Goal: Task Accomplishment & Management: Use online tool/utility

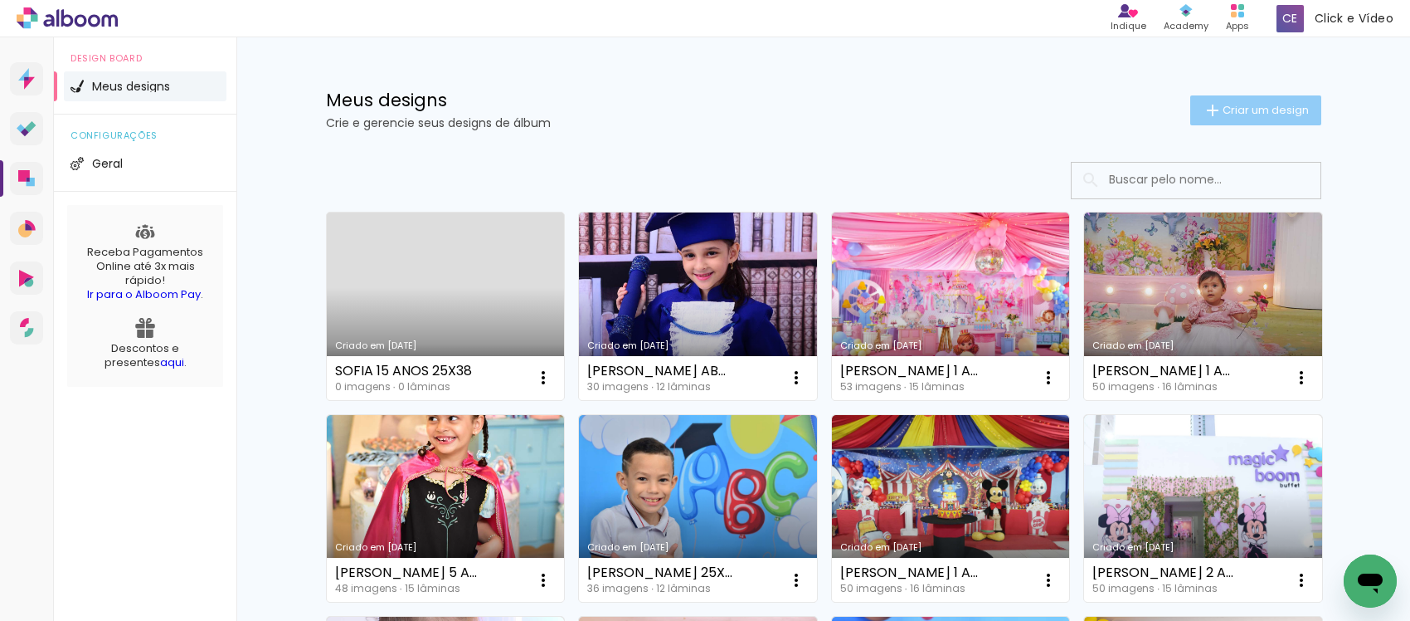
click at [1209, 95] on paper-button "Criar um design" at bounding box center [1255, 110] width 131 height 30
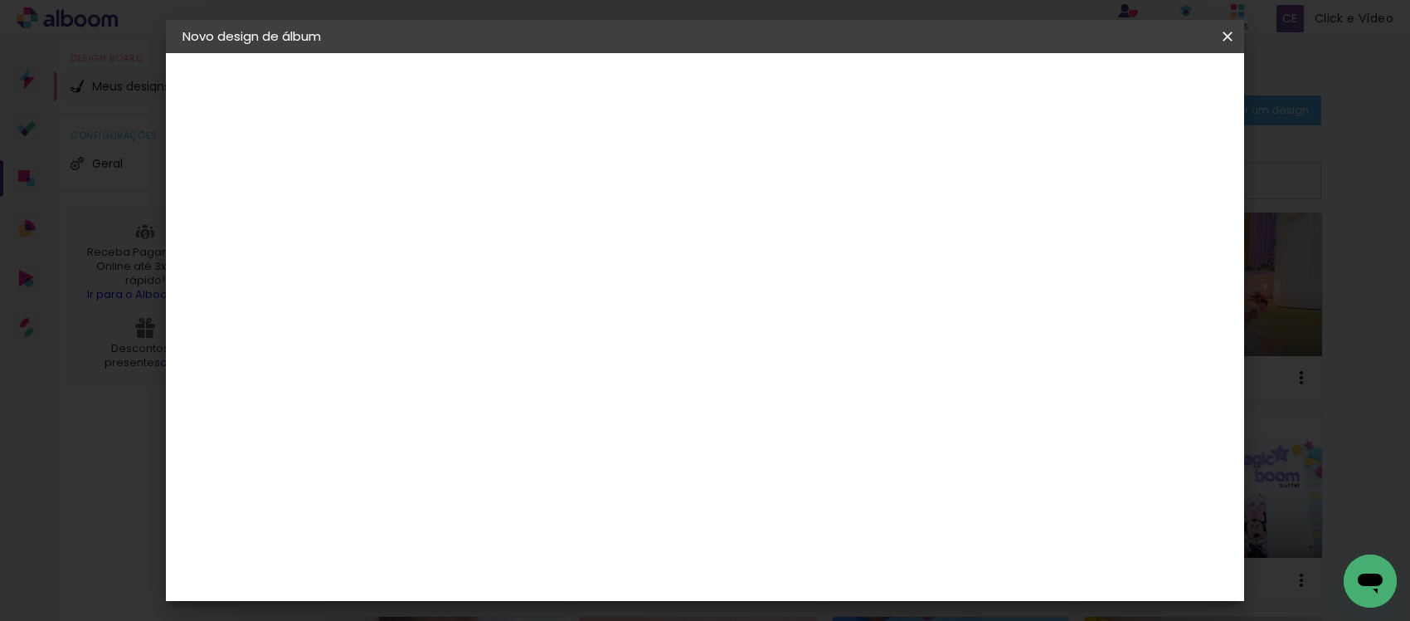
click at [454, 220] on input at bounding box center [454, 223] width 0 height 26
type input "[PERSON_NAME] ABC 25X49"
type paper-input "[PERSON_NAME] ABC 25X49"
click at [0, 0] on header "Informações Dê um título ao seu álbum. Avançar" at bounding box center [0, 0] width 0 height 0
click at [0, 0] on slot "Avançar" at bounding box center [0, 0] width 0 height 0
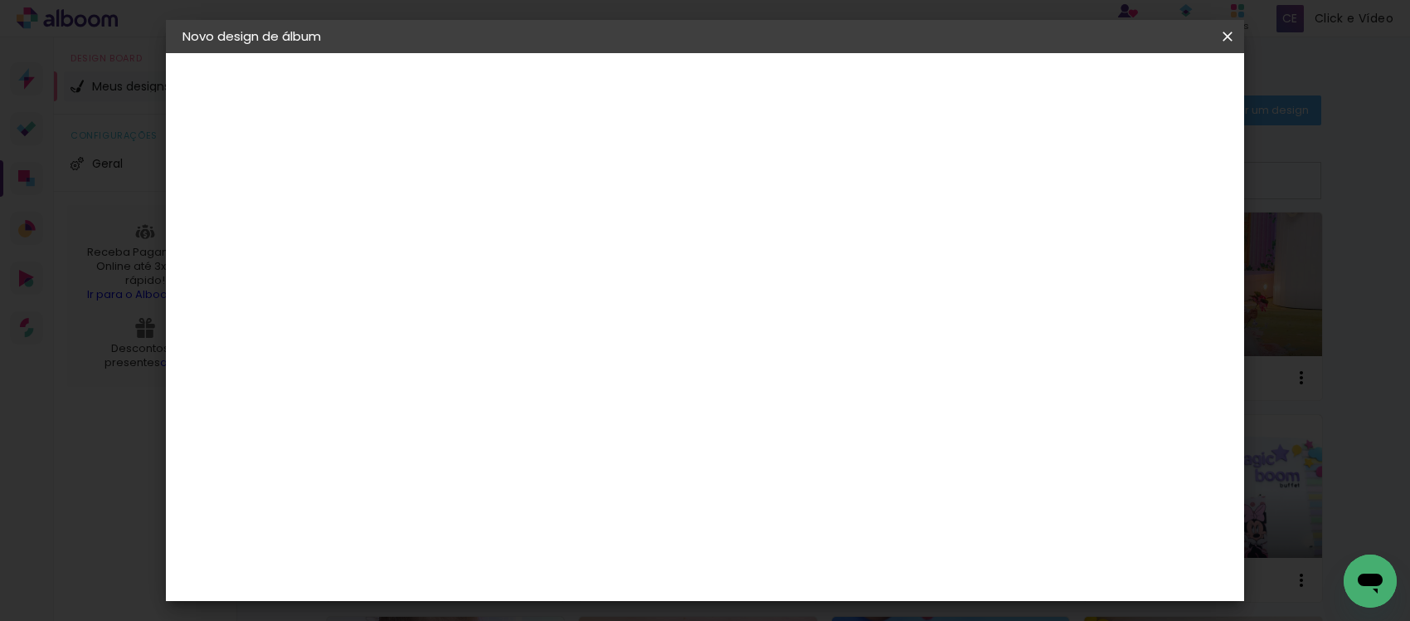
click at [765, 266] on paper-item "Tamanho Livre" at bounding box center [685, 252] width 159 height 37
click at [0, 0] on slot "Avançar" at bounding box center [0, 0] width 0 height 0
click at [419, 466] on input "30" at bounding box center [401, 470] width 43 height 25
type input "3"
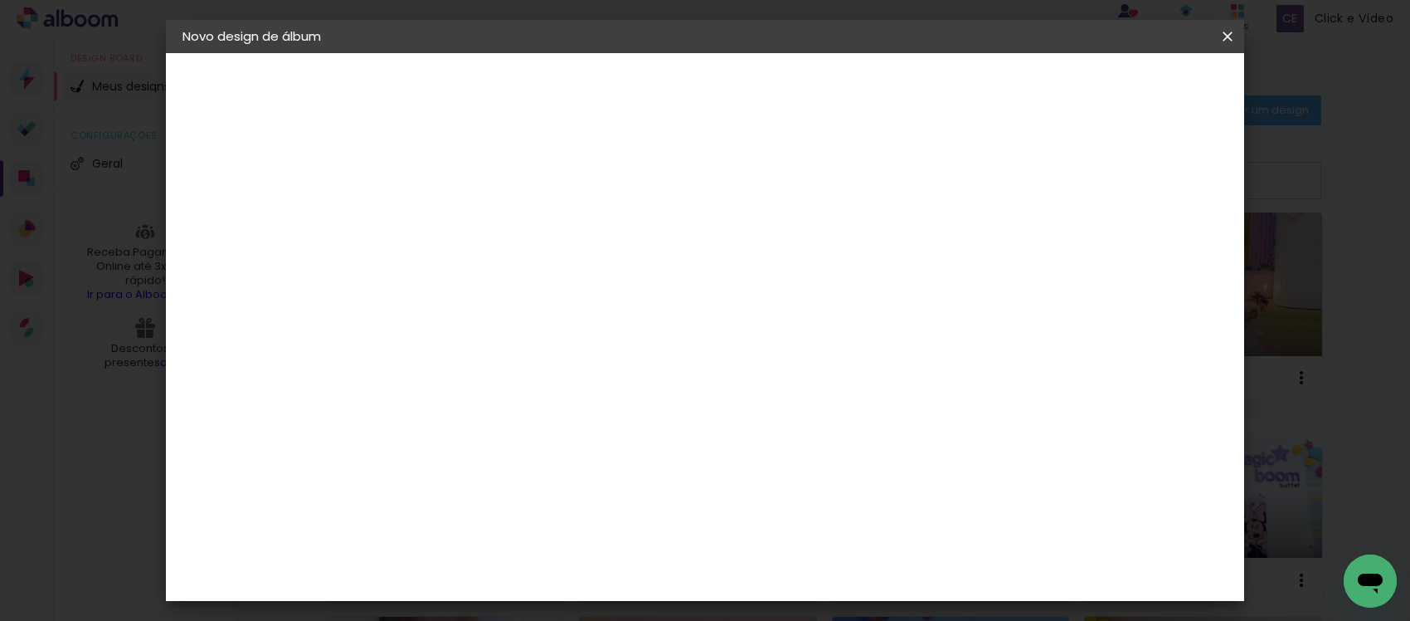
type input "25"
type paper-input "25"
click at [817, 479] on div "cm" at bounding box center [827, 481] width 20 height 25
type input "6"
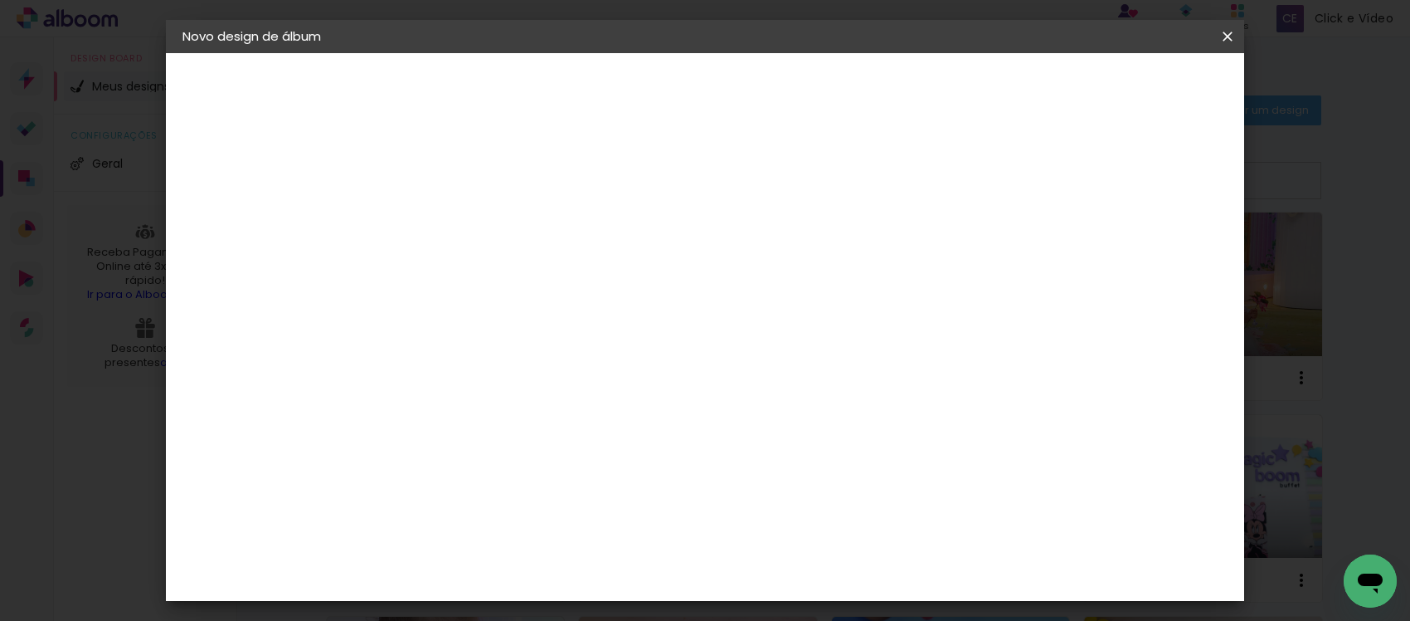
type input "49"
type paper-input "49"
drag, startPoint x: 1147, startPoint y: 80, endPoint x: 1166, endPoint y: 71, distance: 21.1
click at [1137, 75] on paper-button "Iniciar design" at bounding box center [1083, 88] width 109 height 28
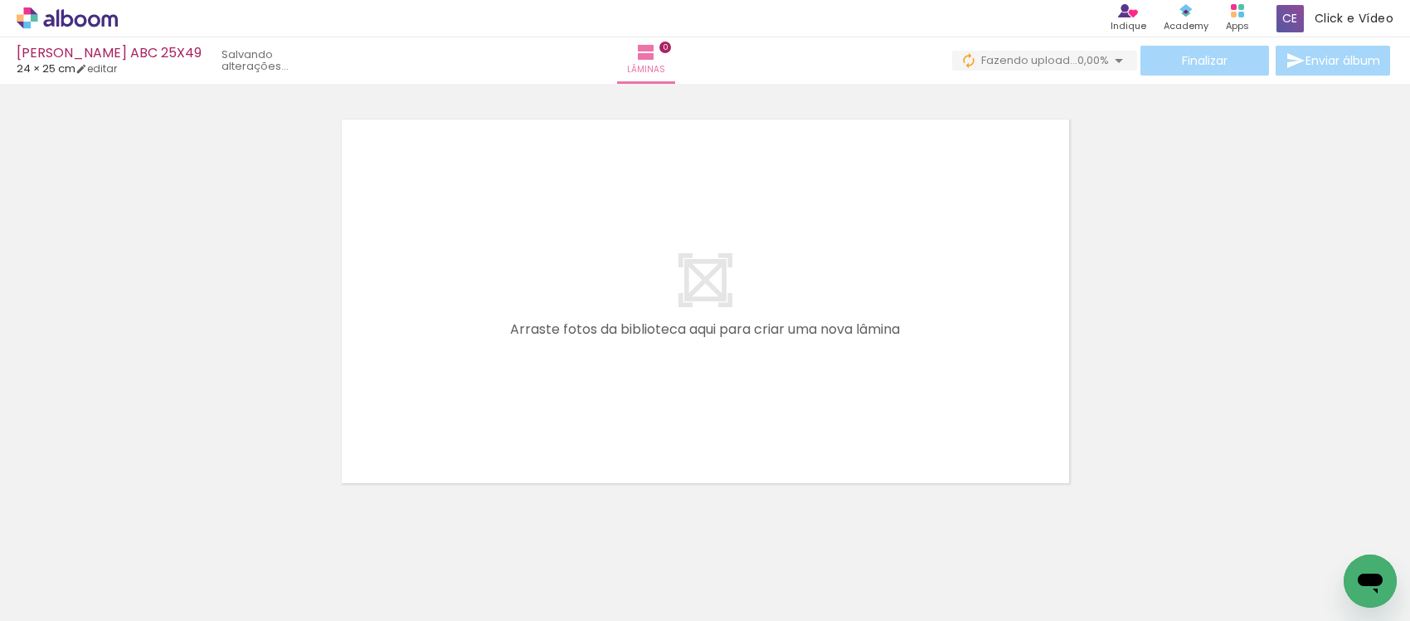
click at [1212, 181] on div at bounding box center [705, 280] width 1410 height 422
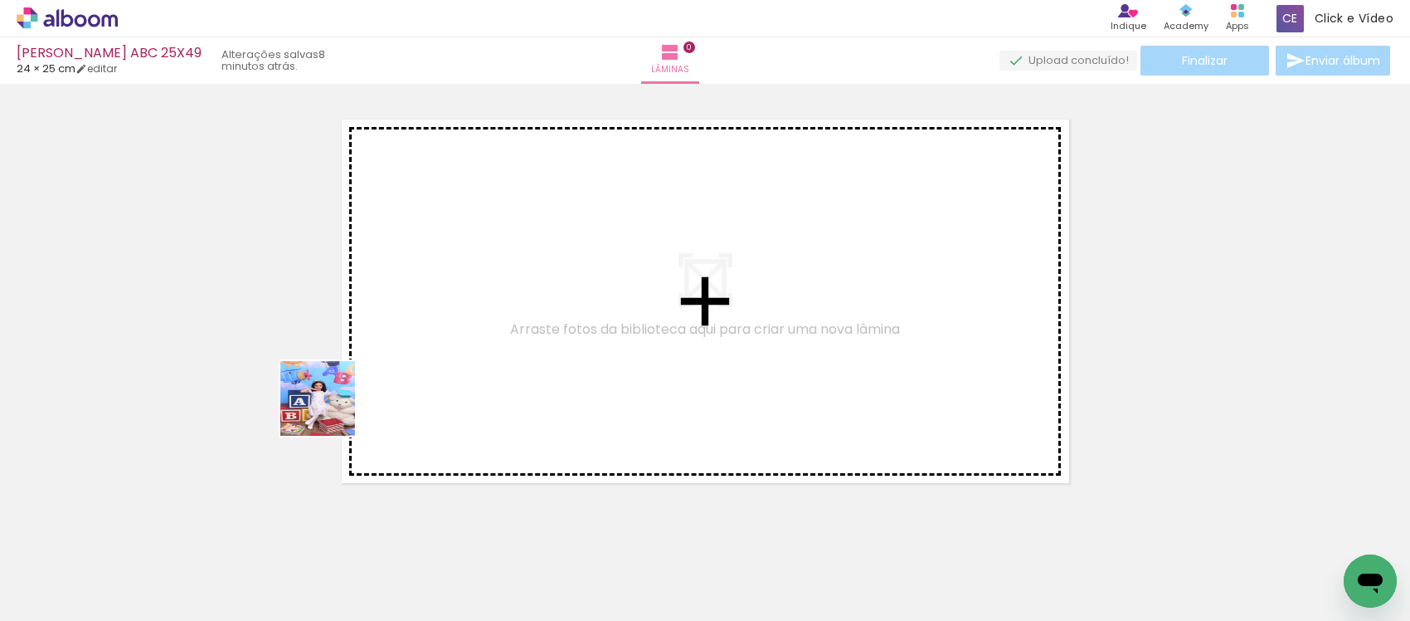
drag, startPoint x: 185, startPoint y: 585, endPoint x: 330, endPoint y: 411, distance: 226.8
click at [330, 411] on quentale-workspace at bounding box center [705, 310] width 1410 height 621
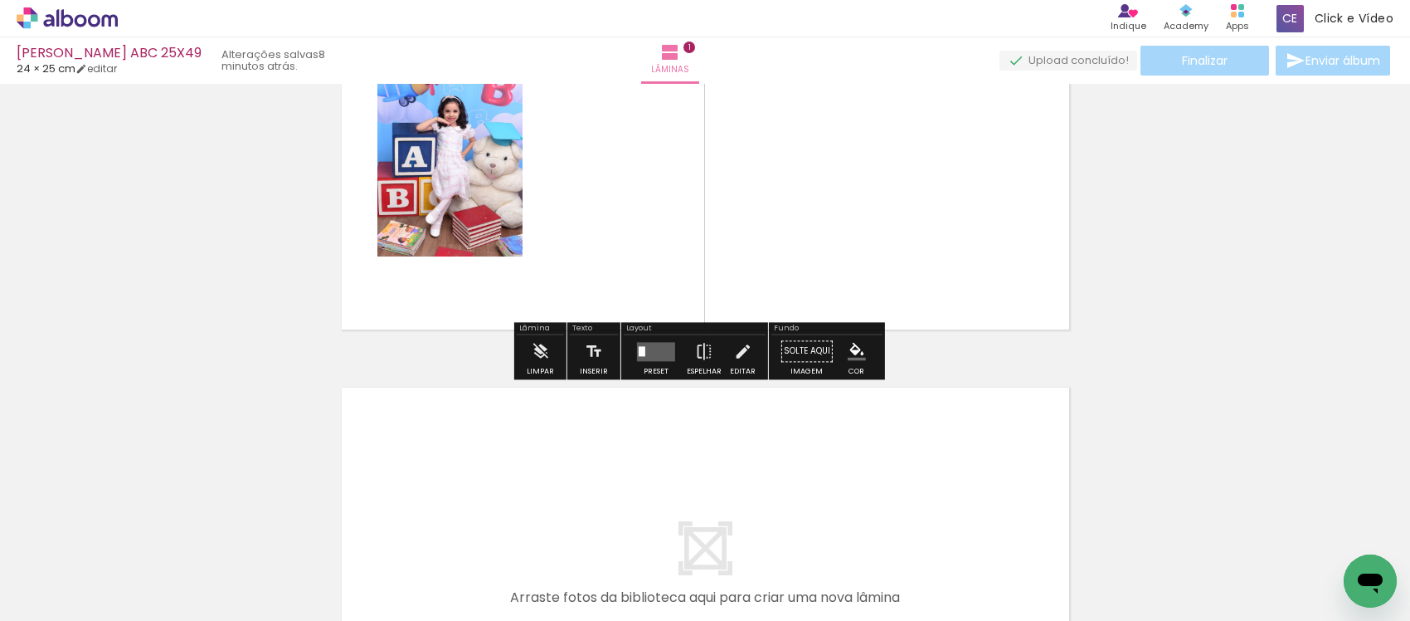
scroll to position [332, 0]
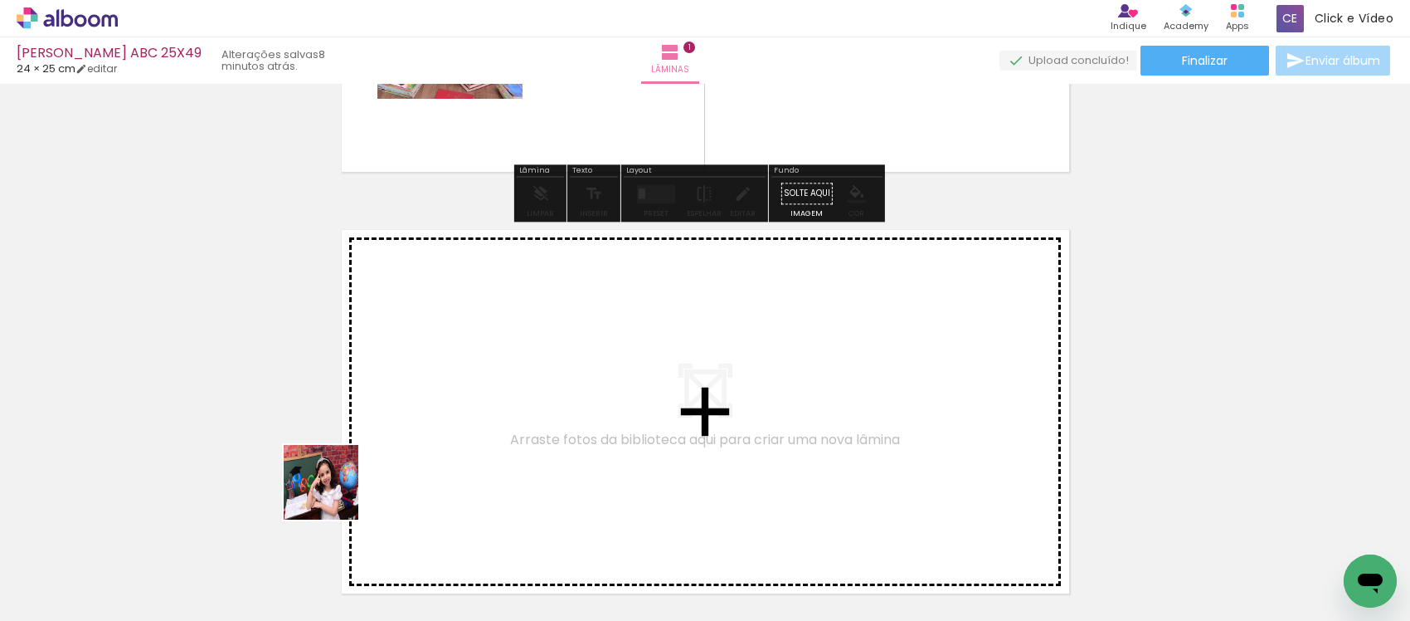
drag, startPoint x: 271, startPoint y: 543, endPoint x: 409, endPoint y: 568, distance: 139.9
click at [421, 421] on quentale-workspace at bounding box center [705, 310] width 1410 height 621
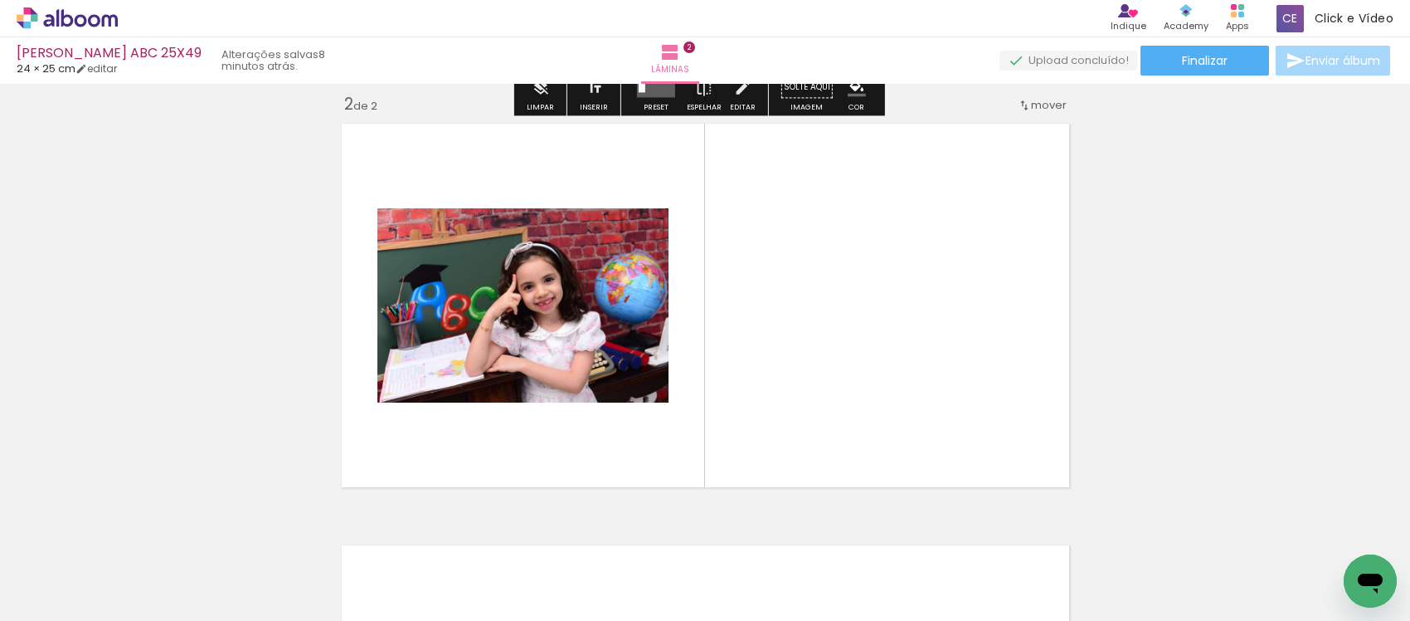
scroll to position [442, 0]
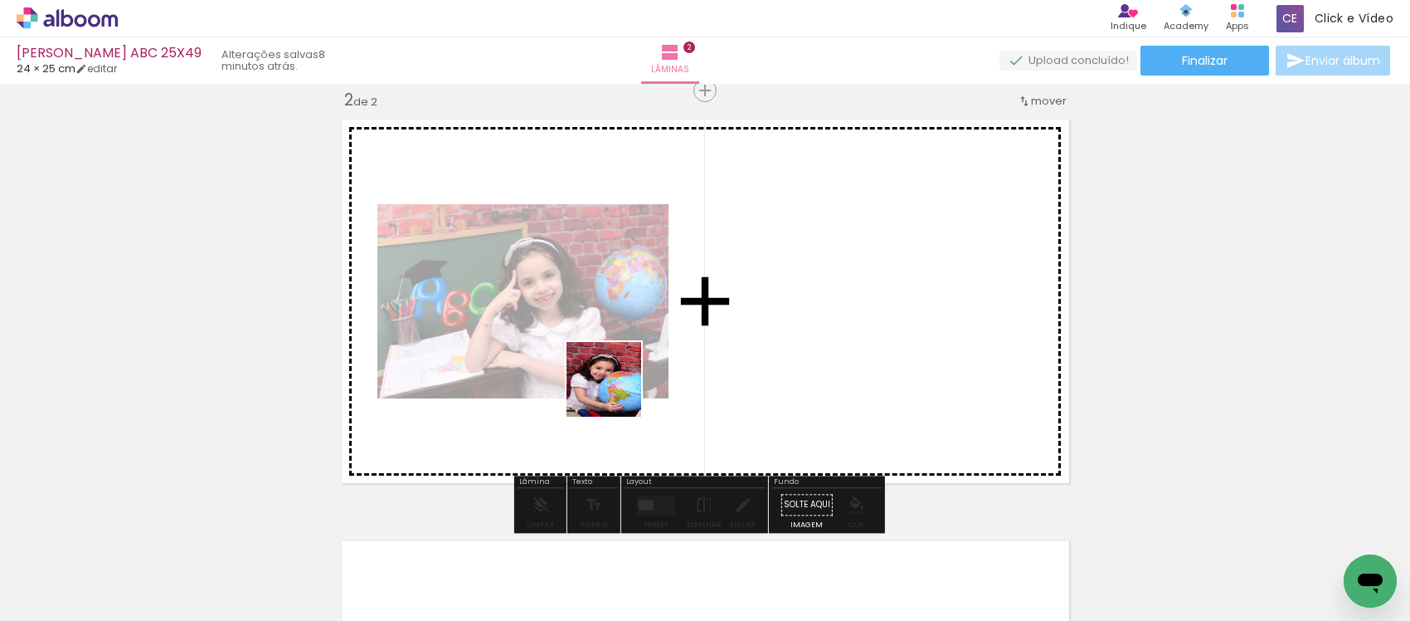
drag, startPoint x: 382, startPoint y: 582, endPoint x: 616, endPoint y: 392, distance: 302.0
click at [616, 392] on quentale-workspace at bounding box center [705, 310] width 1410 height 621
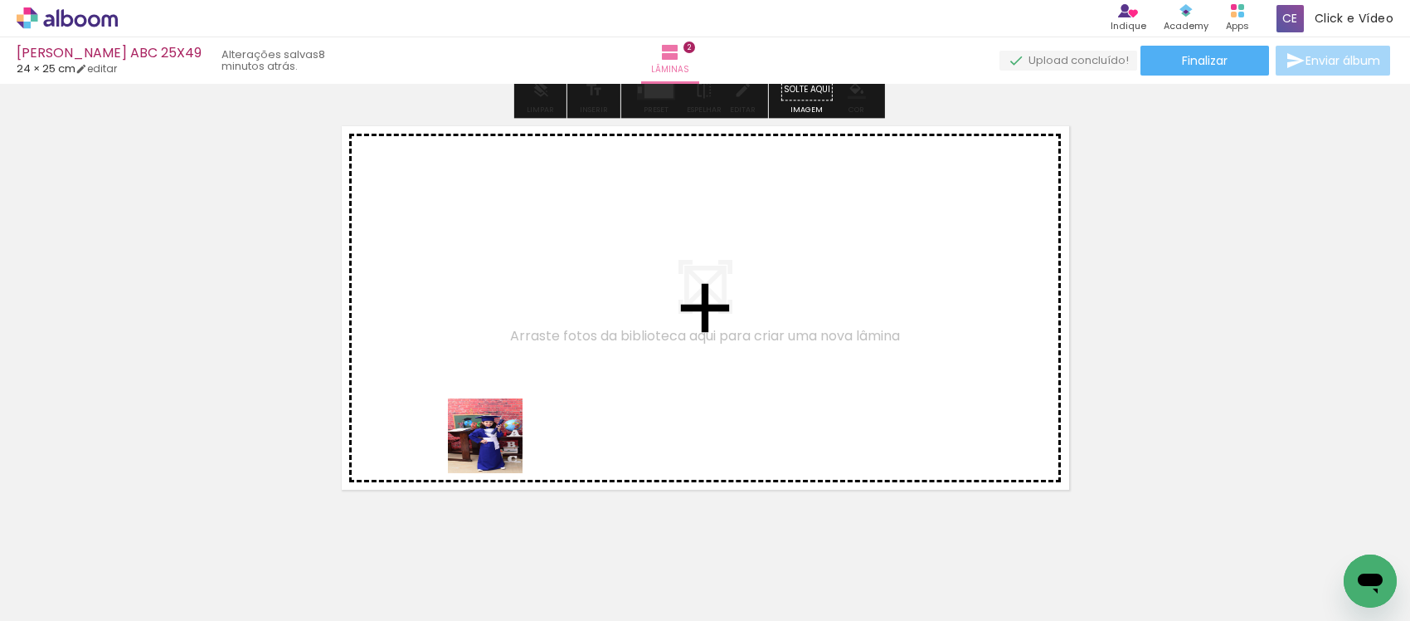
drag, startPoint x: 463, startPoint y: 557, endPoint x: 513, endPoint y: 542, distance: 52.2
click at [502, 431] on quentale-workspace at bounding box center [705, 310] width 1410 height 621
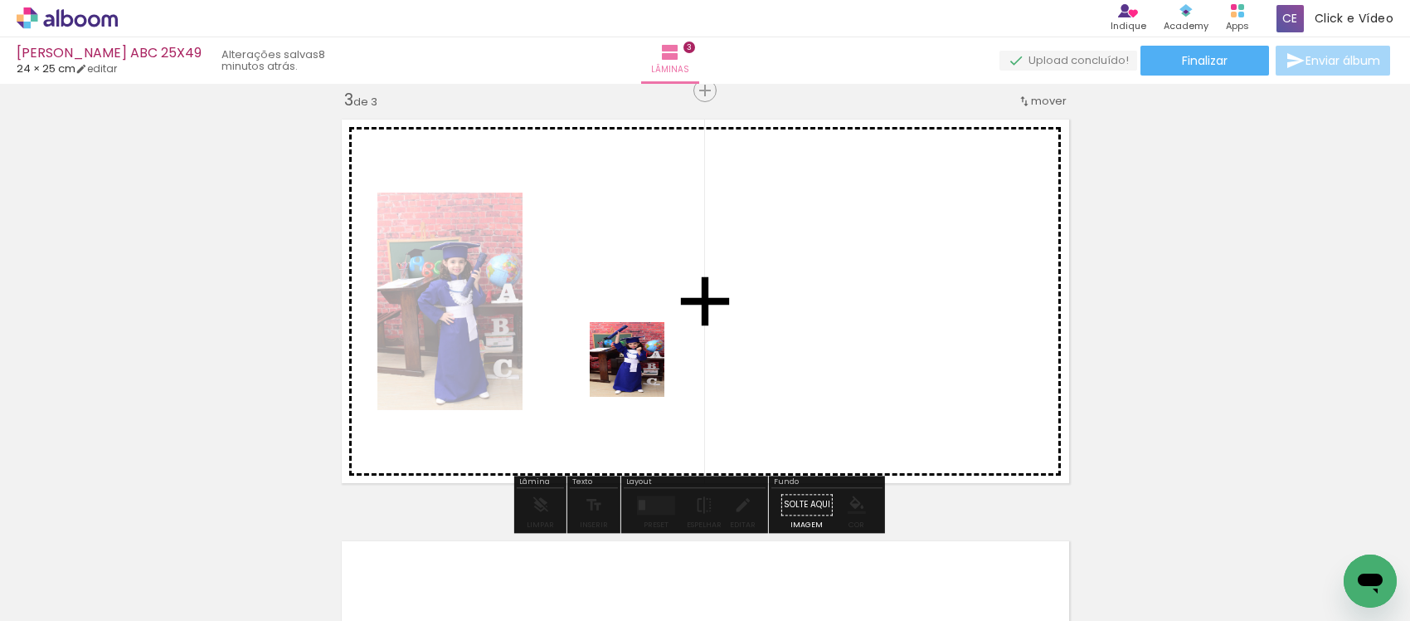
drag, startPoint x: 543, startPoint y: 550, endPoint x: 660, endPoint y: 343, distance: 237.7
click at [660, 343] on quentale-workspace at bounding box center [705, 310] width 1410 height 621
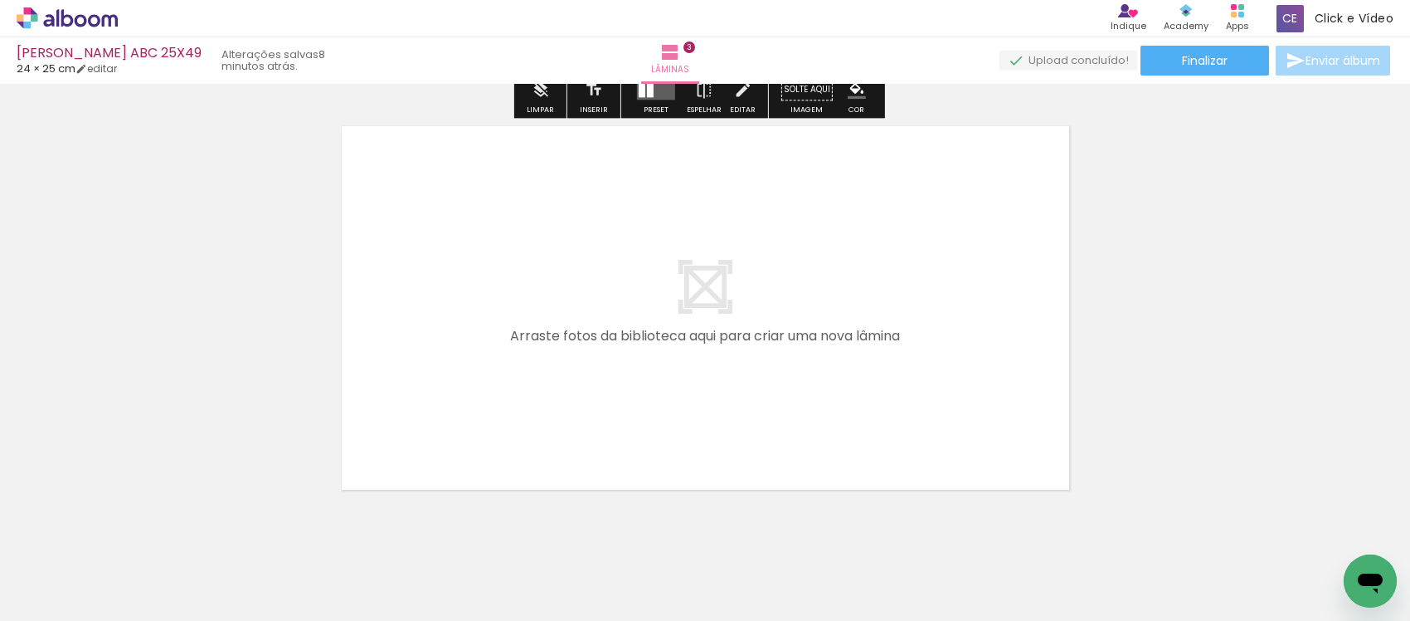
drag, startPoint x: 645, startPoint y: 570, endPoint x: 718, endPoint y: 532, distance: 82.4
click at [641, 453] on quentale-workspace at bounding box center [705, 310] width 1410 height 621
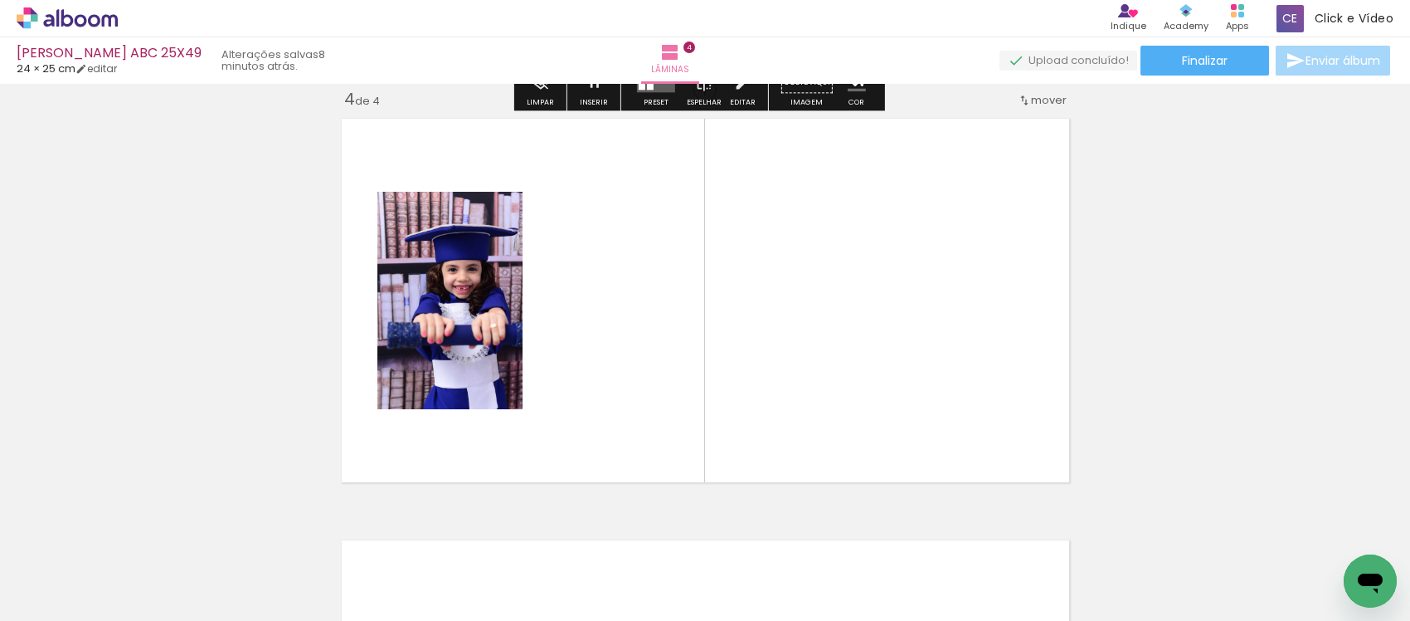
drag, startPoint x: 723, startPoint y: 552, endPoint x: 781, endPoint y: 420, distance: 144.5
click at [780, 384] on quentale-workspace at bounding box center [705, 310] width 1410 height 621
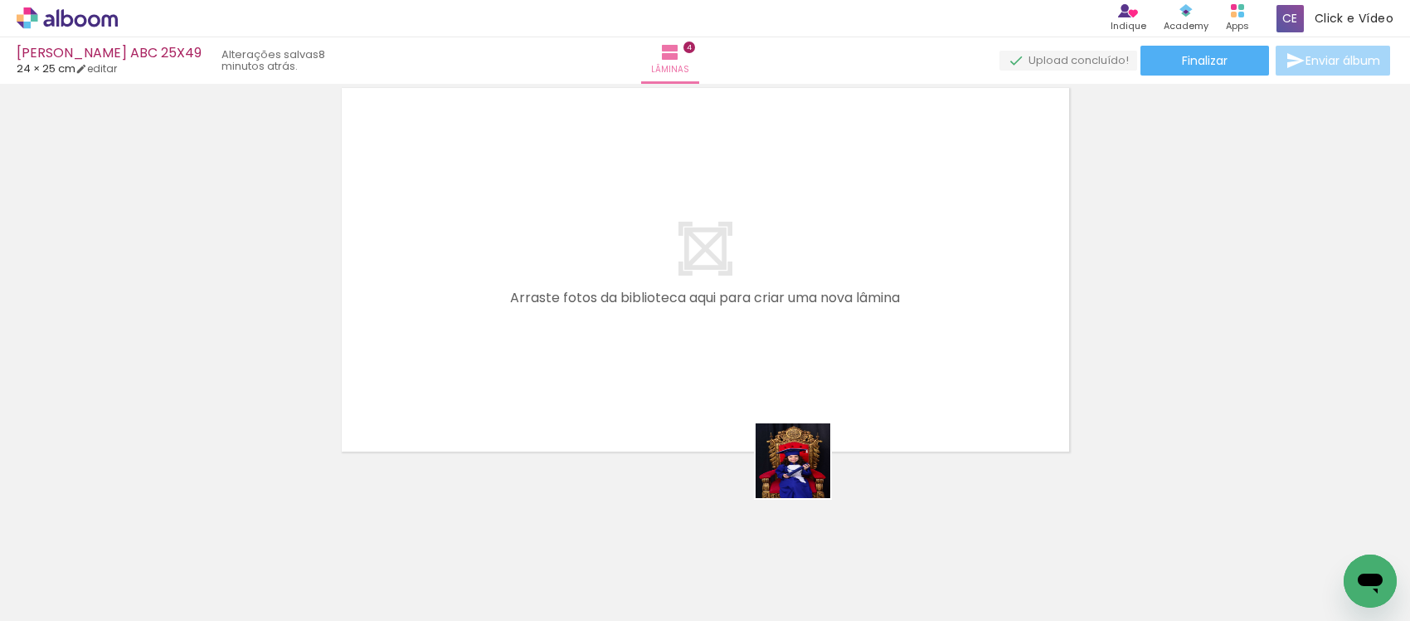
drag, startPoint x: 815, startPoint y: 541, endPoint x: 888, endPoint y: 545, distance: 73.9
click at [798, 436] on quentale-workspace at bounding box center [705, 310] width 1410 height 621
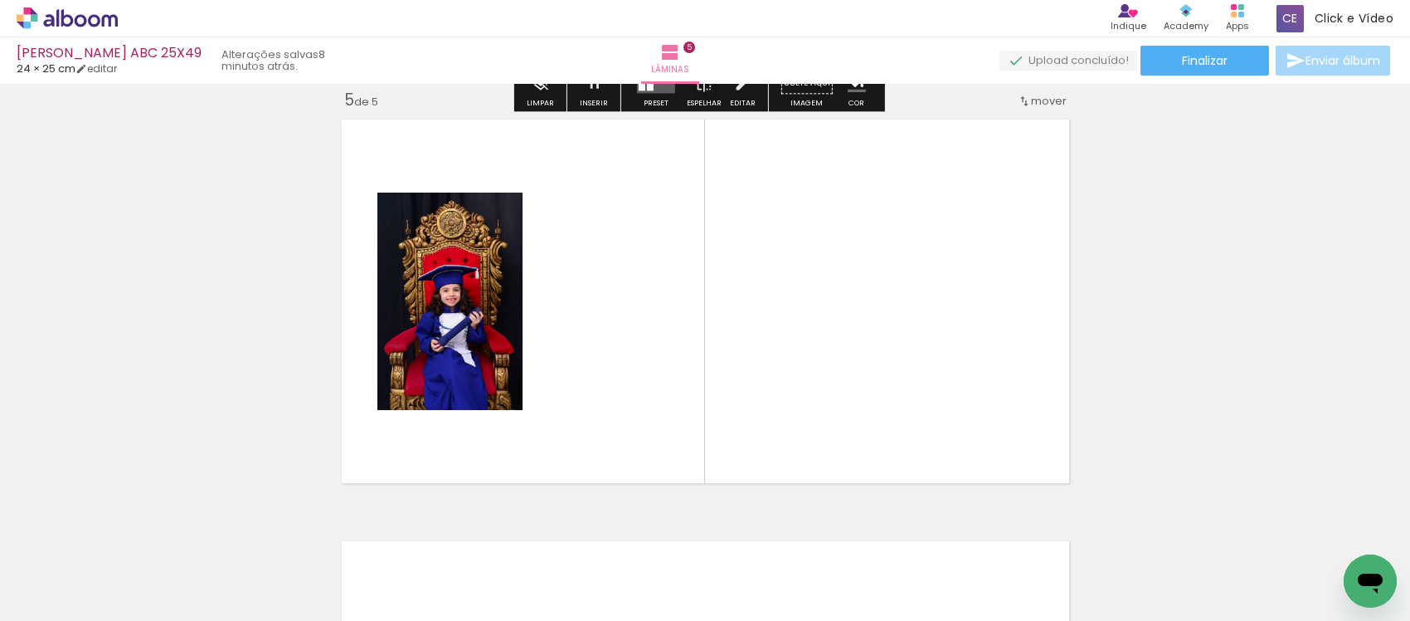
drag, startPoint x: 905, startPoint y: 573, endPoint x: 878, endPoint y: 406, distance: 169.0
click at [878, 406] on quentale-workspace at bounding box center [705, 310] width 1410 height 621
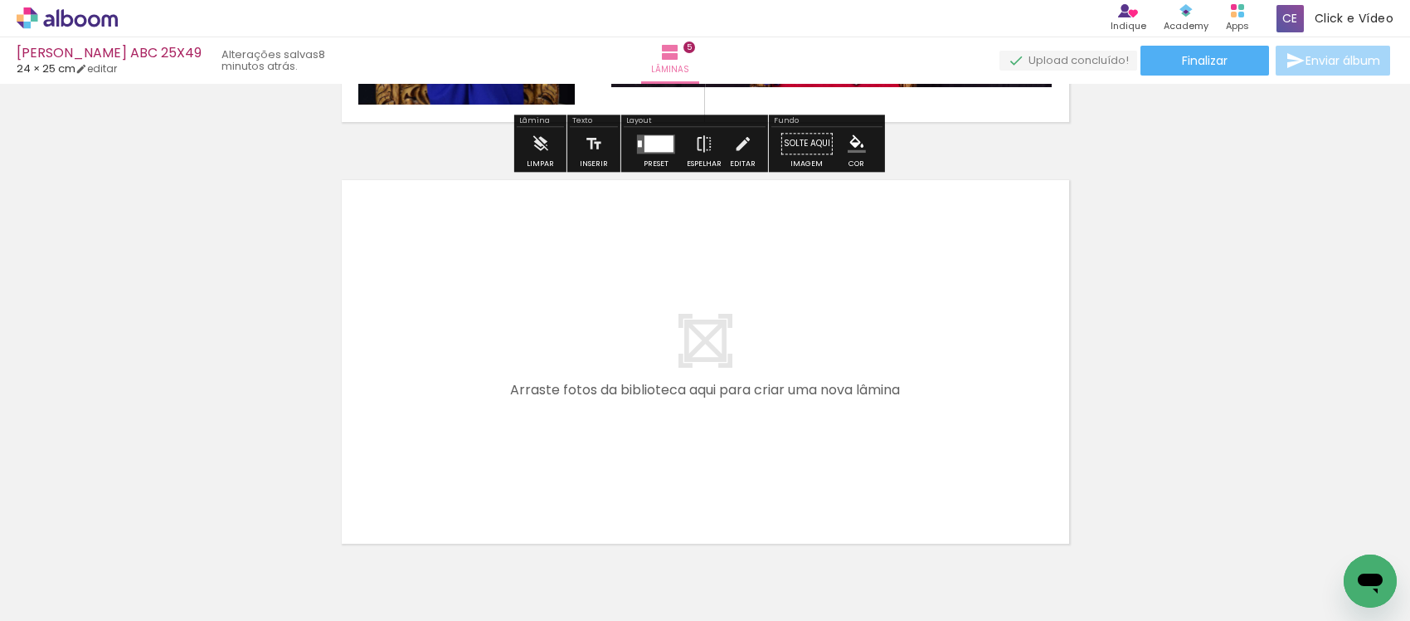
scroll to position [2159, 0]
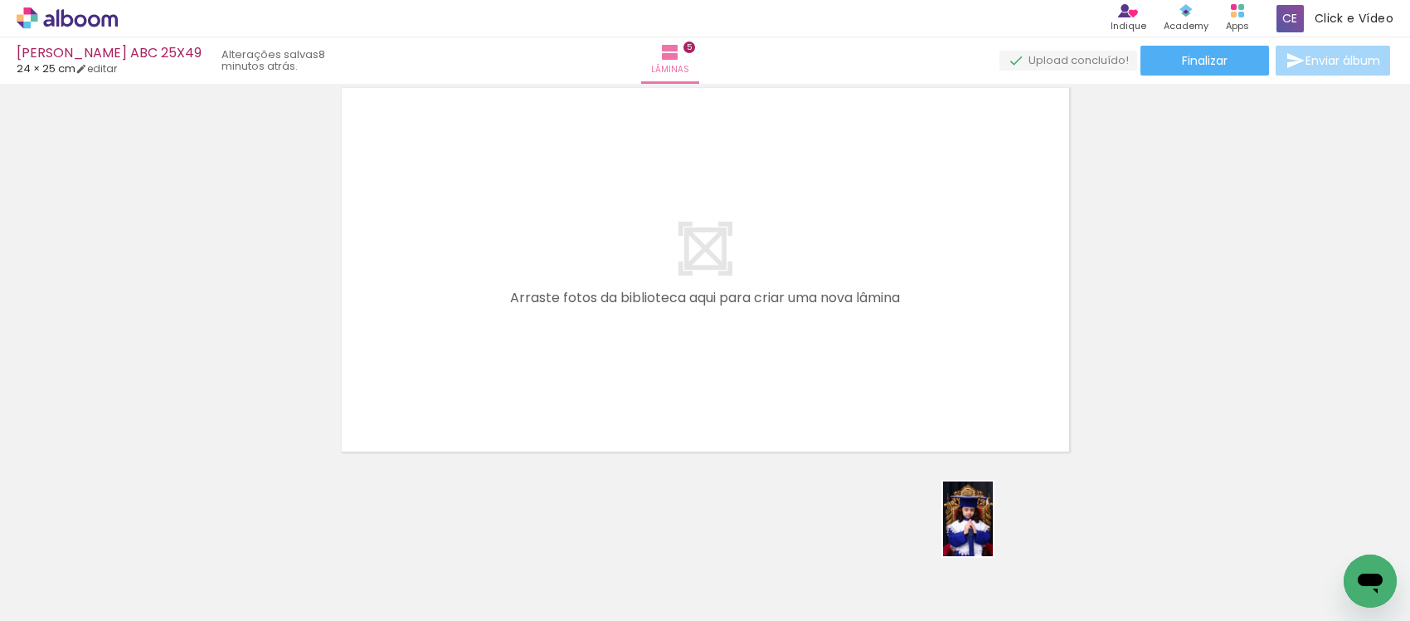
drag, startPoint x: 1004, startPoint y: 569, endPoint x: 993, endPoint y: 531, distance: 39.7
click at [993, 531] on div at bounding box center [1002, 564] width 55 height 82
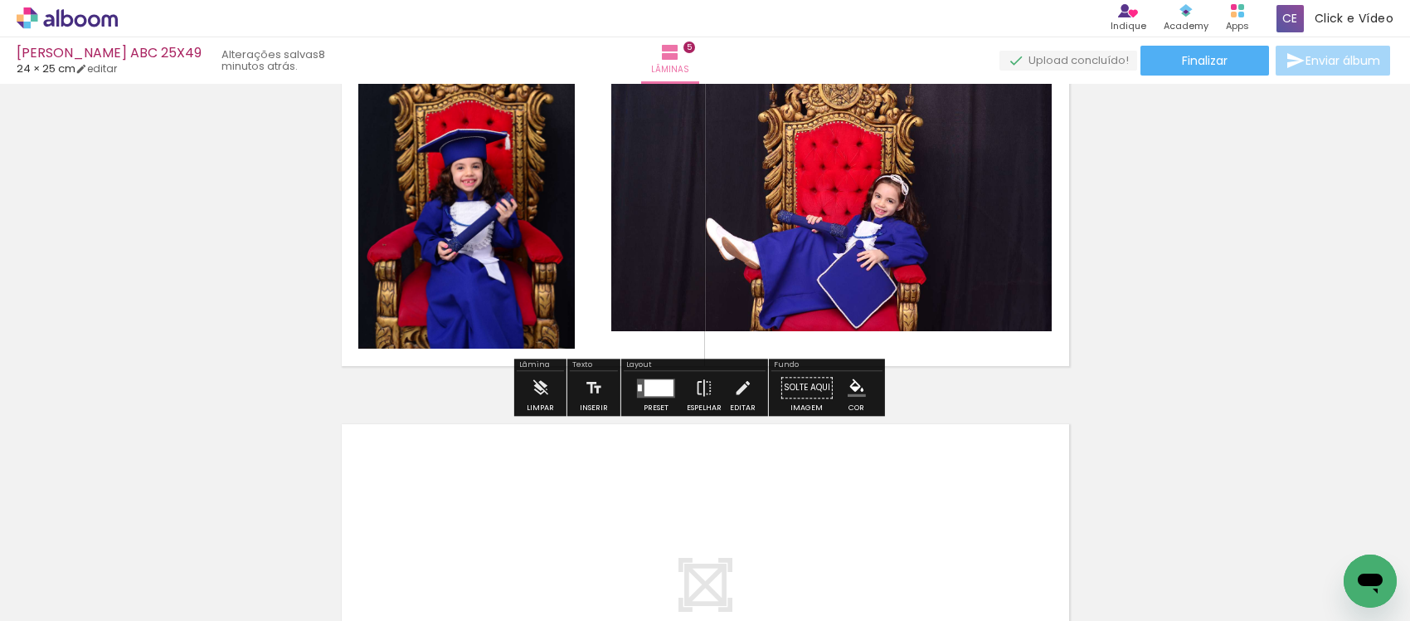
scroll to position [1641, 0]
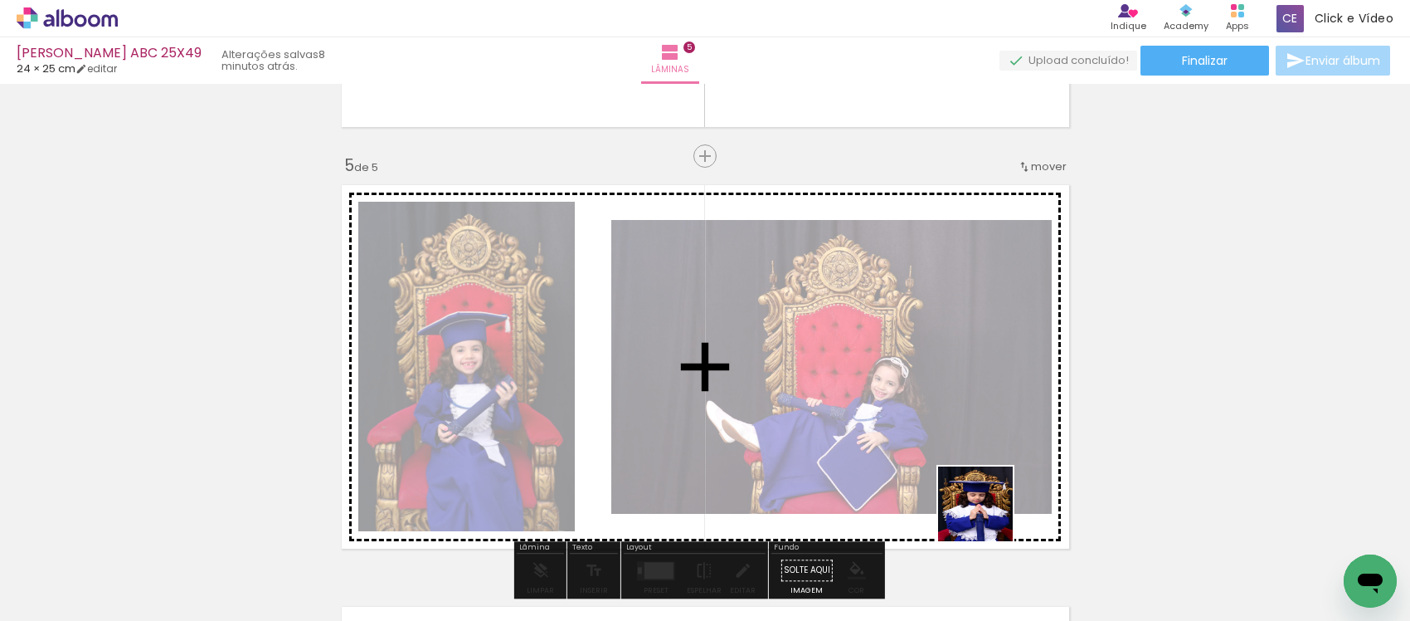
drag, startPoint x: 1010, startPoint y: 575, endPoint x: 1084, endPoint y: 531, distance: 85.9
click at [947, 445] on quentale-workspace at bounding box center [705, 310] width 1410 height 621
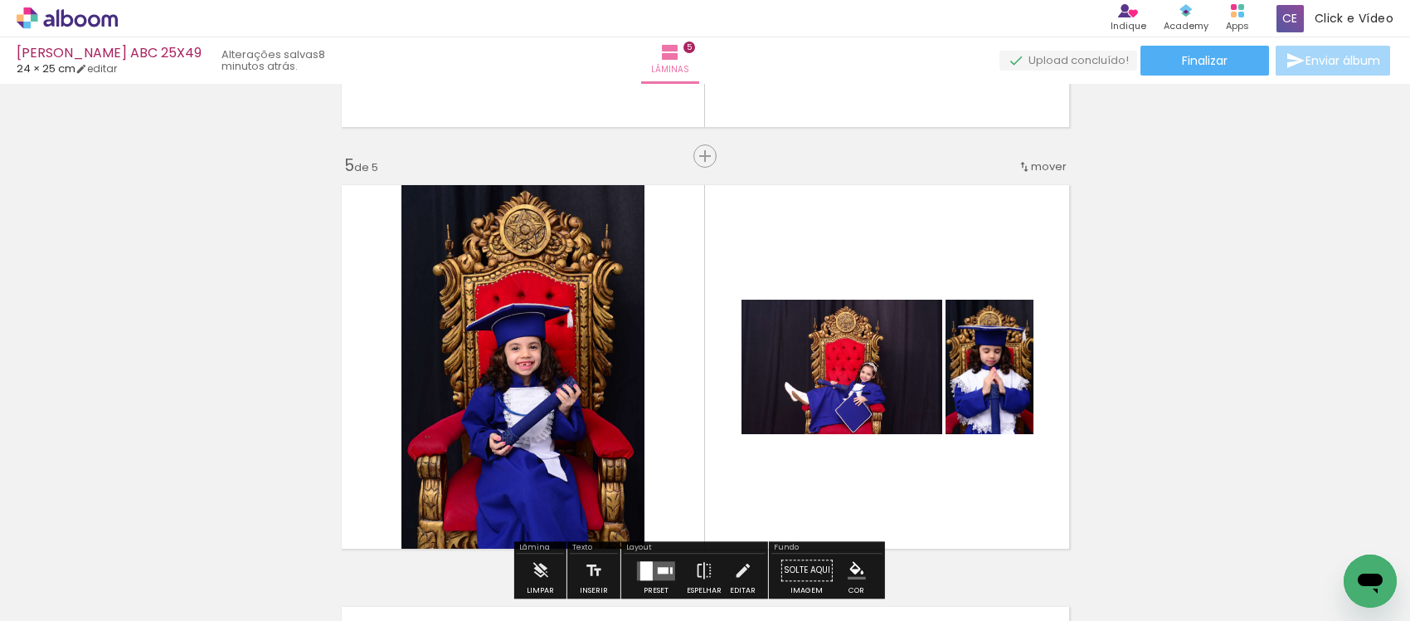
drag, startPoint x: 942, startPoint y: 416, endPoint x: 832, endPoint y: 578, distance: 195.3
click at [878, 366] on quentale-workspace at bounding box center [705, 310] width 1410 height 621
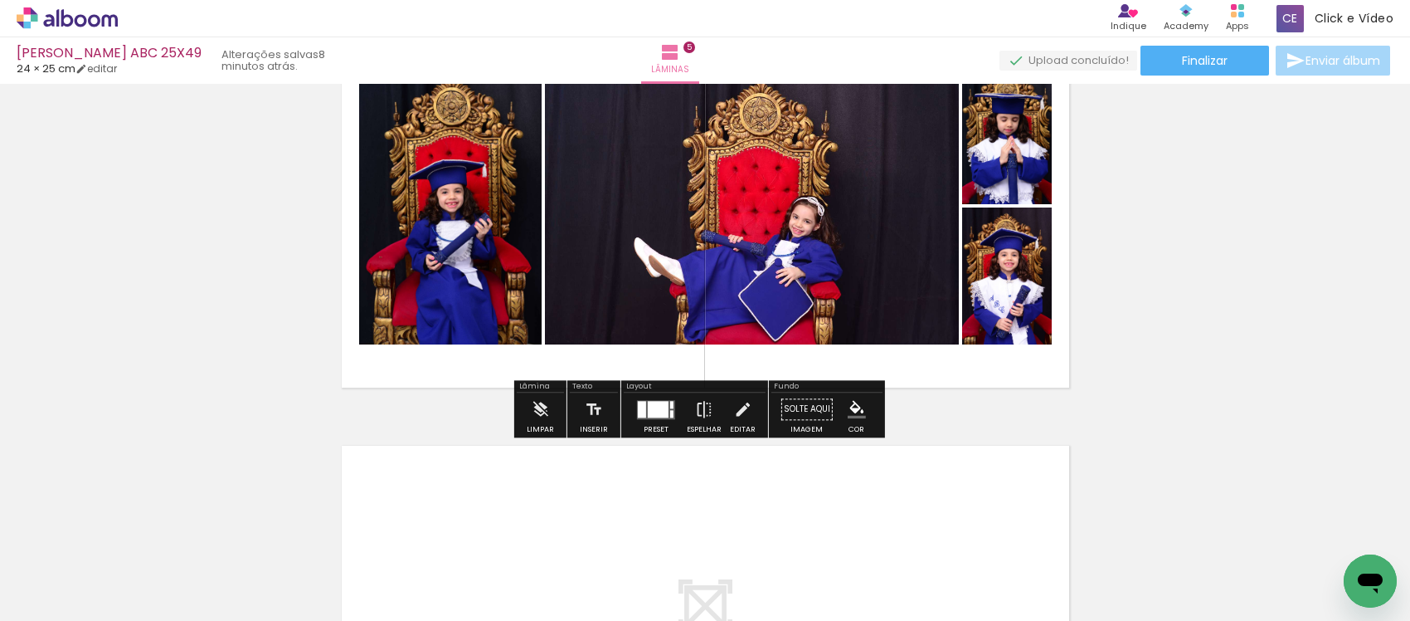
scroll to position [2056, 0]
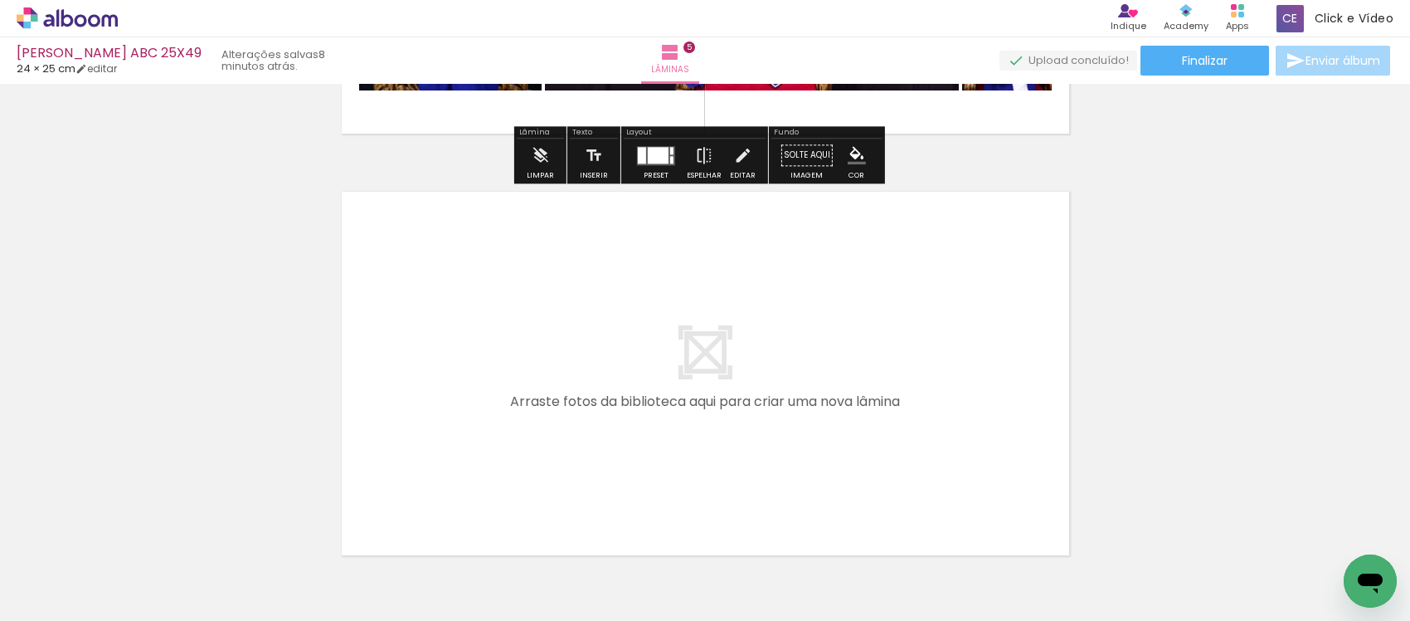
drag, startPoint x: 1196, startPoint y: 571, endPoint x: 1234, endPoint y: 582, distance: 39.9
click at [884, 308] on quentale-workspace at bounding box center [705, 310] width 1410 height 621
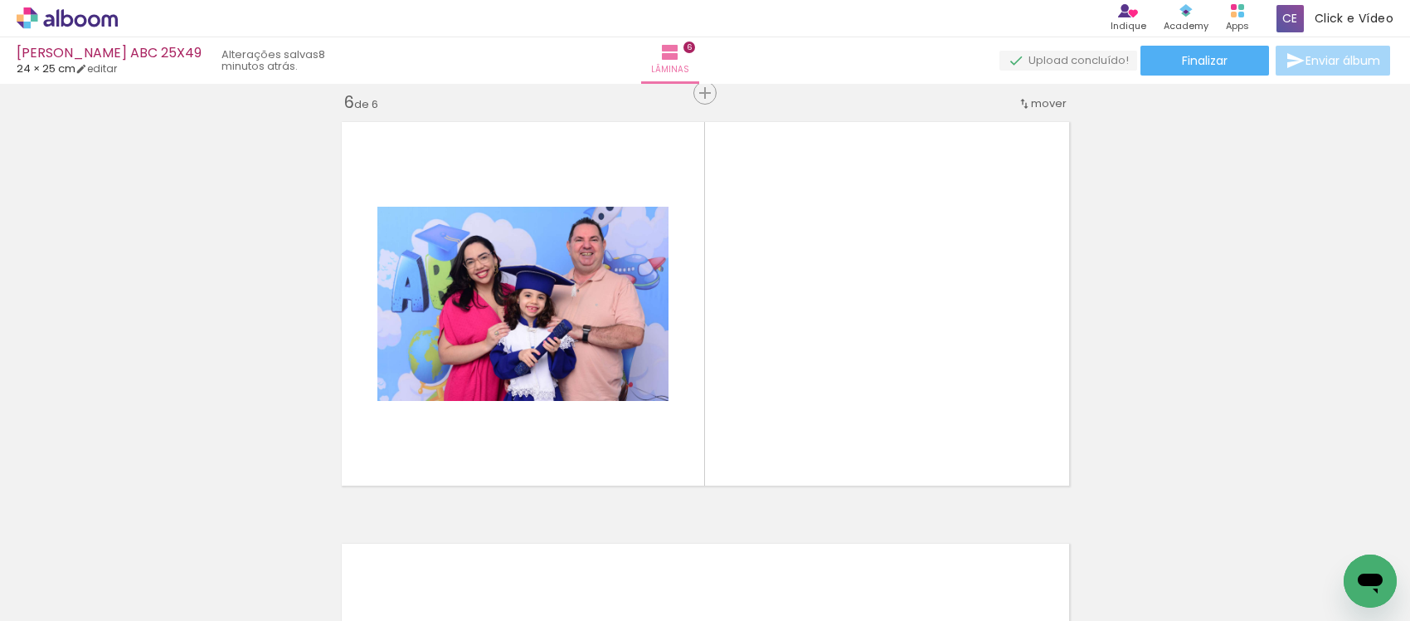
scroll to position [2128, 0]
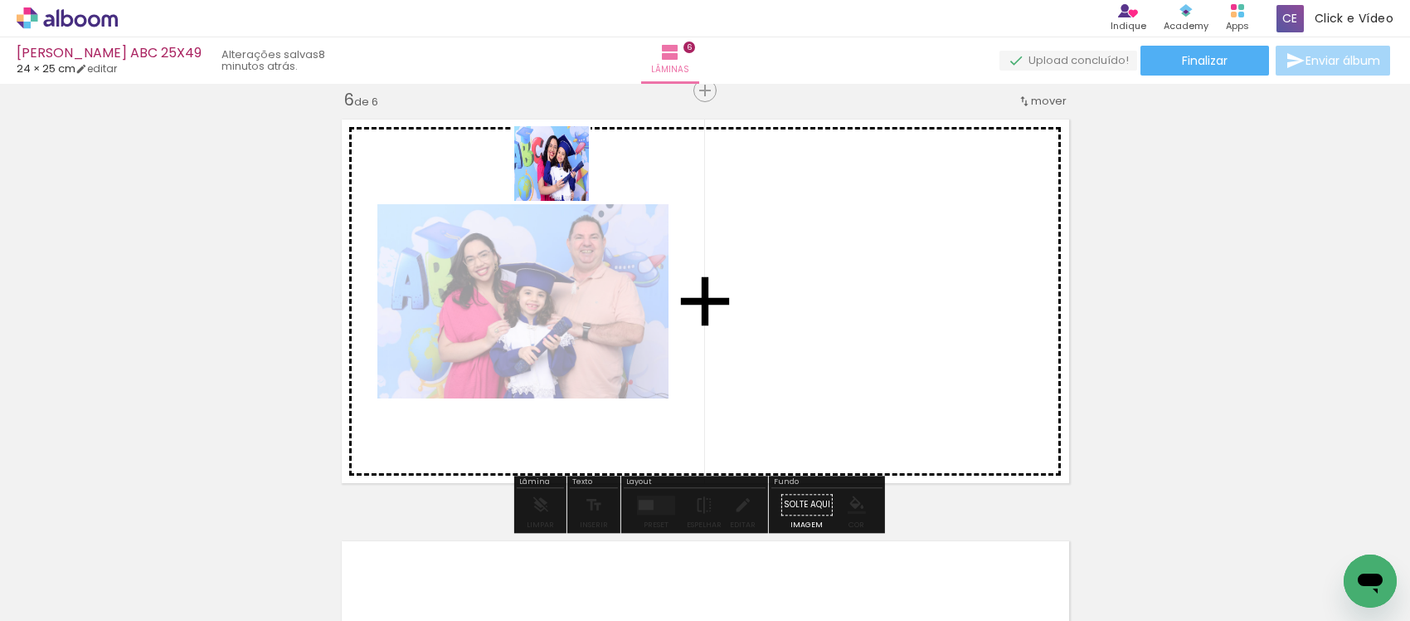
drag, startPoint x: 1273, startPoint y: 578, endPoint x: 564, endPoint y: 176, distance: 815.5
click at [564, 176] on quentale-workspace at bounding box center [705, 310] width 1410 height 621
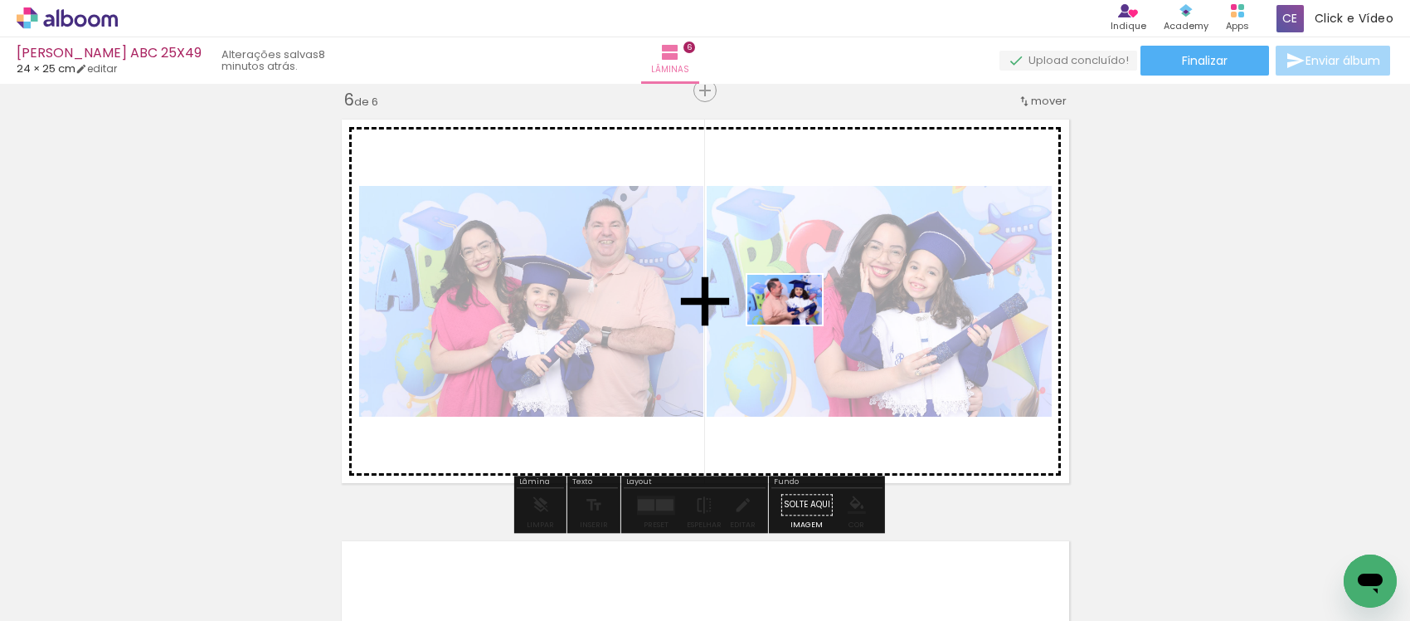
drag, startPoint x: 1317, startPoint y: 552, endPoint x: 703, endPoint y: 601, distance: 615.8
click at [789, 320] on quentale-workspace at bounding box center [705, 310] width 1410 height 621
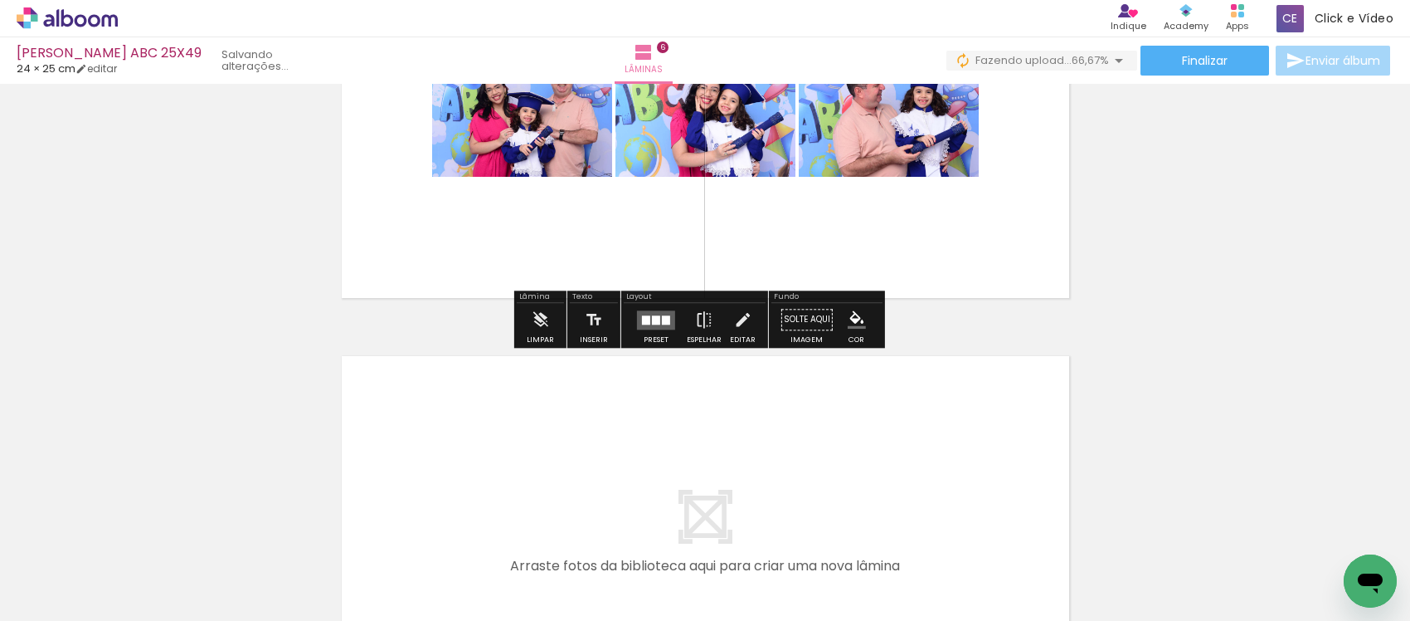
scroll to position [2581, 0]
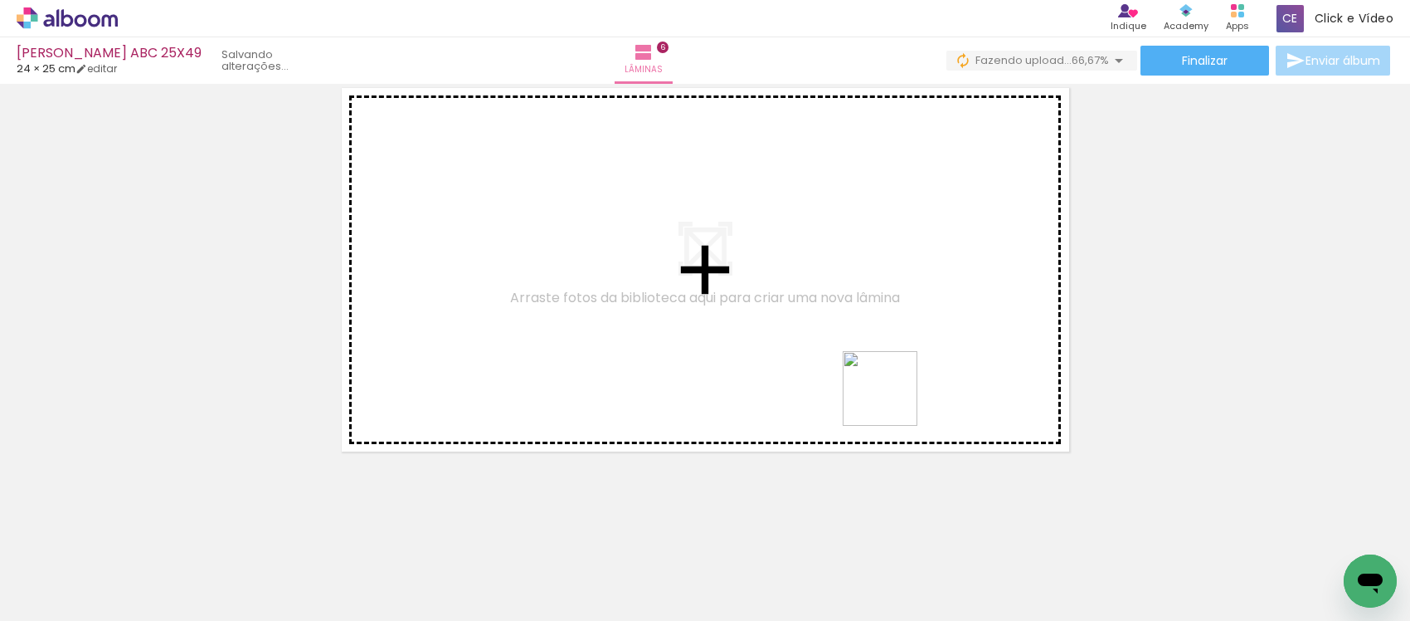
drag, startPoint x: 959, startPoint y: 561, endPoint x: 892, endPoint y: 400, distance: 174.4
click at [892, 400] on quentale-workspace at bounding box center [705, 310] width 1410 height 621
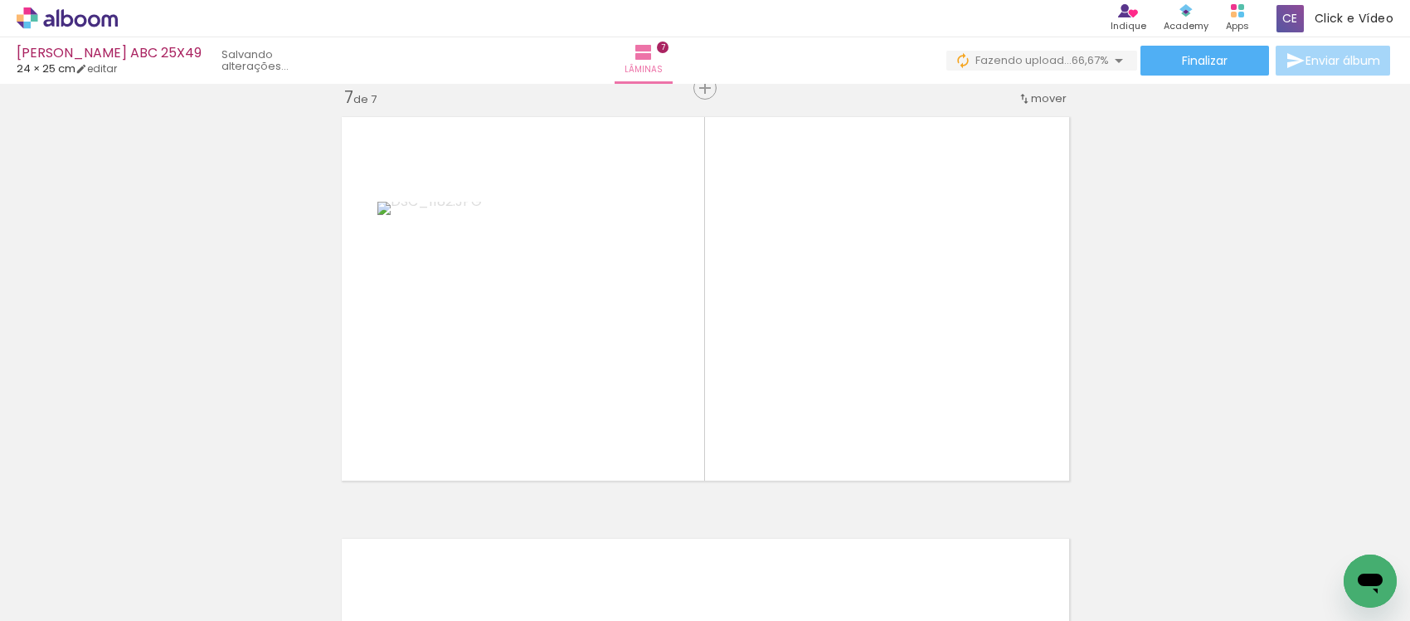
scroll to position [2549, 0]
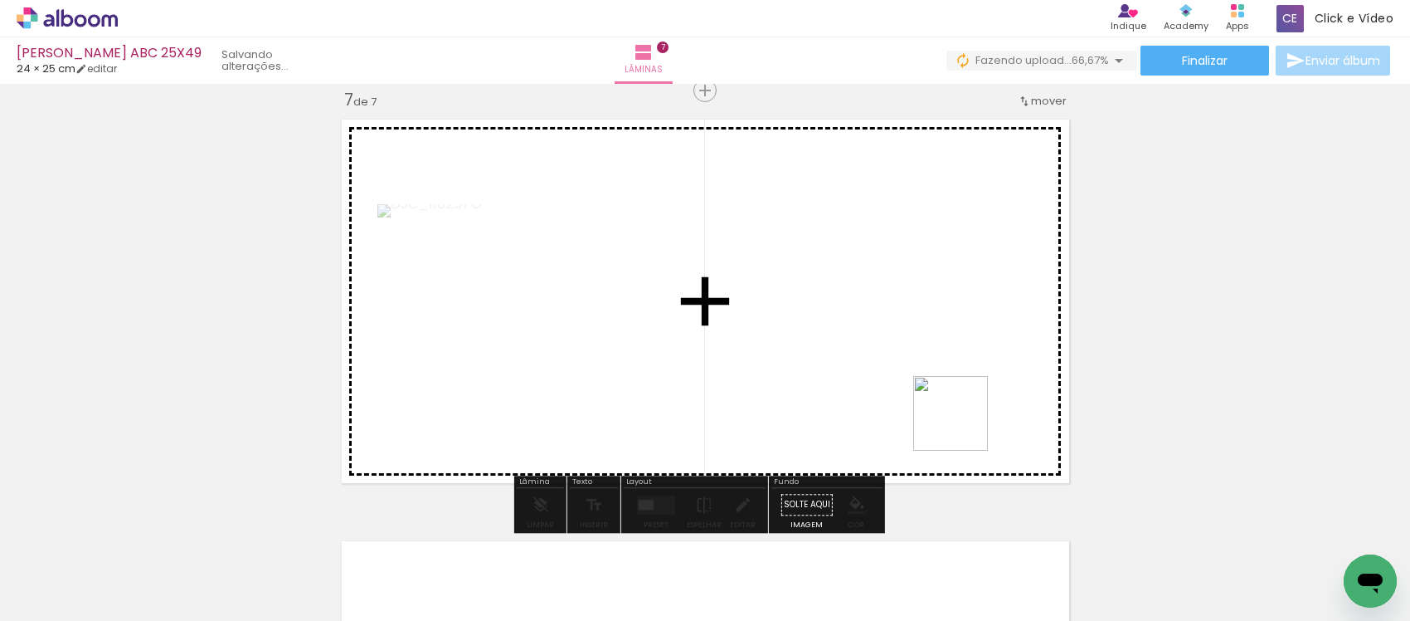
drag, startPoint x: 1075, startPoint y: 560, endPoint x: 694, endPoint y: 210, distance: 517.2
click at [695, 210] on quentale-workspace at bounding box center [705, 310] width 1410 height 621
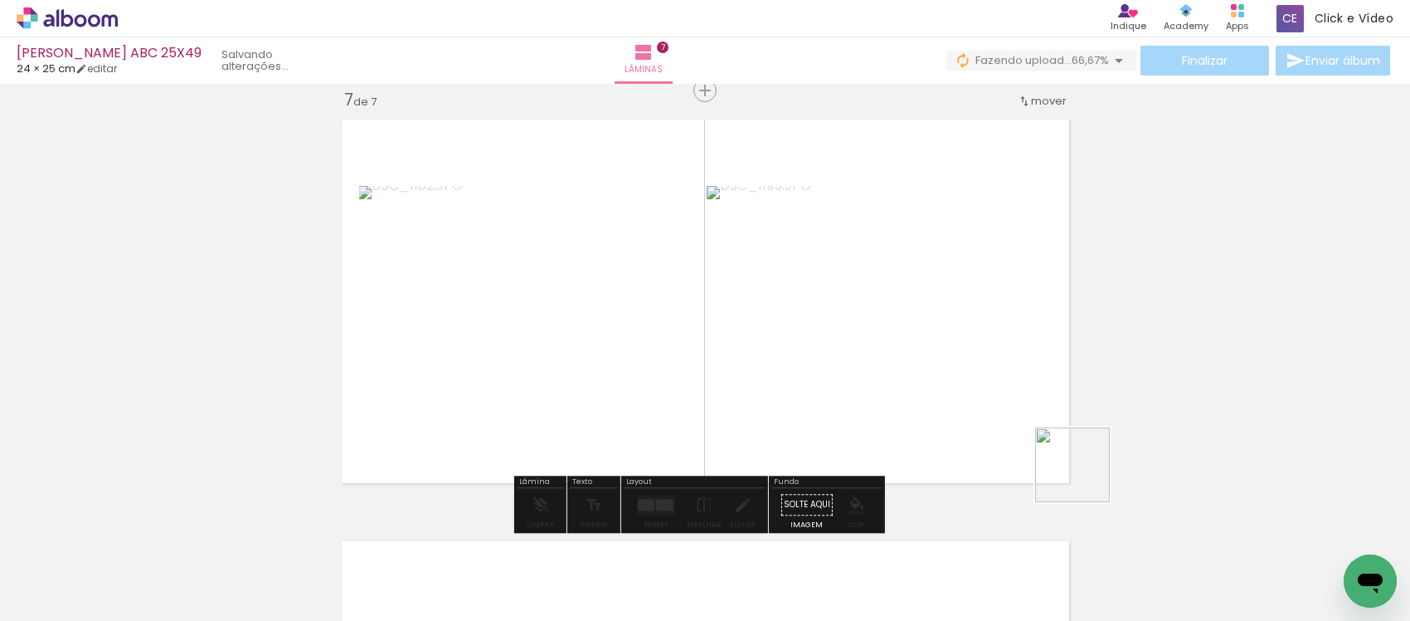
drag, startPoint x: 1172, startPoint y: 571, endPoint x: 940, endPoint y: 388, distance: 295.4
click at [940, 388] on quentale-workspace at bounding box center [705, 310] width 1410 height 621
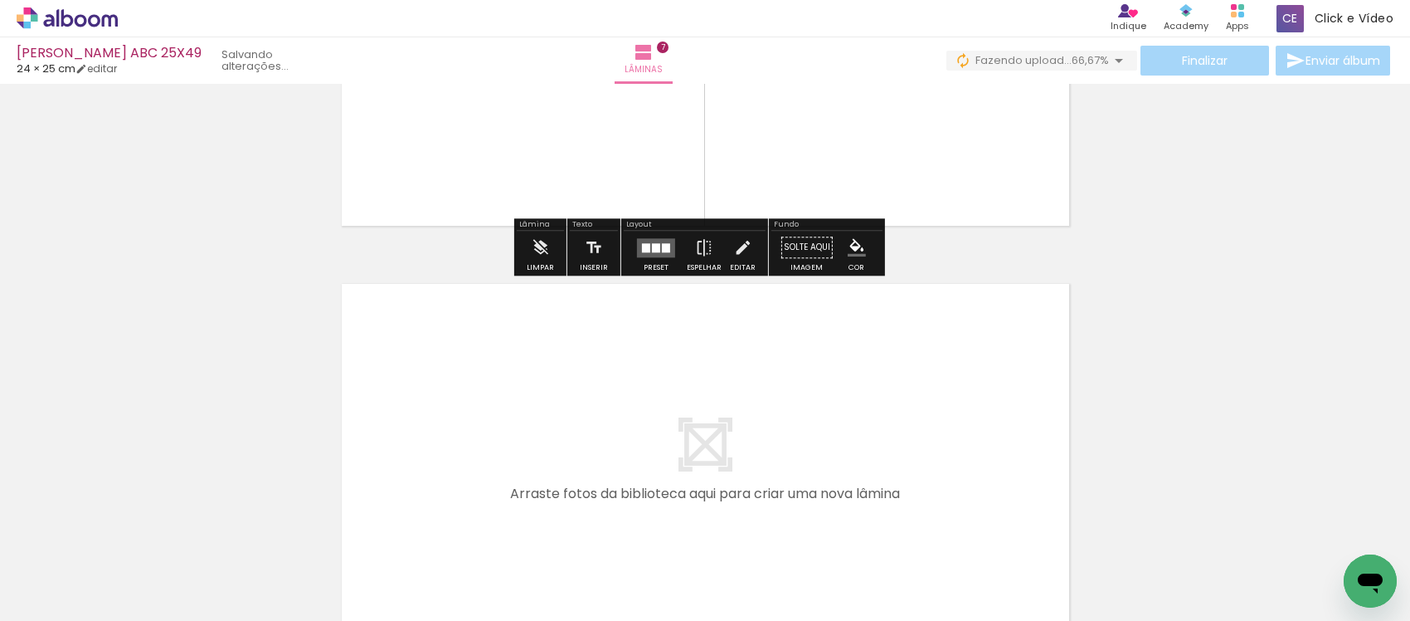
scroll to position [2860, 0]
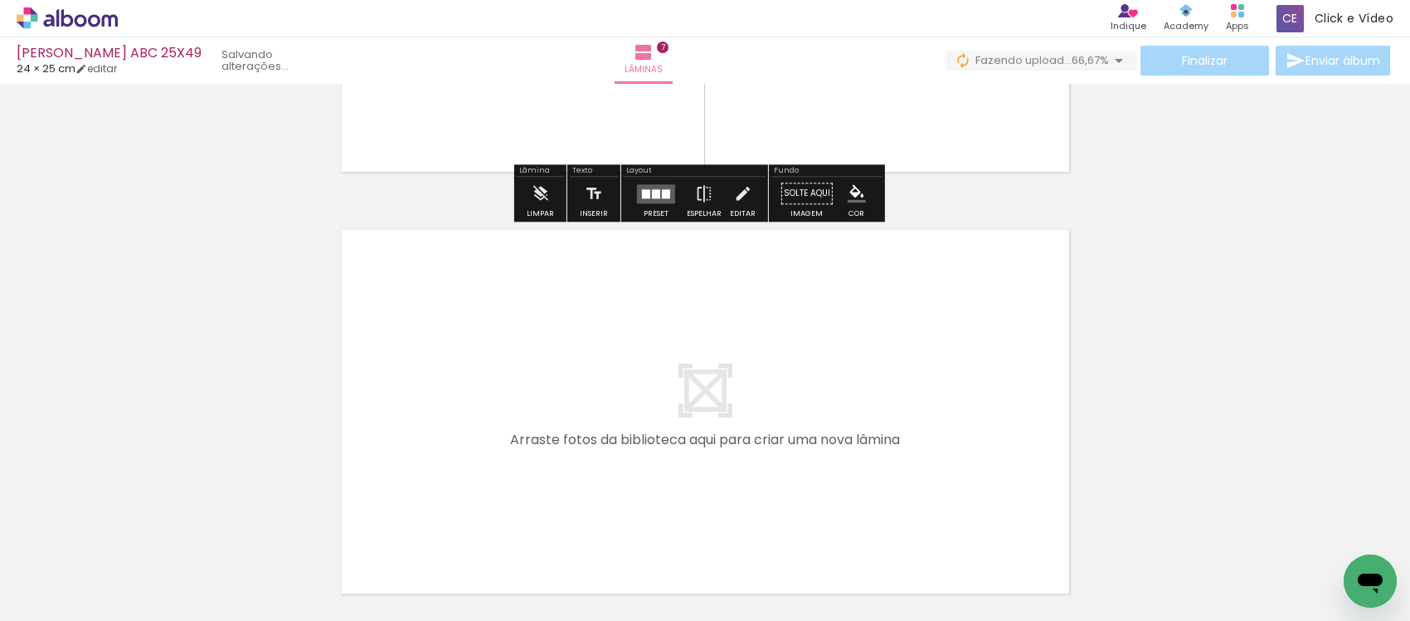
drag, startPoint x: 815, startPoint y: 460, endPoint x: 815, endPoint y: 423, distance: 37.3
click at [815, 423] on quentale-workspace at bounding box center [705, 310] width 1410 height 621
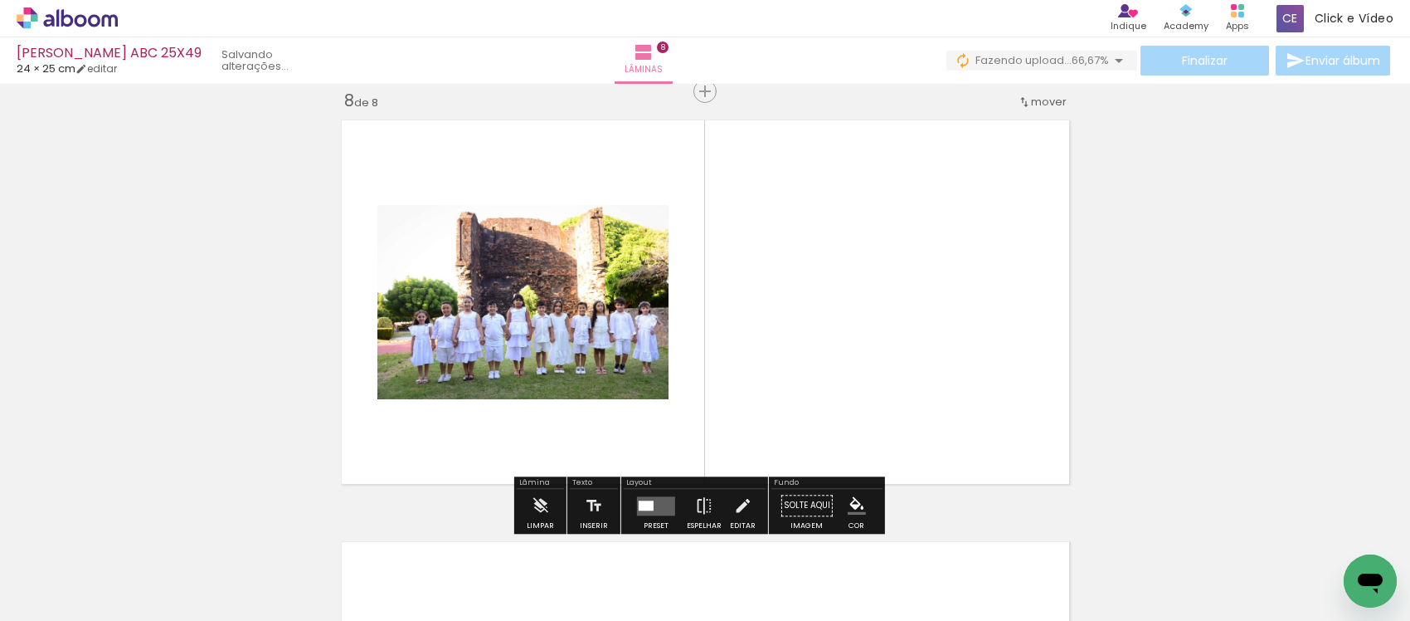
scroll to position [2971, 0]
drag, startPoint x: 907, startPoint y: 577, endPoint x: 903, endPoint y: 392, distance: 185.0
click at [903, 392] on quentale-workspace at bounding box center [705, 310] width 1410 height 621
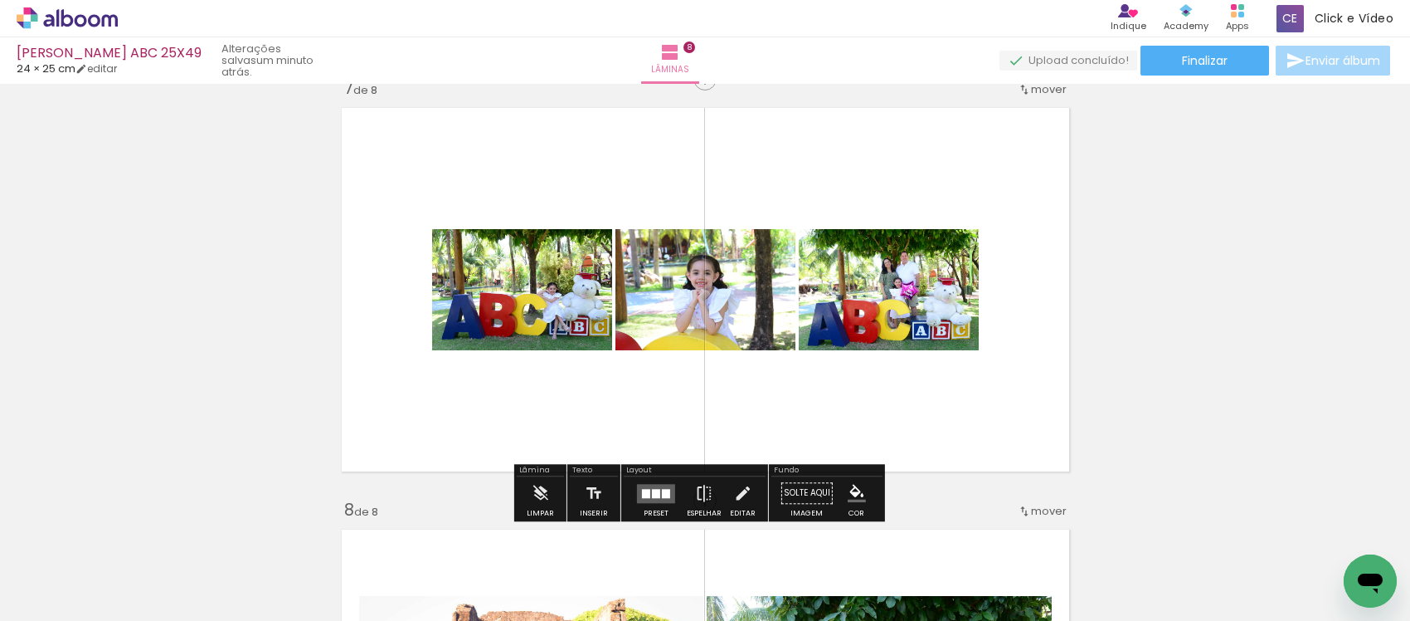
scroll to position [2556, 0]
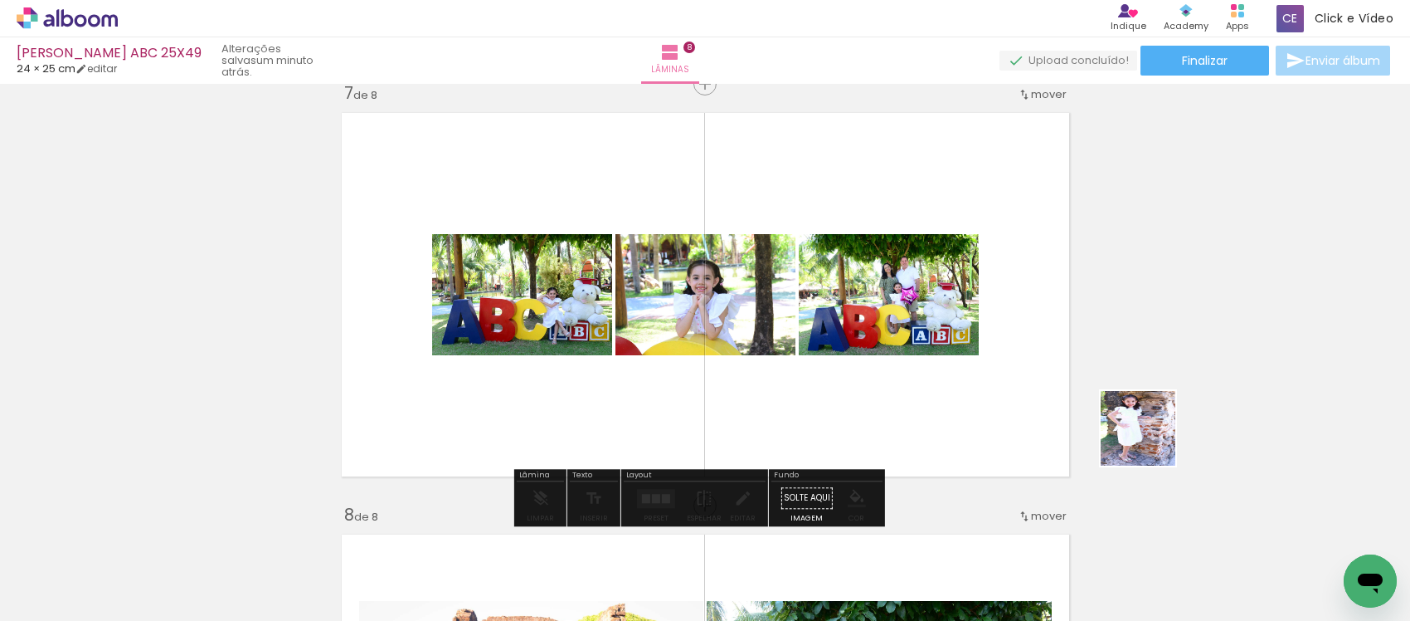
drag, startPoint x: 1253, startPoint y: 544, endPoint x: 1020, endPoint y: 338, distance: 311.5
click at [1020, 338] on quentale-workspace at bounding box center [705, 310] width 1410 height 621
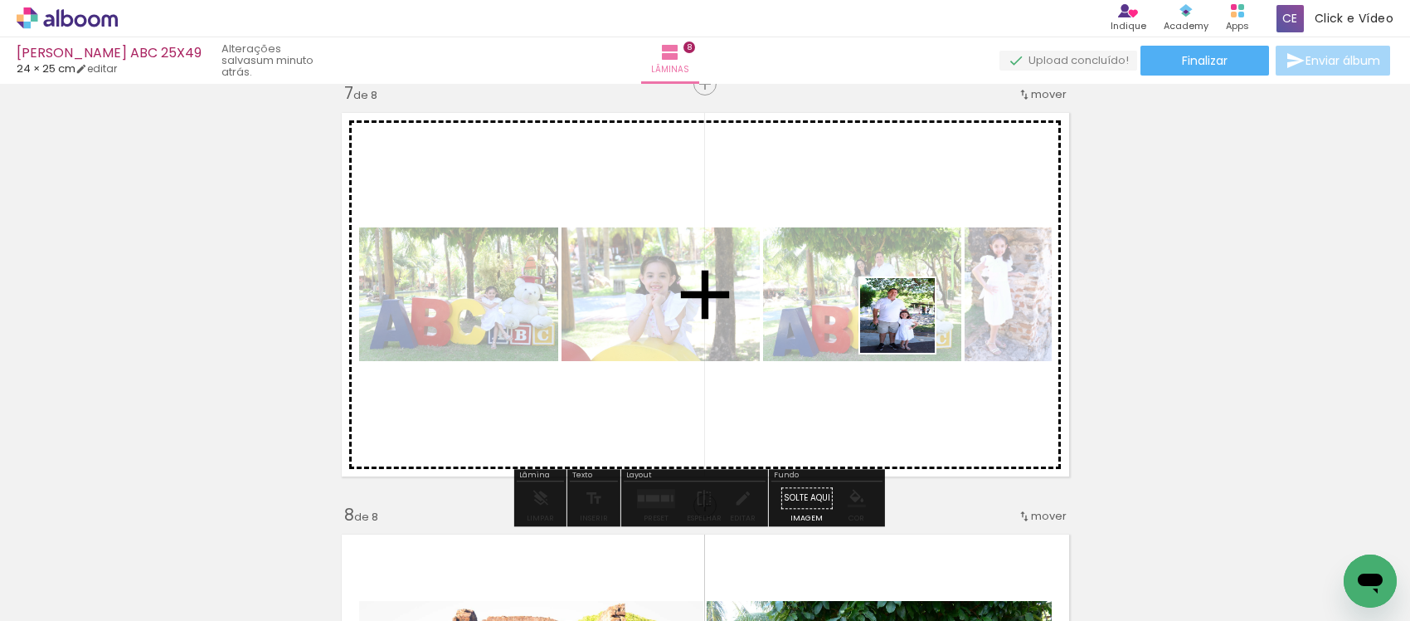
drag, startPoint x: 1340, startPoint y: 552, endPoint x: 901, endPoint y: 324, distance: 494.6
click at [901, 324] on quentale-workspace at bounding box center [705, 310] width 1410 height 621
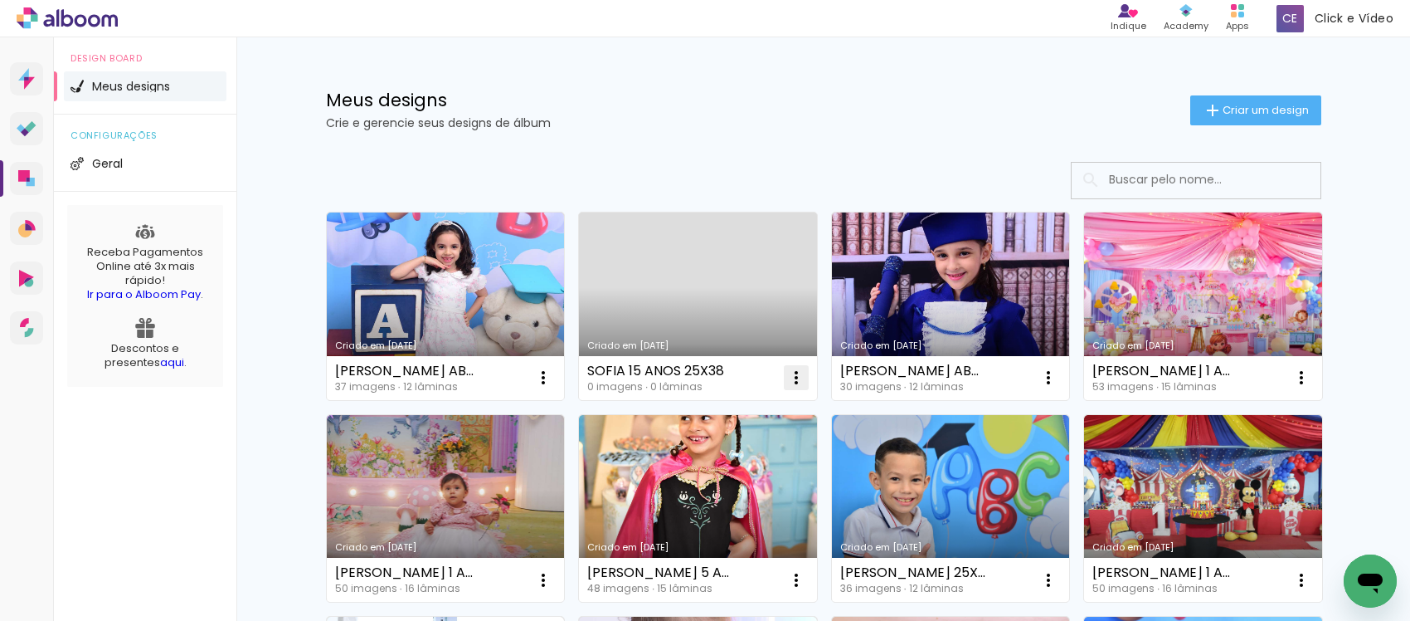
click at [553, 370] on iron-icon at bounding box center [543, 377] width 20 height 20
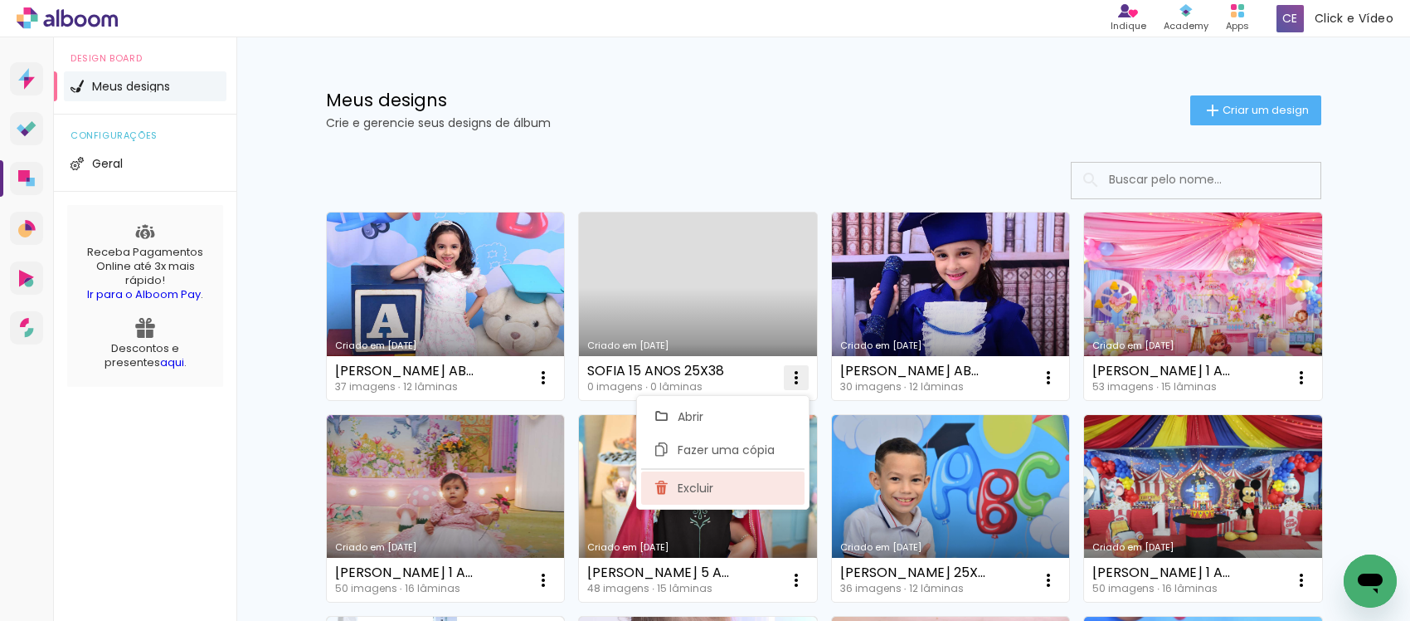
click at [698, 499] on paper-item "Excluir" at bounding box center [722, 487] width 163 height 33
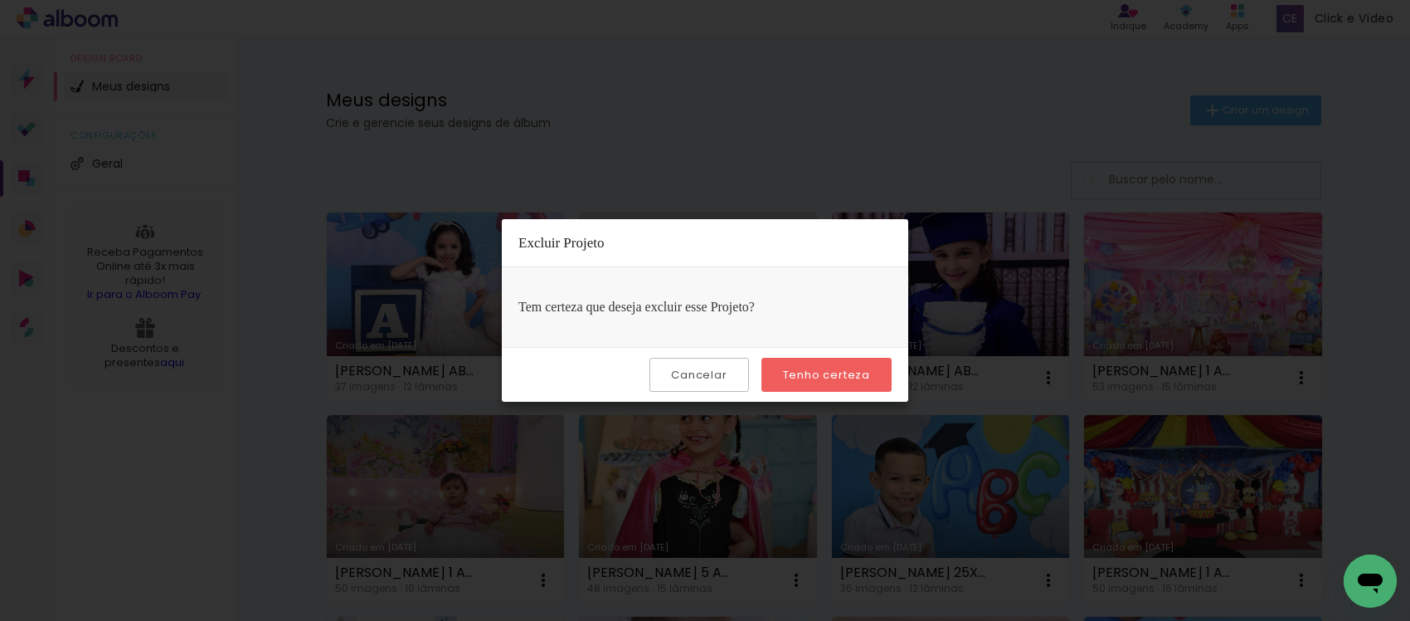
click at [793, 382] on paper-button "Tenho certeza" at bounding box center [827, 375] width 130 height 34
click at [0, 0] on slot "Tenho certeza" at bounding box center [0, 0] width 0 height 0
click at [0, 0] on slot "Cancelar" at bounding box center [0, 0] width 0 height 0
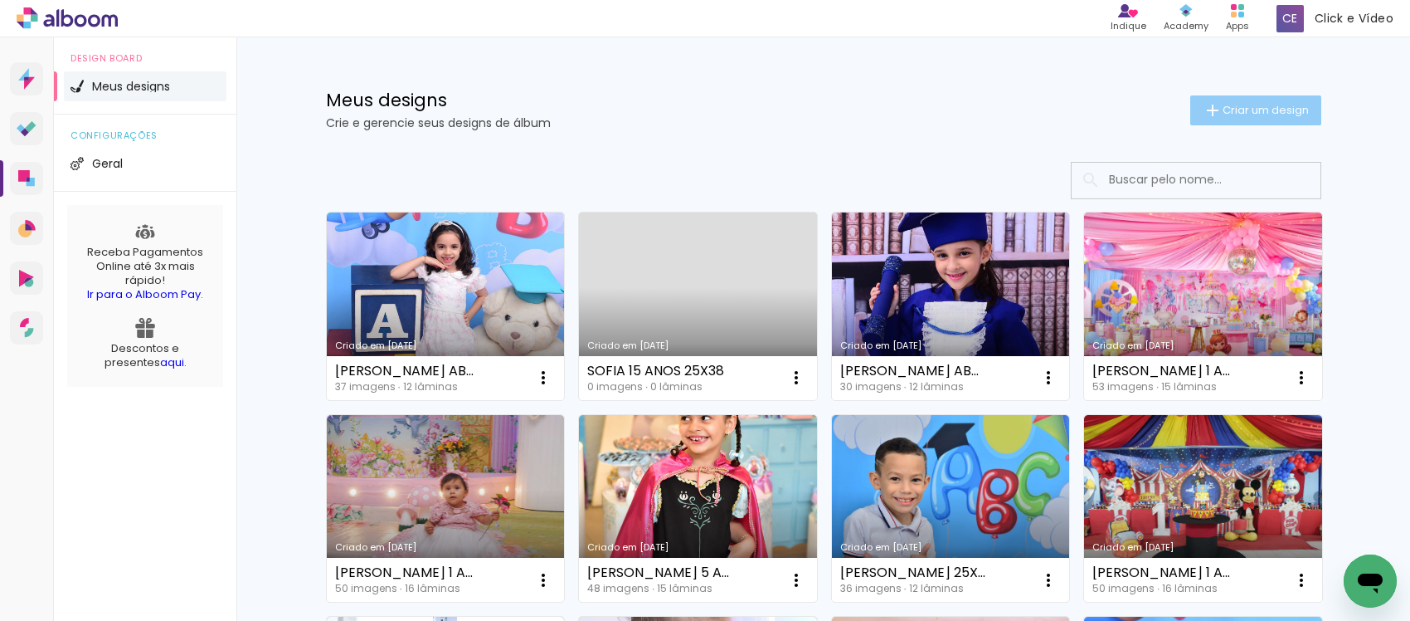
click at [1234, 119] on paper-button "Criar um design" at bounding box center [1255, 110] width 131 height 30
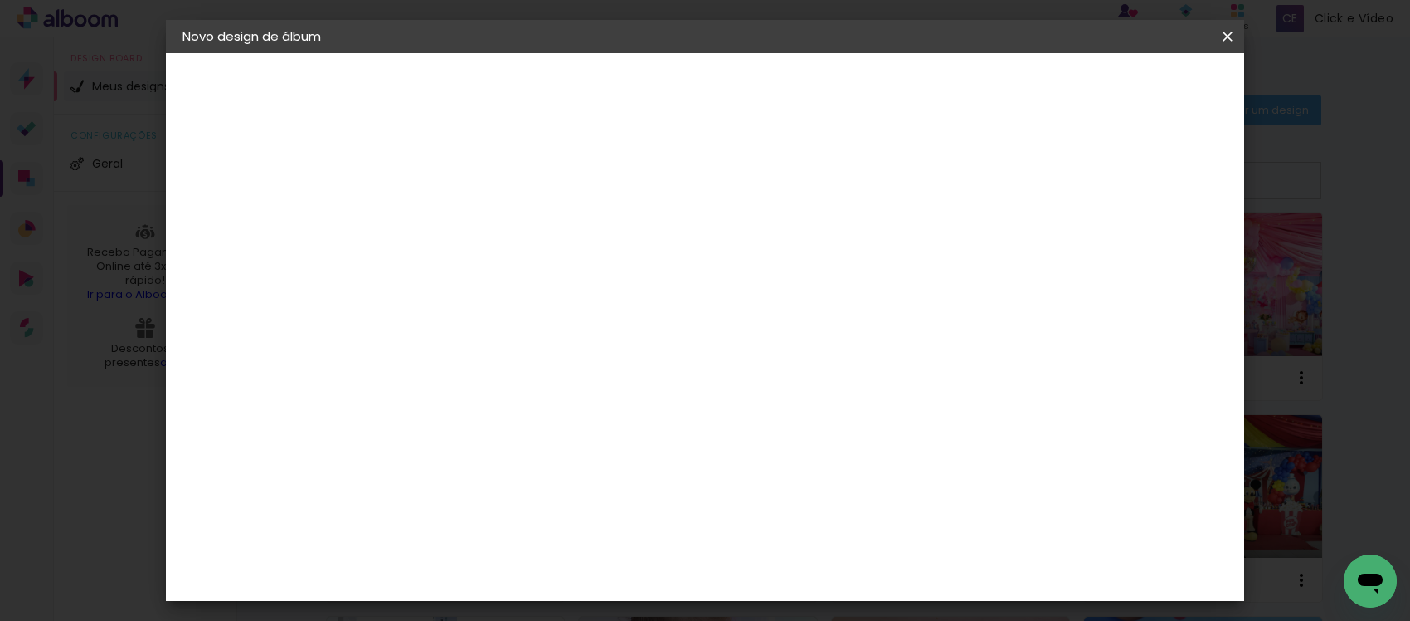
click at [454, 210] on input at bounding box center [454, 223] width 0 height 26
paste input "[PERSON_NAME] 25X49"
type input "[PERSON_NAME] 25X49"
type paper-input "FERNANDO YAN 25X49"
click at [624, 100] on paper-button "Avançar" at bounding box center [583, 88] width 81 height 28
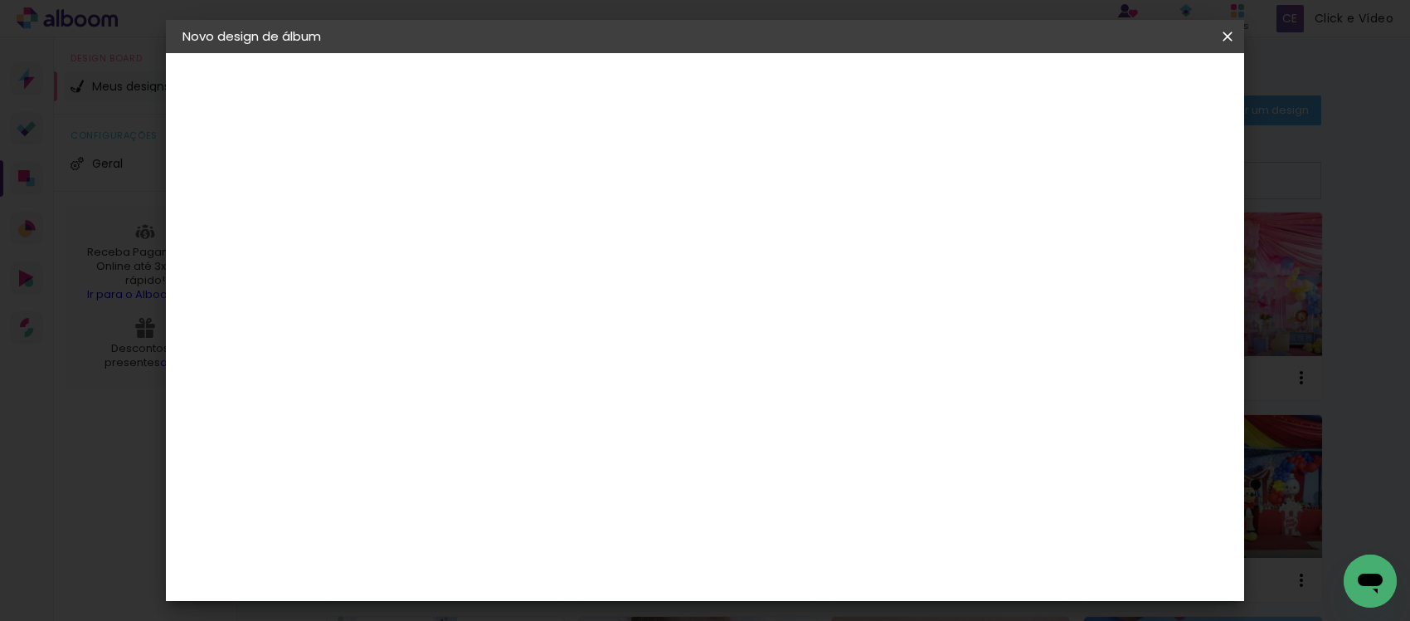
click at [765, 241] on paper-item "Tamanho Livre" at bounding box center [685, 252] width 159 height 37
click at [0, 0] on slot "Avançar" at bounding box center [0, 0] width 0 height 0
click at [417, 465] on input "30" at bounding box center [401, 470] width 43 height 25
type input "3"
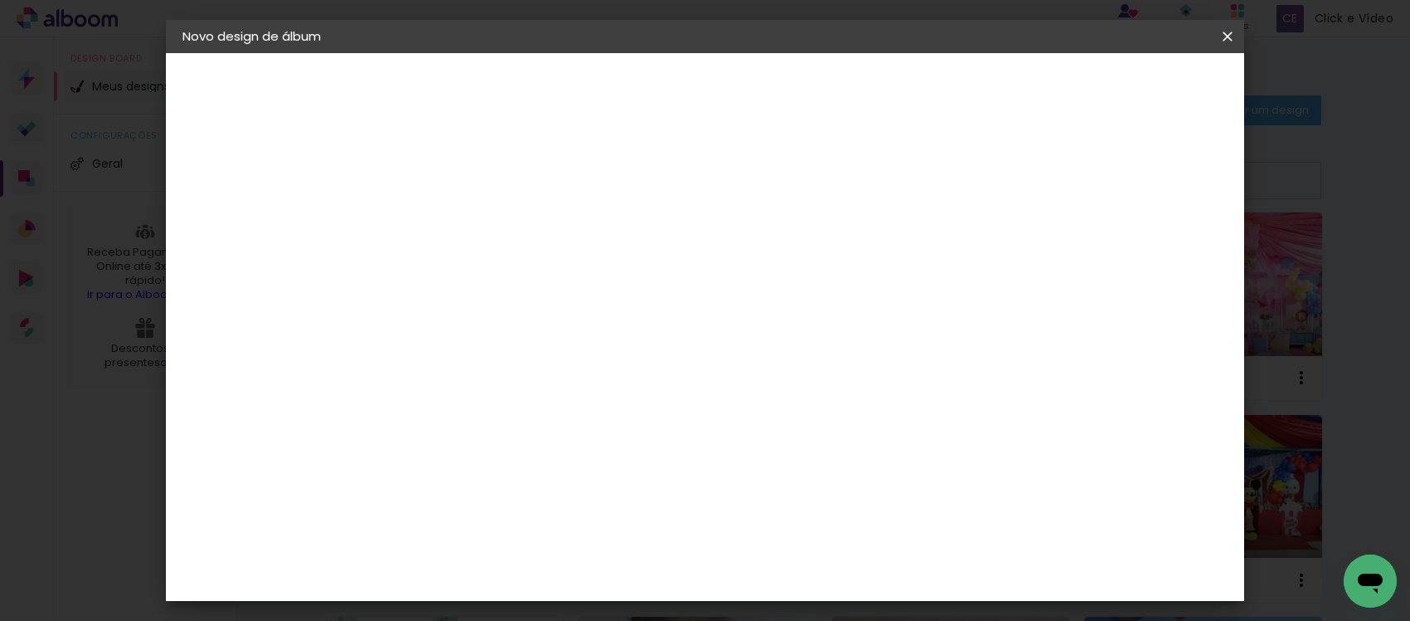
type input "25"
type paper-input "25"
click at [814, 473] on input "60" at bounding box center [795, 481] width 43 height 25
type input "6"
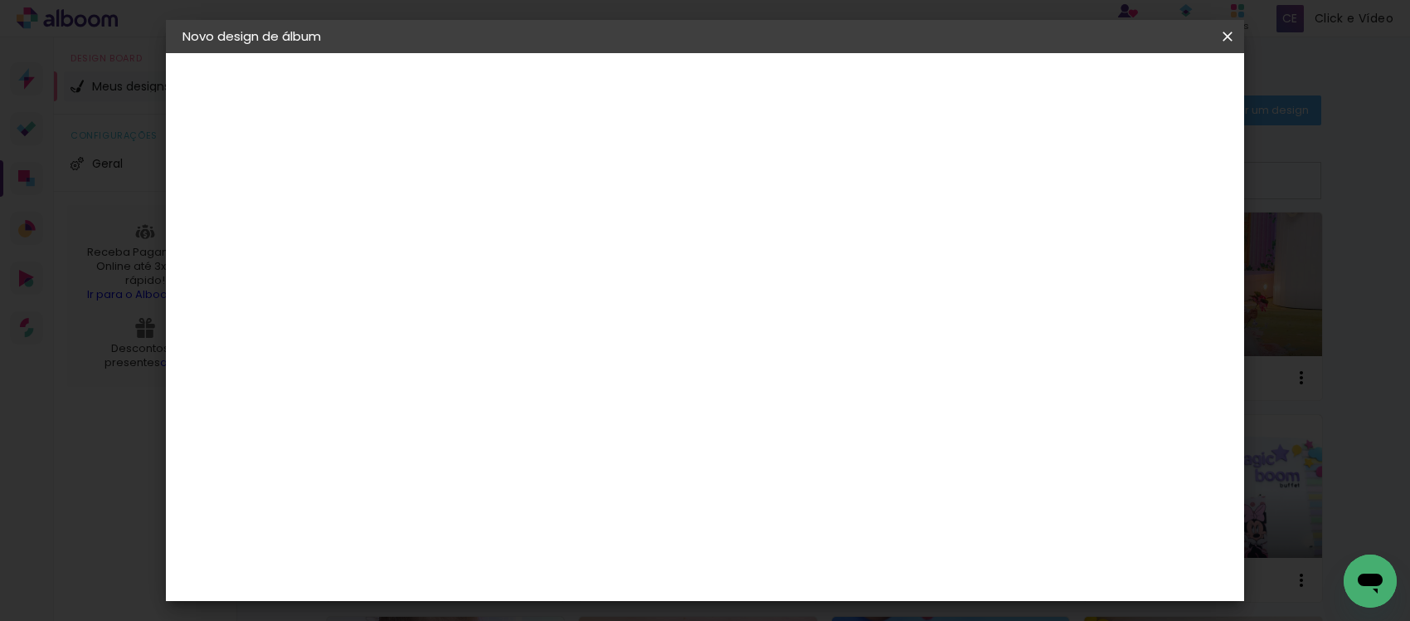
type input "49"
type paper-input "49"
click at [1121, 83] on span "Iniciar design" at bounding box center [1082, 88] width 75 height 12
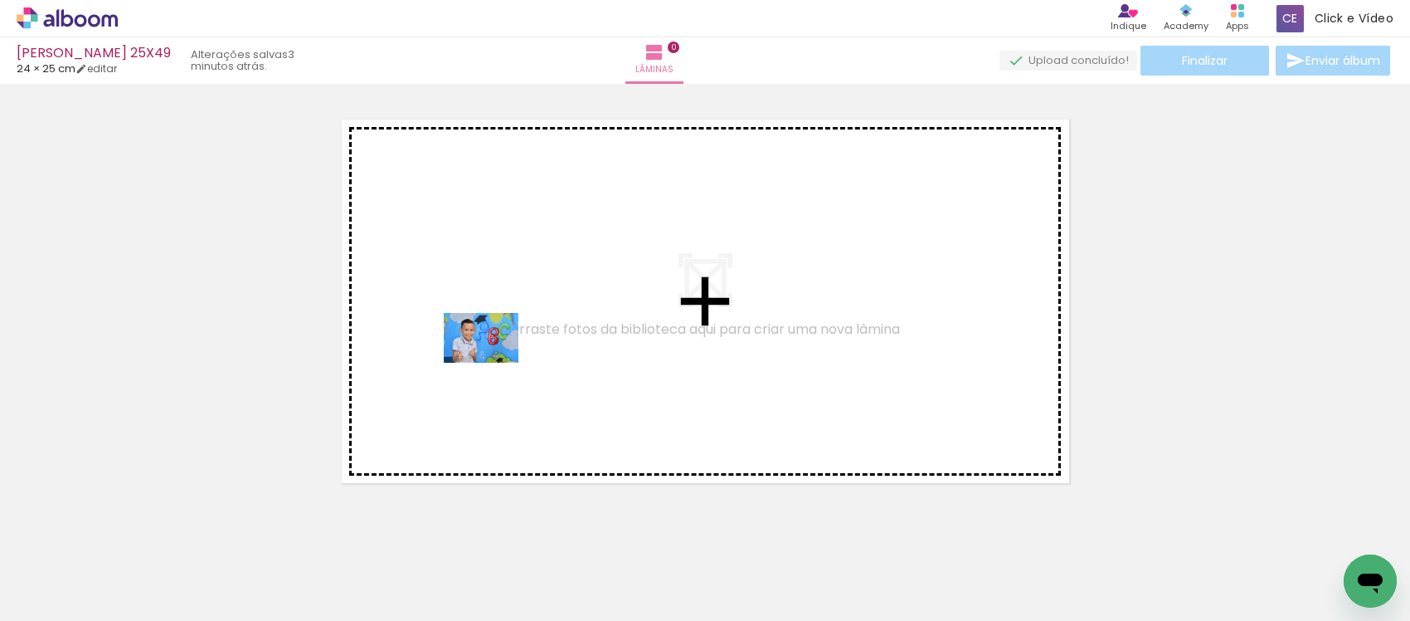
drag, startPoint x: 176, startPoint y: 579, endPoint x: 494, endPoint y: 363, distance: 384.5
click at [494, 363] on quentale-workspace at bounding box center [705, 310] width 1410 height 621
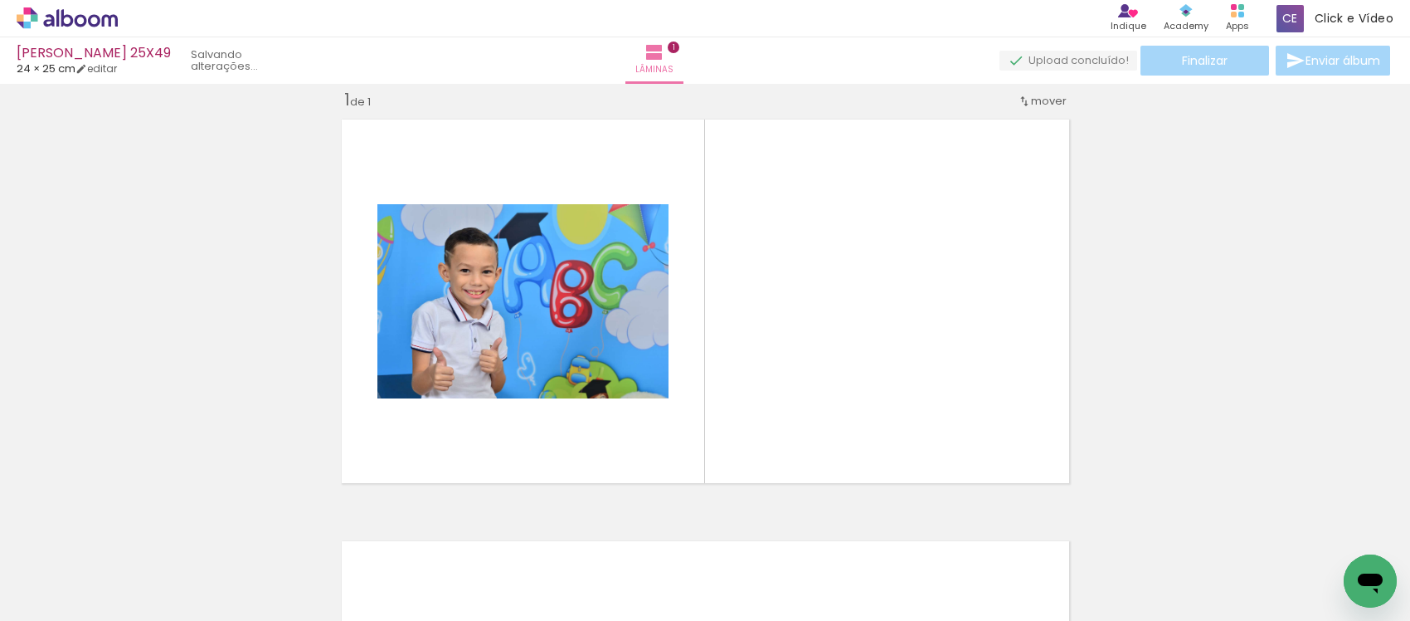
scroll to position [21, 0]
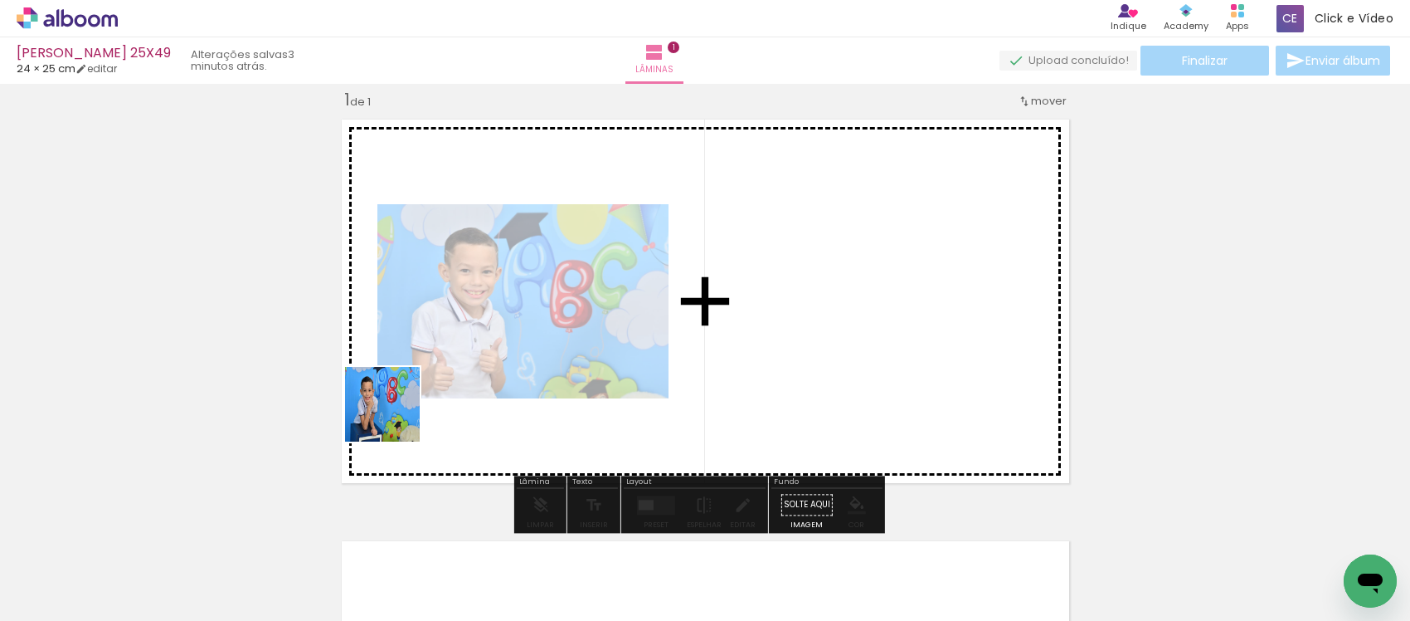
drag, startPoint x: 264, startPoint y: 553, endPoint x: 425, endPoint y: 436, distance: 199.0
click at [450, 379] on quentale-workspace at bounding box center [705, 310] width 1410 height 621
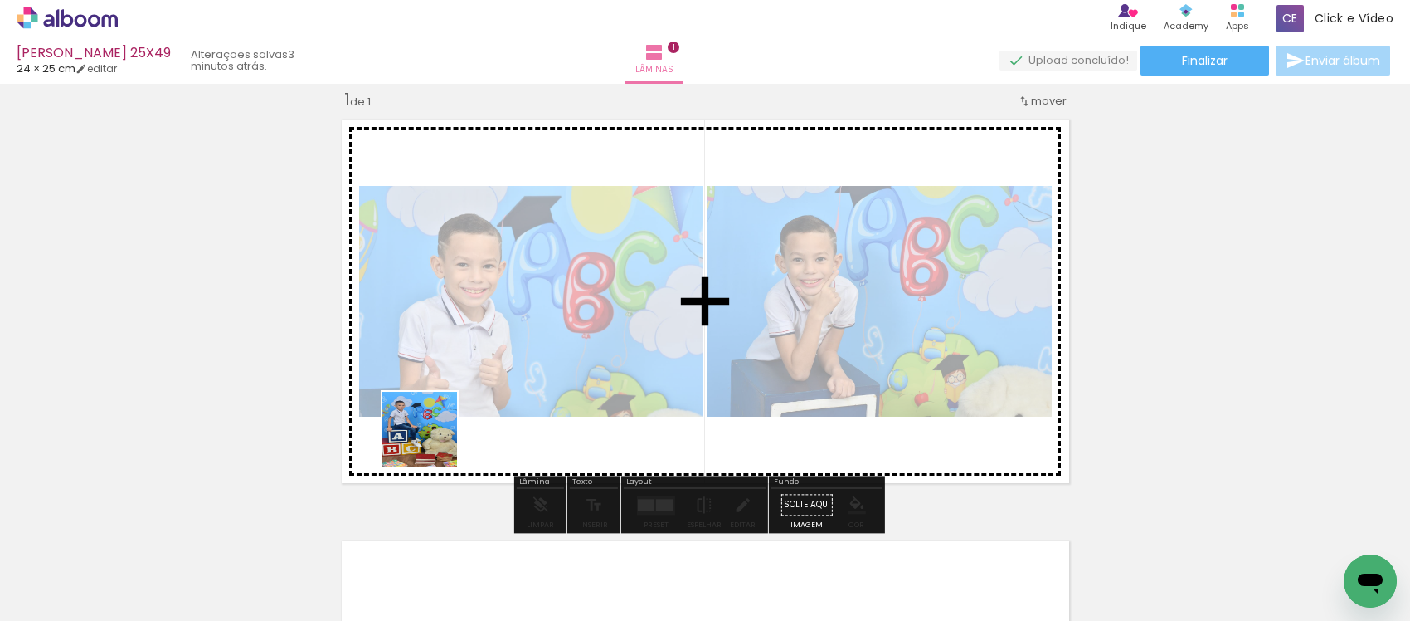
drag, startPoint x: 353, startPoint y: 550, endPoint x: 518, endPoint y: 348, distance: 260.6
click at [518, 348] on quentale-workspace at bounding box center [705, 310] width 1410 height 621
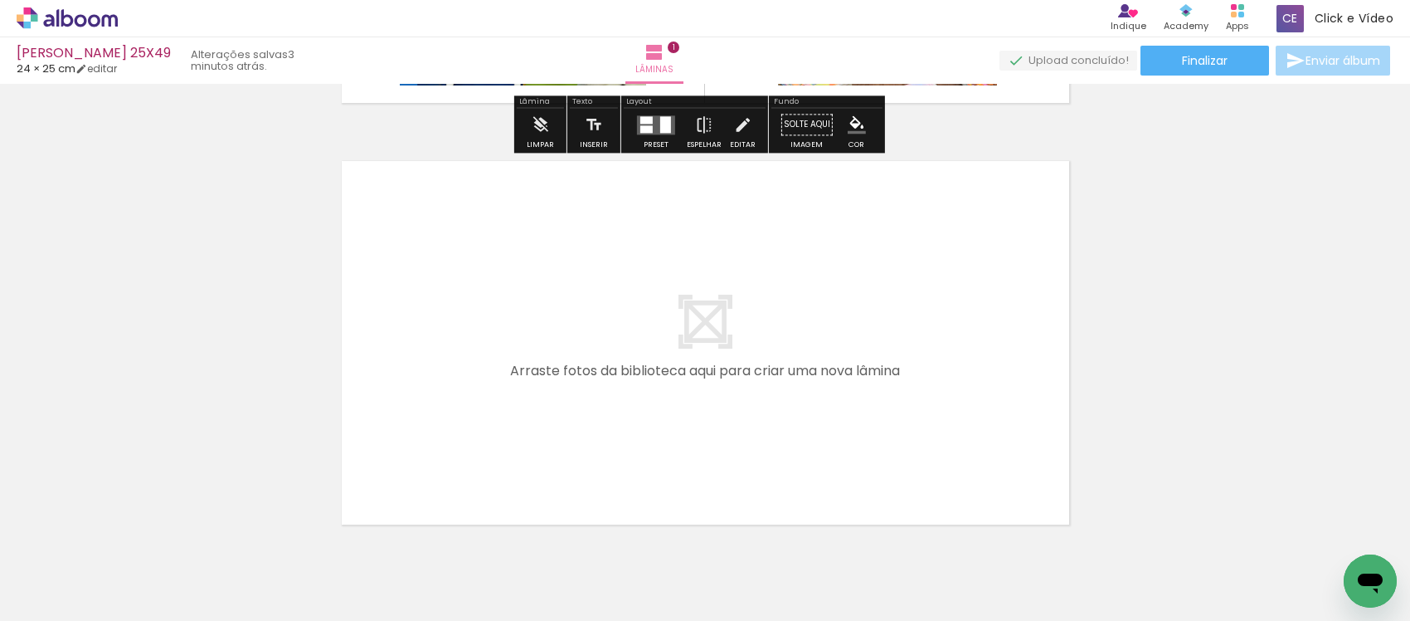
scroll to position [436, 0]
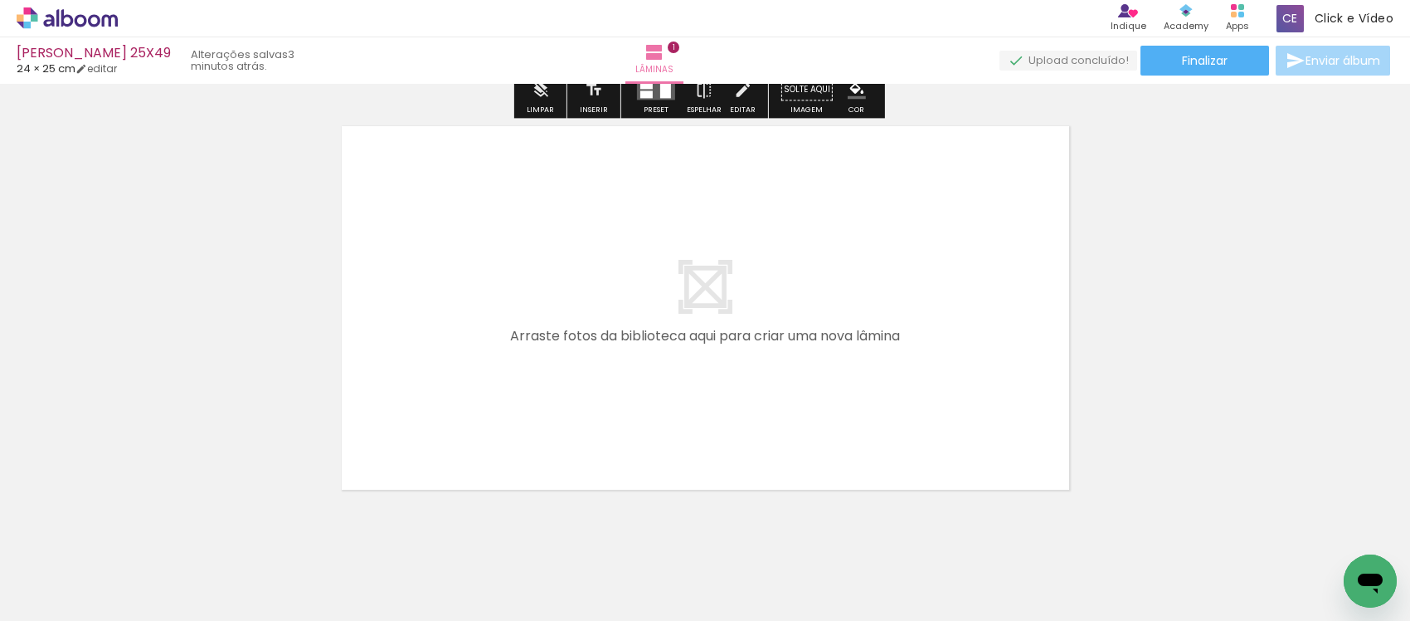
drag, startPoint x: 606, startPoint y: 448, endPoint x: 523, endPoint y: 579, distance: 155.1
click at [599, 437] on quentale-workspace at bounding box center [705, 310] width 1410 height 621
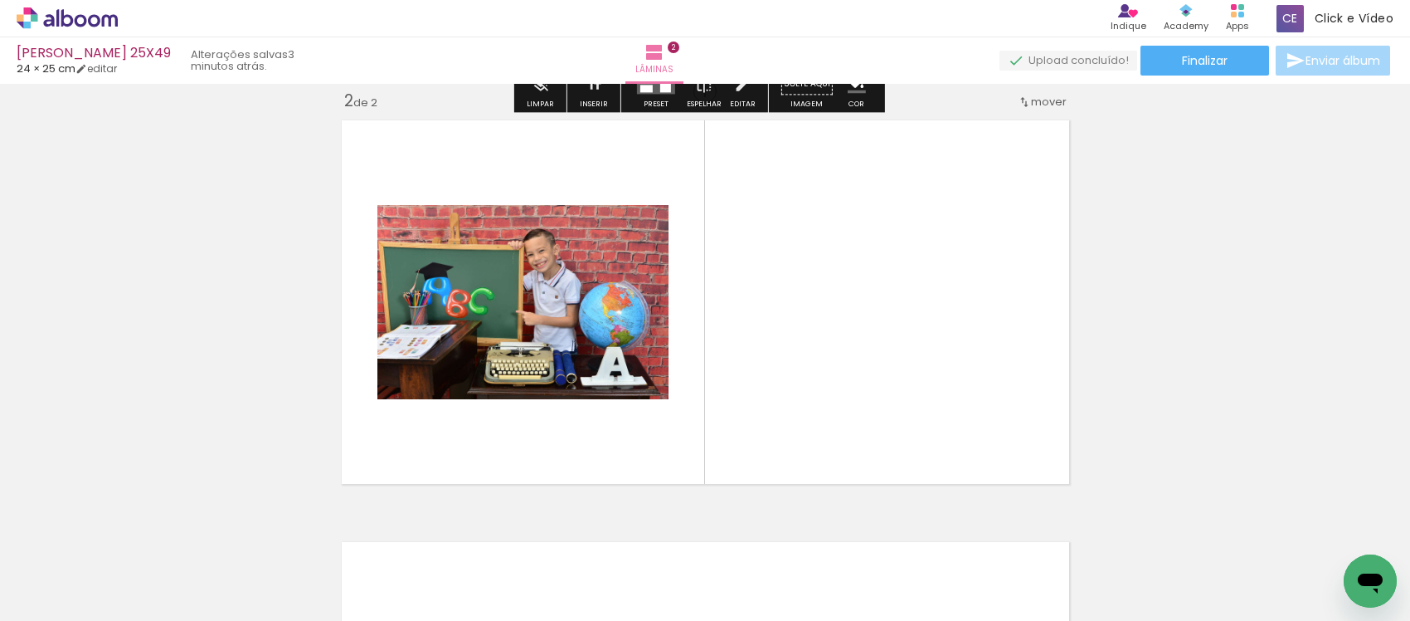
scroll to position [442, 0]
drag, startPoint x: 478, startPoint y: 574, endPoint x: 541, endPoint y: 581, distance: 63.4
click at [533, 445] on quentale-workspace at bounding box center [705, 310] width 1410 height 621
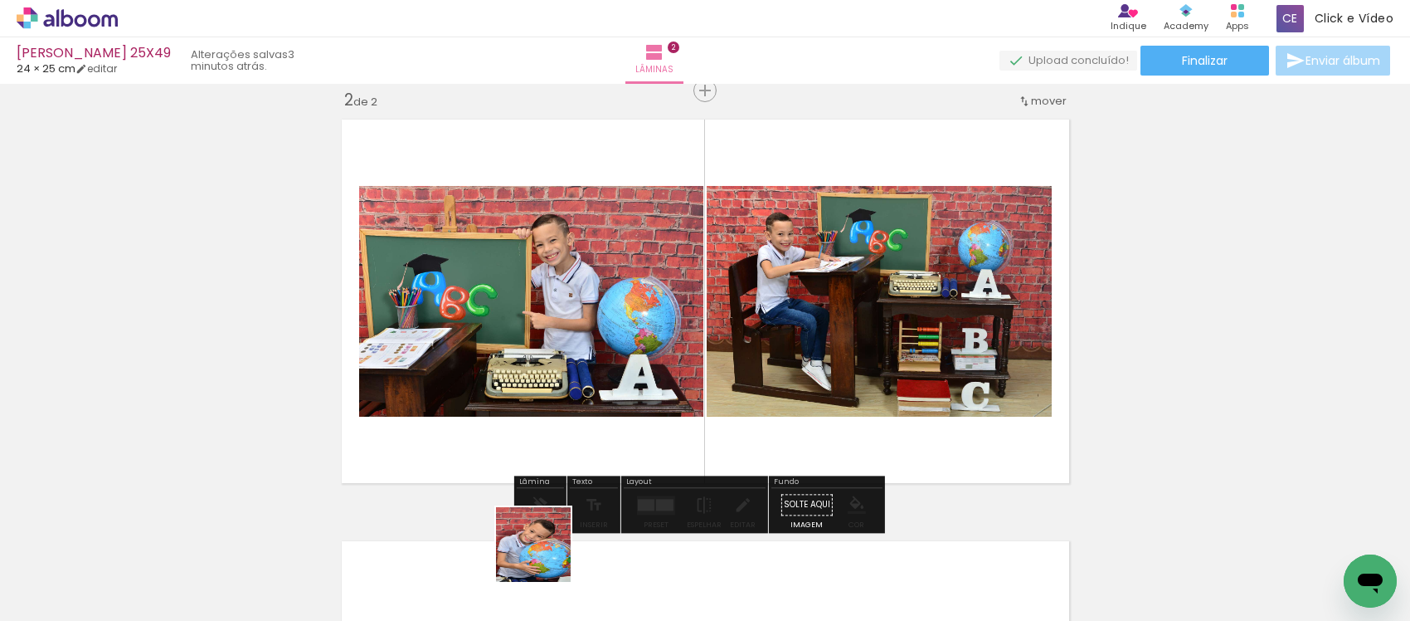
drag, startPoint x: 546, startPoint y: 557, endPoint x: 585, endPoint y: 411, distance: 151.1
click at [585, 411] on quentale-workspace at bounding box center [705, 310] width 1410 height 621
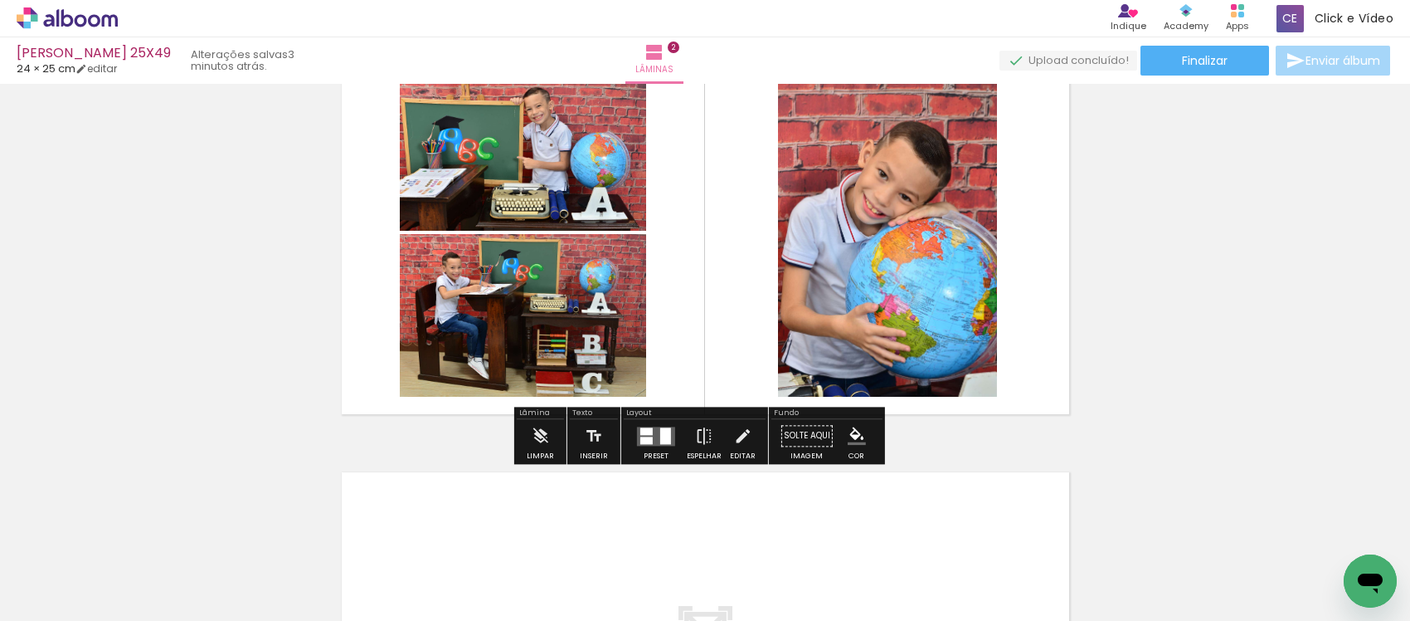
scroll to position [753, 0]
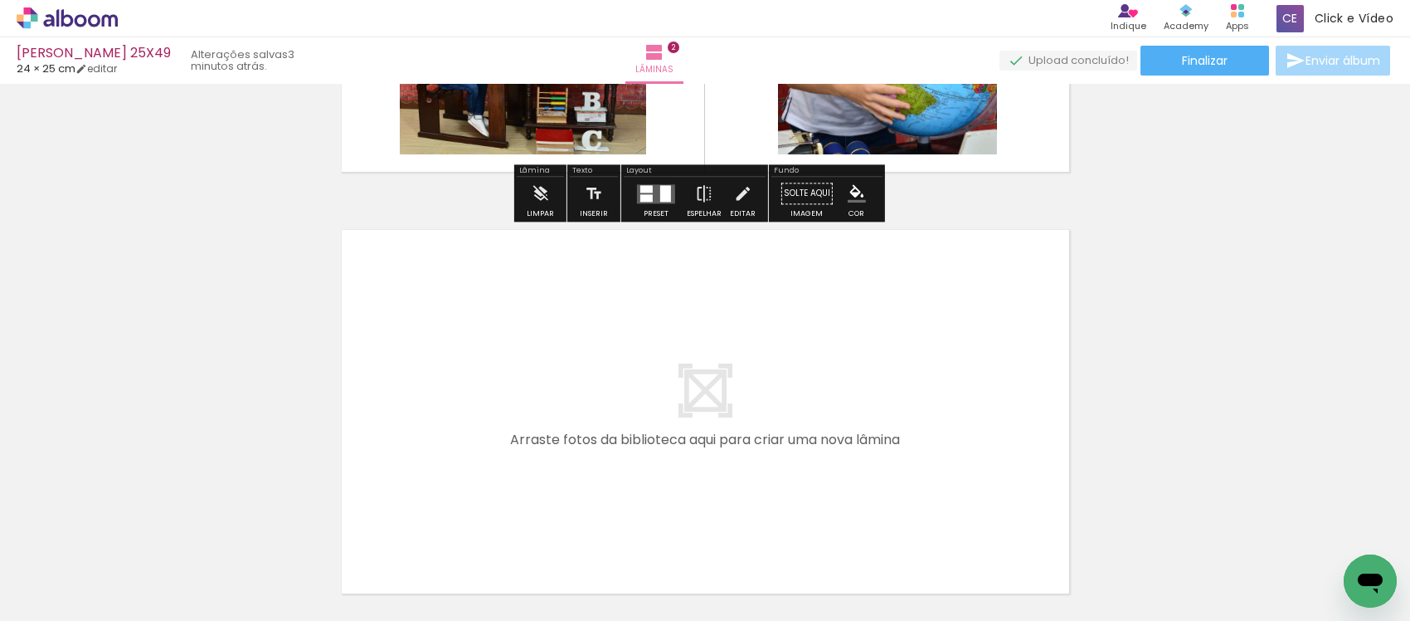
drag, startPoint x: 718, startPoint y: 554, endPoint x: 776, endPoint y: 560, distance: 59.2
click at [677, 450] on quentale-workspace at bounding box center [705, 310] width 1410 height 621
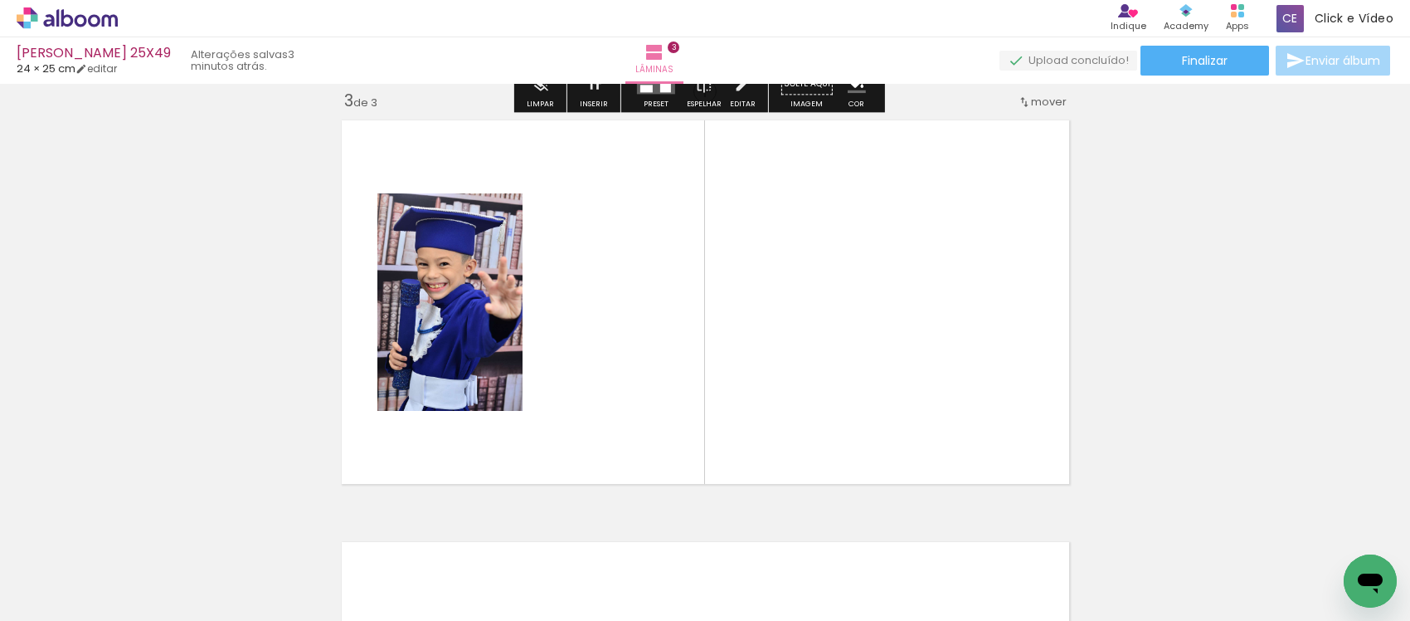
scroll to position [864, 0]
drag, startPoint x: 814, startPoint y: 565, endPoint x: 786, endPoint y: 397, distance: 170.7
click at [786, 397] on quentale-workspace at bounding box center [705, 310] width 1410 height 621
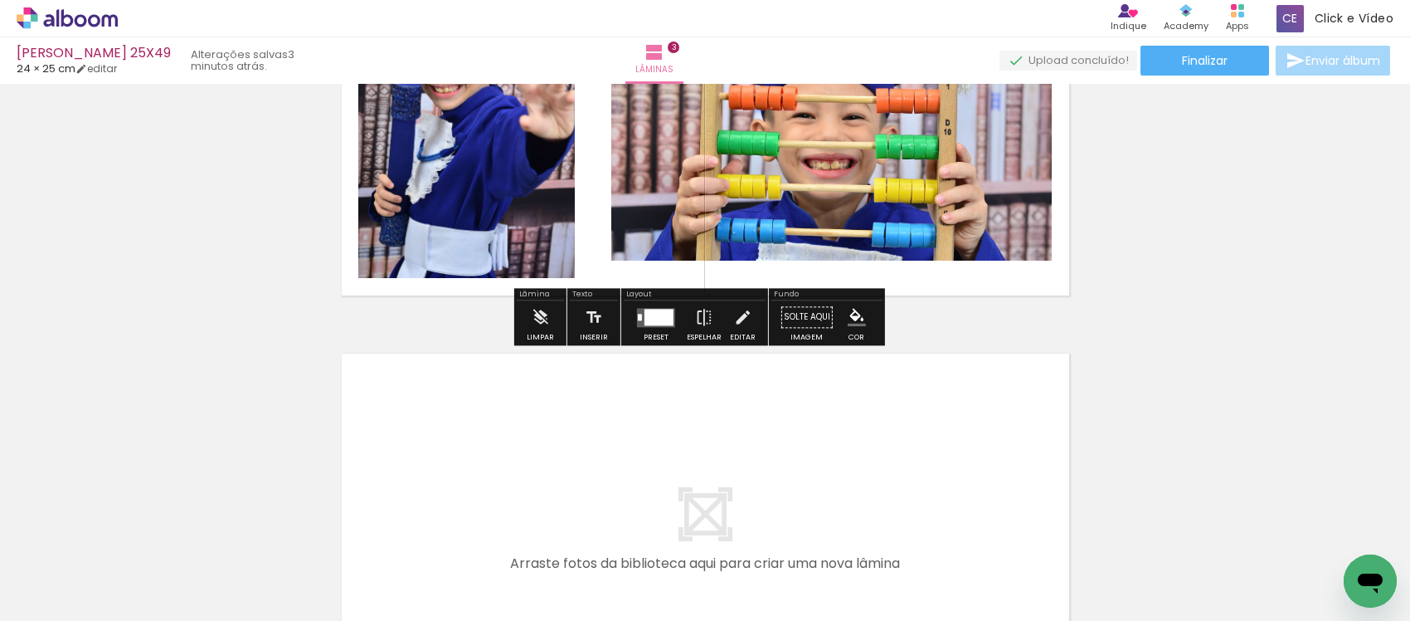
scroll to position [1071, 0]
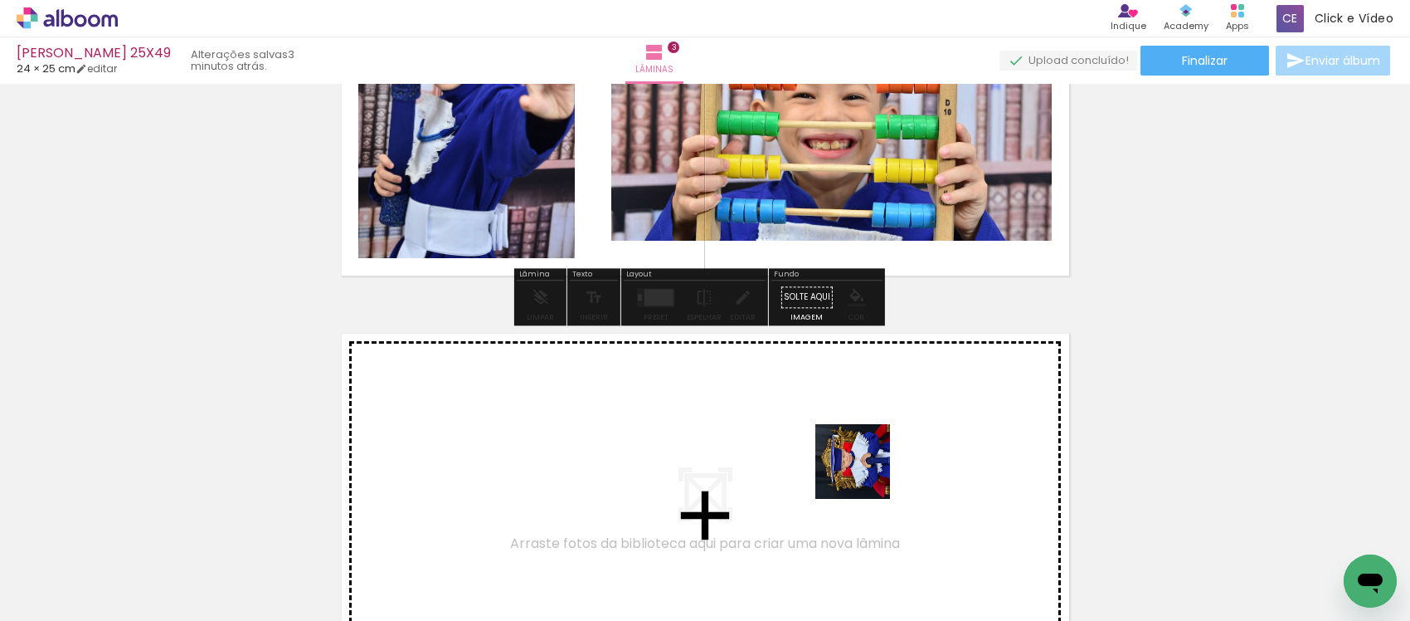
drag, startPoint x: 913, startPoint y: 572, endPoint x: 861, endPoint y: 469, distance: 115.8
click at [861, 469] on quentale-workspace at bounding box center [705, 310] width 1410 height 621
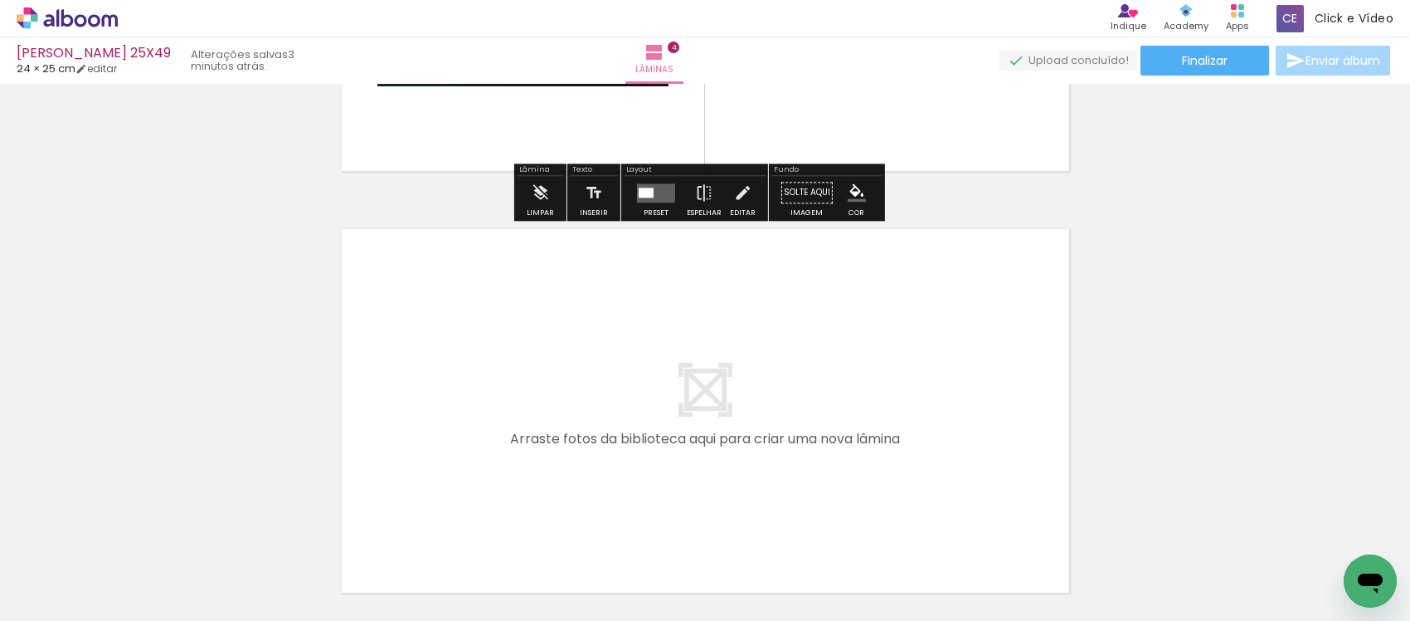
scroll to position [0, 254]
click at [926, 603] on quentale-thumb at bounding box center [934, 564] width 93 height 95
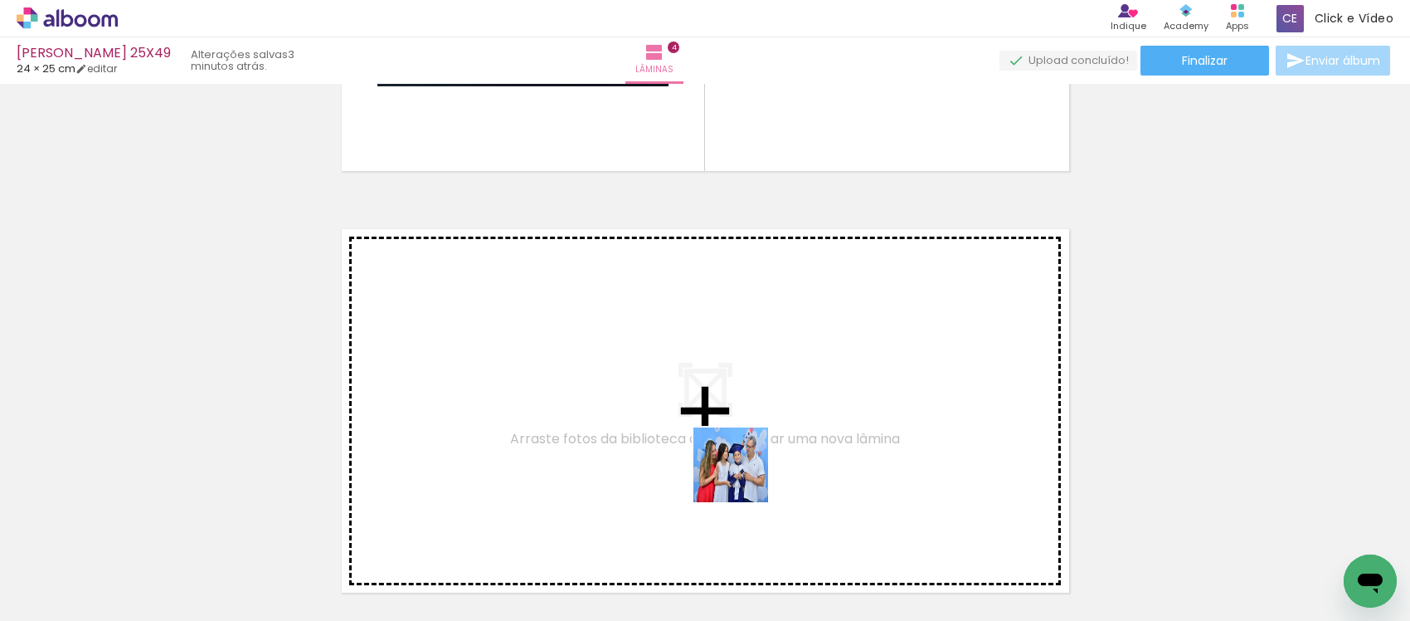
drag, startPoint x: 752, startPoint y: 494, endPoint x: 735, endPoint y: 455, distance: 43.1
click at [735, 455] on quentale-workspace at bounding box center [705, 310] width 1410 height 621
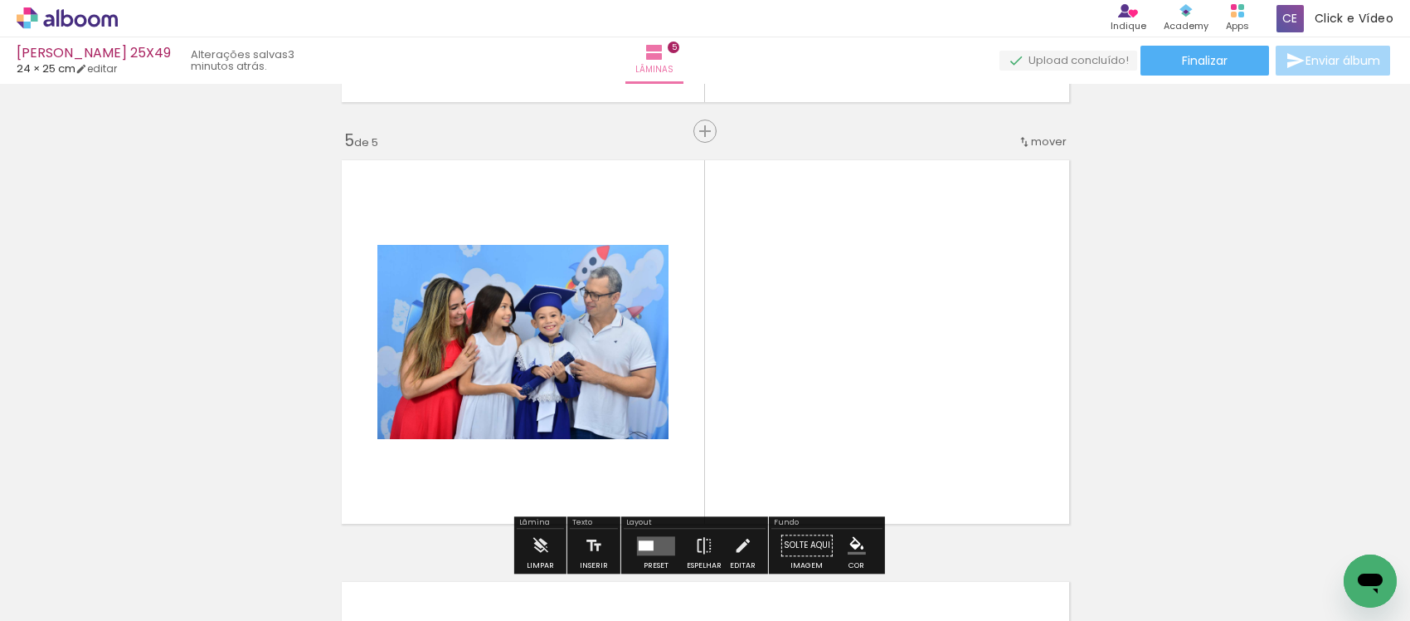
scroll to position [1706, 0]
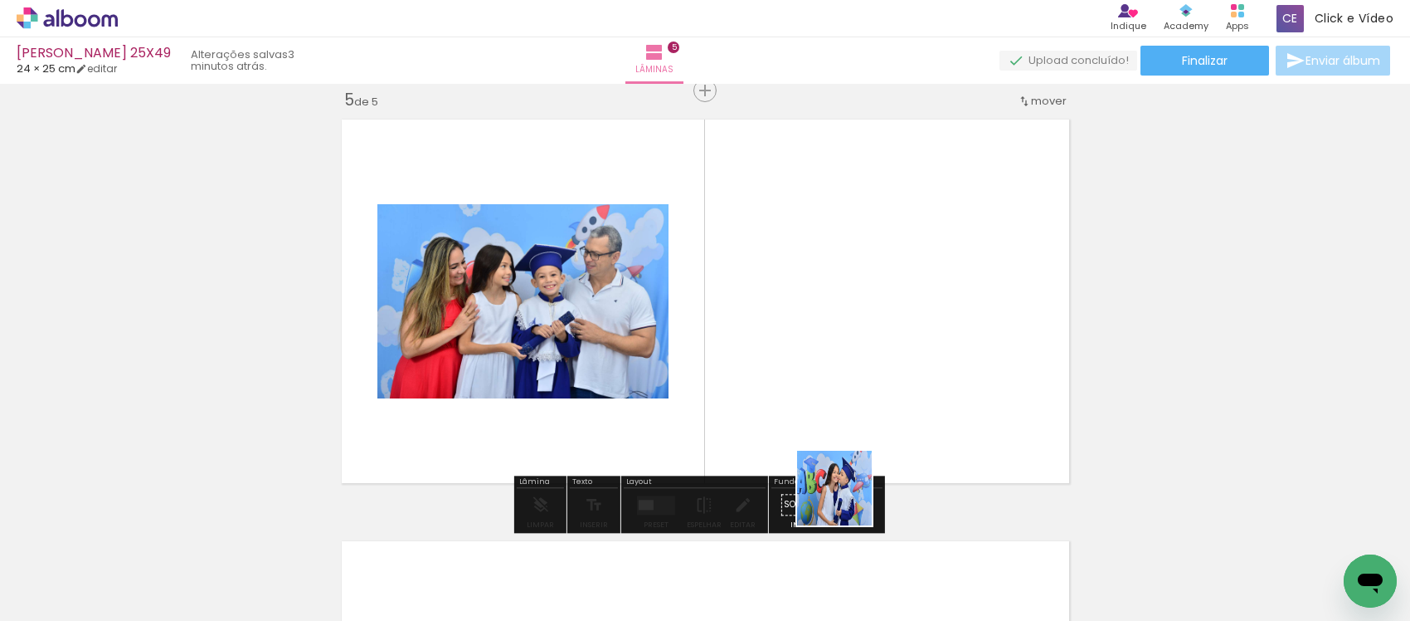
drag, startPoint x: 847, startPoint y: 500, endPoint x: 915, endPoint y: 533, distance: 75.3
click at [835, 421] on quentale-workspace at bounding box center [705, 310] width 1410 height 621
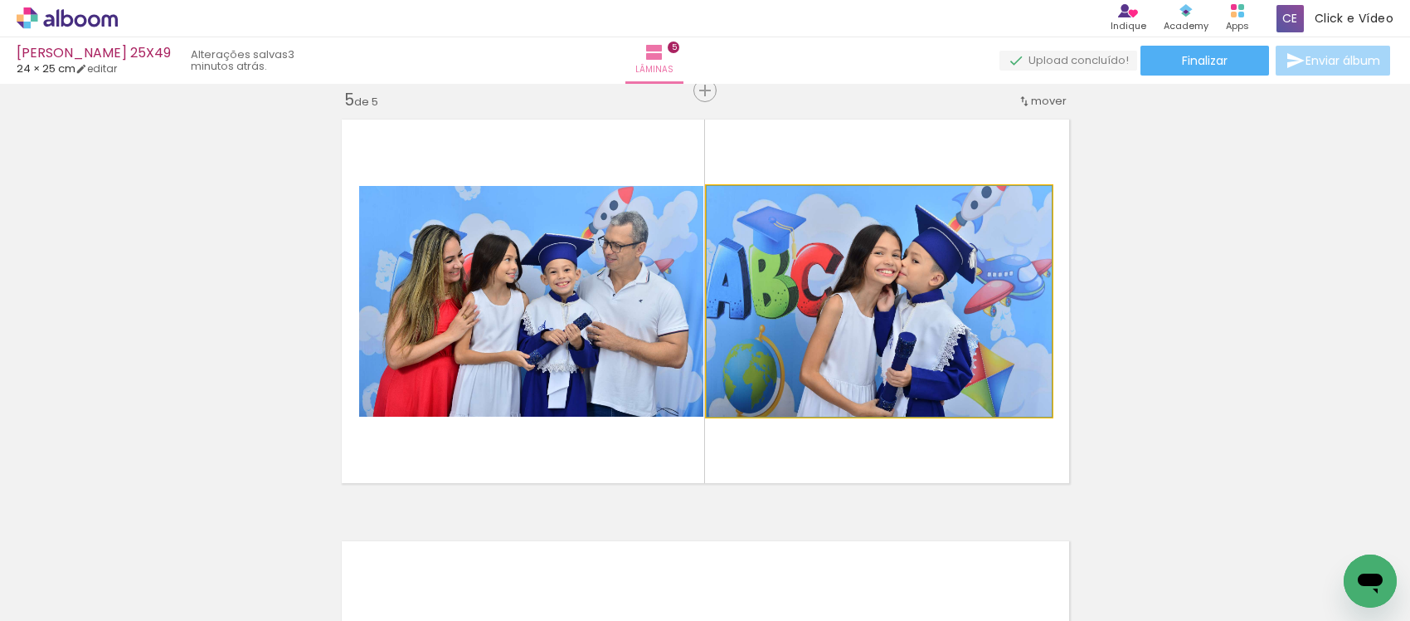
click at [817, 330] on quentale-photo at bounding box center [879, 301] width 345 height 231
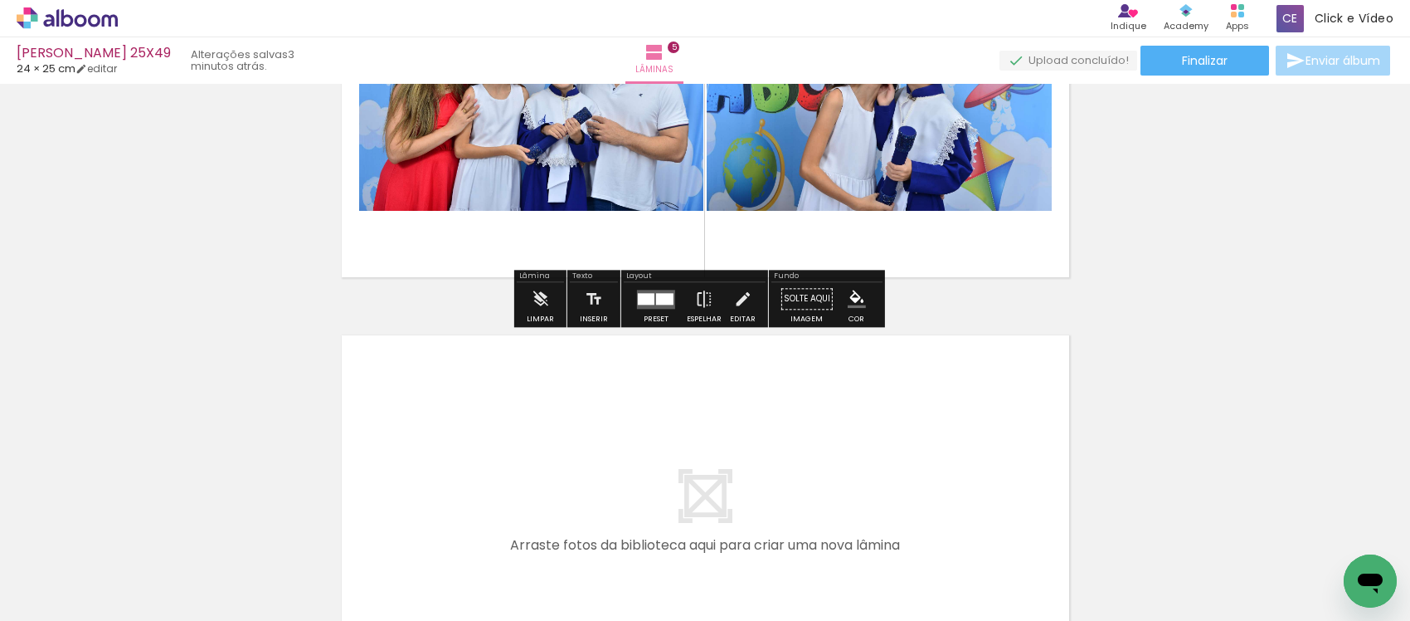
scroll to position [1914, 0]
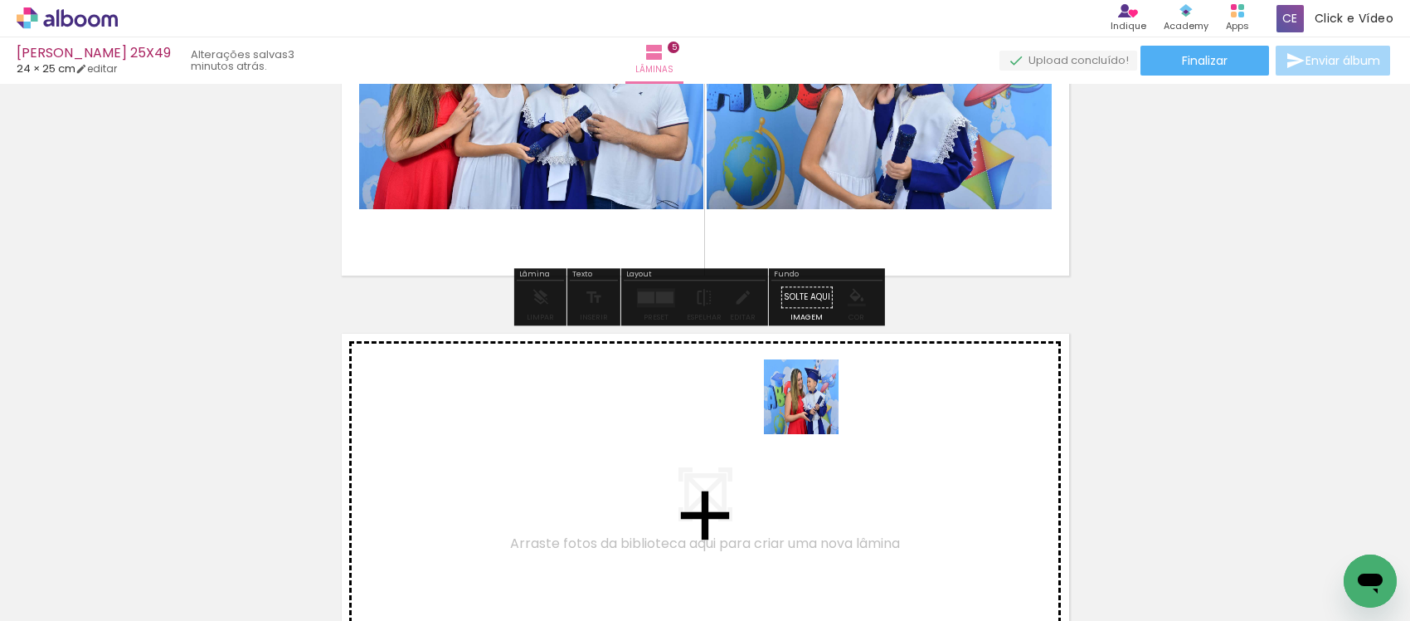
drag, startPoint x: 922, startPoint y: 562, endPoint x: 784, endPoint y: 386, distance: 224.0
click at [784, 386] on quentale-workspace at bounding box center [705, 310] width 1410 height 621
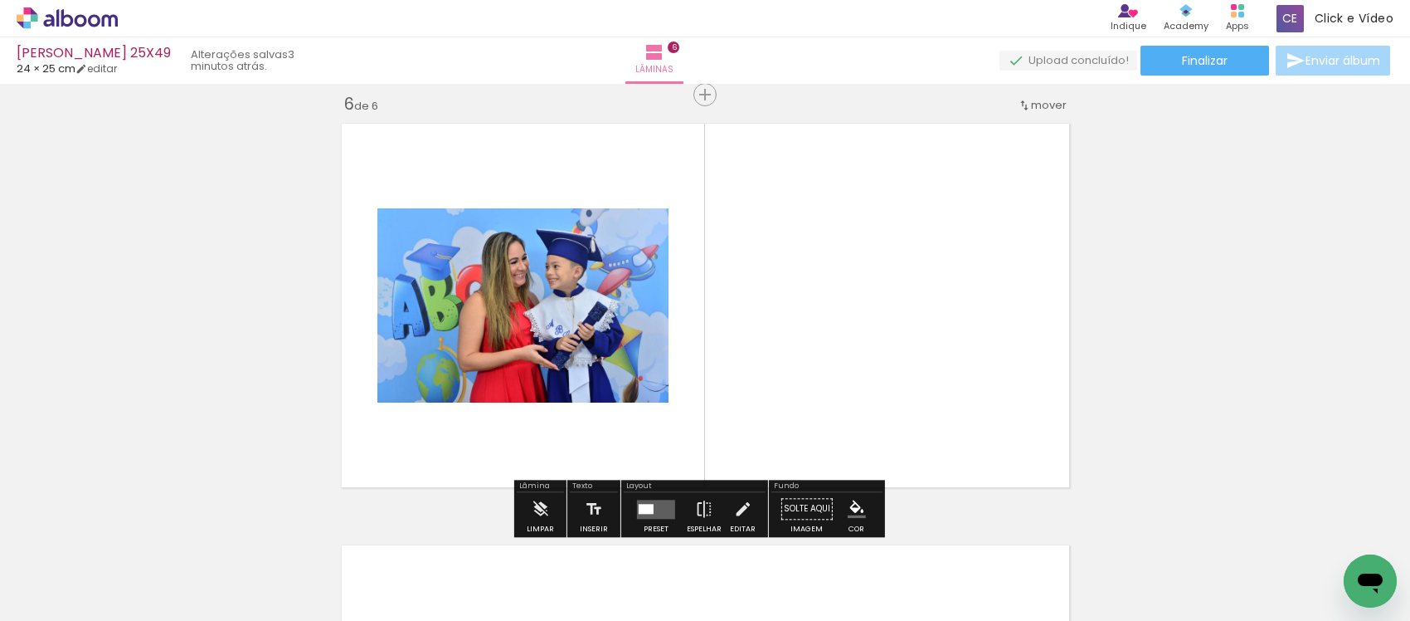
scroll to position [2128, 0]
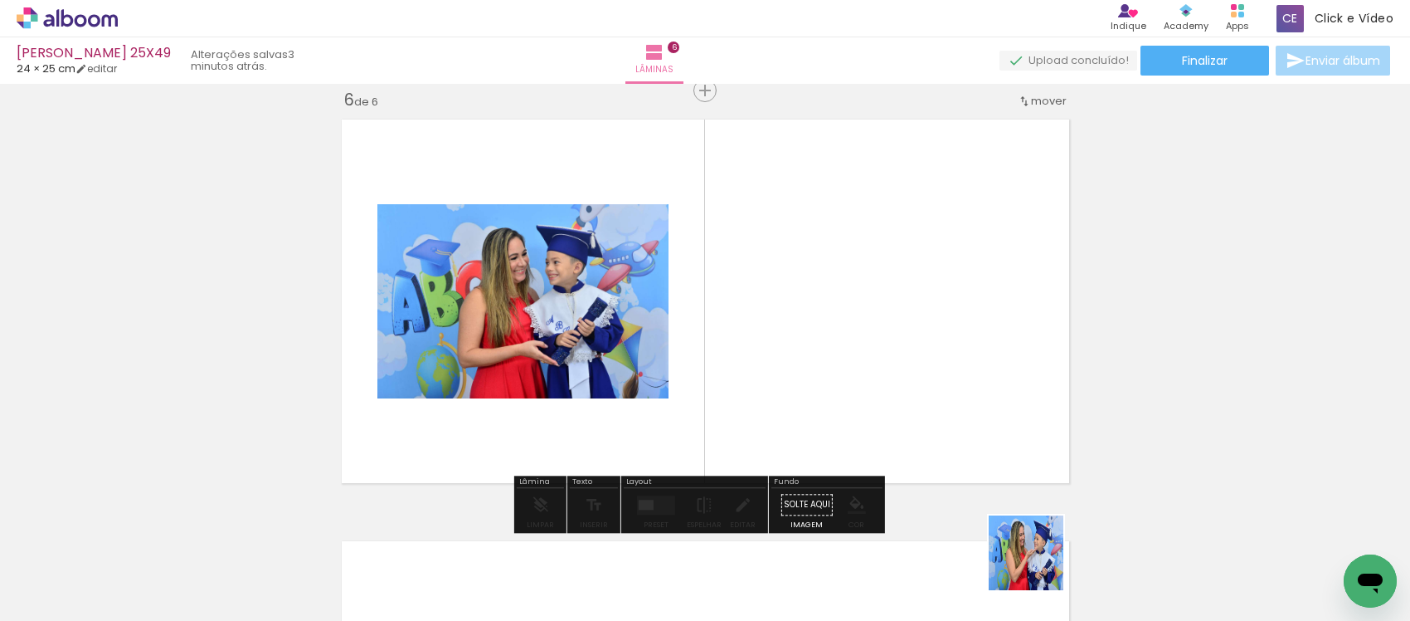
drag, startPoint x: 1045, startPoint y: 571, endPoint x: 794, endPoint y: 226, distance: 426.9
click at [794, 226] on quentale-workspace at bounding box center [705, 310] width 1410 height 621
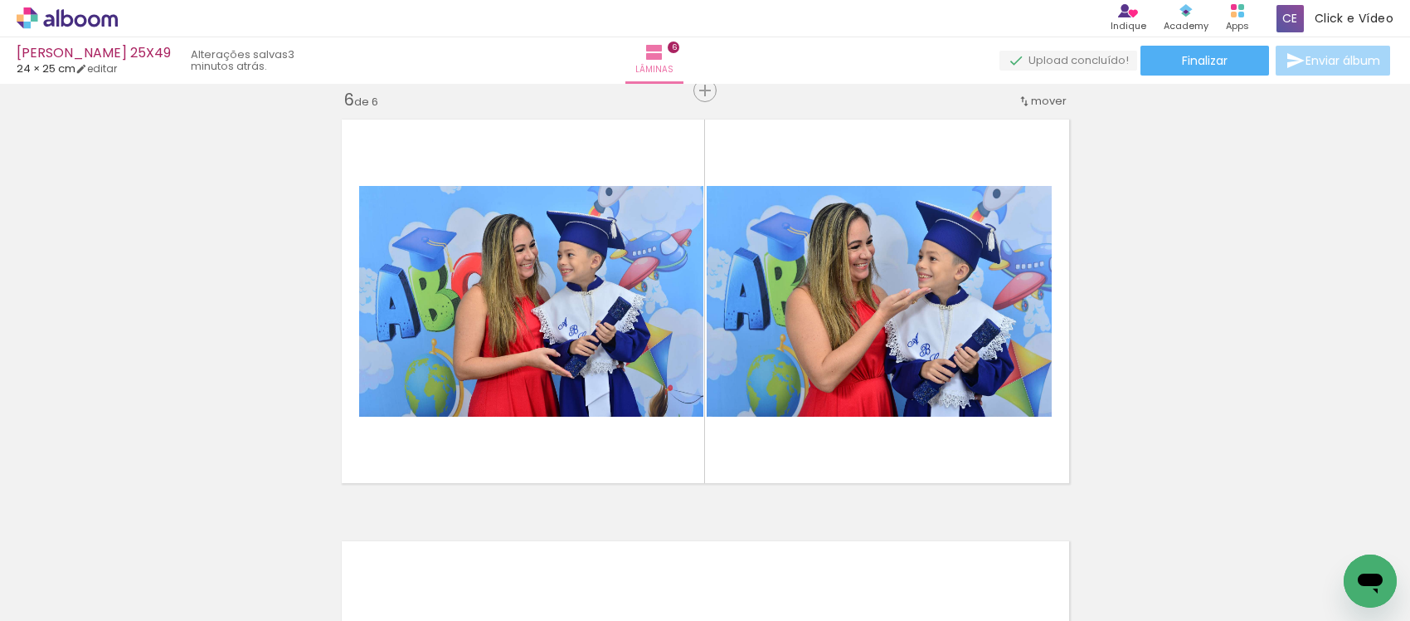
scroll to position [0, 636]
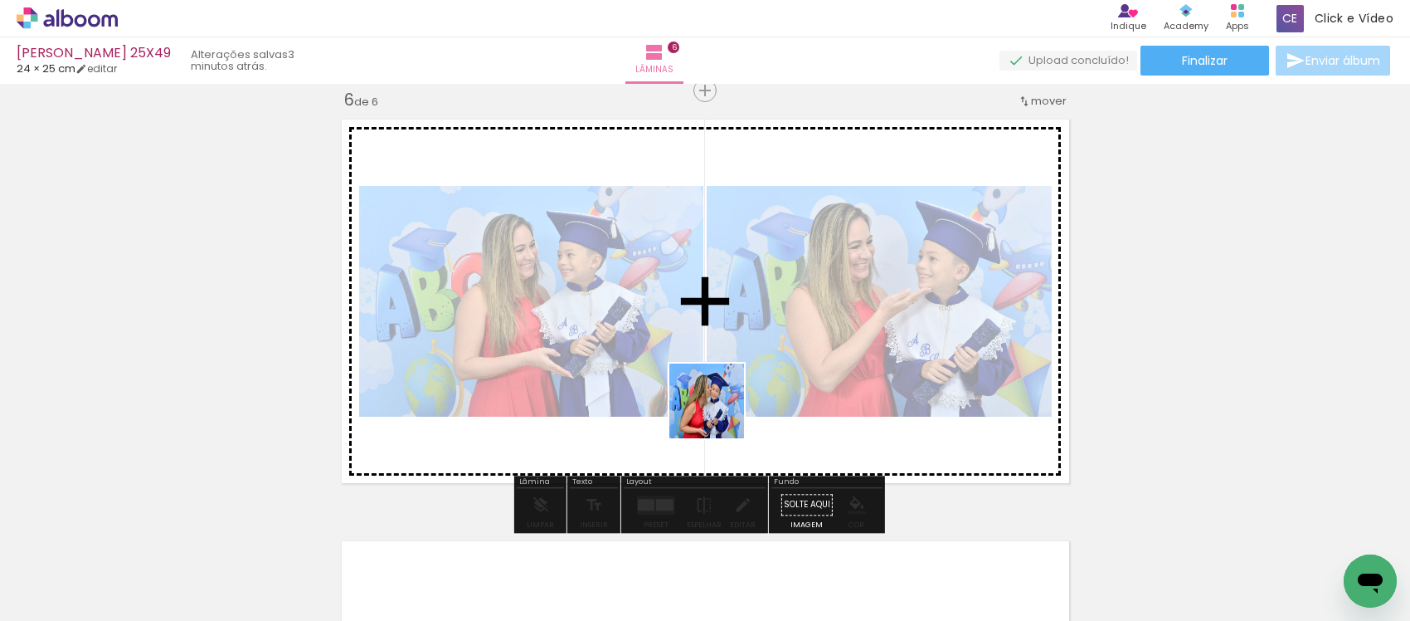
drag, startPoint x: 738, startPoint y: 487, endPoint x: 714, endPoint y: 392, distance: 98.4
click at [714, 392] on quentale-workspace at bounding box center [705, 310] width 1410 height 621
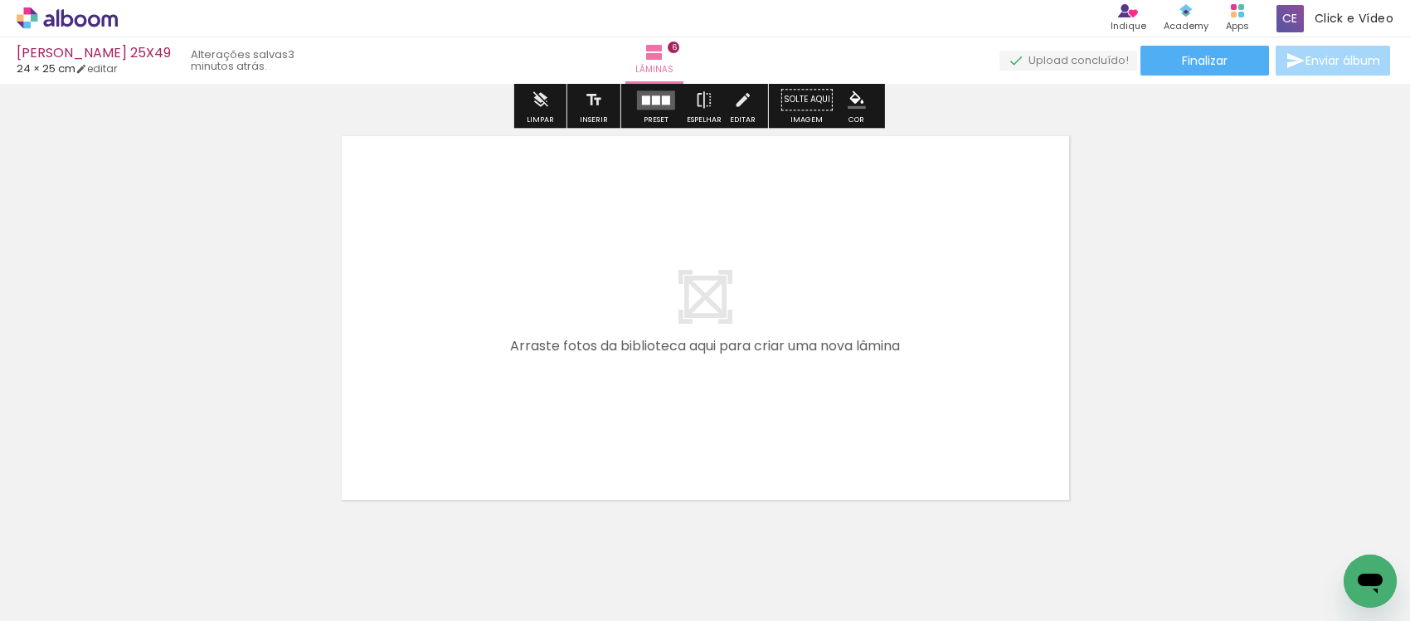
scroll to position [2543, 0]
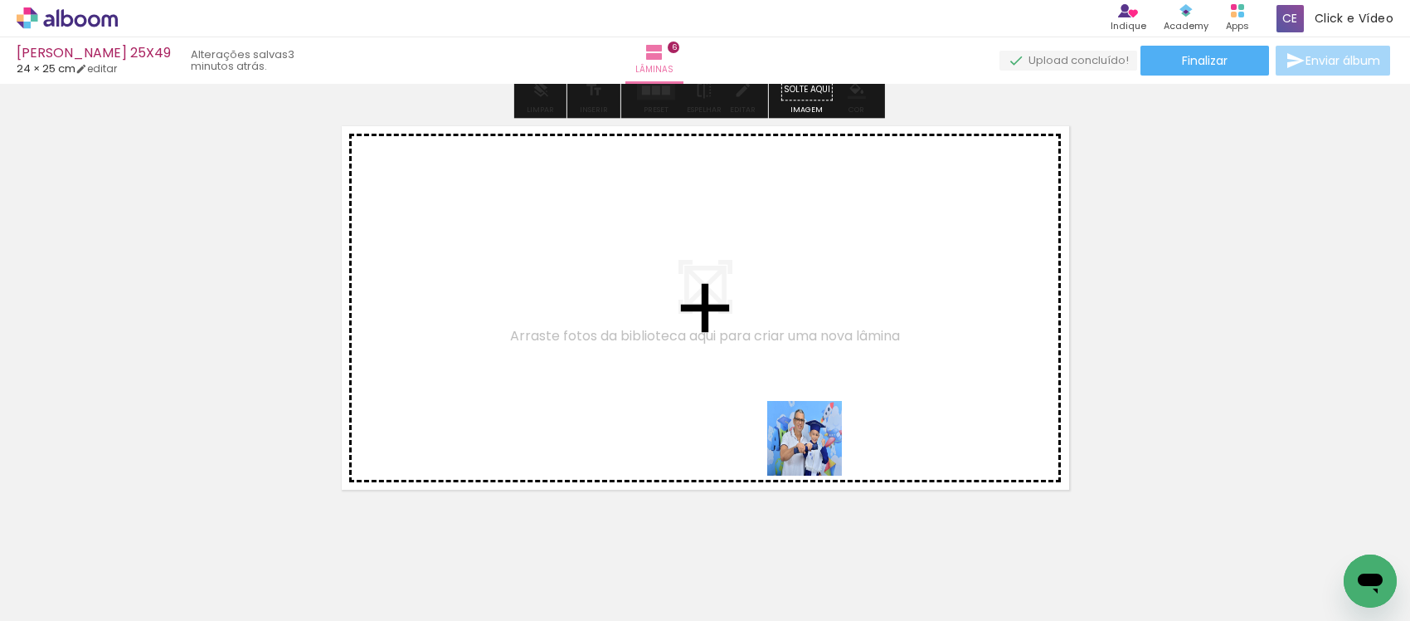
drag, startPoint x: 836, startPoint y: 554, endPoint x: 806, endPoint y: 388, distance: 168.7
click at [806, 388] on quentale-workspace at bounding box center [705, 310] width 1410 height 621
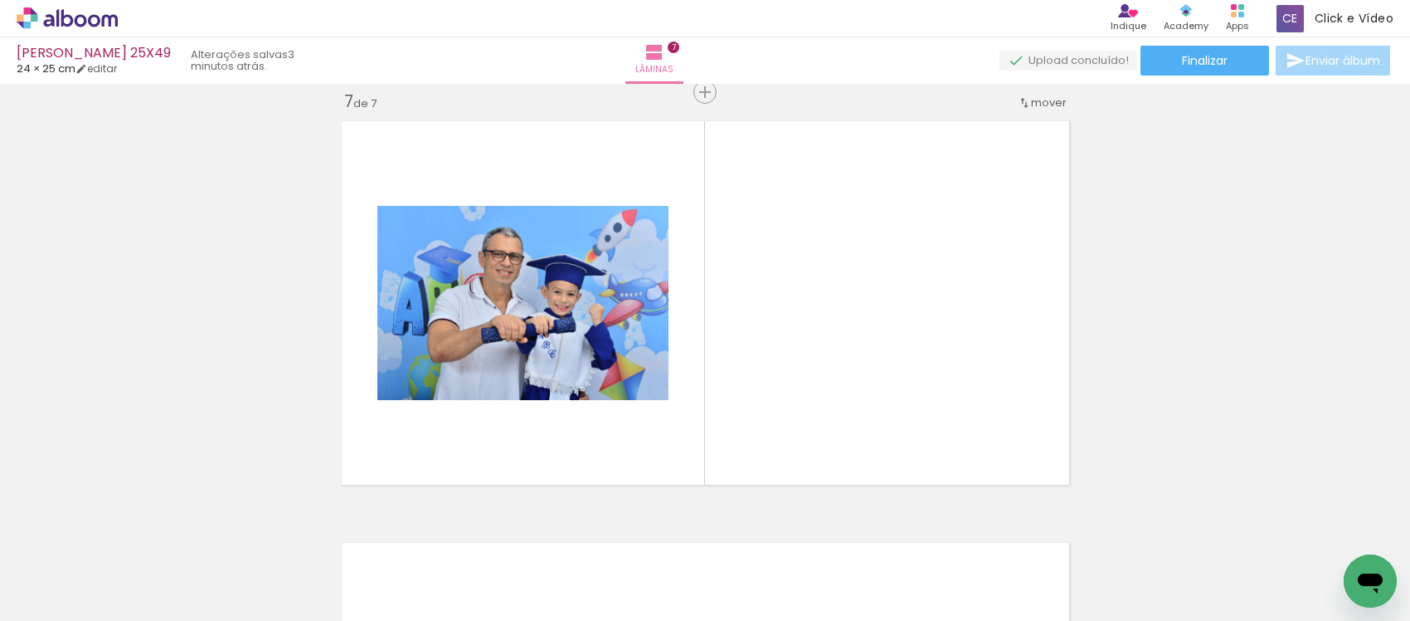
scroll to position [2549, 0]
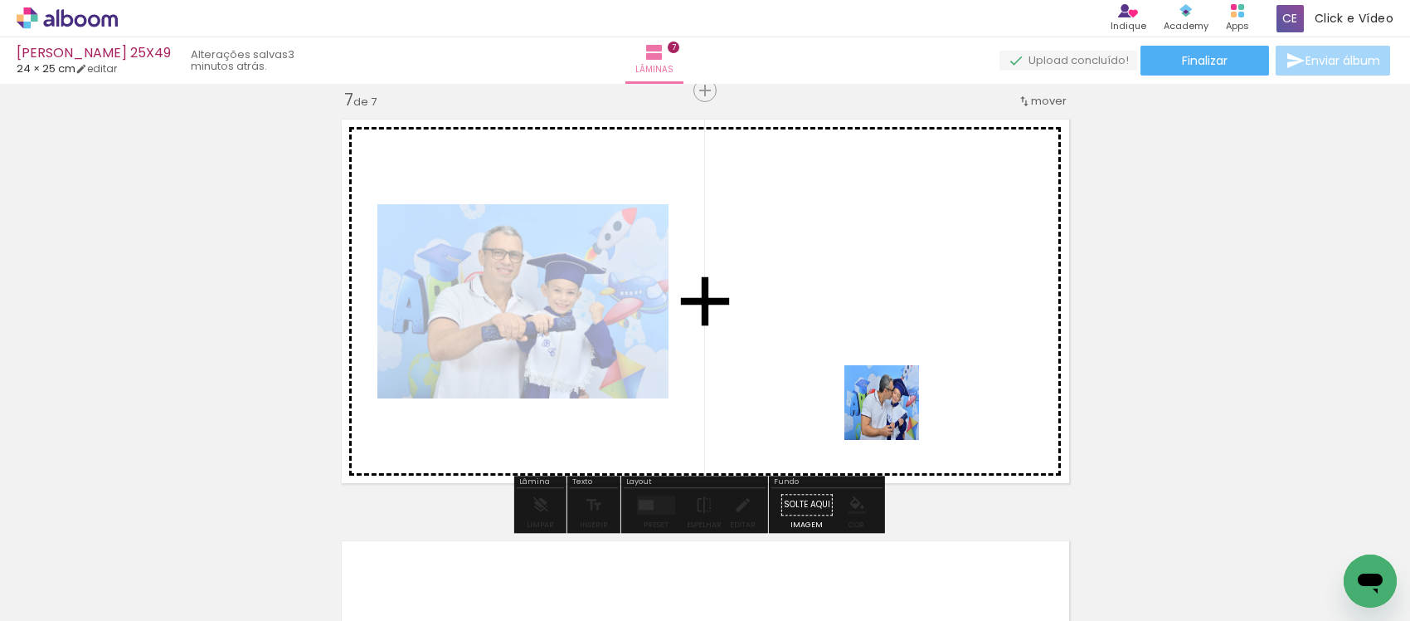
drag, startPoint x: 955, startPoint y: 575, endPoint x: 1019, endPoint y: 562, distance: 65.1
click at [875, 347] on quentale-workspace at bounding box center [705, 310] width 1410 height 621
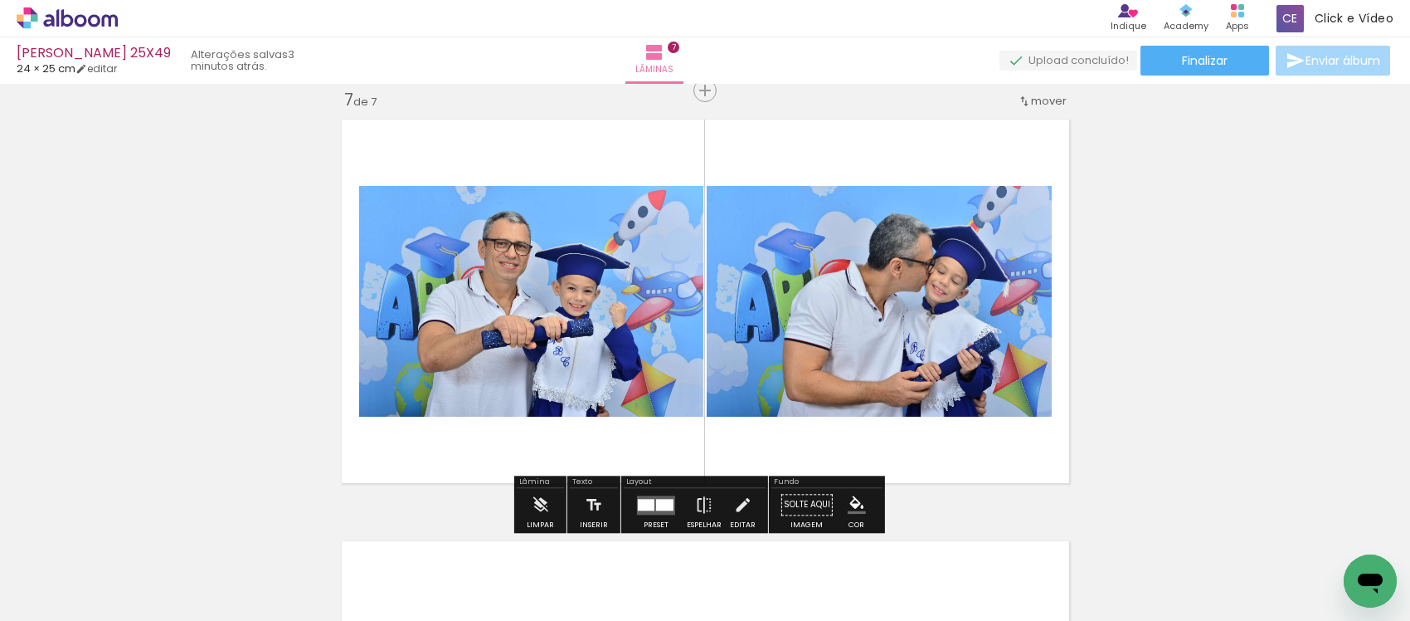
click at [922, 433] on quentale-workspace at bounding box center [705, 310] width 1410 height 621
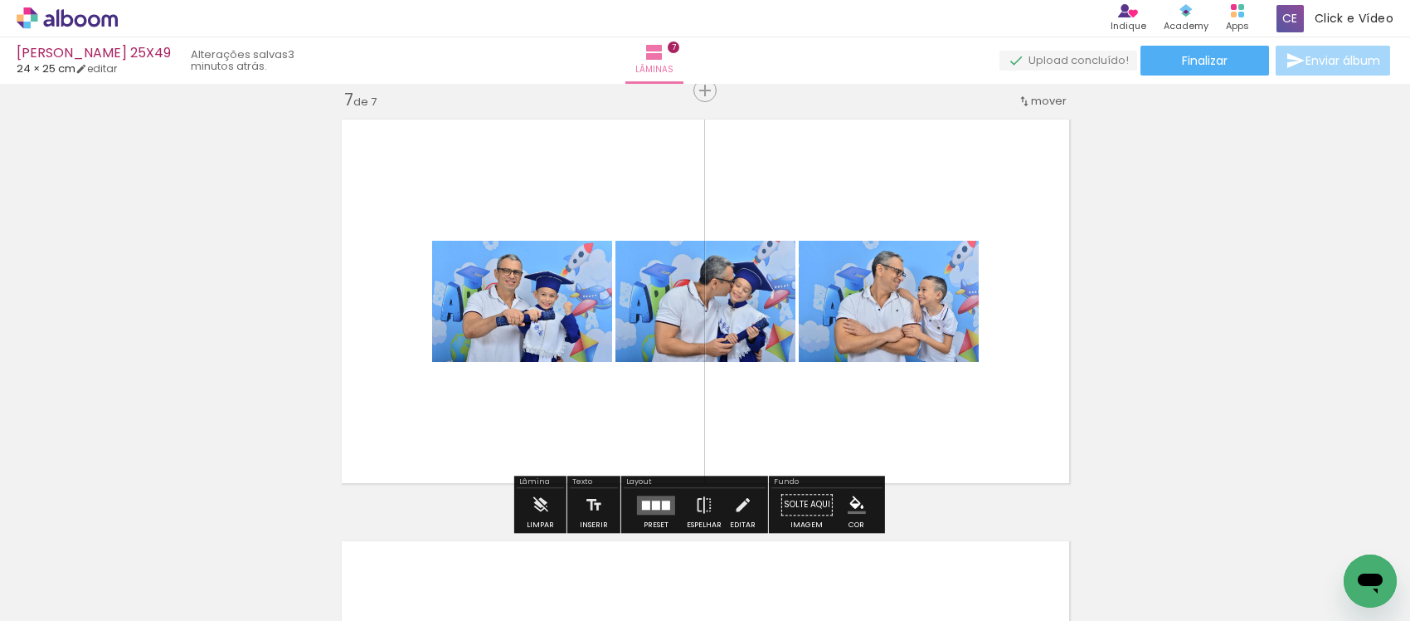
scroll to position [0, 868]
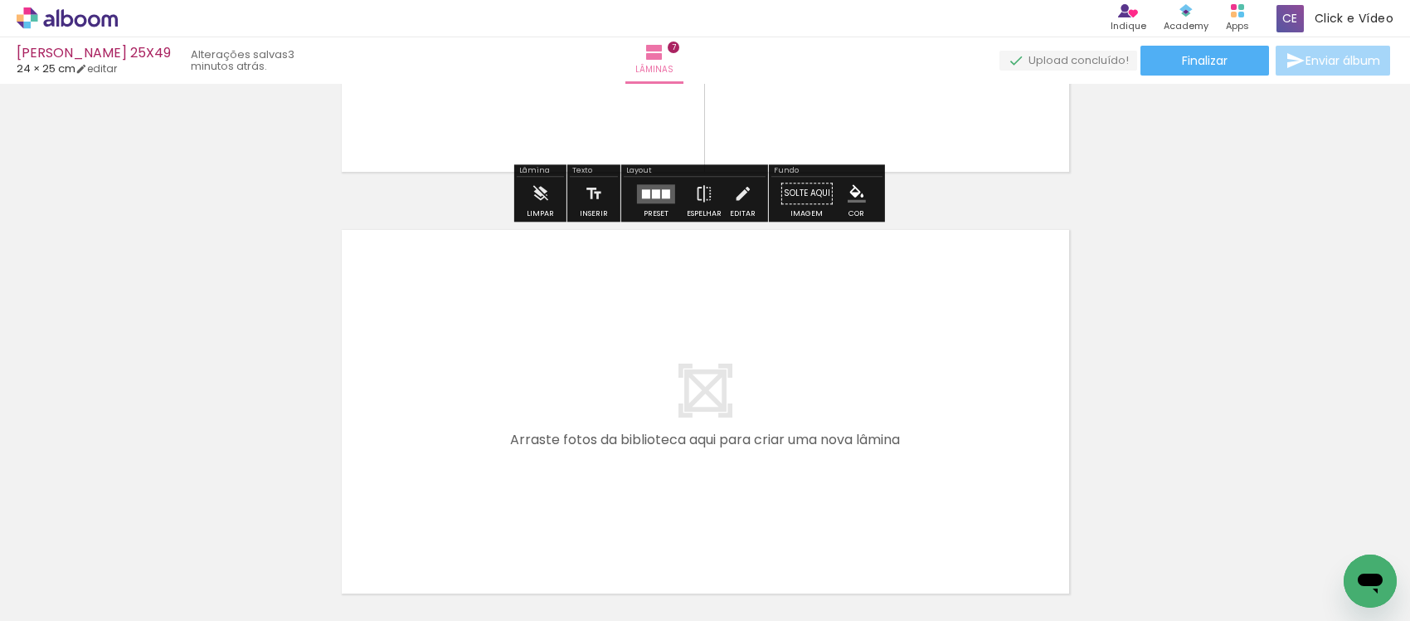
drag, startPoint x: 876, startPoint y: 565, endPoint x: 861, endPoint y: 395, distance: 170.7
click at [861, 395] on quentale-workspace at bounding box center [705, 310] width 1410 height 621
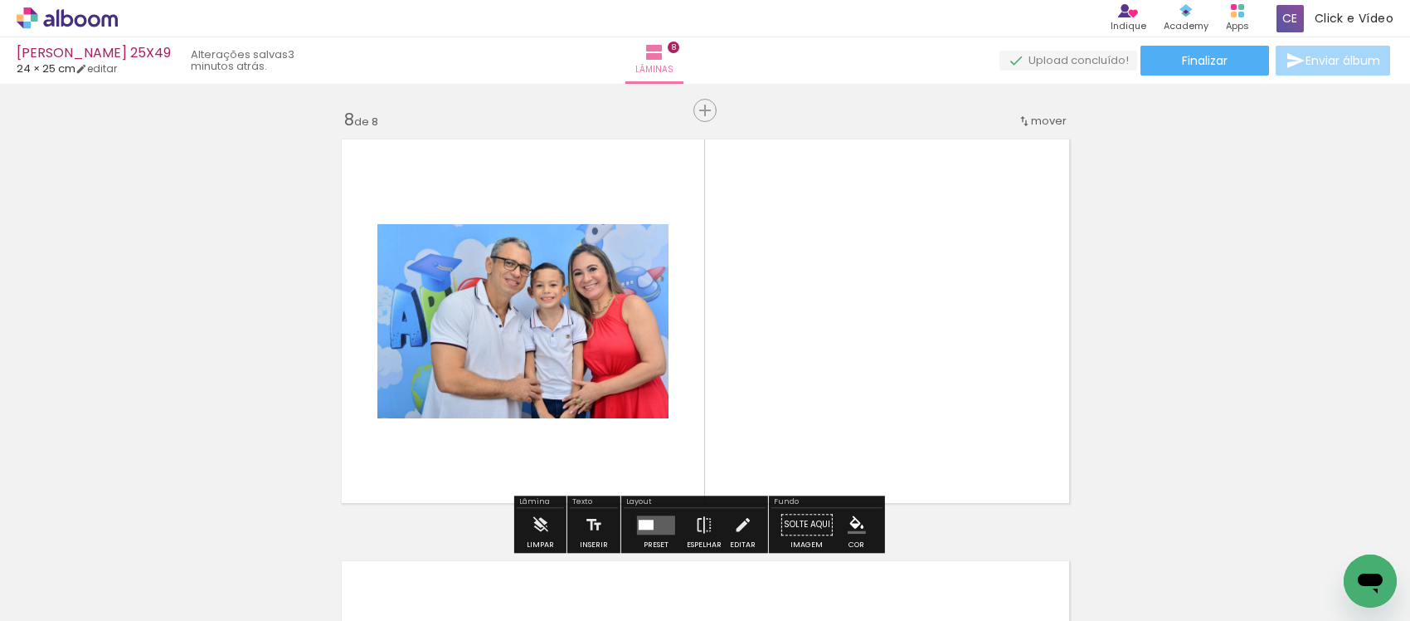
scroll to position [2971, 0]
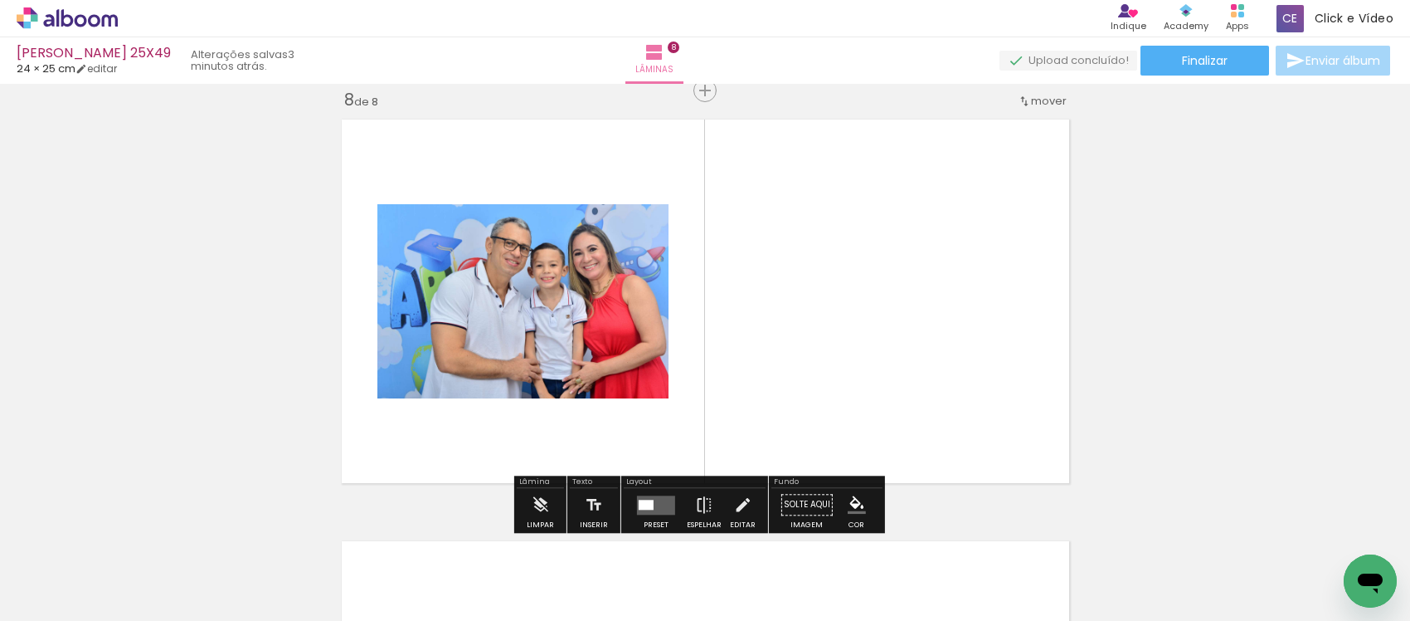
drag, startPoint x: 933, startPoint y: 412, endPoint x: 1083, endPoint y: 544, distance: 199.2
click at [930, 404] on quentale-workspace at bounding box center [705, 310] width 1410 height 621
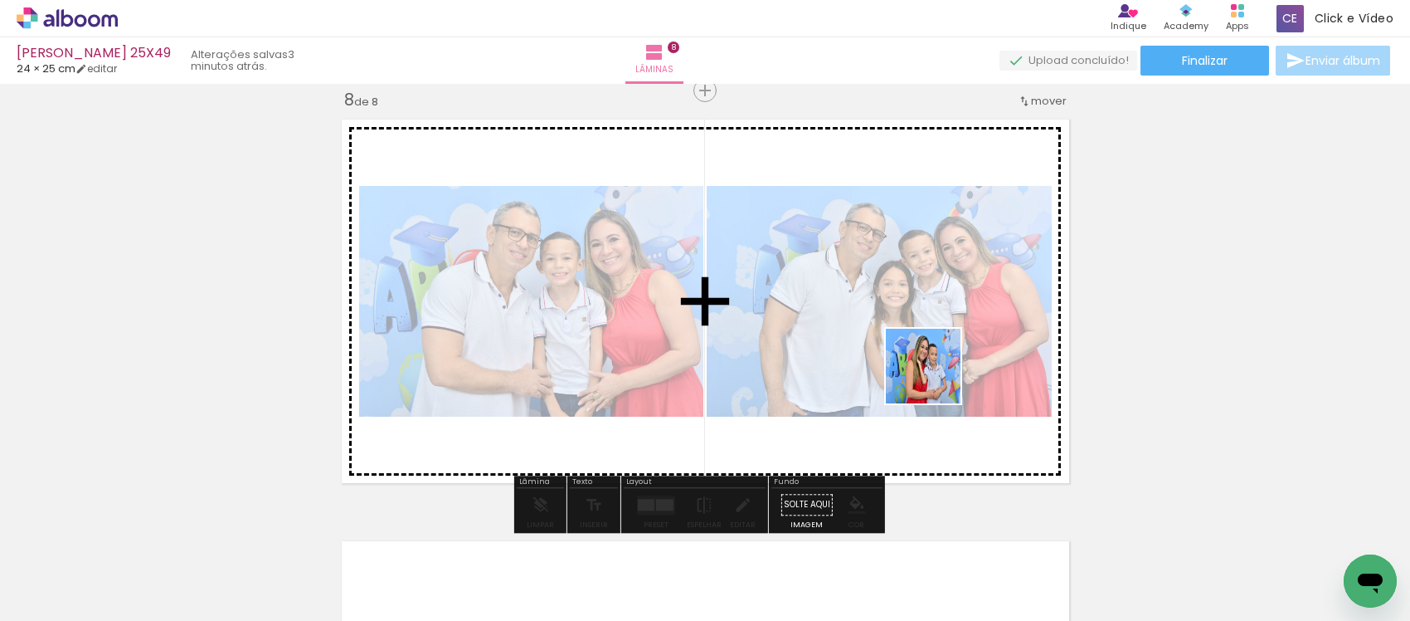
drag, startPoint x: 1072, startPoint y: 577, endPoint x: 1215, endPoint y: 612, distance: 147.9
click at [926, 363] on quentale-workspace at bounding box center [705, 310] width 1410 height 621
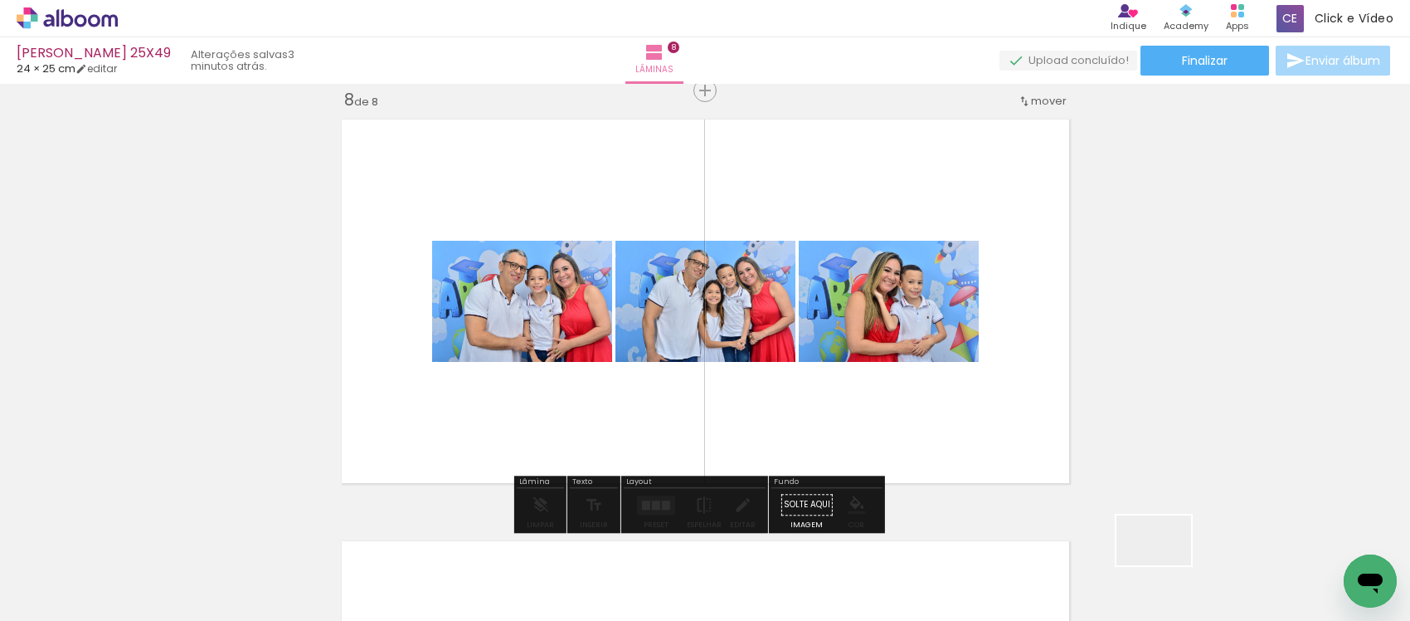
drag, startPoint x: 1170, startPoint y: 571, endPoint x: 1155, endPoint y: 541, distance: 33.4
click at [979, 423] on quentale-workspace at bounding box center [705, 310] width 1410 height 621
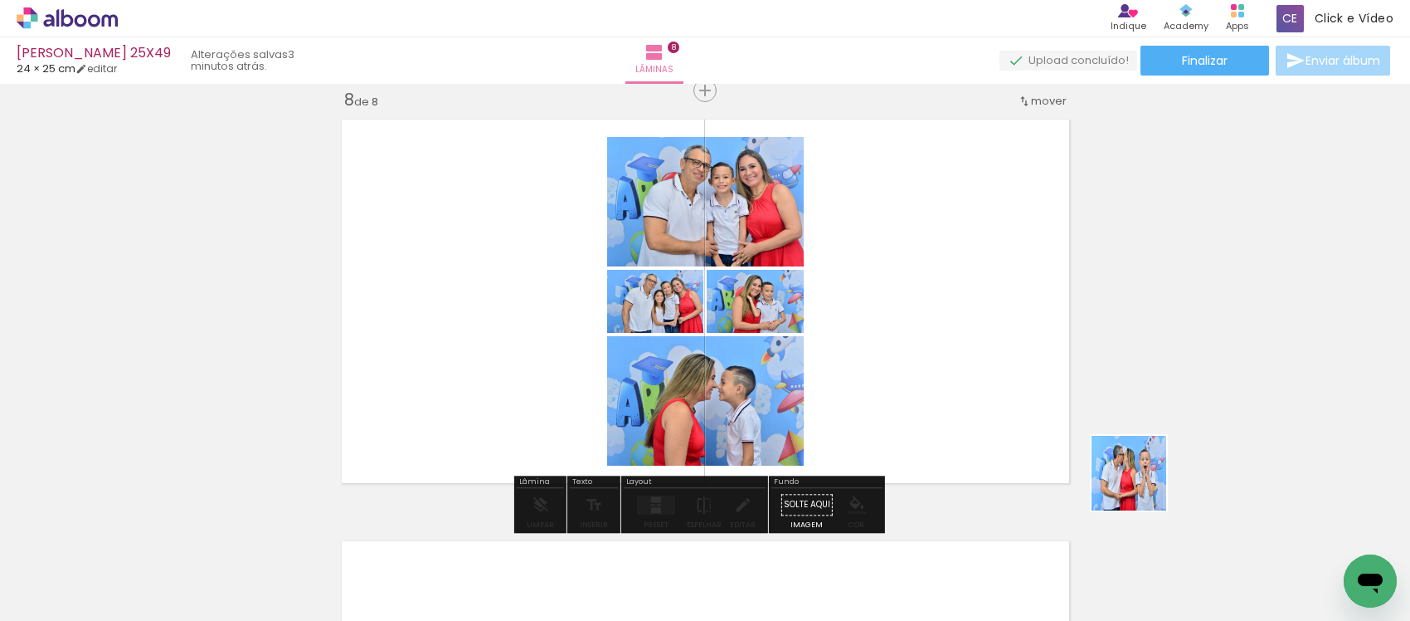
drag, startPoint x: 1246, startPoint y: 572, endPoint x: 1409, endPoint y: 606, distance: 166.1
click at [807, 315] on quentale-workspace at bounding box center [705, 310] width 1410 height 621
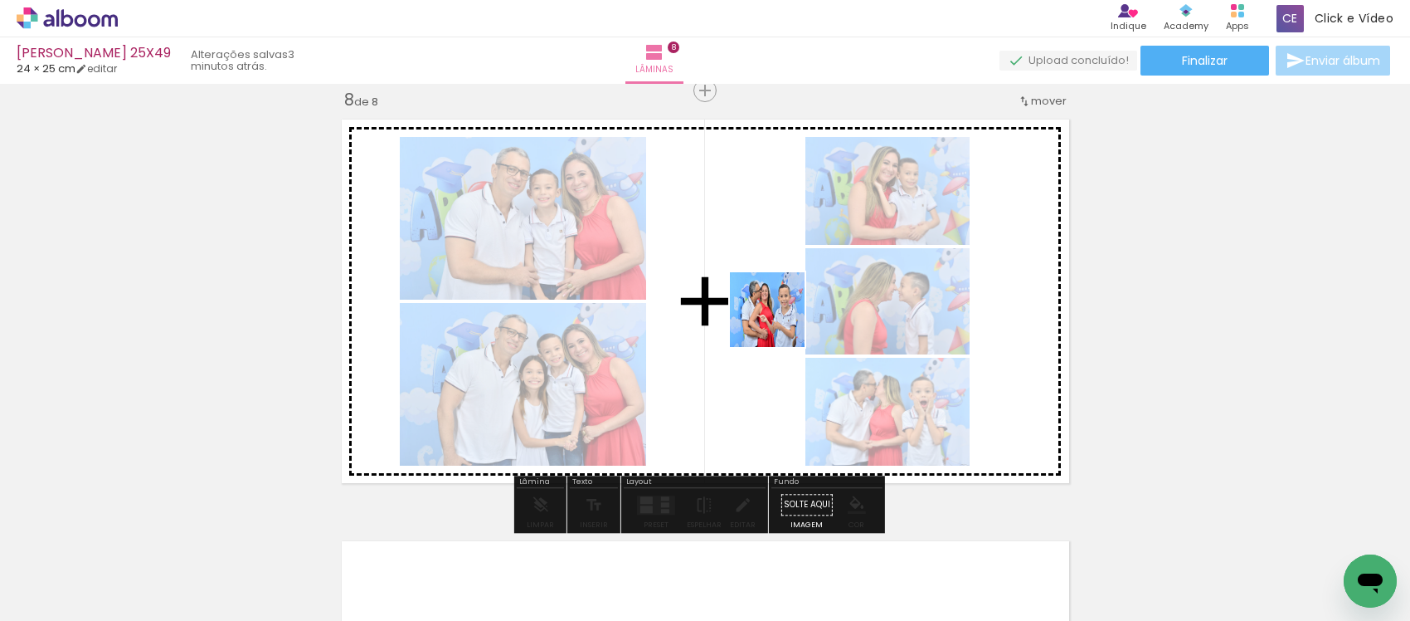
drag, startPoint x: 1320, startPoint y: 562, endPoint x: 743, endPoint y: 304, distance: 631.6
click at [743, 304] on quentale-workspace at bounding box center [705, 310] width 1410 height 621
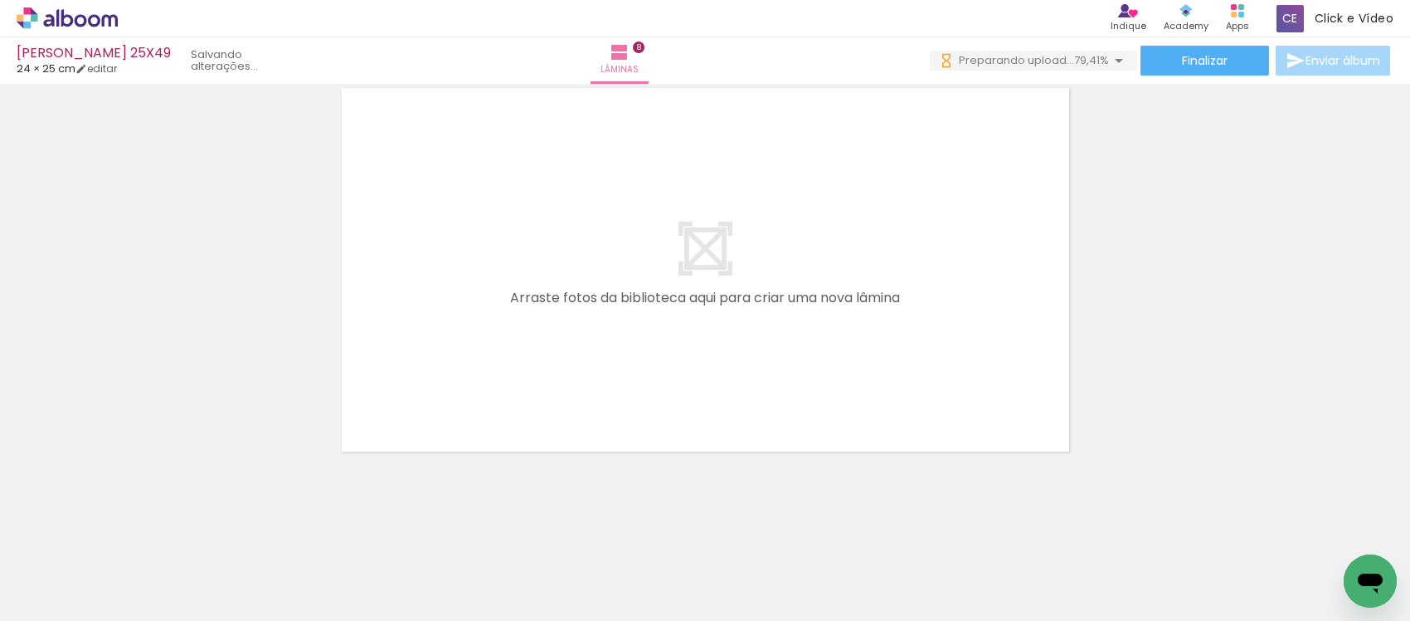
scroll to position [0, 0]
drag, startPoint x: 383, startPoint y: 479, endPoint x: 436, endPoint y: 537, distance: 77.5
click at [485, 407] on quentale-workspace at bounding box center [705, 310] width 1410 height 621
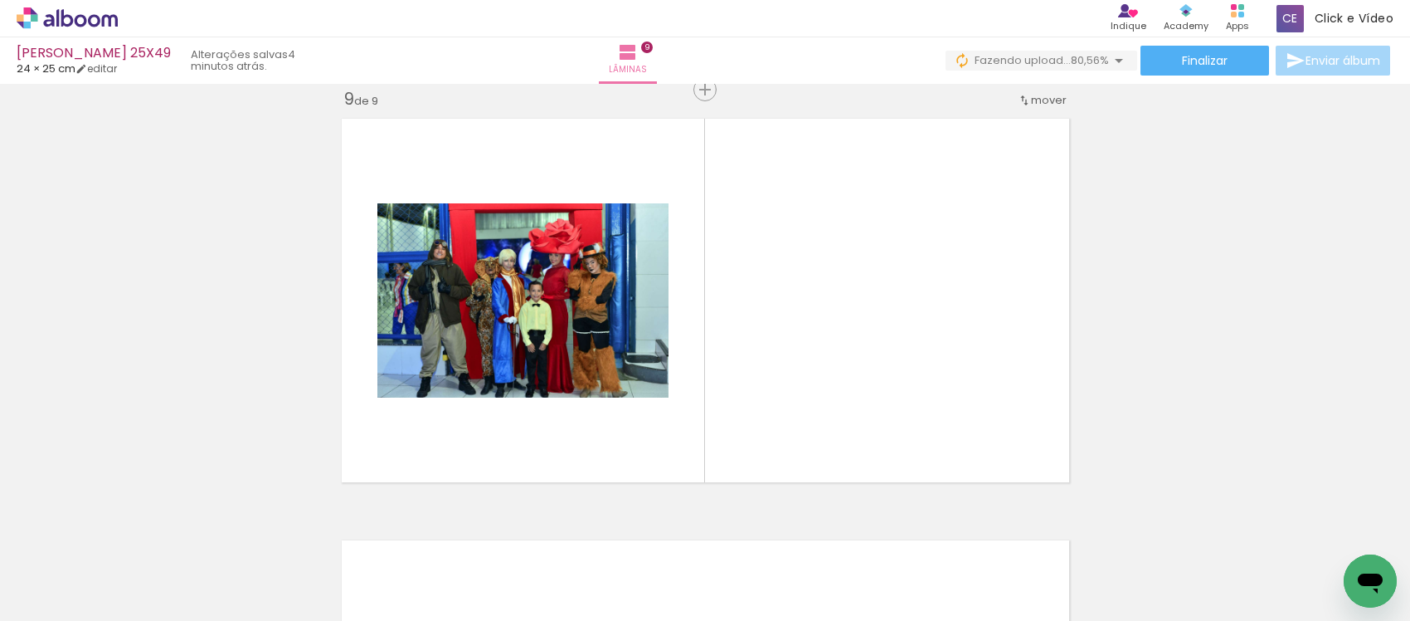
scroll to position [3393, 0]
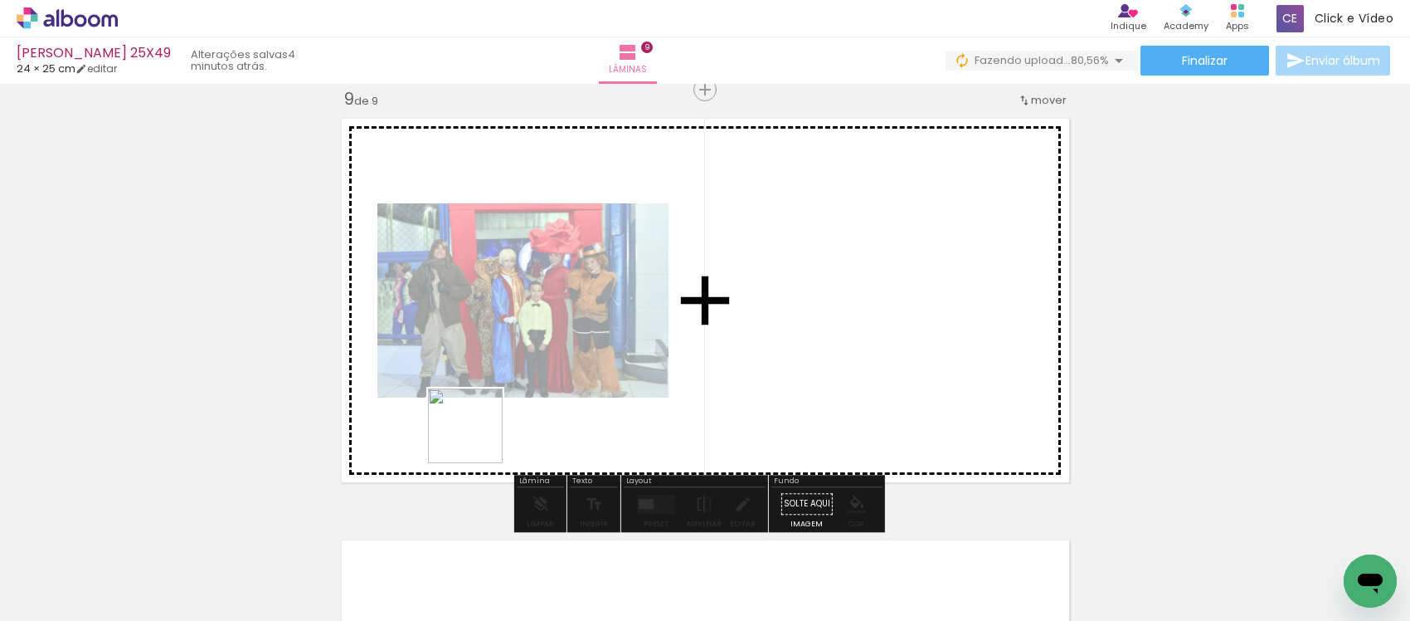
drag, startPoint x: 408, startPoint y: 579, endPoint x: 479, endPoint y: 434, distance: 161.8
click at [479, 436] on quentale-workspace at bounding box center [705, 310] width 1410 height 621
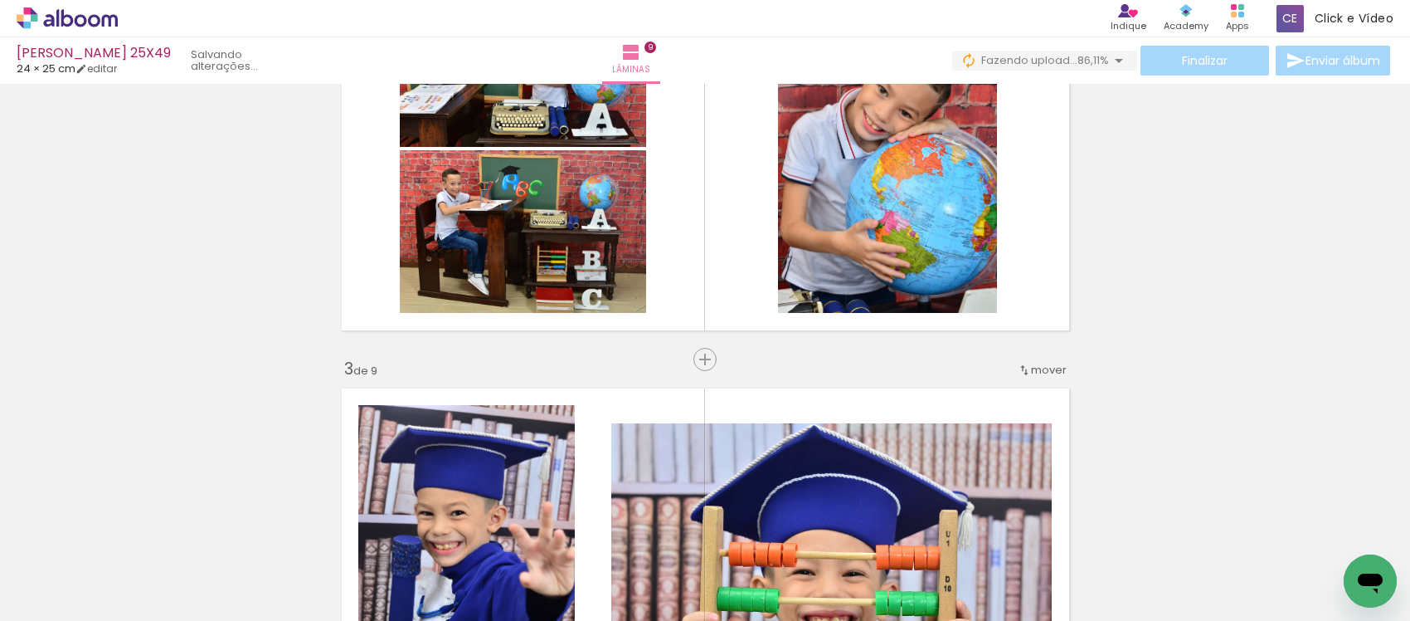
scroll to position [593, 0]
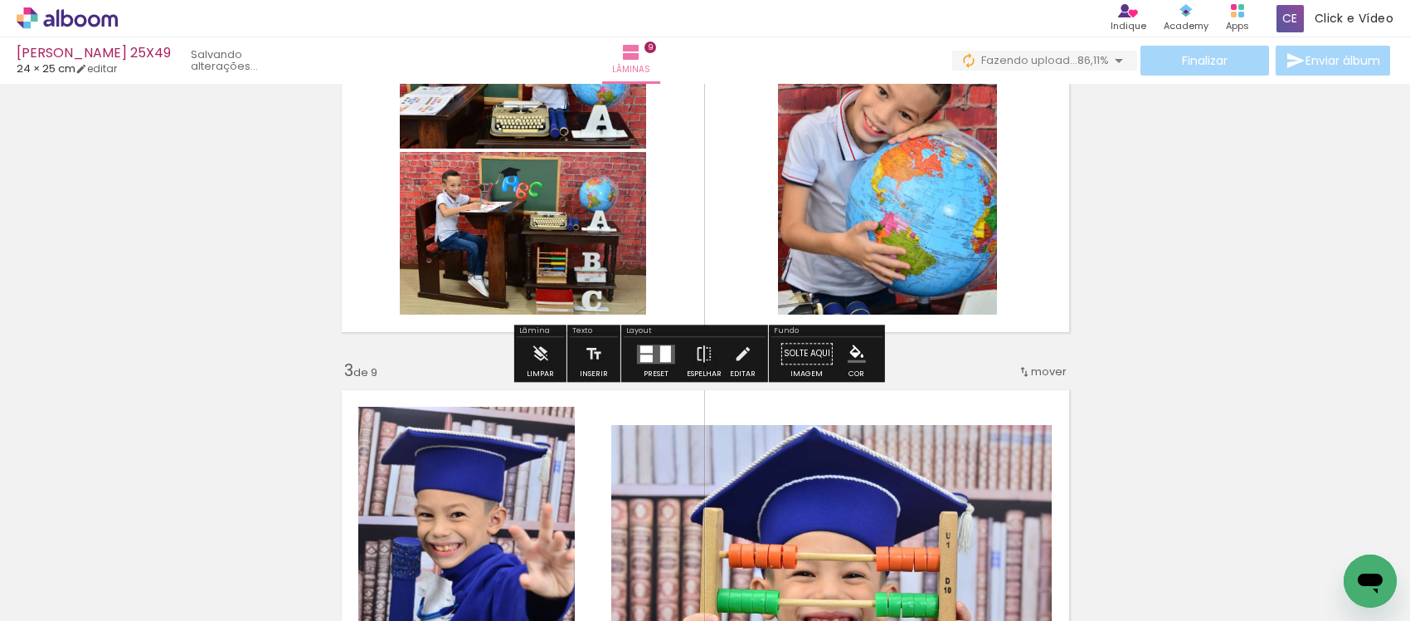
click at [85, 13] on icon at bounding box center [67, 18] width 101 height 22
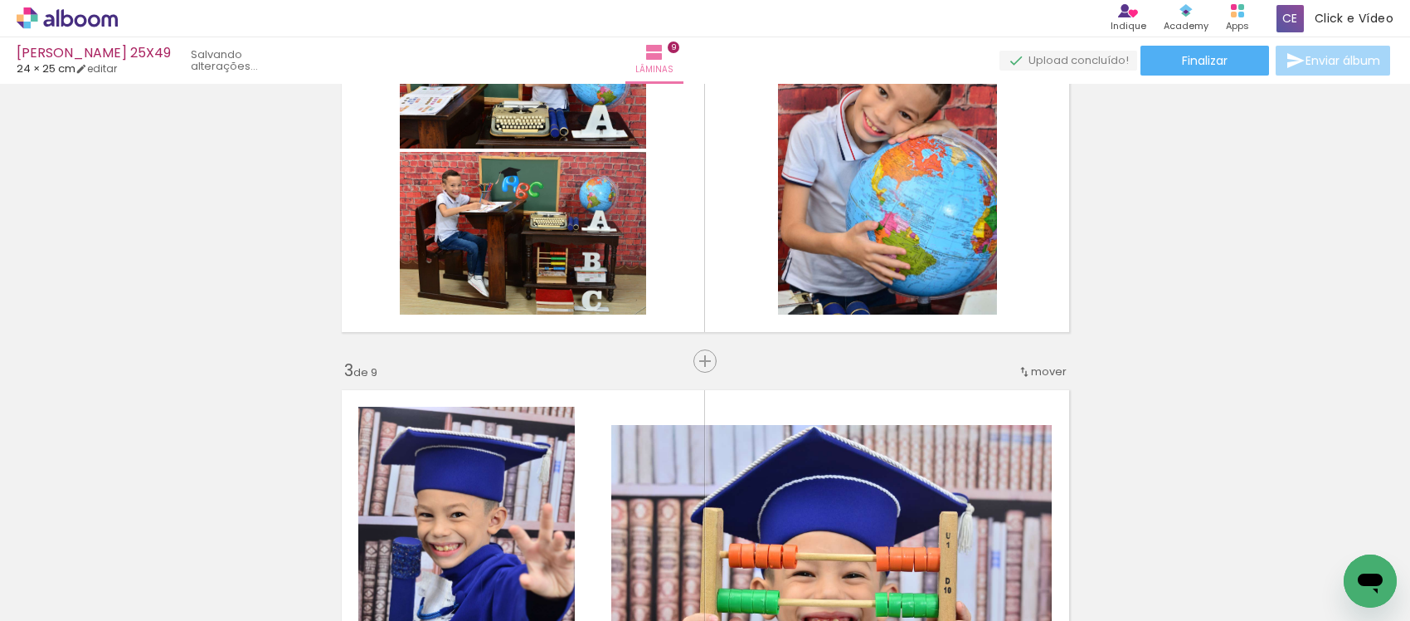
scroll to position [0, 1984]
drag, startPoint x: 88, startPoint y: 18, endPoint x: 798, endPoint y: 81, distance: 712.9
click at [88, 18] on icon at bounding box center [67, 18] width 101 height 22
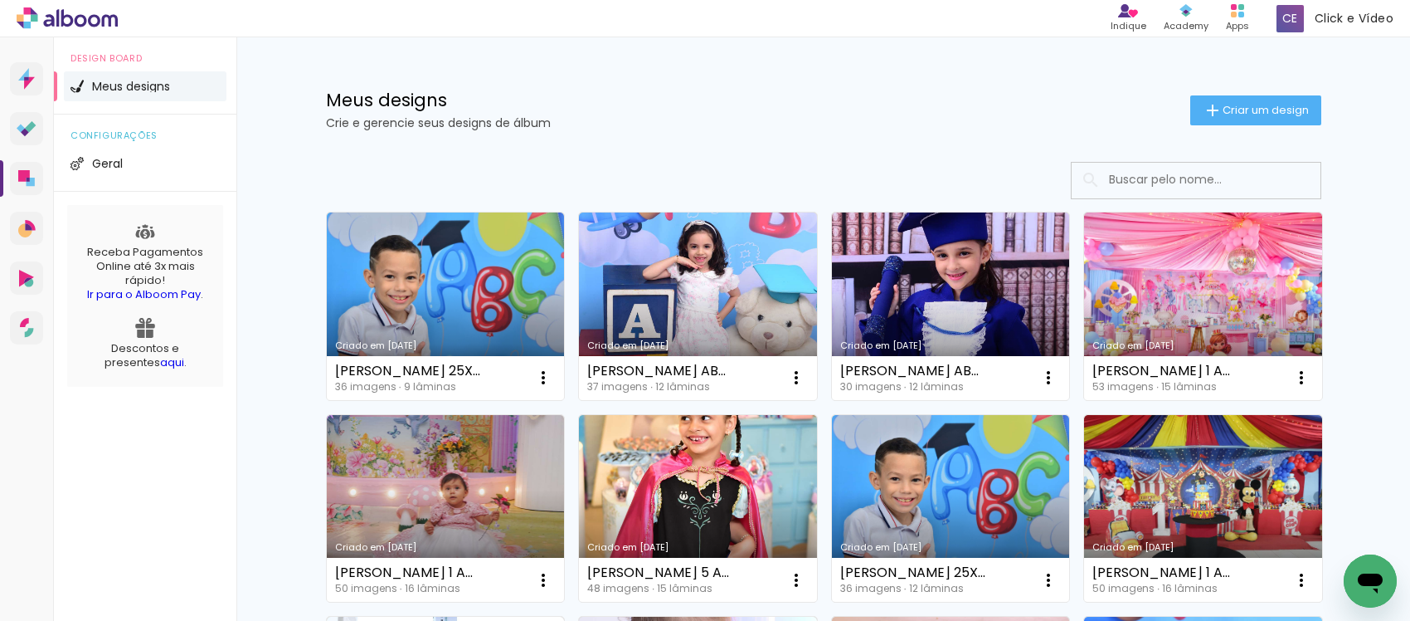
drag, startPoint x: 1383, startPoint y: 417, endPoint x: 1363, endPoint y: 415, distance: 20.1
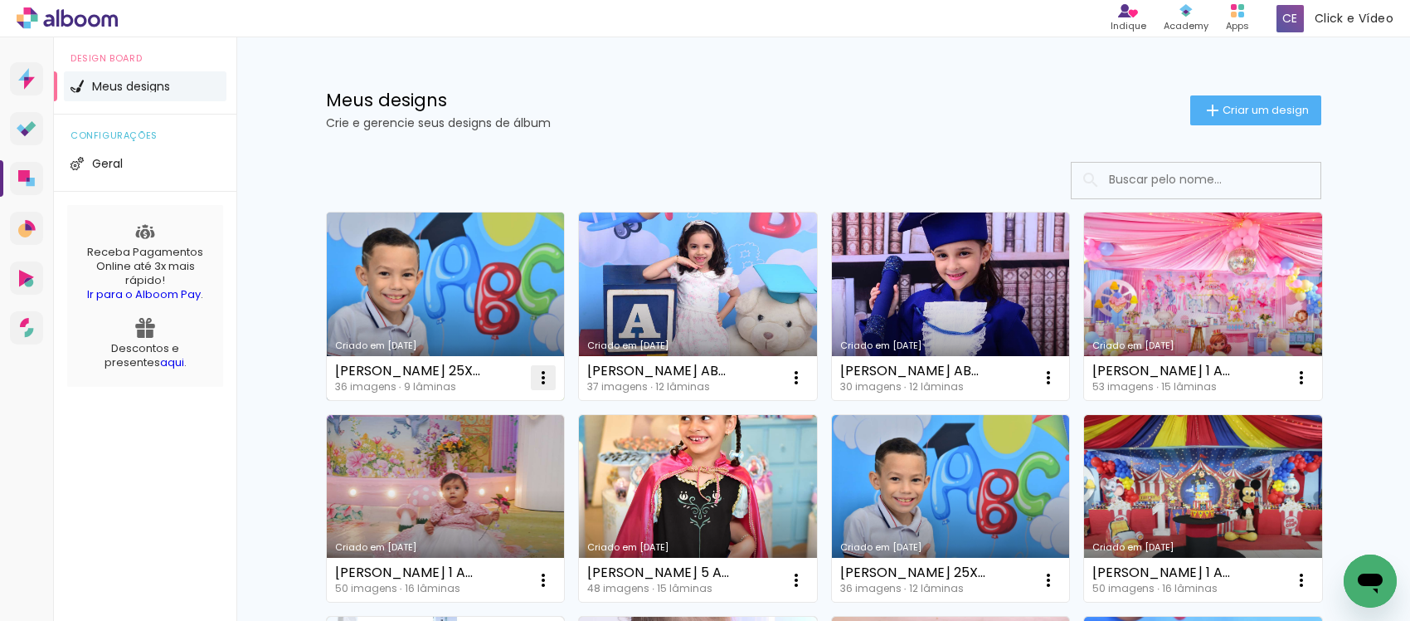
click at [535, 380] on iron-icon at bounding box center [543, 377] width 20 height 20
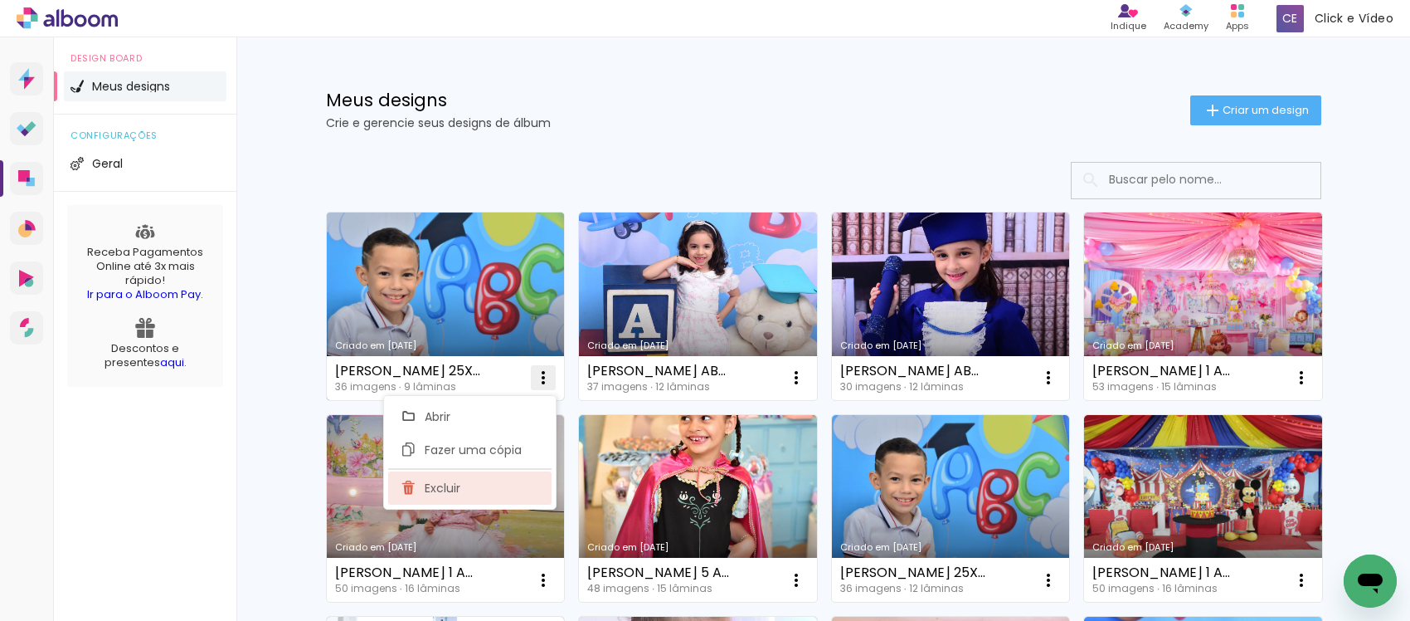
click at [466, 489] on paper-item "Excluir" at bounding box center [469, 487] width 163 height 33
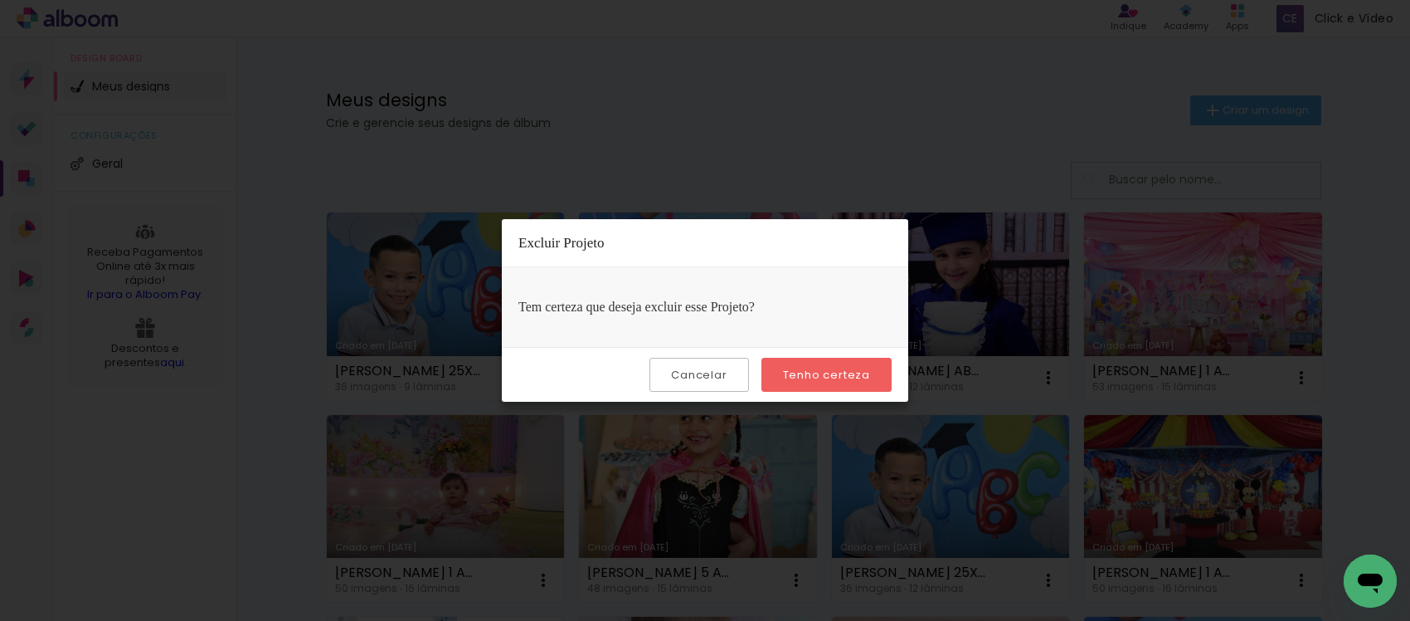
click at [0, 0] on slot "Tenho certeza" at bounding box center [0, 0] width 0 height 0
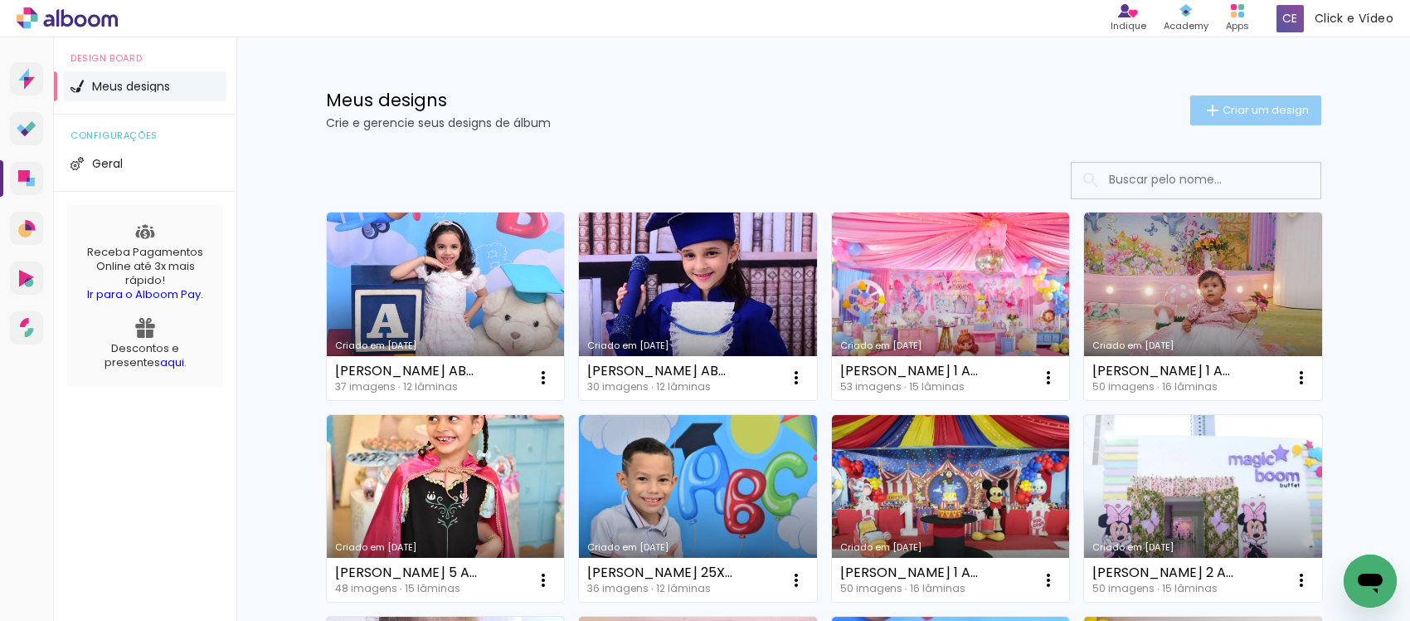
click at [1223, 105] on span "Criar um design" at bounding box center [1266, 110] width 86 height 11
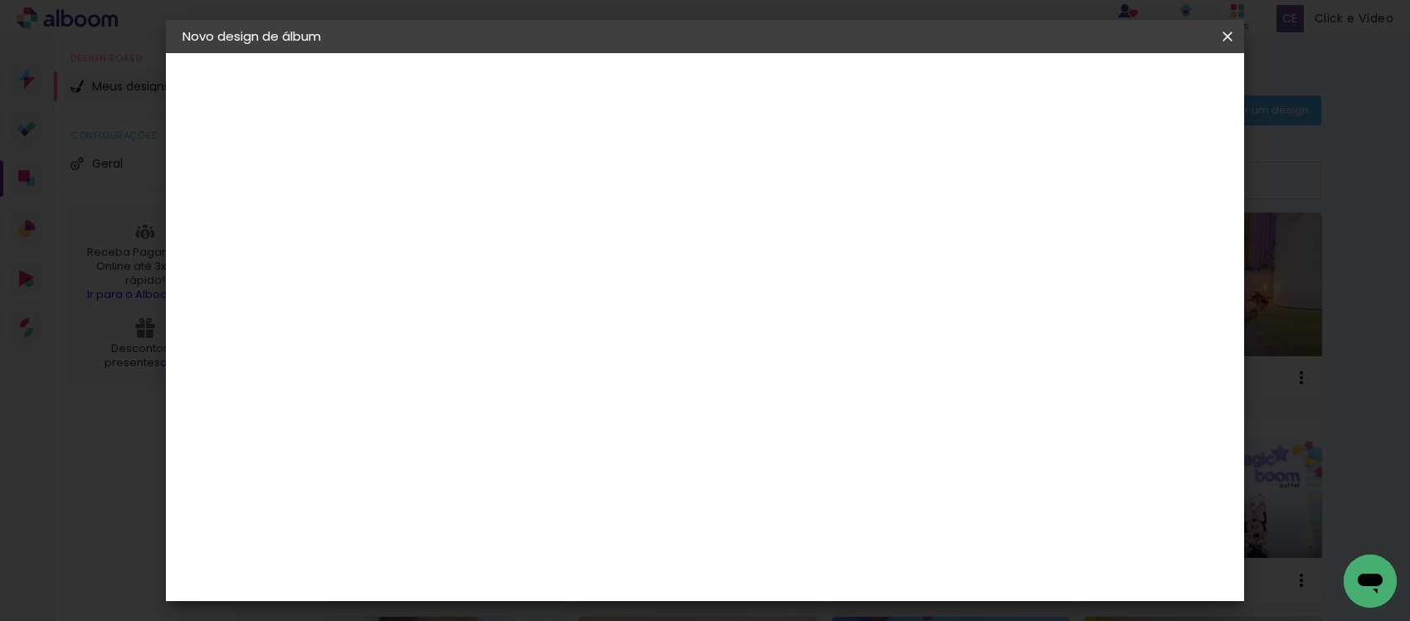
click at [454, 221] on input at bounding box center [454, 223] width 0 height 26
type input "[PERSON_NAME] ABC 22X30"
type paper-input "[PERSON_NAME] ABC 22X30"
click at [0, 0] on slot "Avançar" at bounding box center [0, 0] width 0 height 0
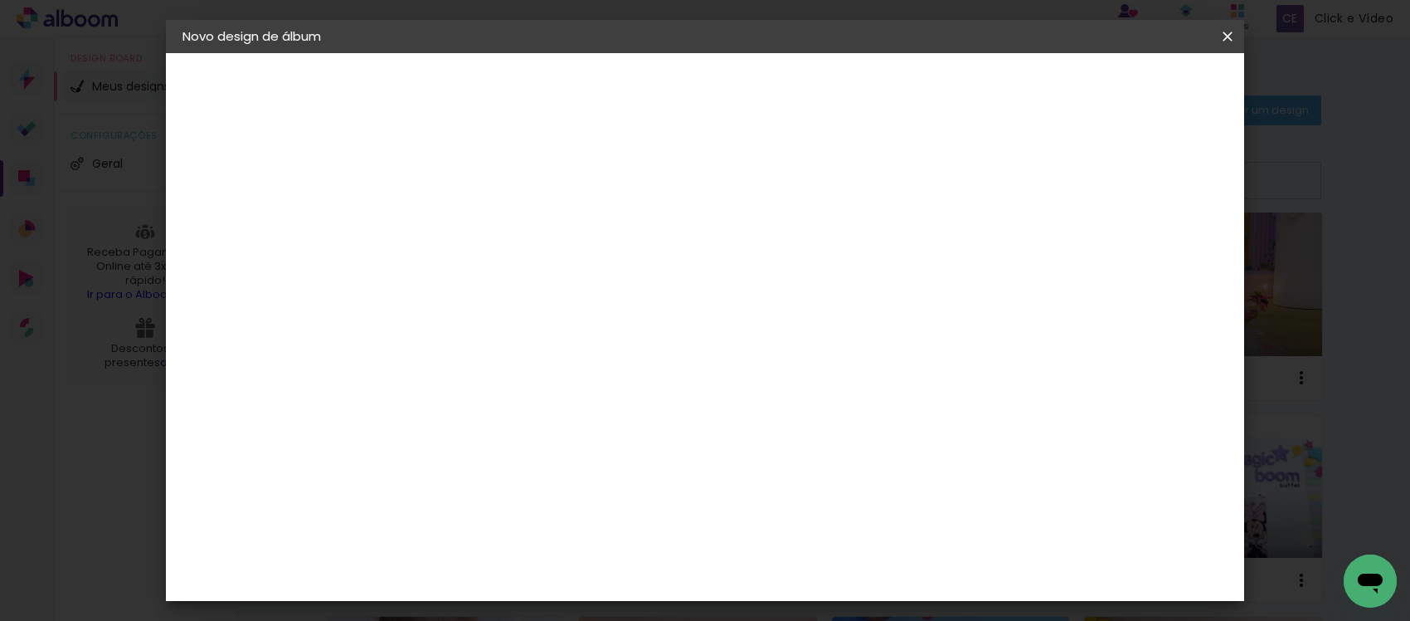
click at [0, 0] on slot "Tamanho Livre" at bounding box center [0, 0] width 0 height 0
click at [0, 0] on slot "Avançar" at bounding box center [0, 0] width 0 height 0
click at [419, 462] on input "30" at bounding box center [401, 470] width 43 height 25
type input "3"
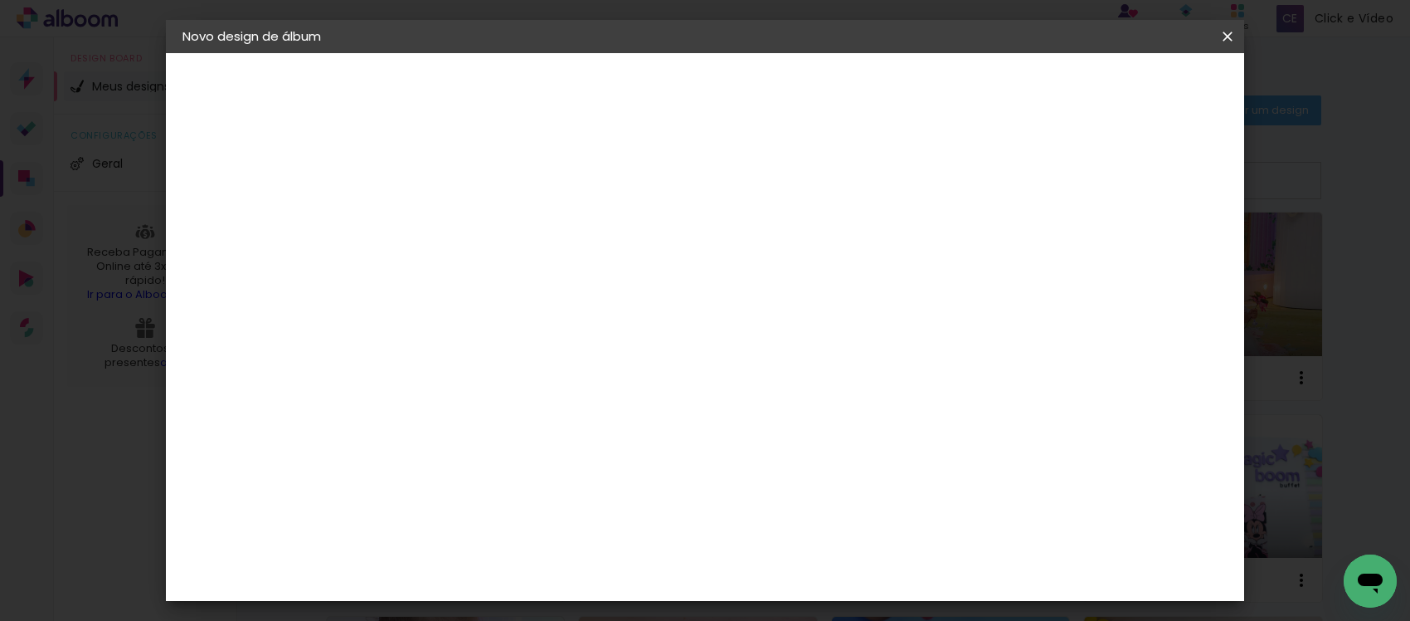
type input "22"
type paper-input "22"
drag, startPoint x: 806, startPoint y: 450, endPoint x: 785, endPoint y: 406, distance: 48.6
click at [806, 449] on input "60" at bounding box center [795, 448] width 43 height 25
type input "30"
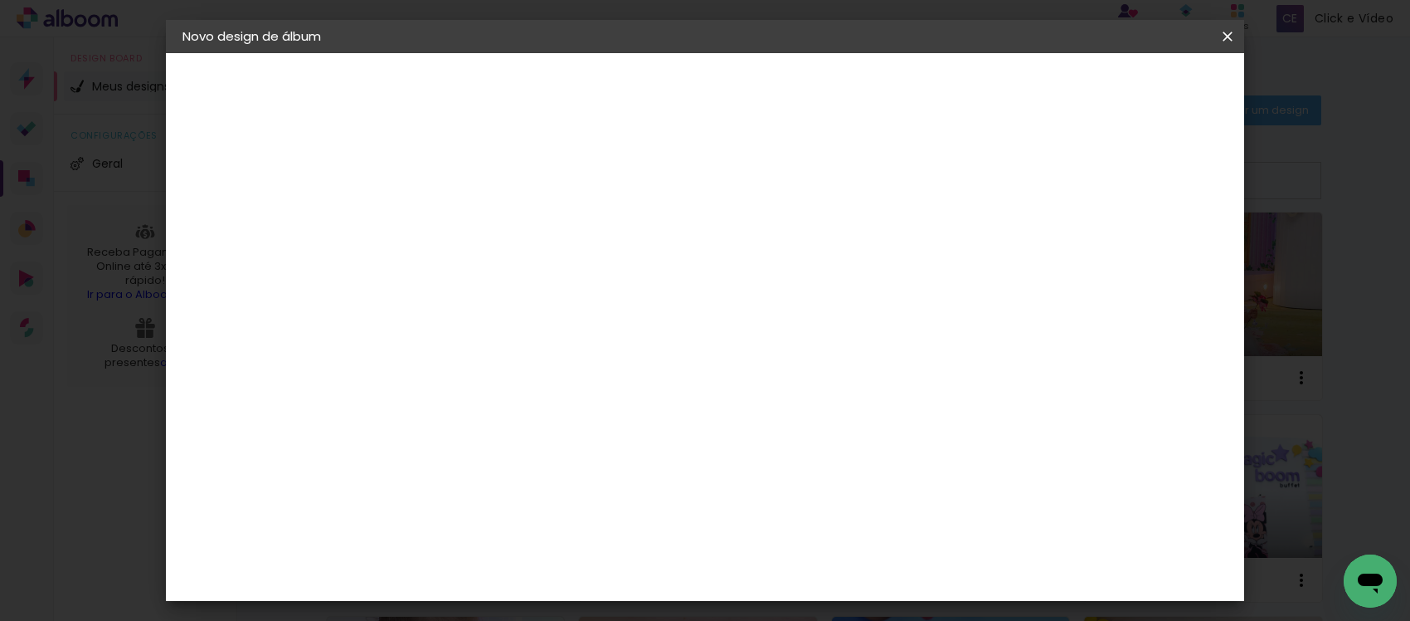
type paper-input "30"
click at [964, 75] on paper-button "Iniciar design" at bounding box center [909, 88] width 109 height 28
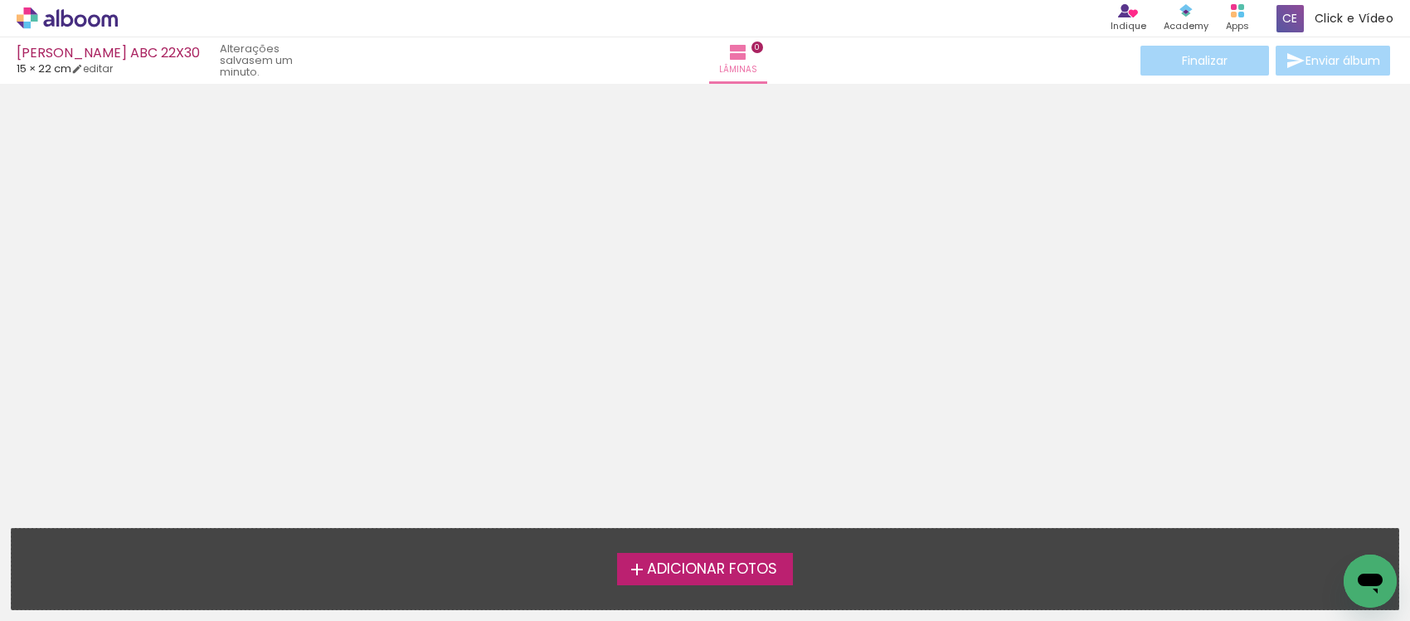
click at [60, 10] on icon at bounding box center [67, 18] width 101 height 22
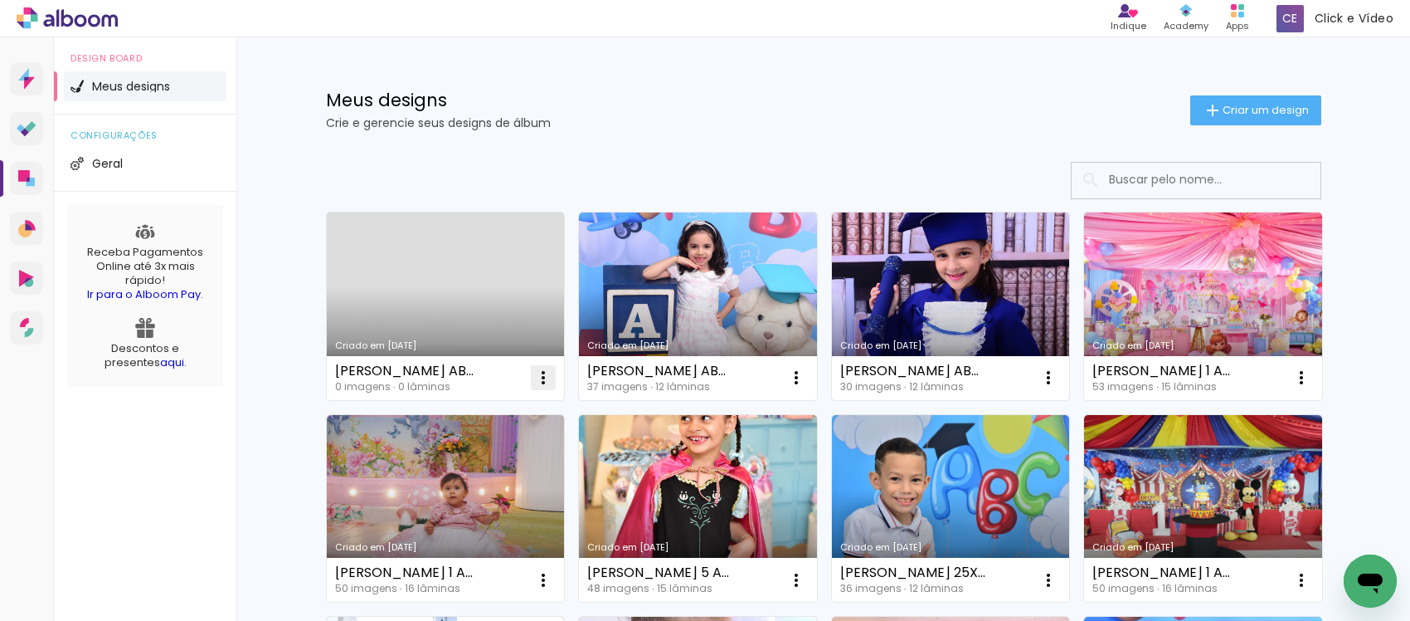
click at [536, 377] on iron-icon at bounding box center [543, 377] width 20 height 20
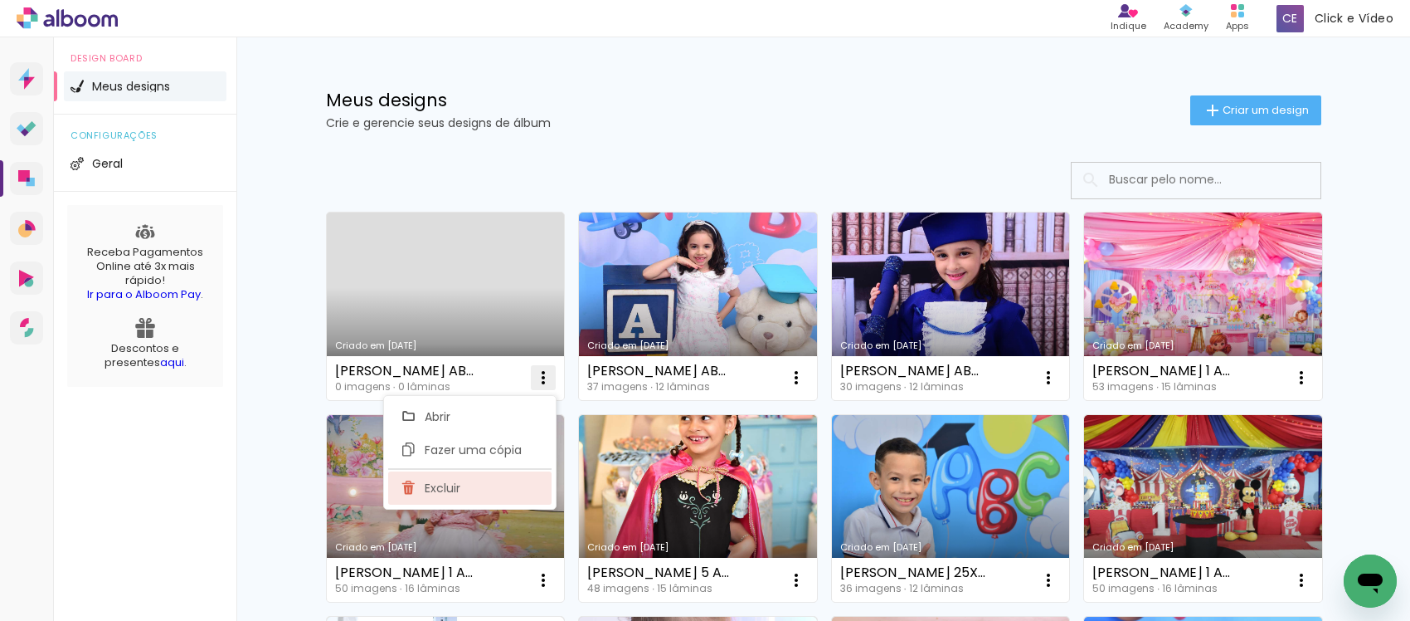
click at [452, 494] on span "Excluir" at bounding box center [443, 488] width 36 height 12
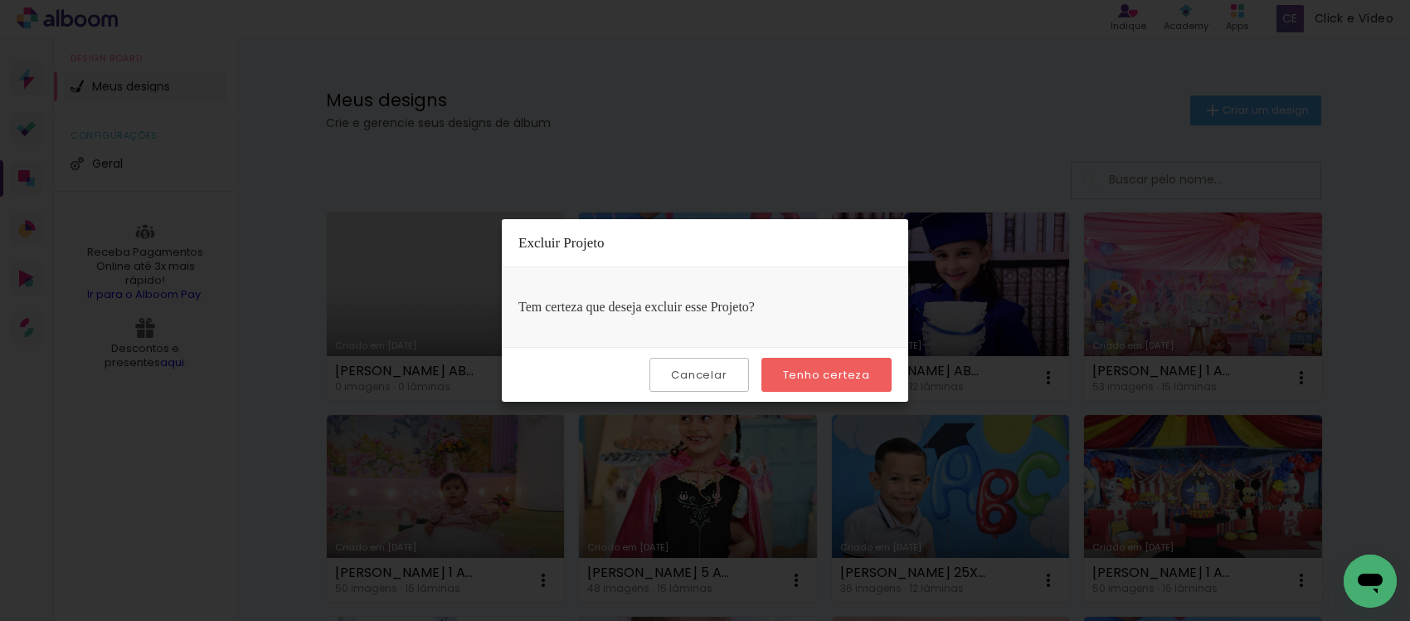
click at [0, 0] on slot "Tenho certeza" at bounding box center [0, 0] width 0 height 0
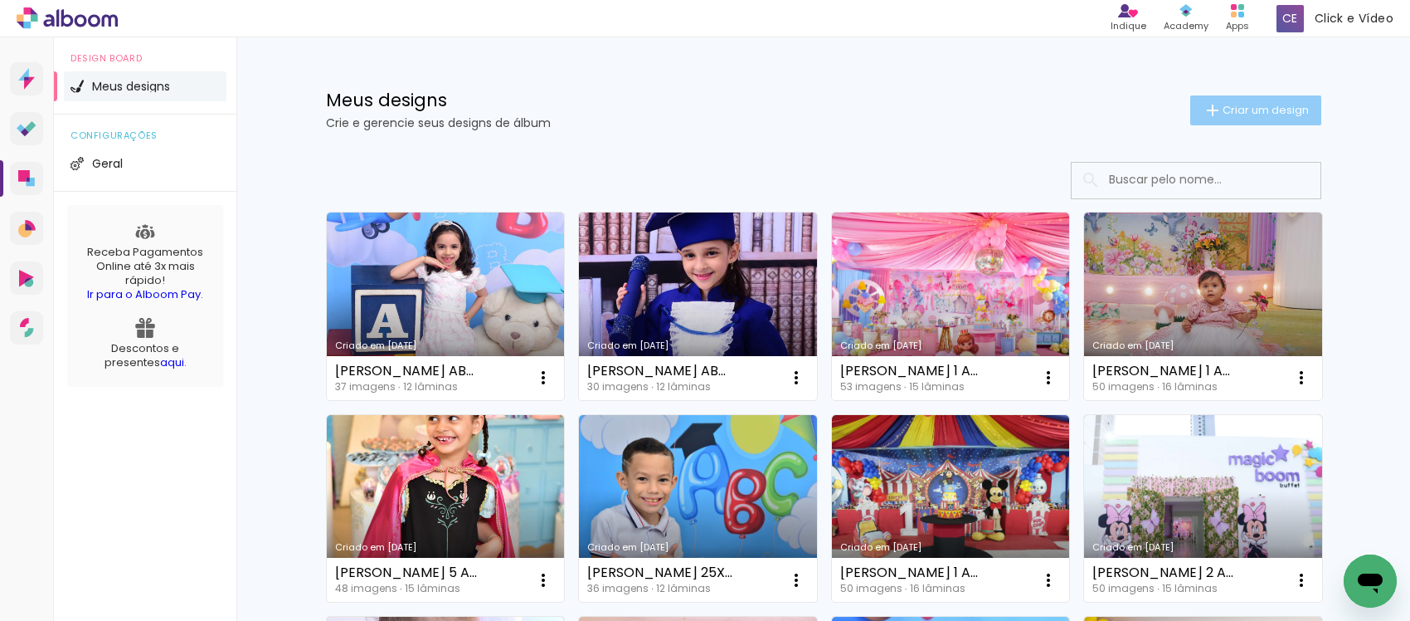
click at [1229, 98] on paper-button "Criar um design" at bounding box center [1255, 110] width 131 height 30
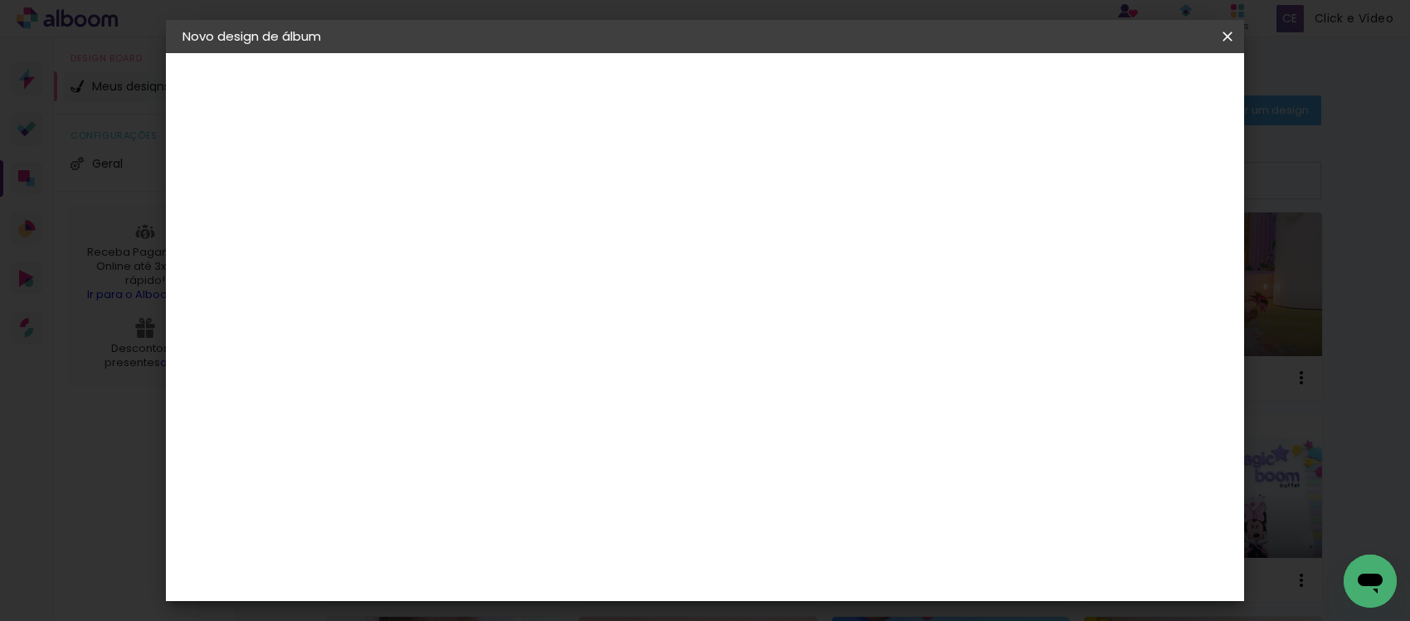
click at [454, 216] on input at bounding box center [454, 223] width 0 height 26
type input "[PERSON_NAME] 22X30"
click at [0, 0] on slot "Avançar" at bounding box center [0, 0] width 0 height 0
click at [765, 263] on paper-item "Tamanho Livre" at bounding box center [685, 252] width 159 height 37
click at [0, 0] on slot "Avançar" at bounding box center [0, 0] width 0 height 0
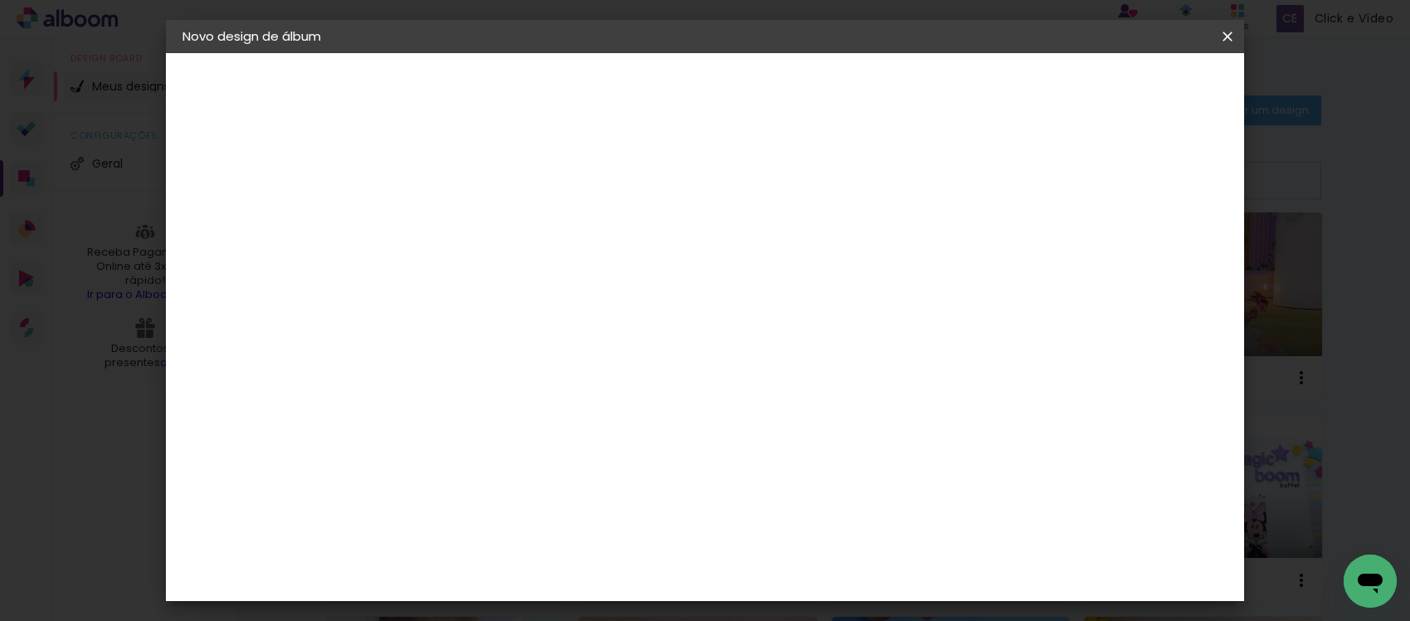
click at [419, 473] on input "30" at bounding box center [401, 470] width 43 height 25
type input "3"
type input "22"
type paper-input "22"
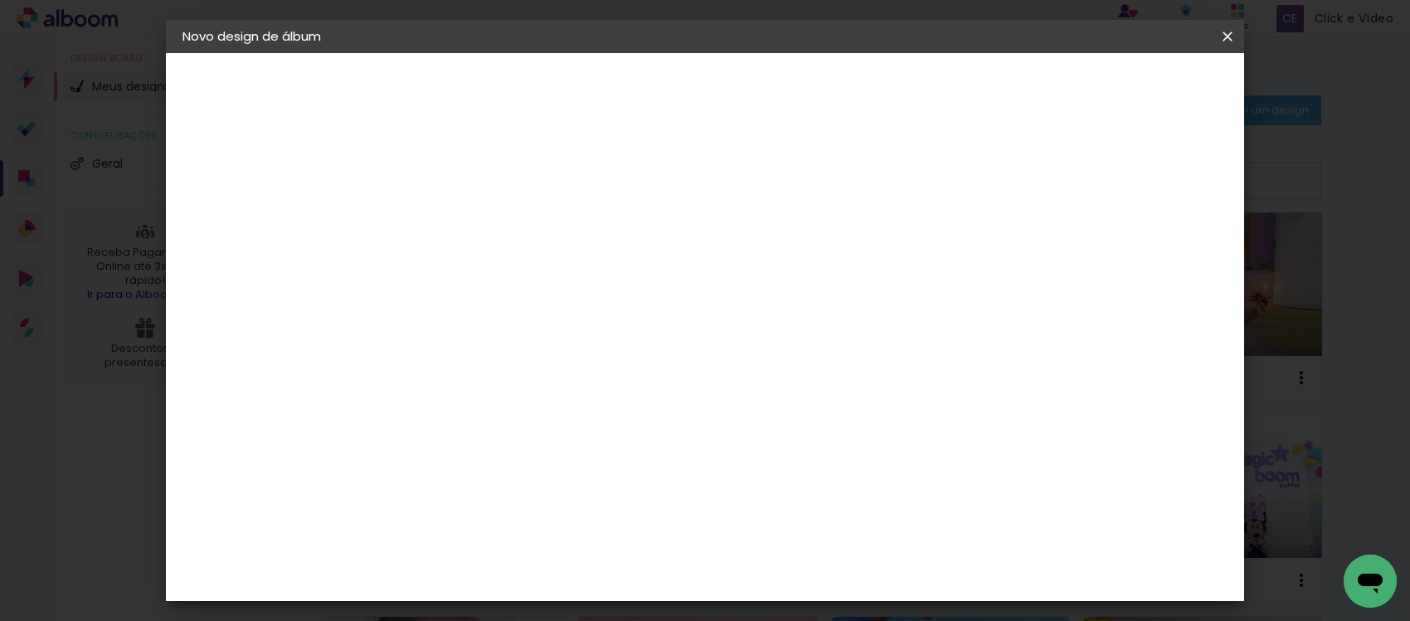
click at [802, 445] on input "60" at bounding box center [795, 448] width 43 height 25
type input "30"
type paper-input "30"
click at [947, 82] on span "Iniciar design" at bounding box center [909, 88] width 75 height 12
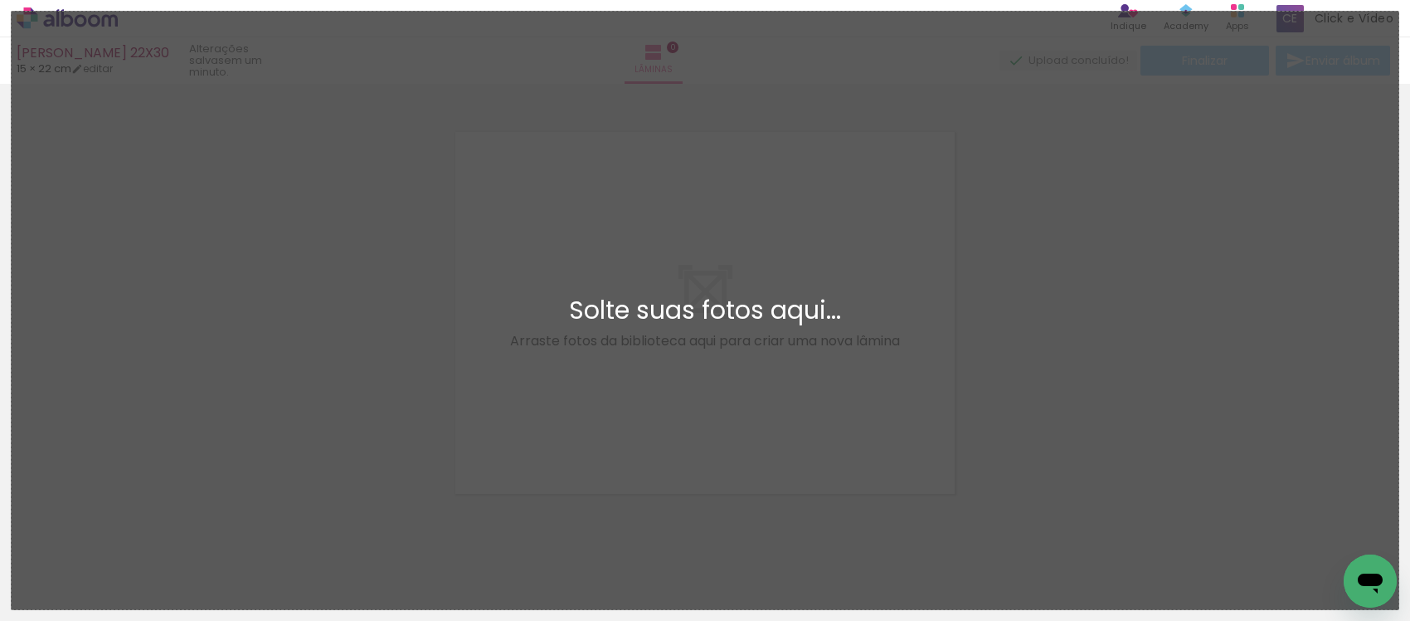
click at [570, 309] on div "Solte suas fotos aqui..." at bounding box center [705, 310] width 1360 height 25
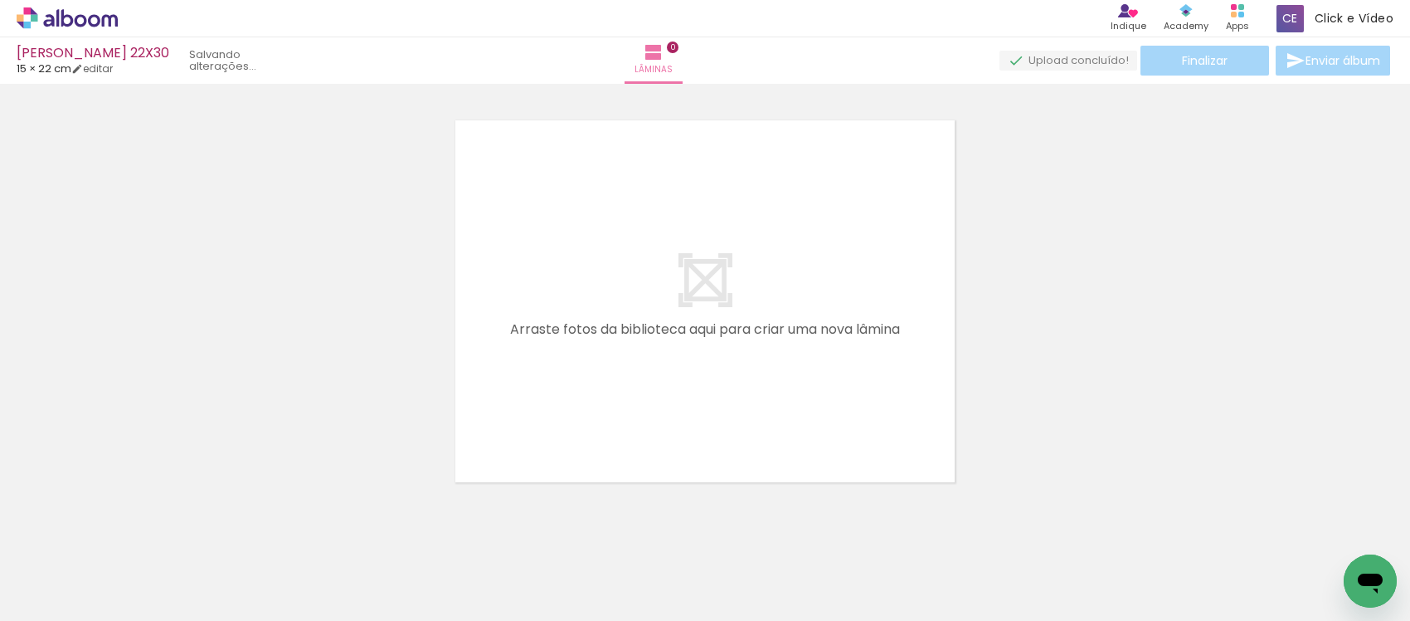
scroll to position [0, 482]
drag, startPoint x: 176, startPoint y: 571, endPoint x: 720, endPoint y: 309, distance: 603.7
click at [338, 465] on quentale-workspace at bounding box center [705, 310] width 1410 height 621
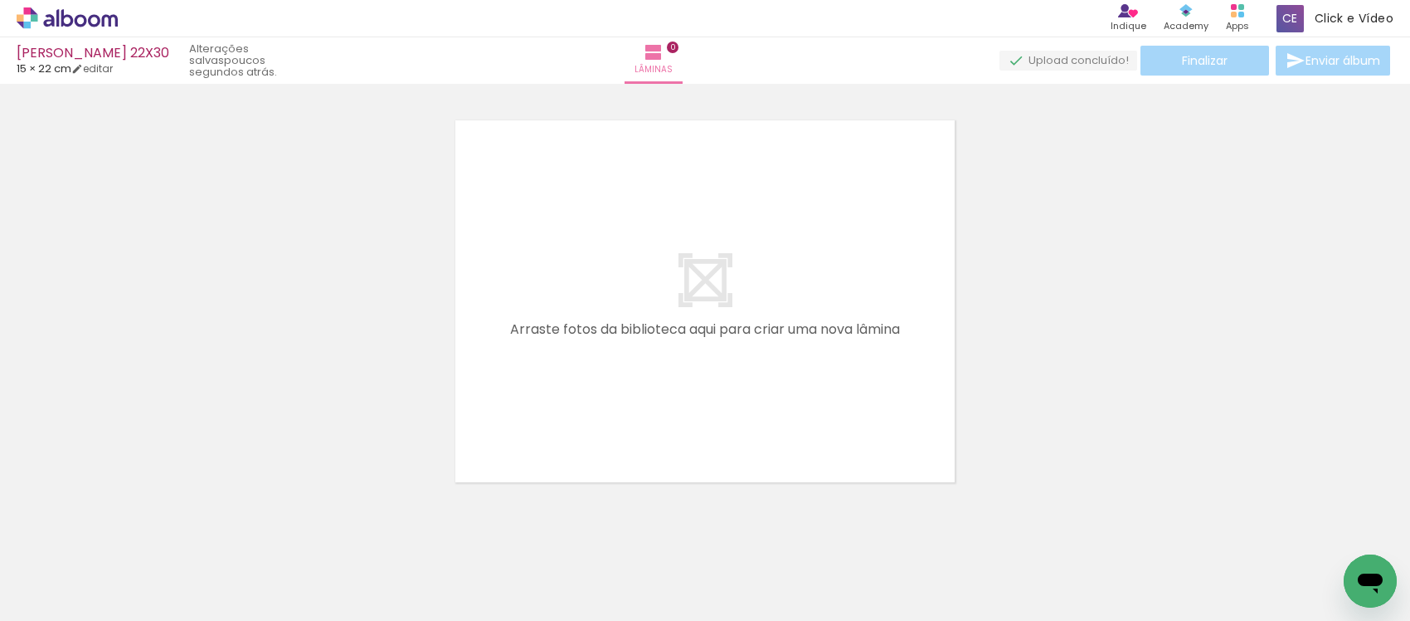
drag, startPoint x: 756, startPoint y: 283, endPoint x: 698, endPoint y: 305, distance: 62.2
click at [752, 285] on quentale-layouter at bounding box center [705, 301] width 518 height 380
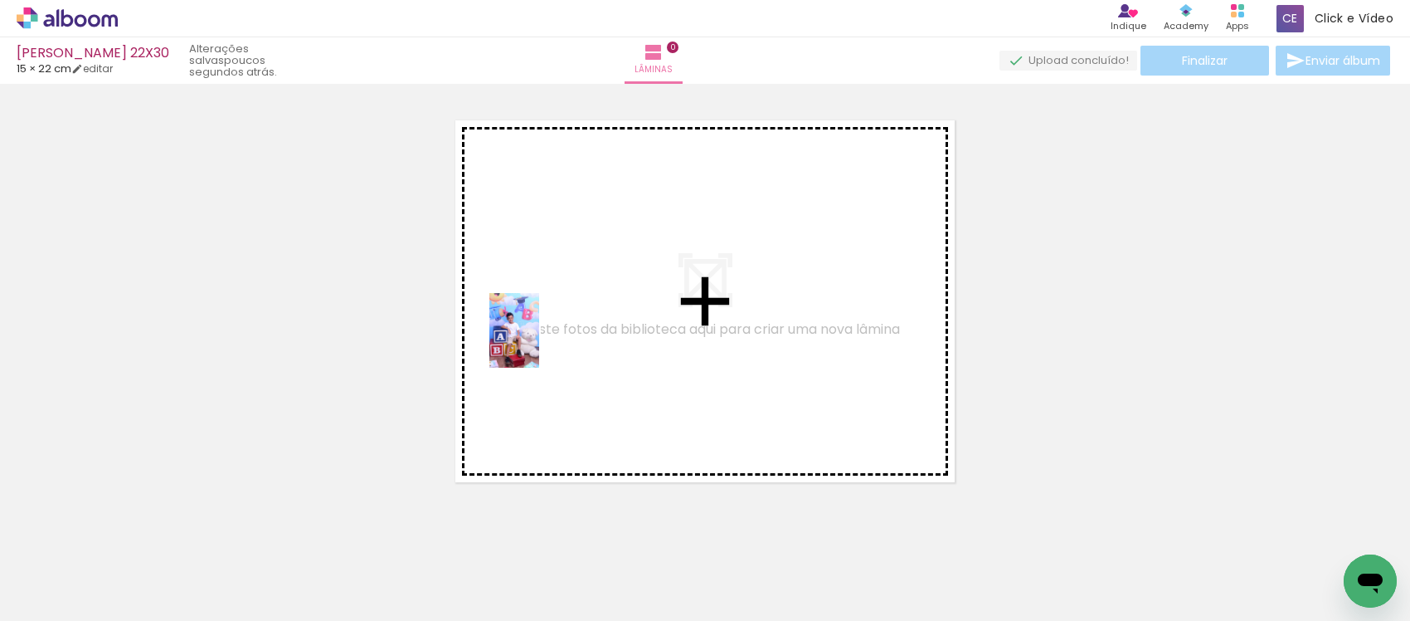
drag, startPoint x: 207, startPoint y: 520, endPoint x: 539, endPoint y: 343, distance: 376.3
click at [539, 343] on quentale-workspace at bounding box center [705, 310] width 1410 height 621
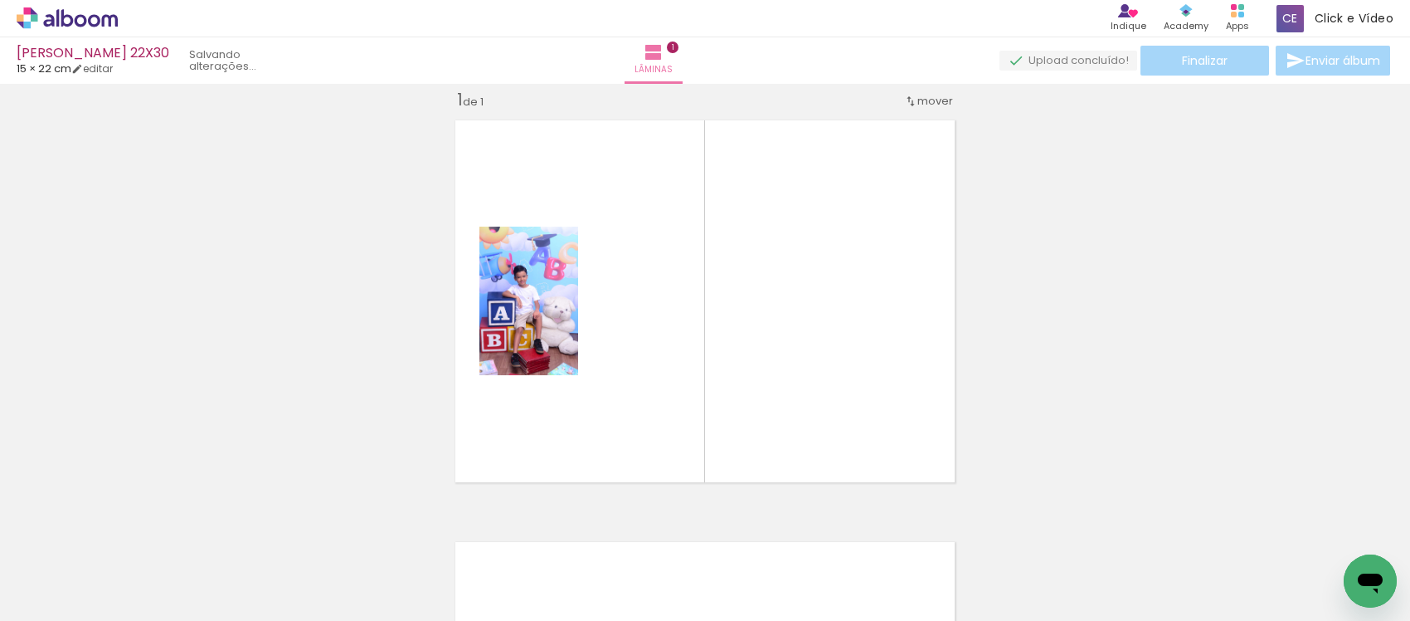
scroll to position [21, 0]
drag, startPoint x: 275, startPoint y: 561, endPoint x: 633, endPoint y: 400, distance: 392.9
click at [424, 483] on quentale-workspace at bounding box center [705, 310] width 1410 height 621
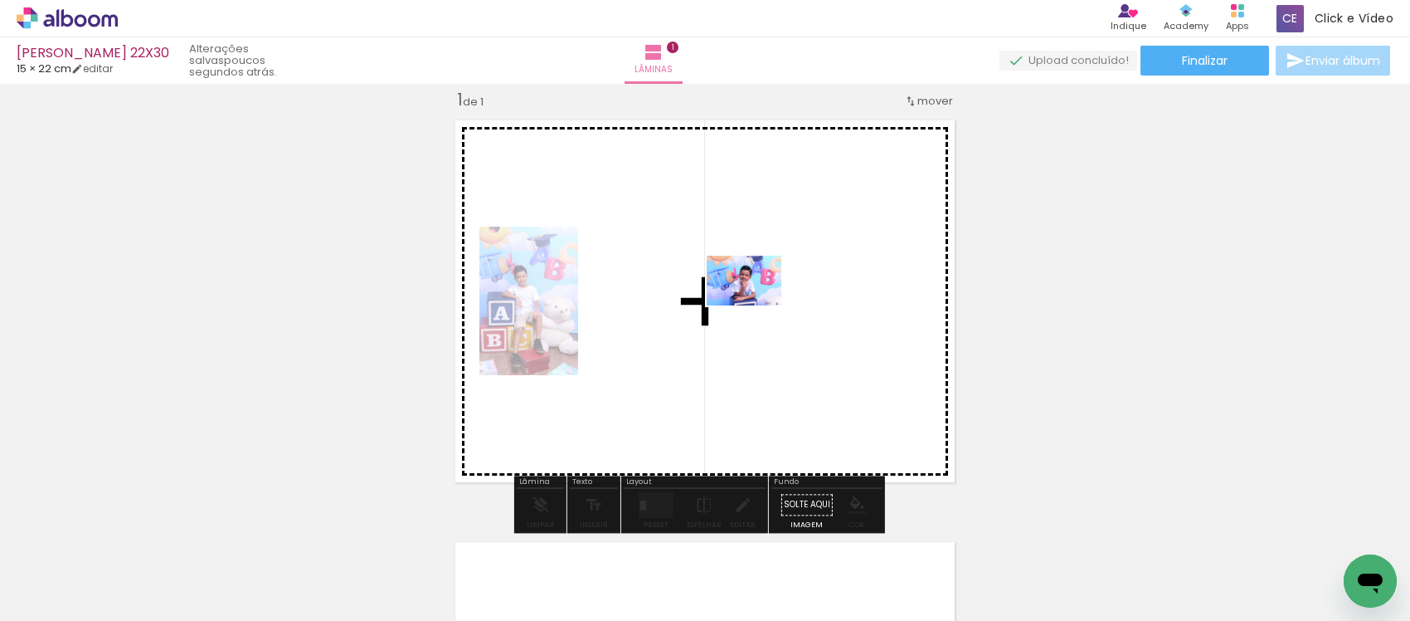
drag, startPoint x: 255, startPoint y: 557, endPoint x: 757, endPoint y: 305, distance: 561.3
click at [757, 305] on quentale-workspace at bounding box center [705, 310] width 1410 height 621
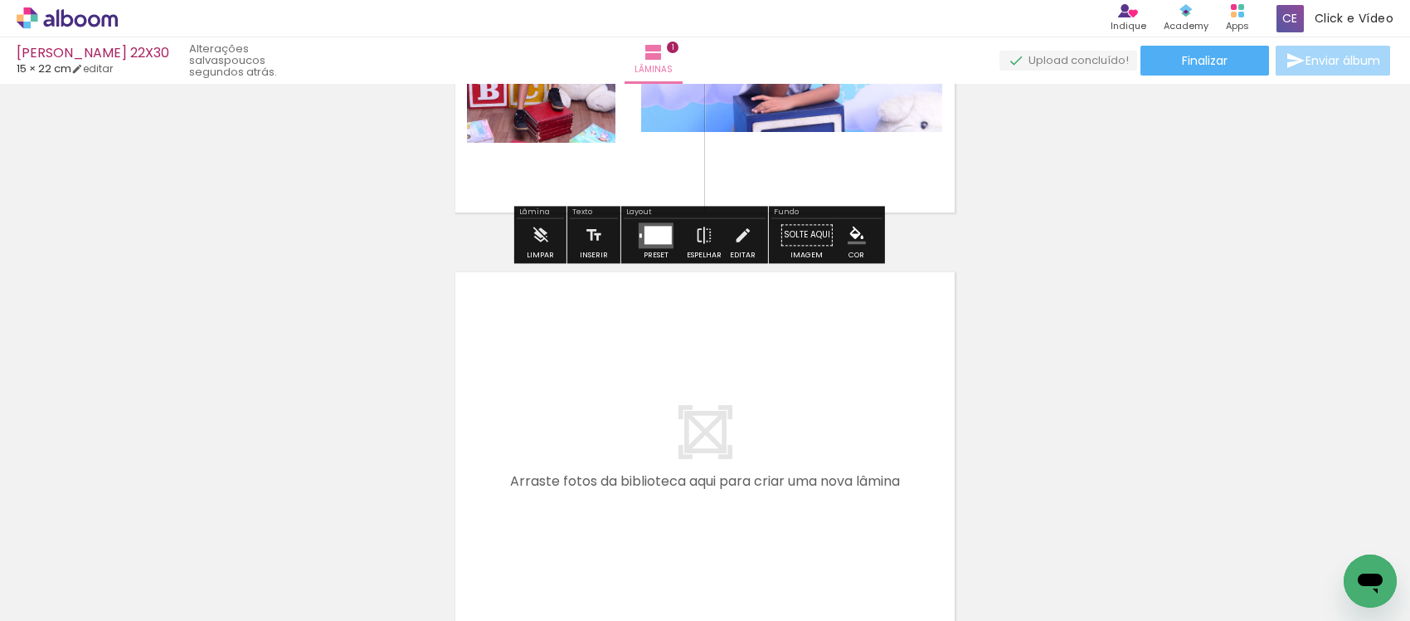
scroll to position [332, 0]
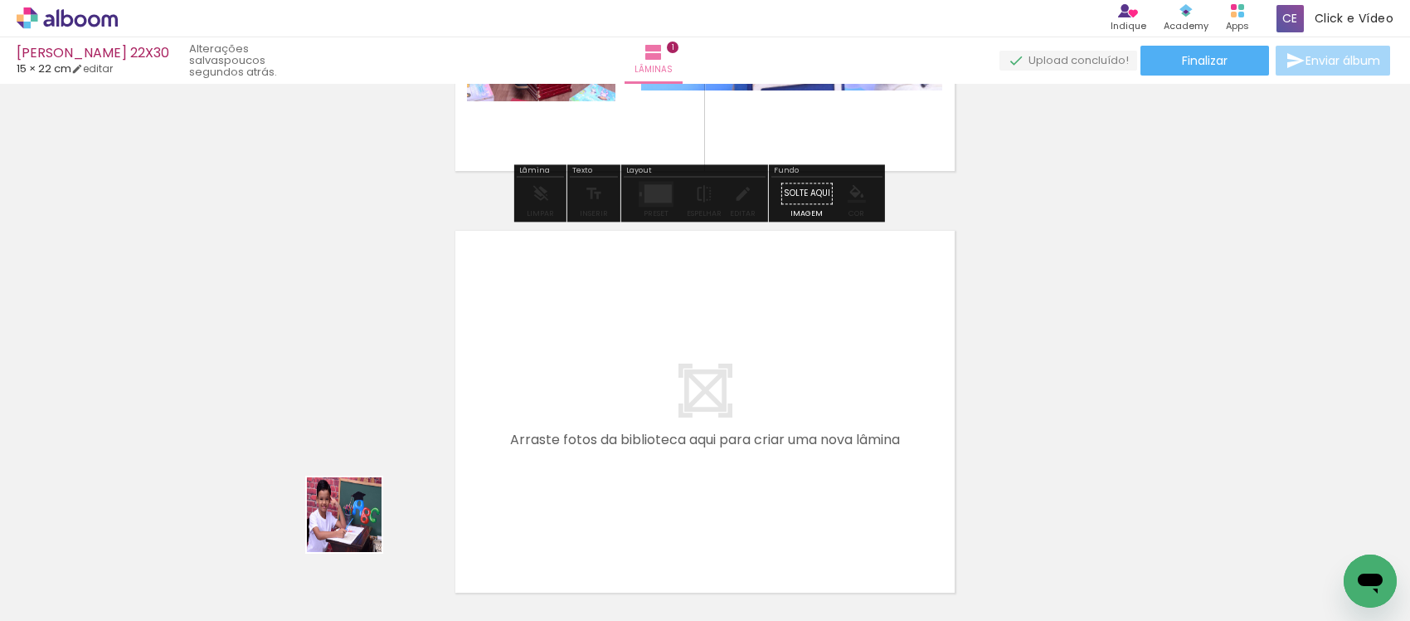
drag, startPoint x: 341, startPoint y: 538, endPoint x: 661, endPoint y: 387, distance: 354.0
click at [661, 387] on quentale-workspace at bounding box center [705, 310] width 1410 height 621
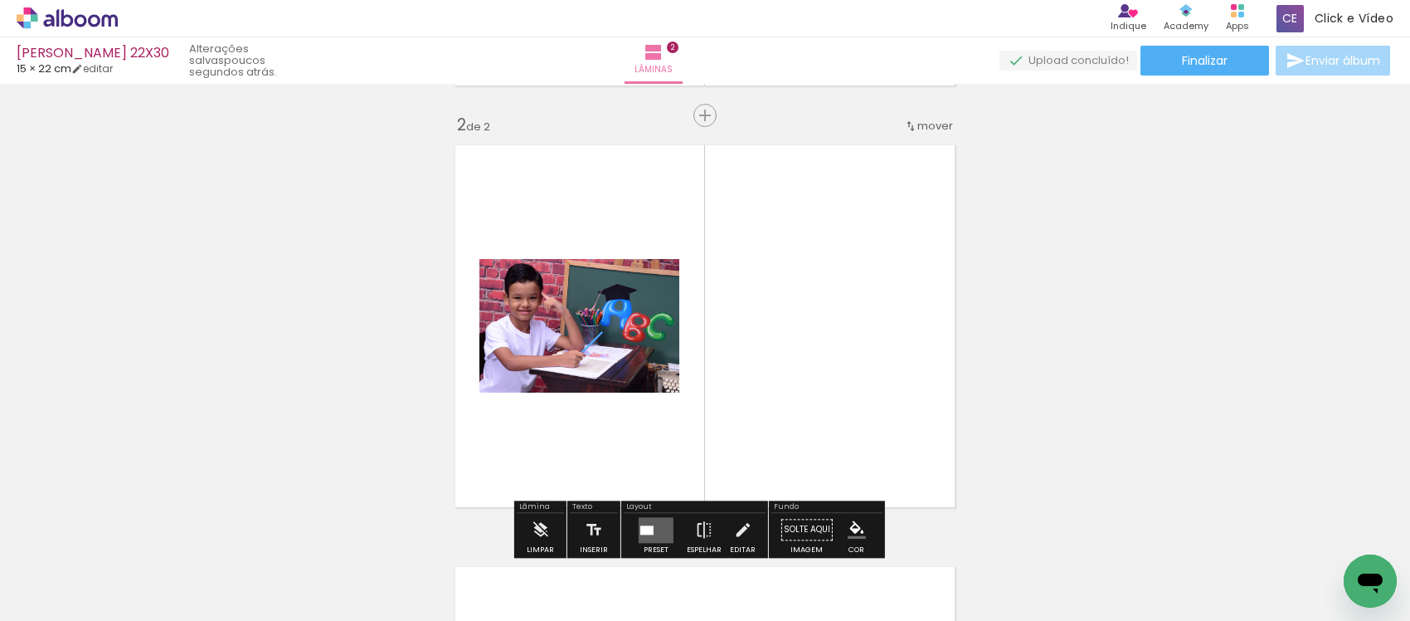
scroll to position [442, 0]
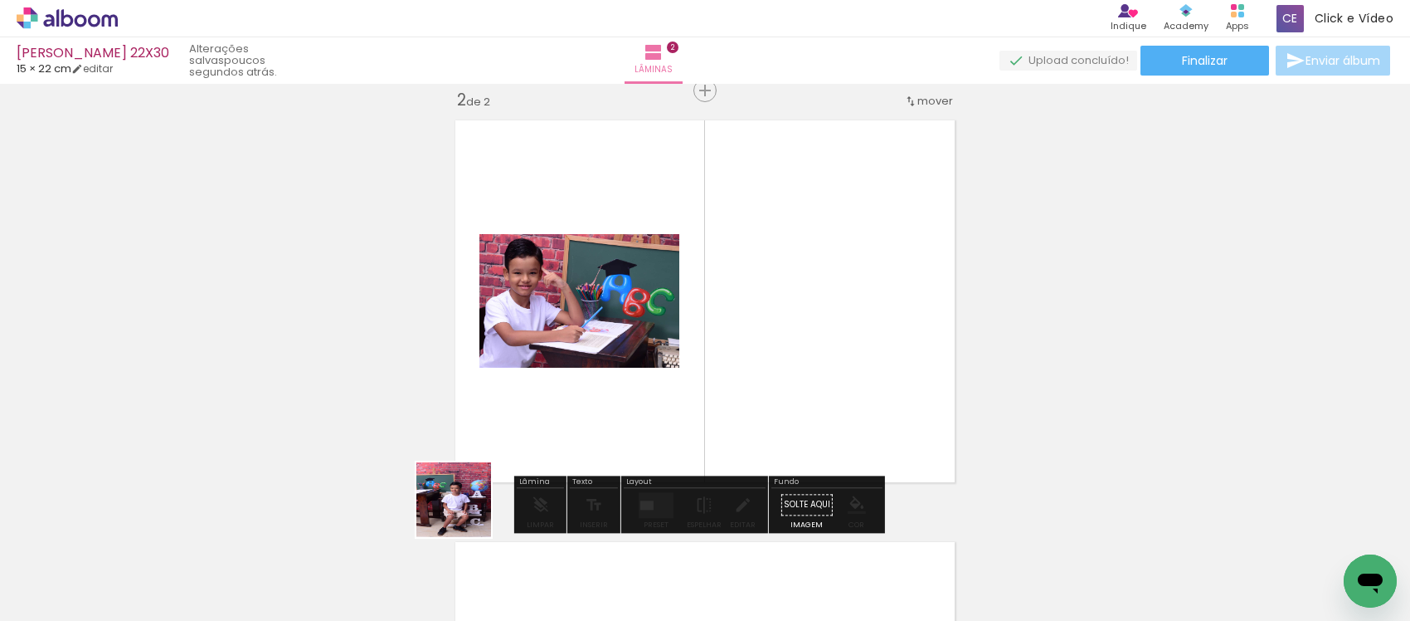
drag, startPoint x: 425, startPoint y: 578, endPoint x: 602, endPoint y: 479, distance: 203.5
click at [658, 358] on quentale-workspace at bounding box center [705, 310] width 1410 height 621
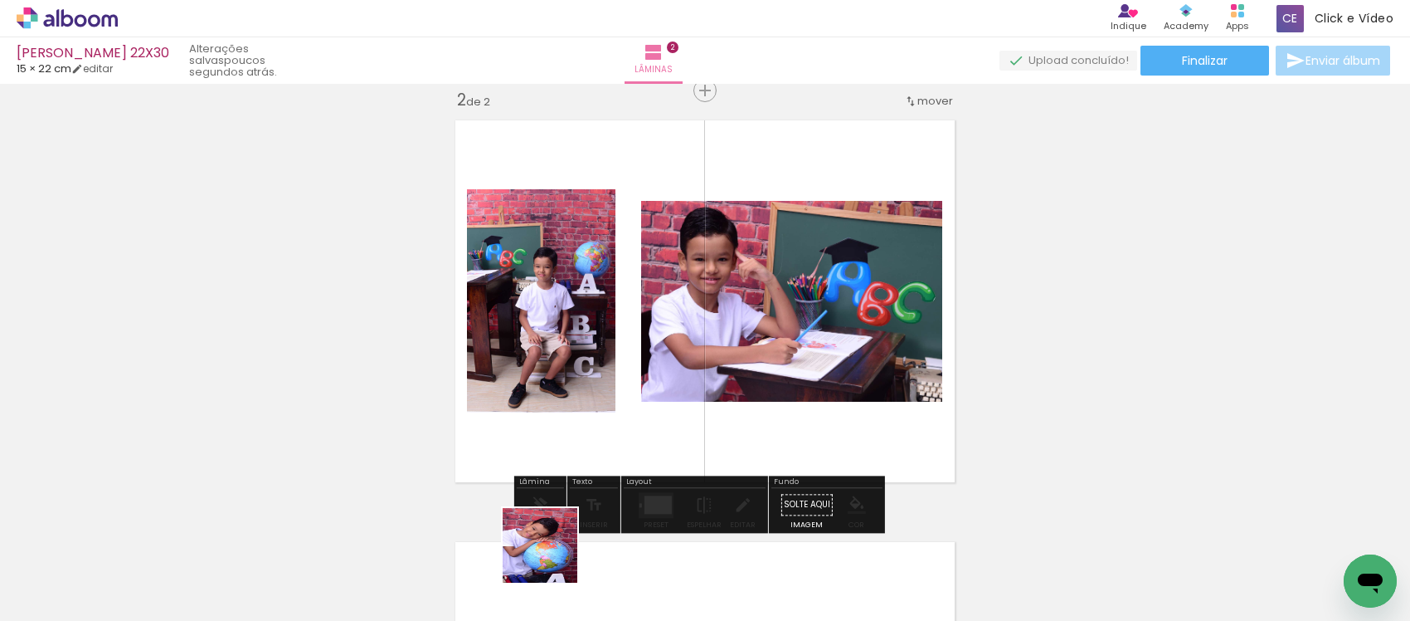
drag, startPoint x: 538, startPoint y: 595, endPoint x: 689, endPoint y: 312, distance: 320.7
click at [637, 398] on quentale-workspace at bounding box center [705, 310] width 1410 height 621
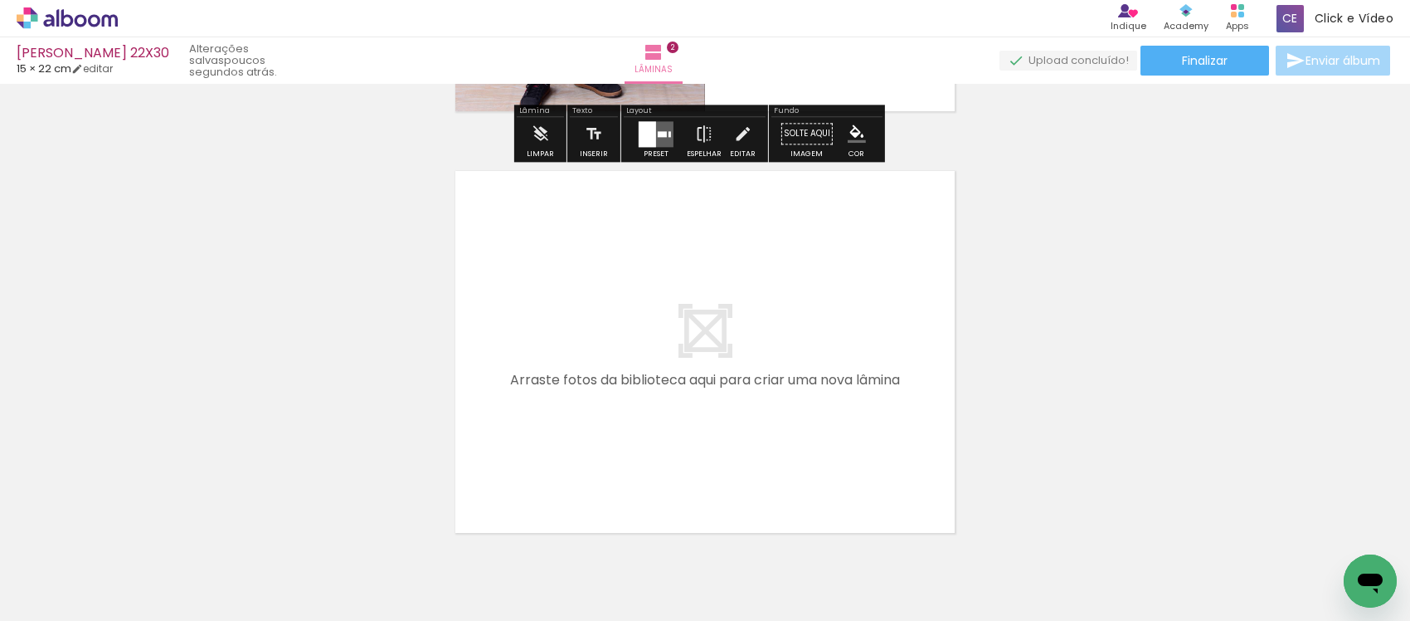
scroll to position [857, 0]
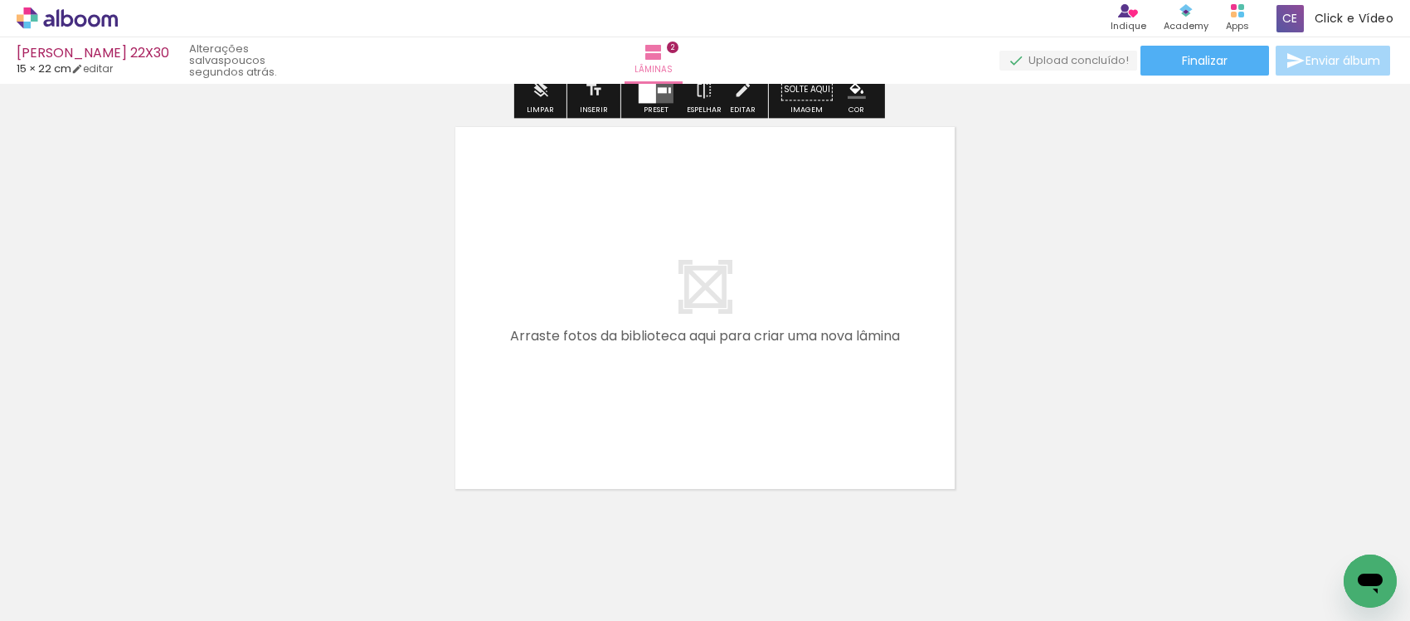
drag, startPoint x: 624, startPoint y: 557, endPoint x: 705, endPoint y: 599, distance: 91.6
click at [643, 403] on quentale-workspace at bounding box center [705, 310] width 1410 height 621
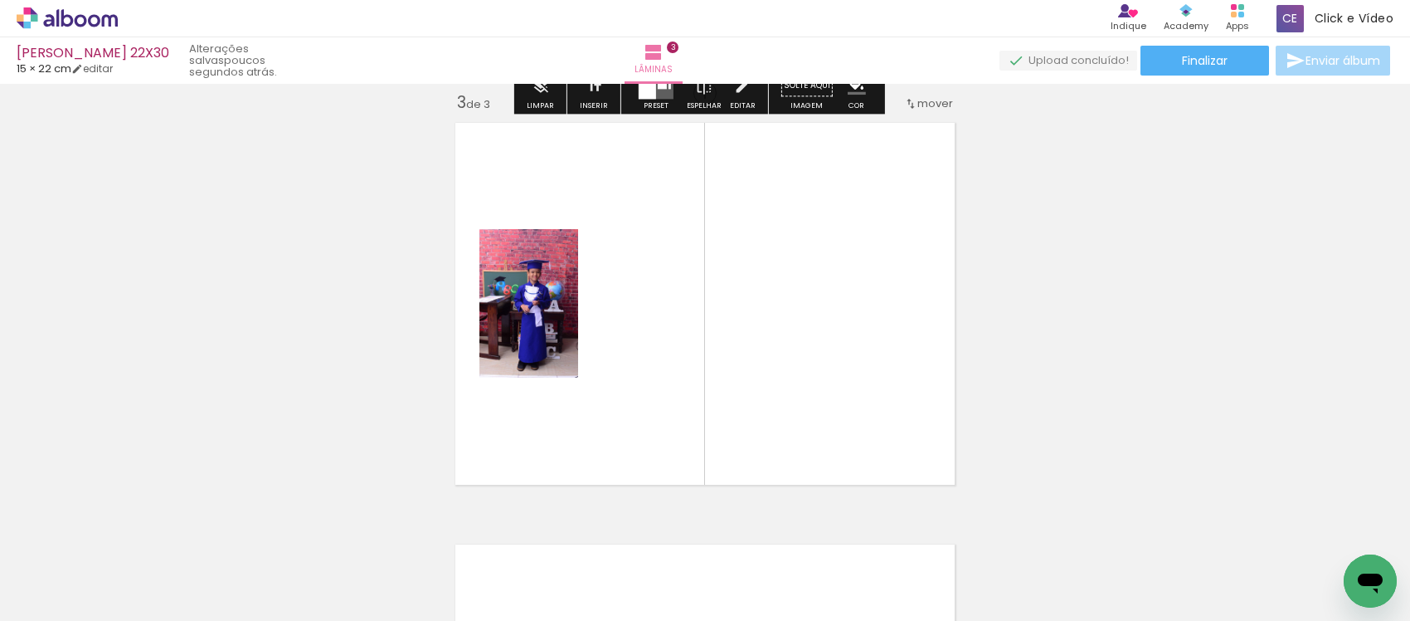
scroll to position [864, 0]
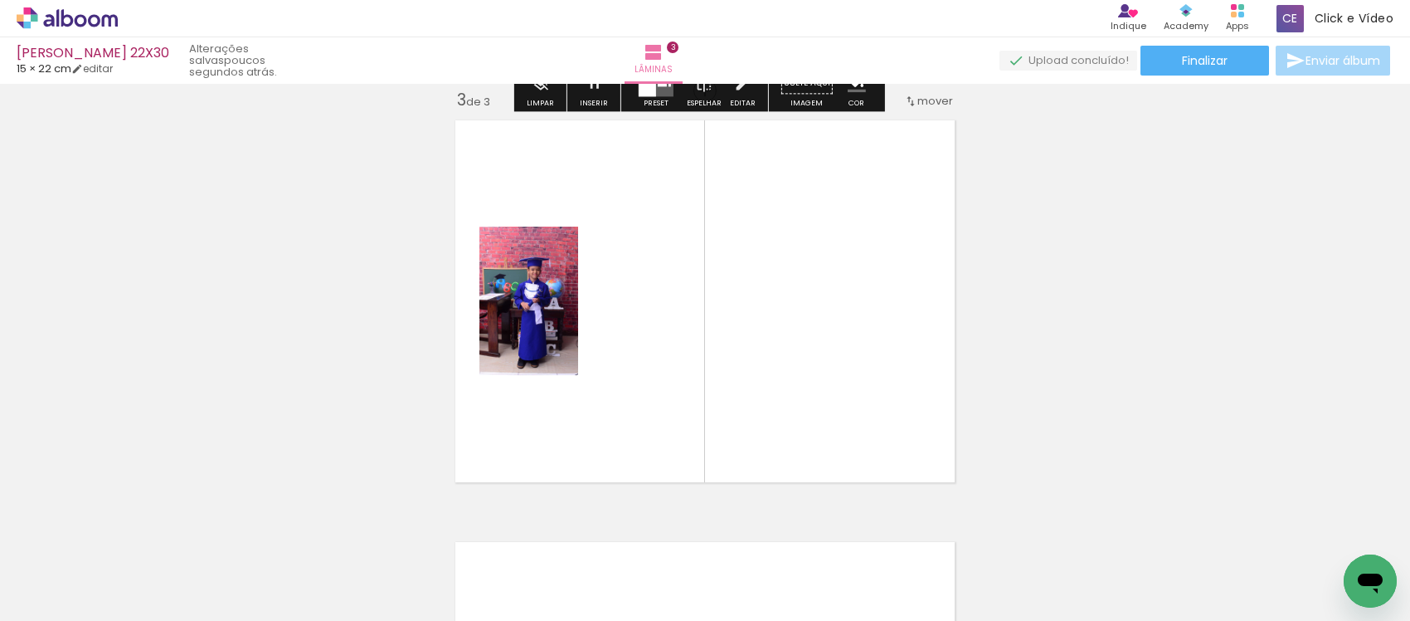
click at [710, 411] on quentale-workspace at bounding box center [705, 310] width 1410 height 621
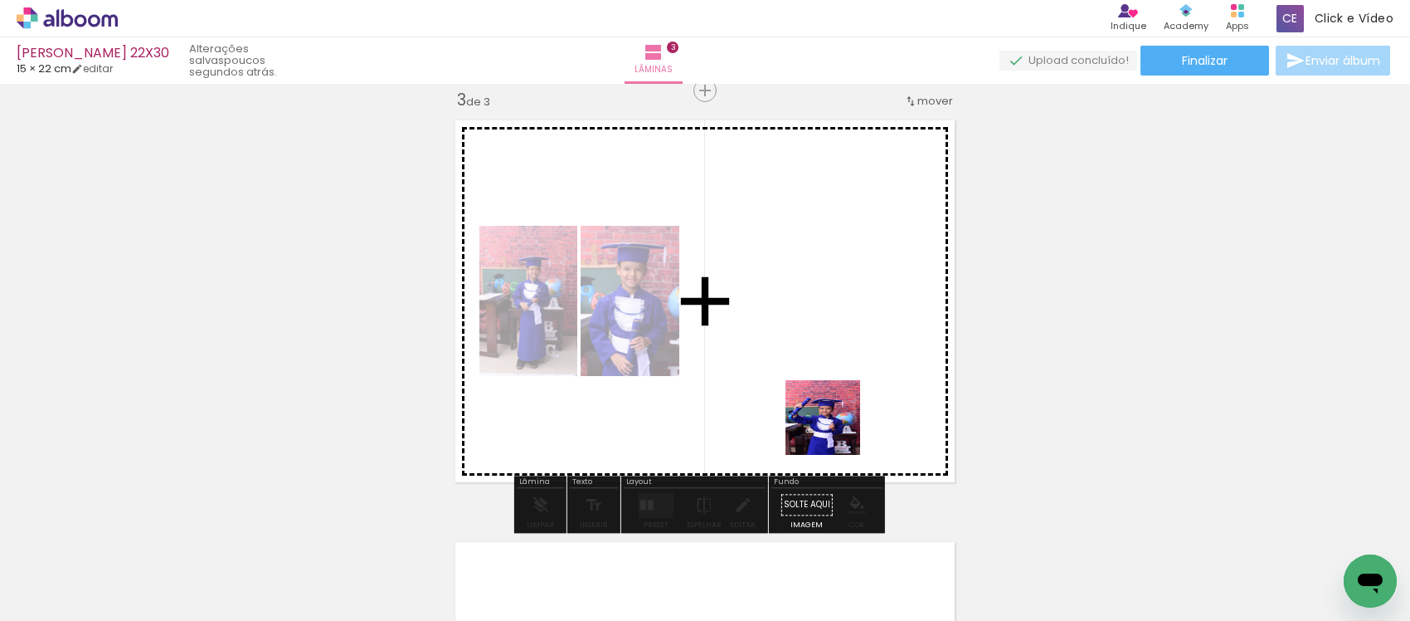
drag, startPoint x: 835, startPoint y: 430, endPoint x: 859, endPoint y: 396, distance: 41.7
click at [835, 415] on quentale-workspace at bounding box center [705, 310] width 1410 height 621
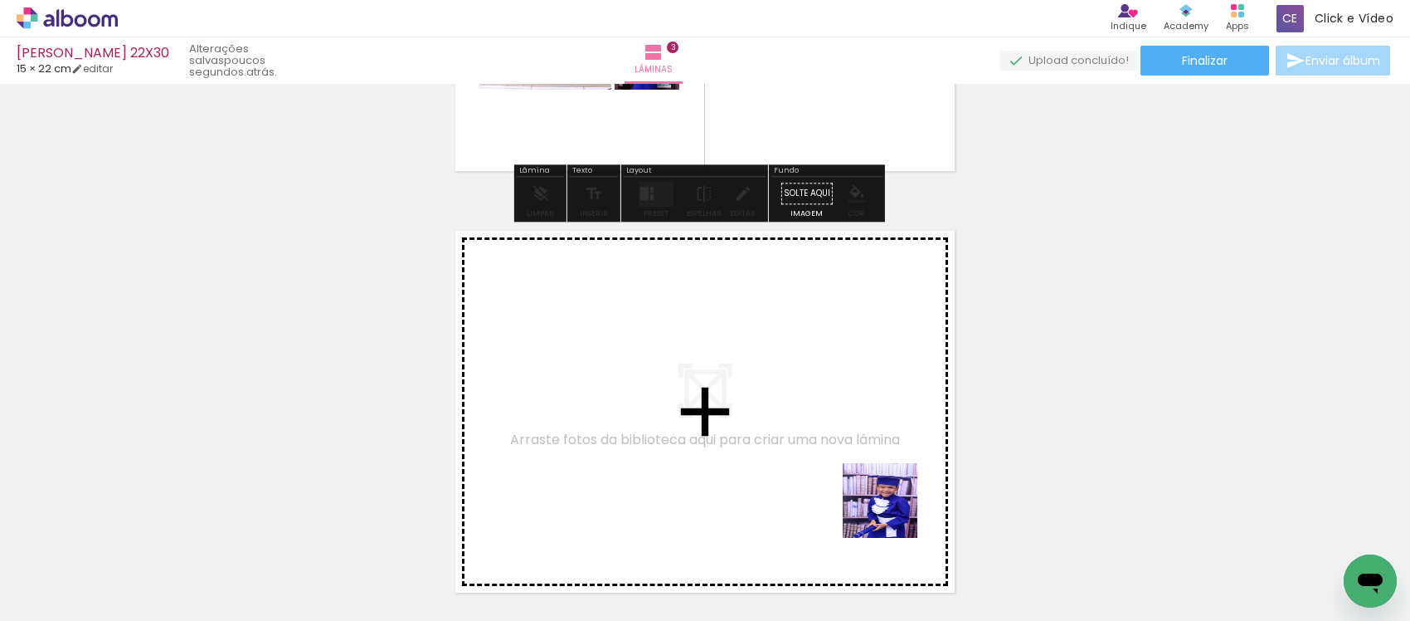
drag, startPoint x: 921, startPoint y: 585, endPoint x: 856, endPoint y: 424, distance: 173.5
click at [856, 424] on quentale-workspace at bounding box center [705, 310] width 1410 height 621
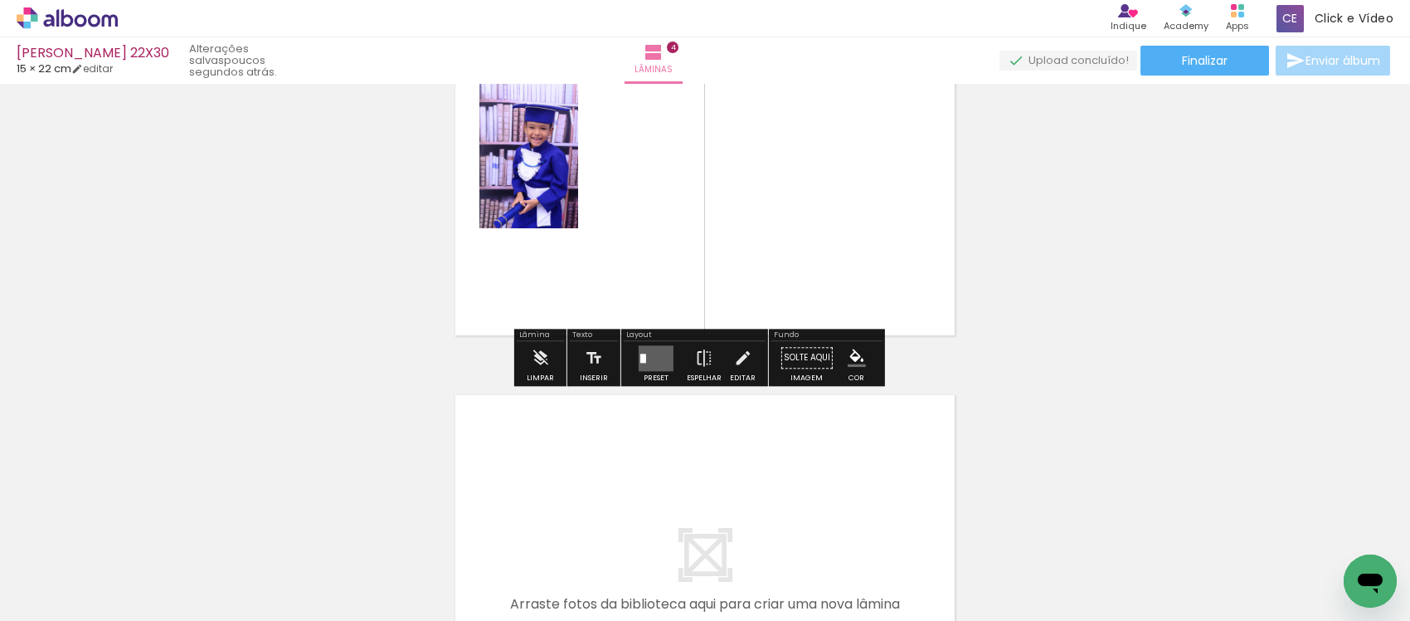
scroll to position [1597, 0]
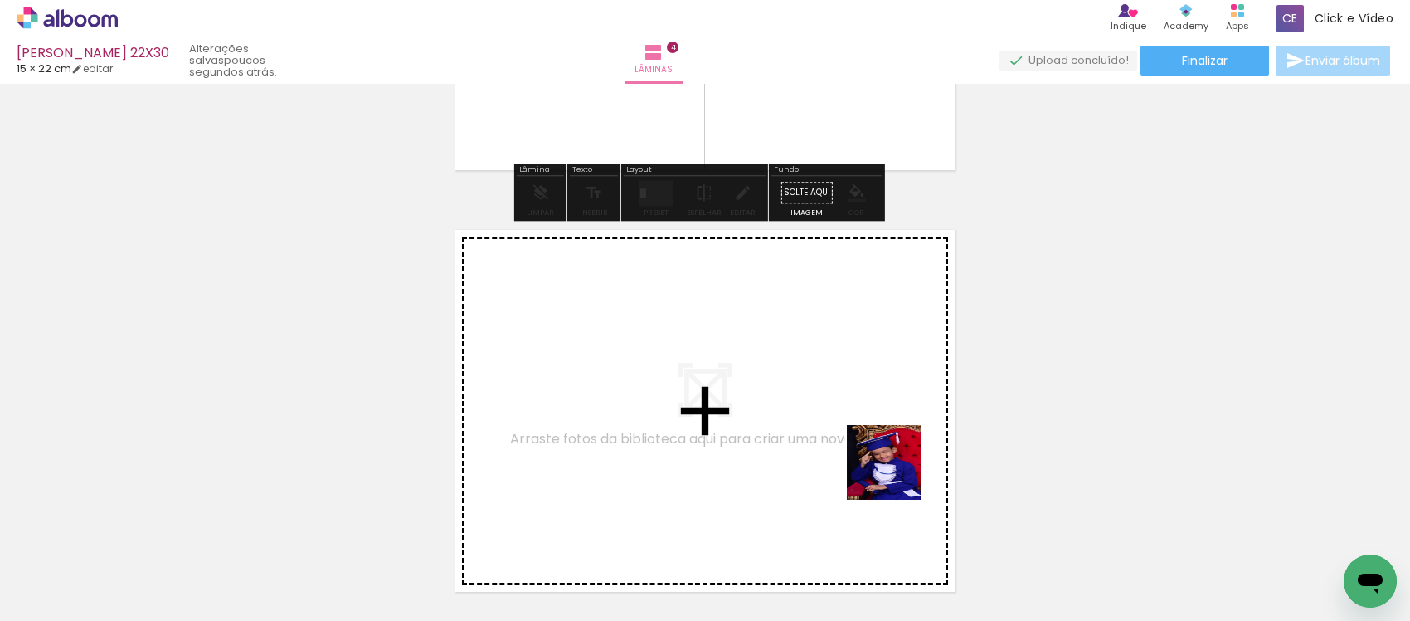
drag, startPoint x: 897, startPoint y: 475, endPoint x: 827, endPoint y: 560, distance: 110.3
click at [865, 455] on quentale-workspace at bounding box center [705, 310] width 1410 height 621
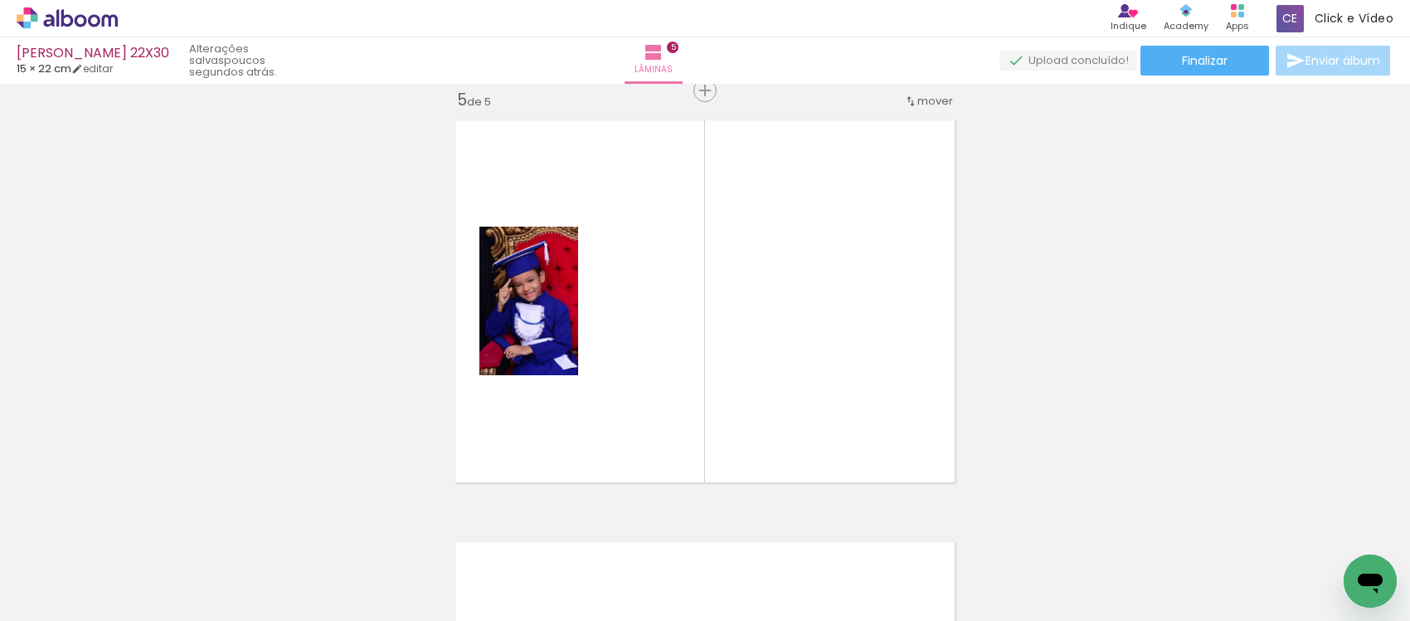
scroll to position [0, 275]
drag, startPoint x: 826, startPoint y: 574, endPoint x: 867, endPoint y: 473, distance: 109.1
click at [830, 403] on quentale-workspace at bounding box center [705, 310] width 1410 height 621
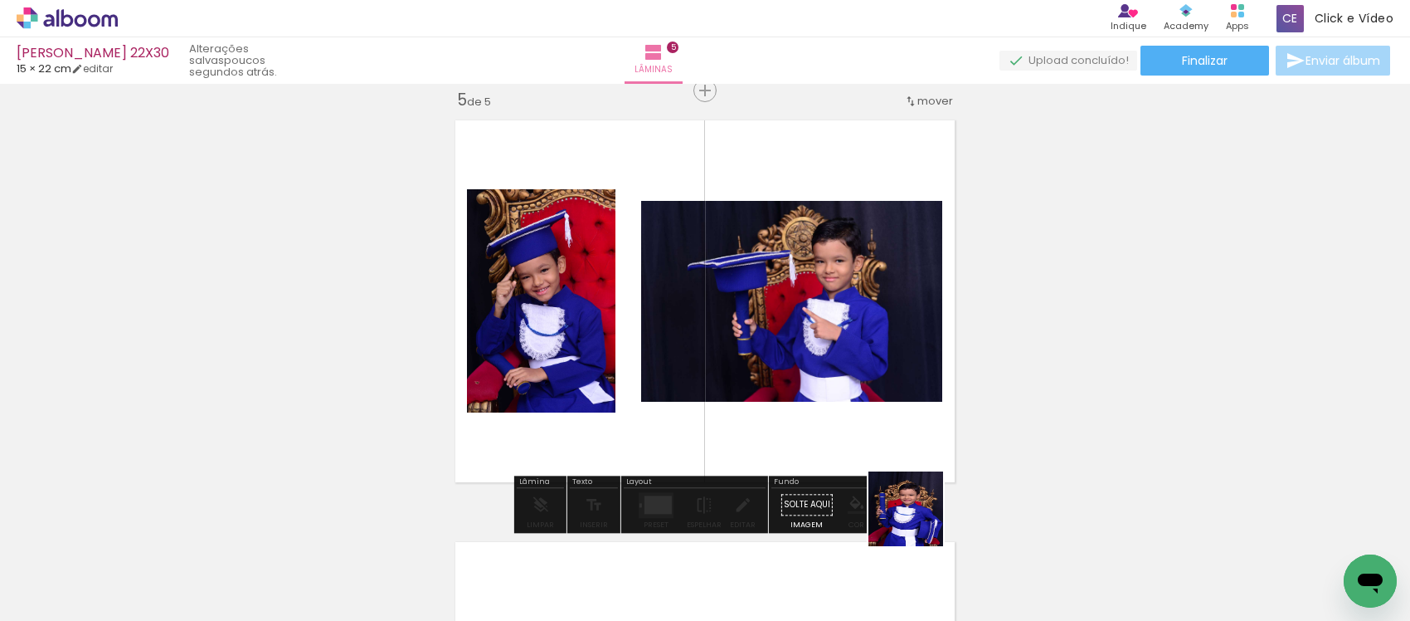
drag, startPoint x: 925, startPoint y: 536, endPoint x: 976, endPoint y: 471, distance: 82.7
click at [827, 312] on quentale-workspace at bounding box center [705, 310] width 1410 height 621
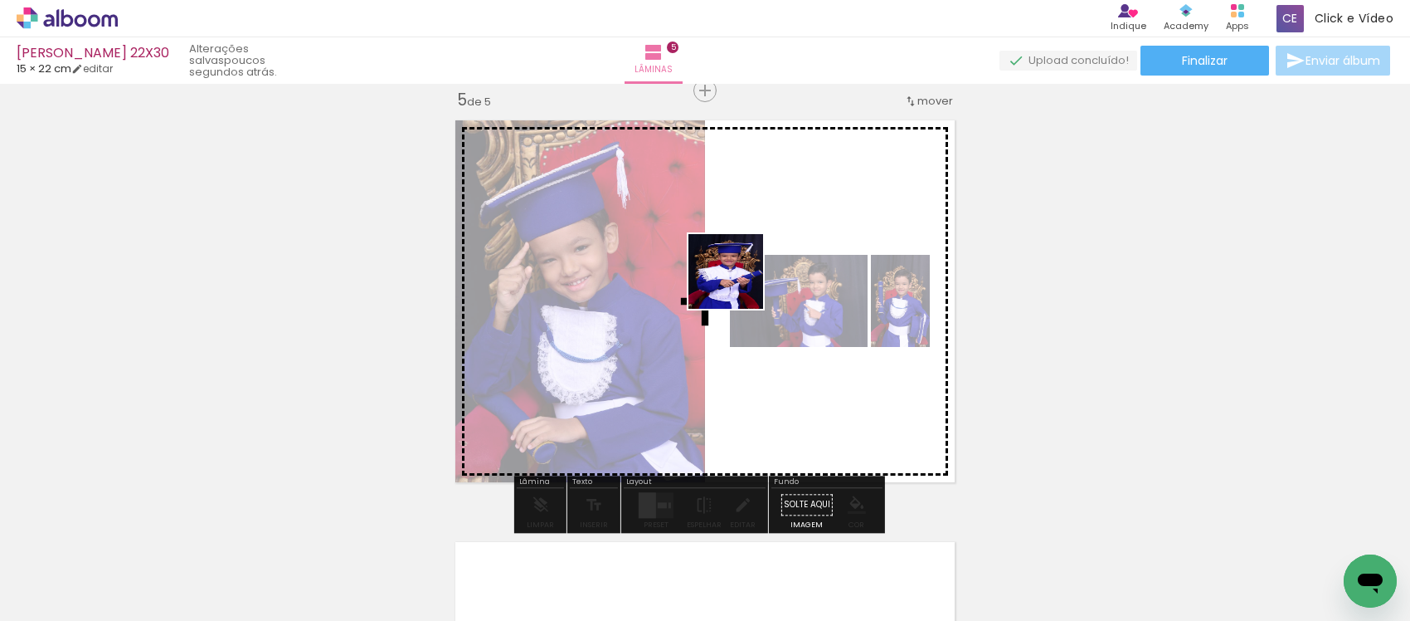
drag, startPoint x: 1013, startPoint y: 557, endPoint x: 738, endPoint y: 284, distance: 387.7
click at [738, 284] on quentale-workspace at bounding box center [705, 310] width 1410 height 621
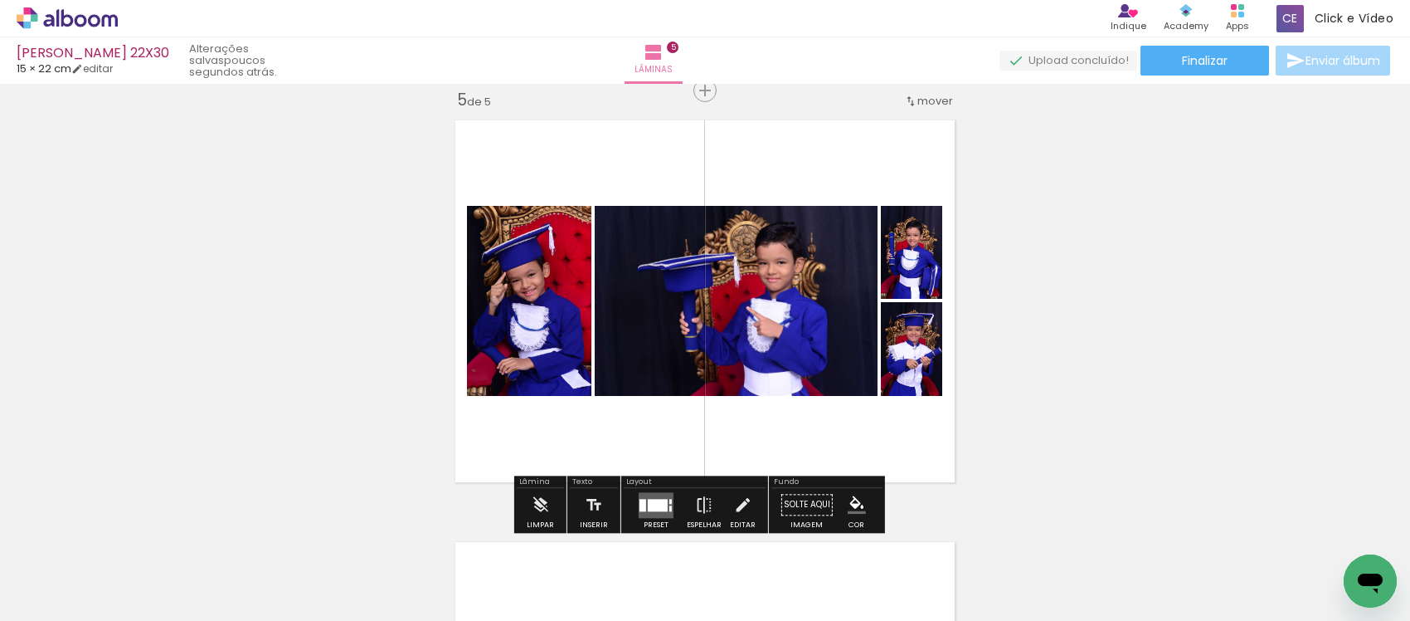
scroll to position [0, 683]
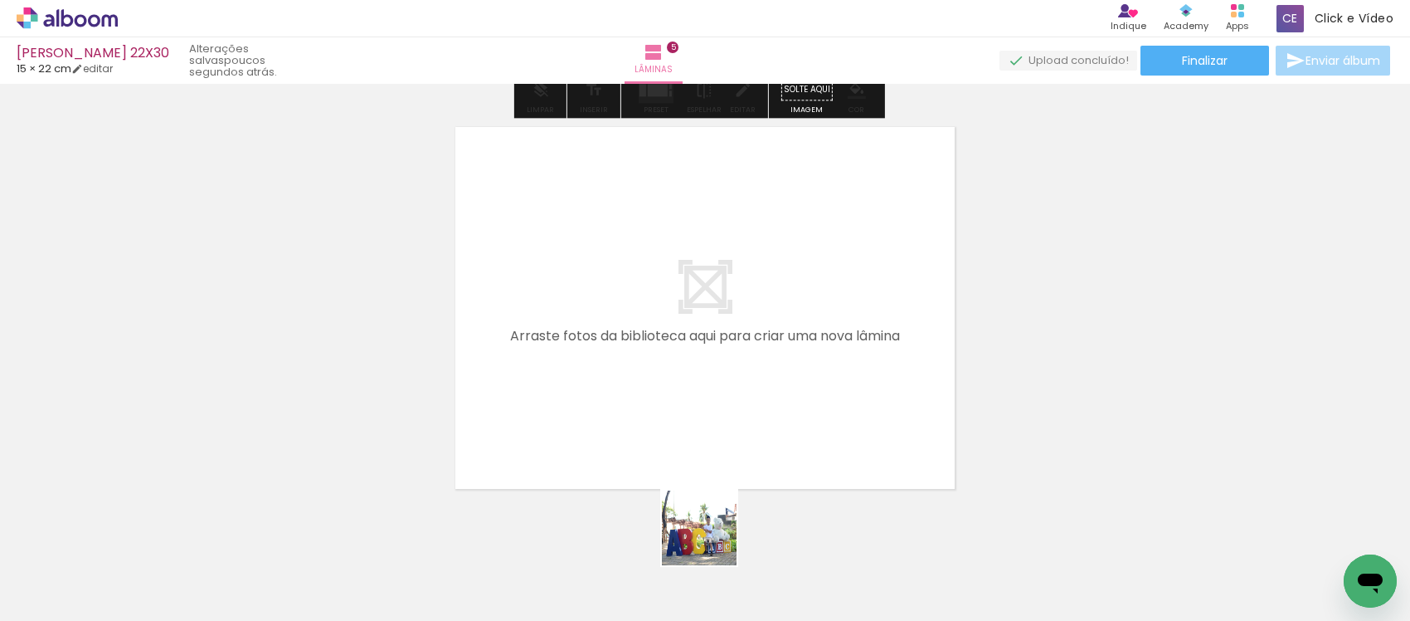
drag, startPoint x: 707, startPoint y: 574, endPoint x: 794, endPoint y: 556, distance: 89.0
click at [742, 382] on quentale-workspace at bounding box center [705, 310] width 1410 height 621
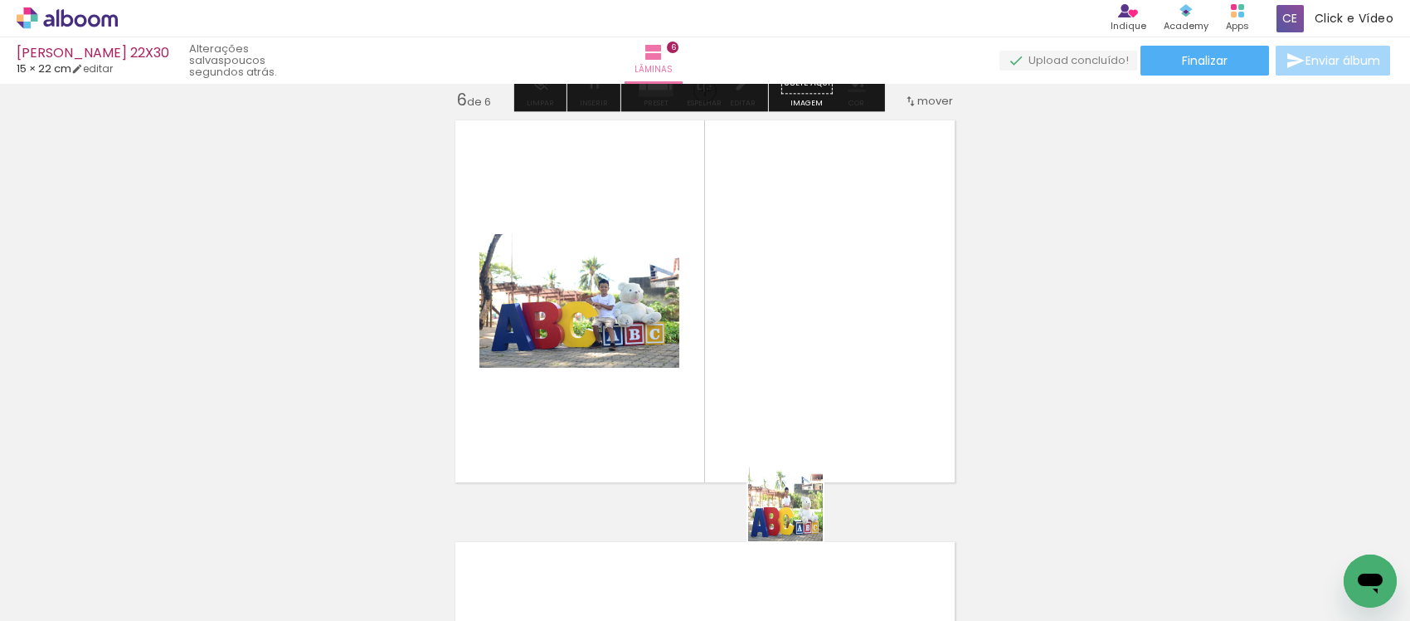
drag, startPoint x: 798, startPoint y: 516, endPoint x: 811, endPoint y: 388, distance: 128.4
click at [806, 416] on quentale-workspace at bounding box center [705, 310] width 1410 height 621
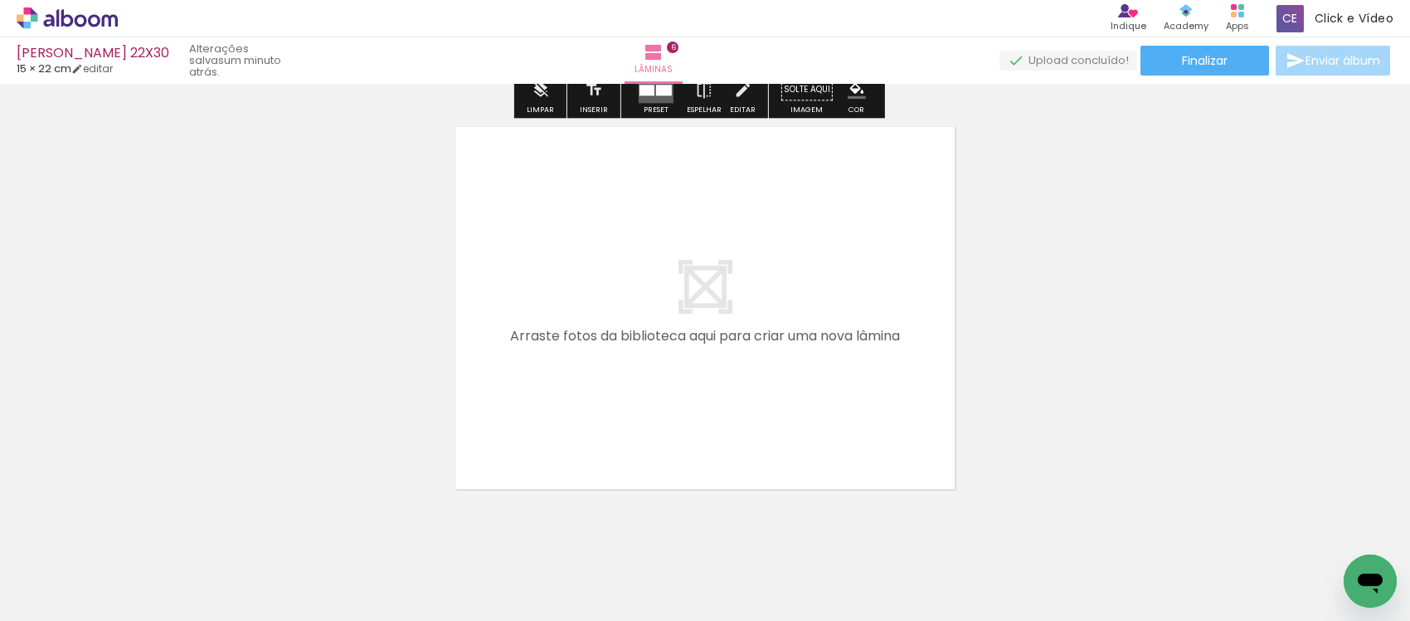
drag, startPoint x: 885, startPoint y: 570, endPoint x: 1027, endPoint y: 532, distance: 146.9
click at [821, 420] on quentale-workspace at bounding box center [705, 310] width 1410 height 621
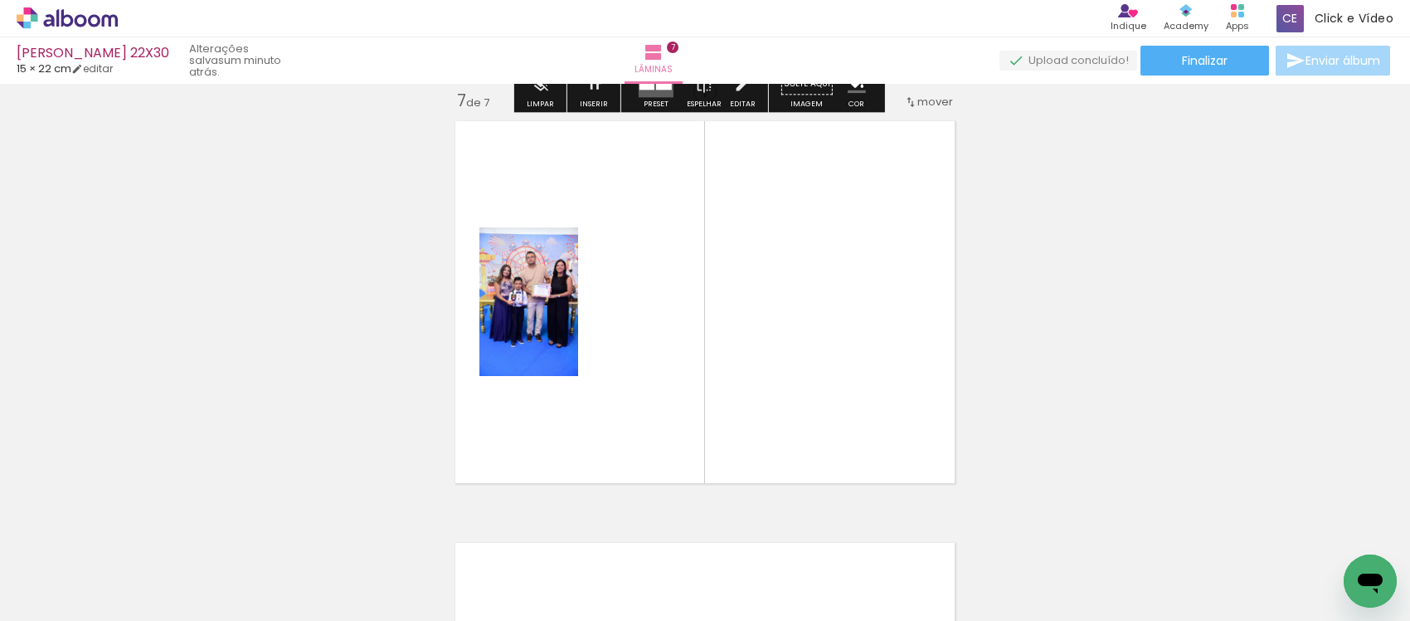
scroll to position [2549, 0]
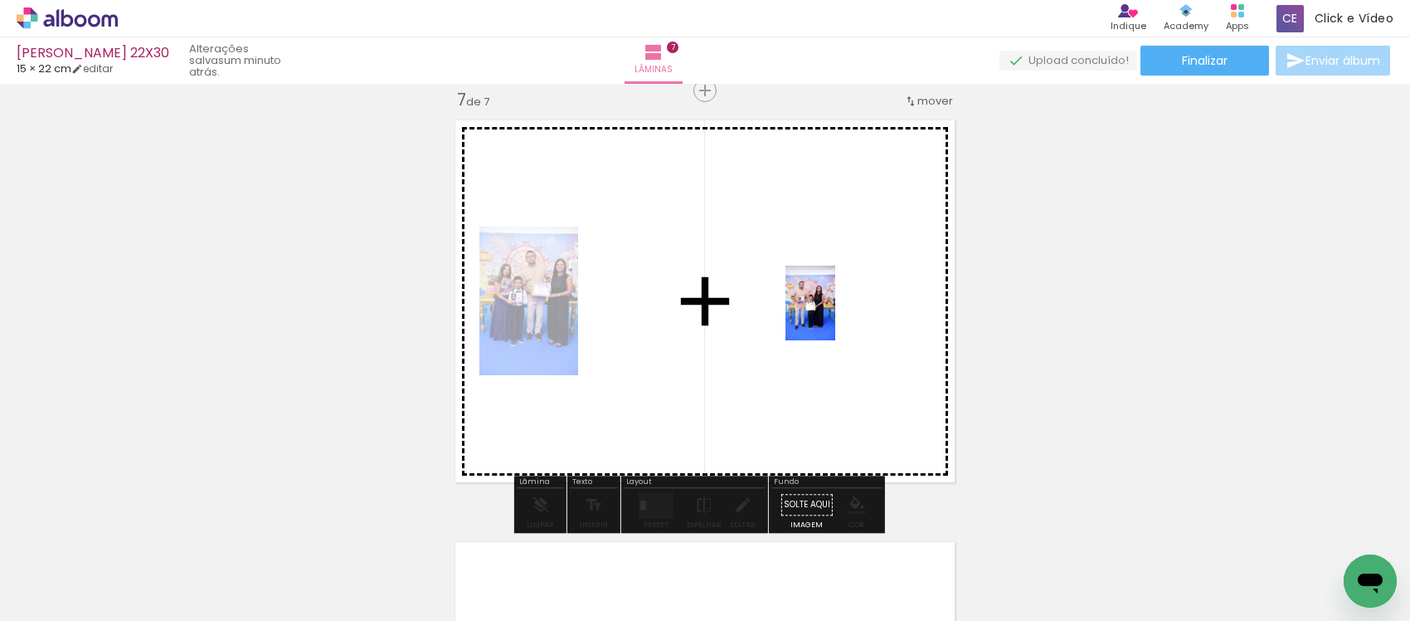
drag, startPoint x: 976, startPoint y: 577, endPoint x: 835, endPoint y: 315, distance: 297.3
click at [835, 315] on quentale-workspace at bounding box center [705, 310] width 1410 height 621
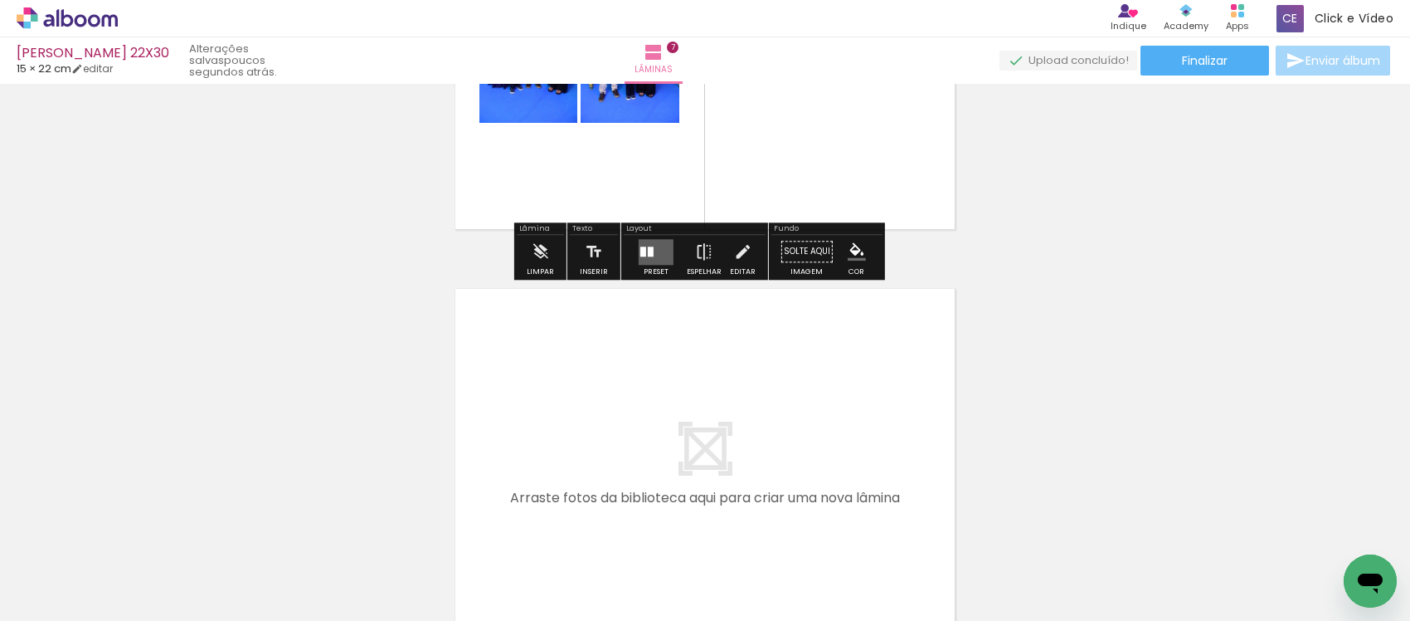
scroll to position [2860, 0]
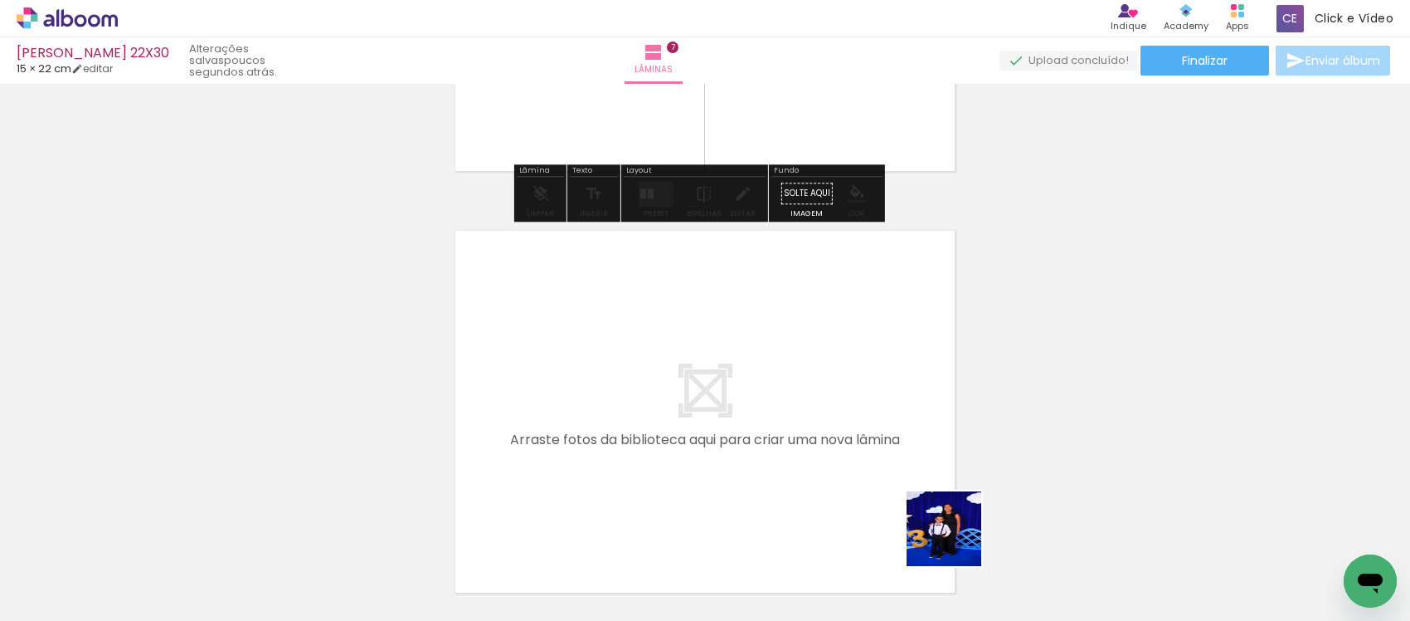
drag, startPoint x: 964, startPoint y: 572, endPoint x: 1034, endPoint y: 566, distance: 70.0
click at [918, 483] on quentale-workspace at bounding box center [705, 310] width 1410 height 621
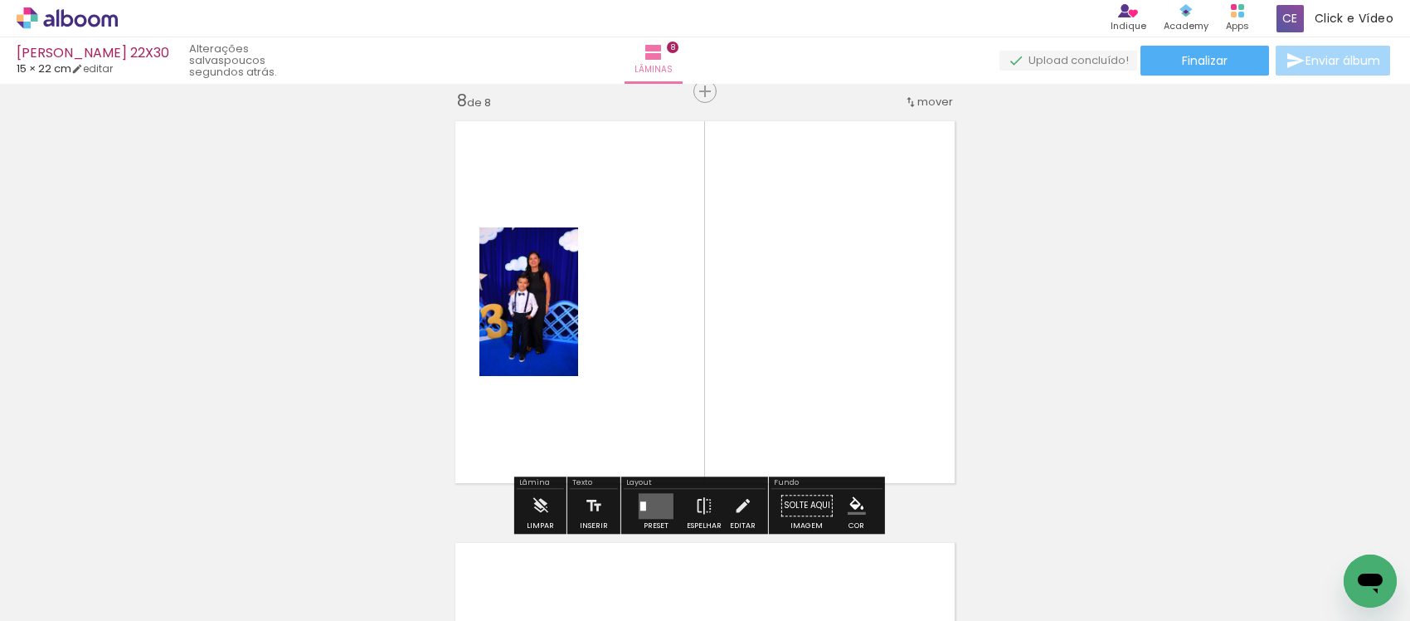
scroll to position [2971, 0]
drag, startPoint x: 1043, startPoint y: 553, endPoint x: 864, endPoint y: 379, distance: 249.3
click at [898, 398] on quentale-workspace at bounding box center [705, 310] width 1410 height 621
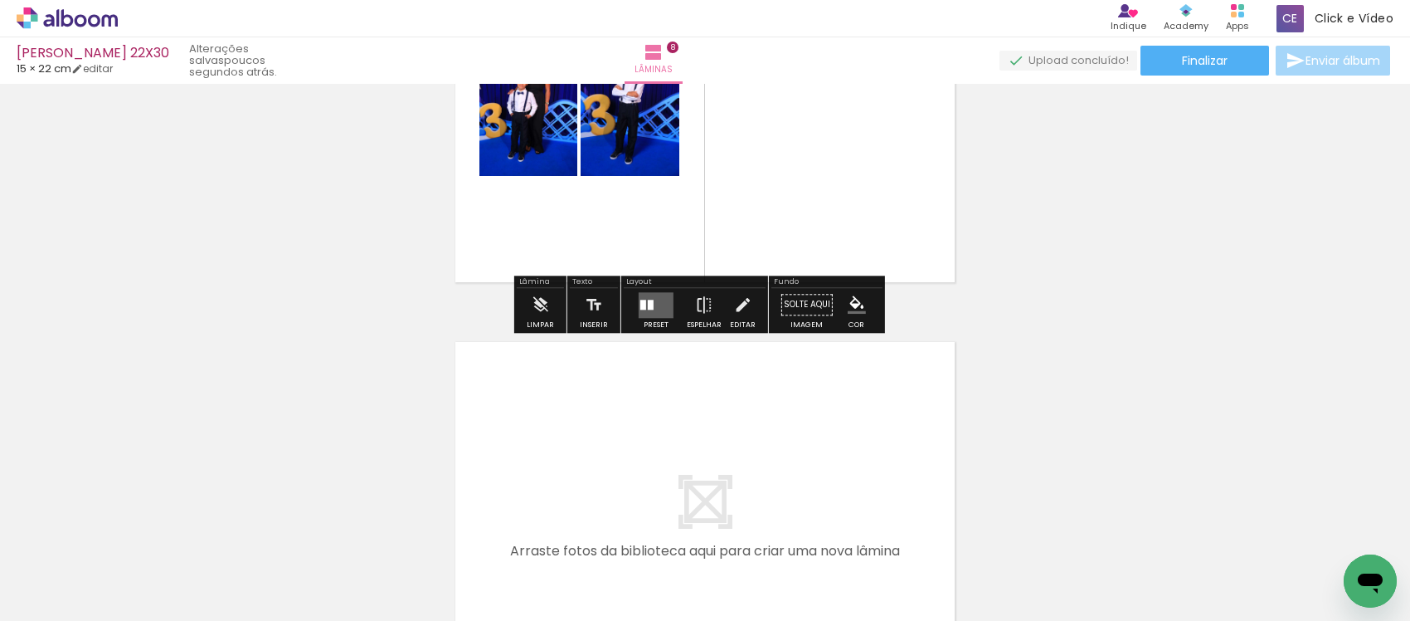
scroll to position [3282, 0]
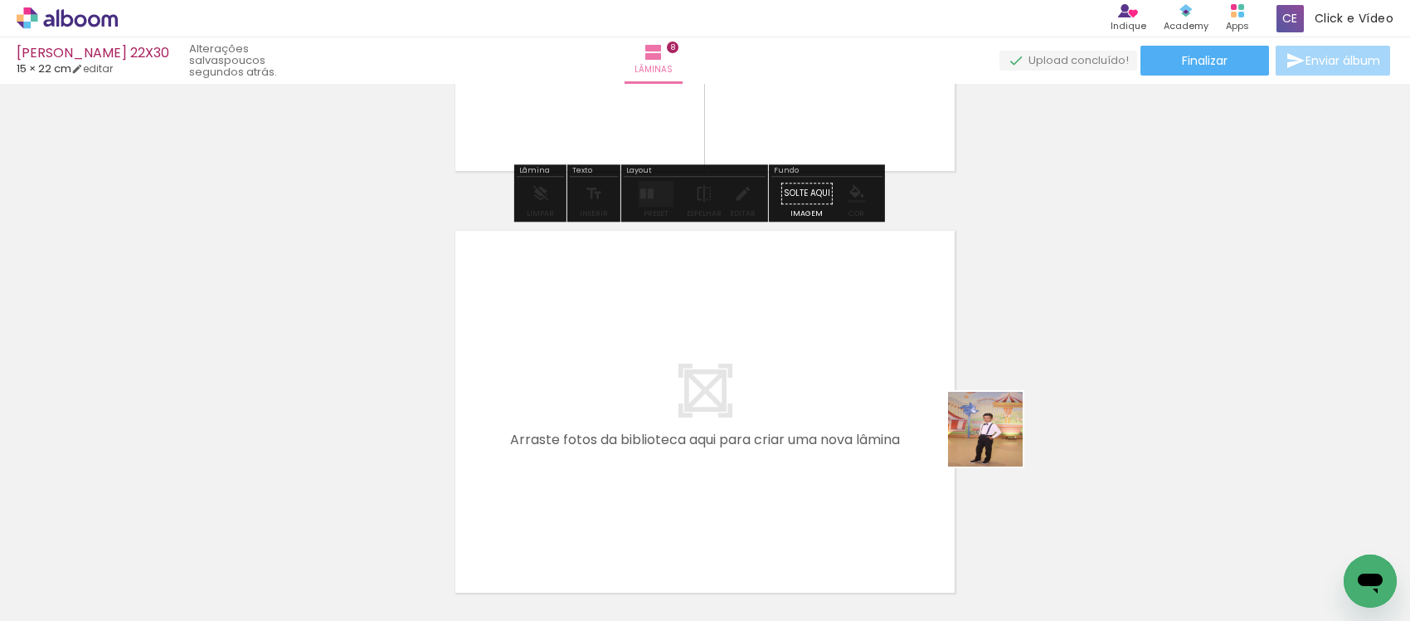
drag, startPoint x: 1162, startPoint y: 571, endPoint x: 835, endPoint y: 365, distance: 386.9
click at [968, 424] on quentale-workspace at bounding box center [705, 310] width 1410 height 621
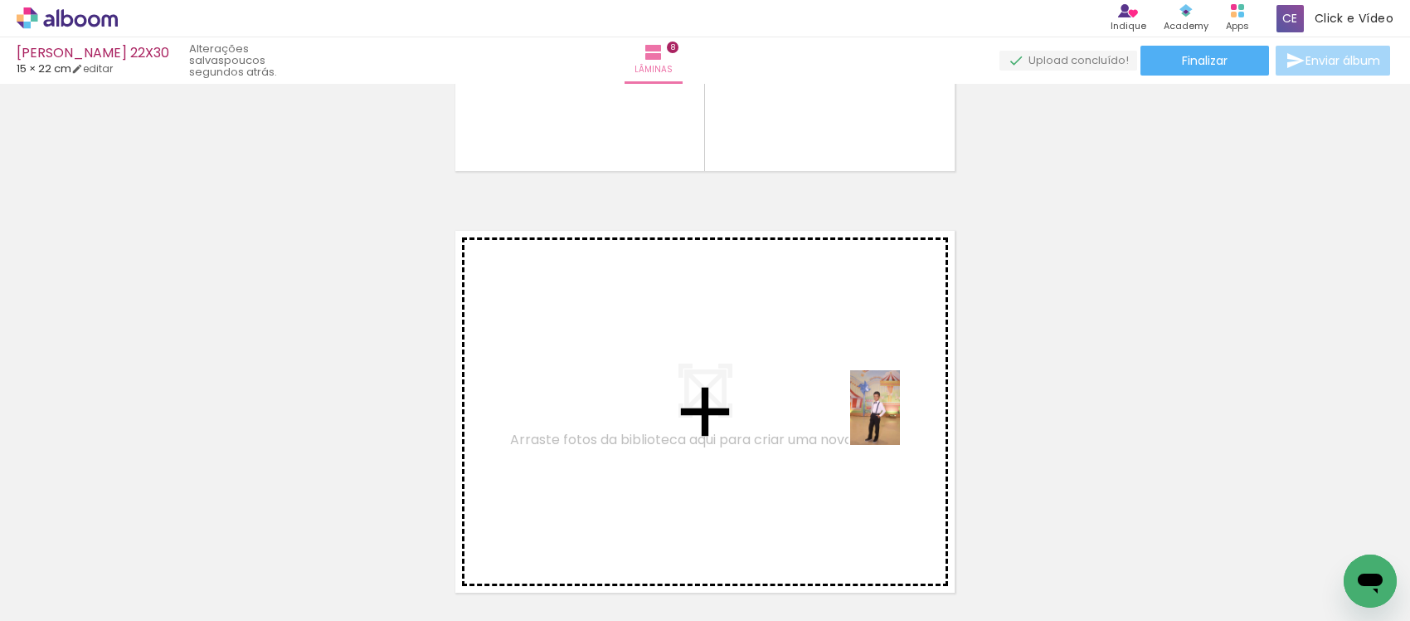
drag, startPoint x: 1167, startPoint y: 582, endPoint x: 888, endPoint y: 415, distance: 325.5
click at [888, 415] on quentale-workspace at bounding box center [705, 310] width 1410 height 621
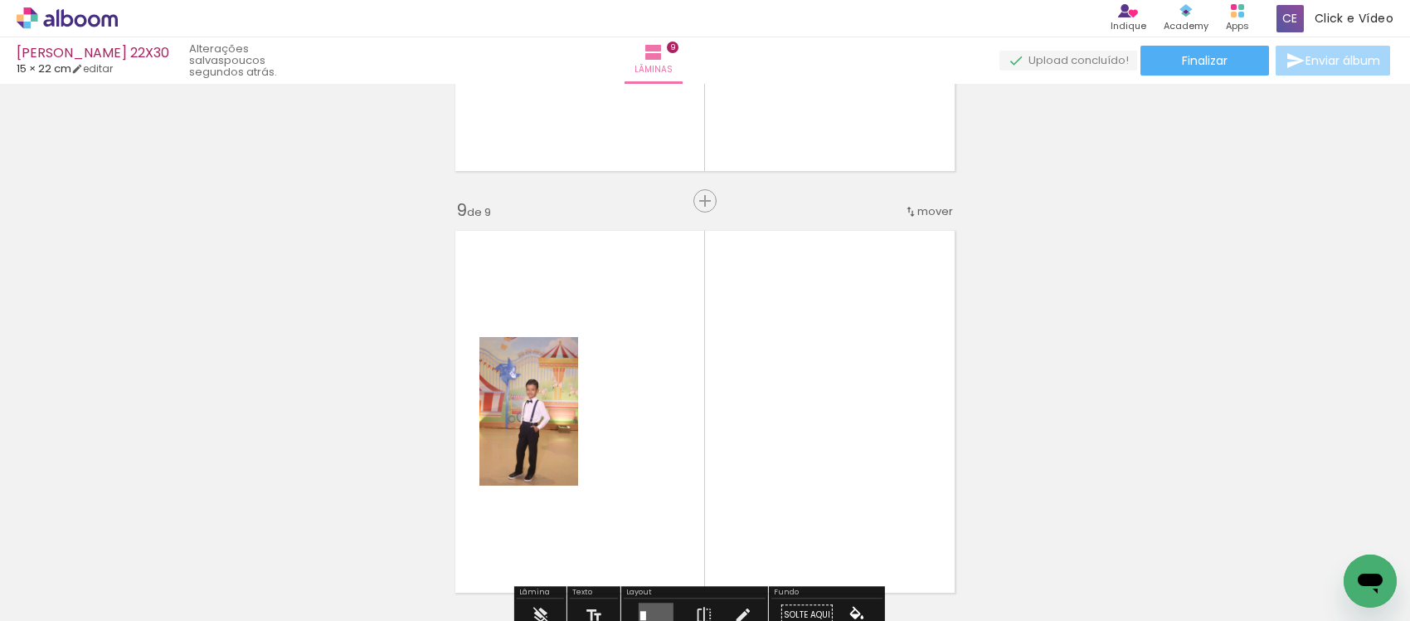
scroll to position [3393, 0]
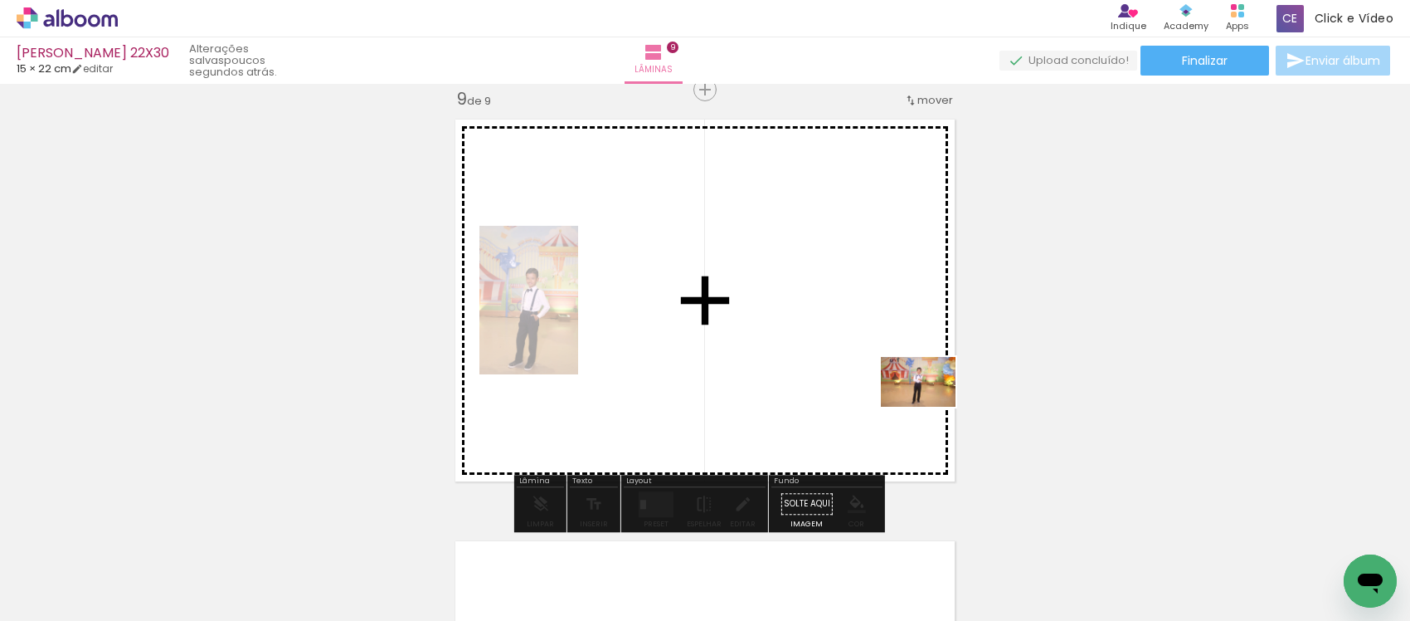
drag, startPoint x: 1243, startPoint y: 568, endPoint x: 915, endPoint y: 525, distance: 330.5
click at [904, 396] on quentale-workspace at bounding box center [705, 310] width 1410 height 621
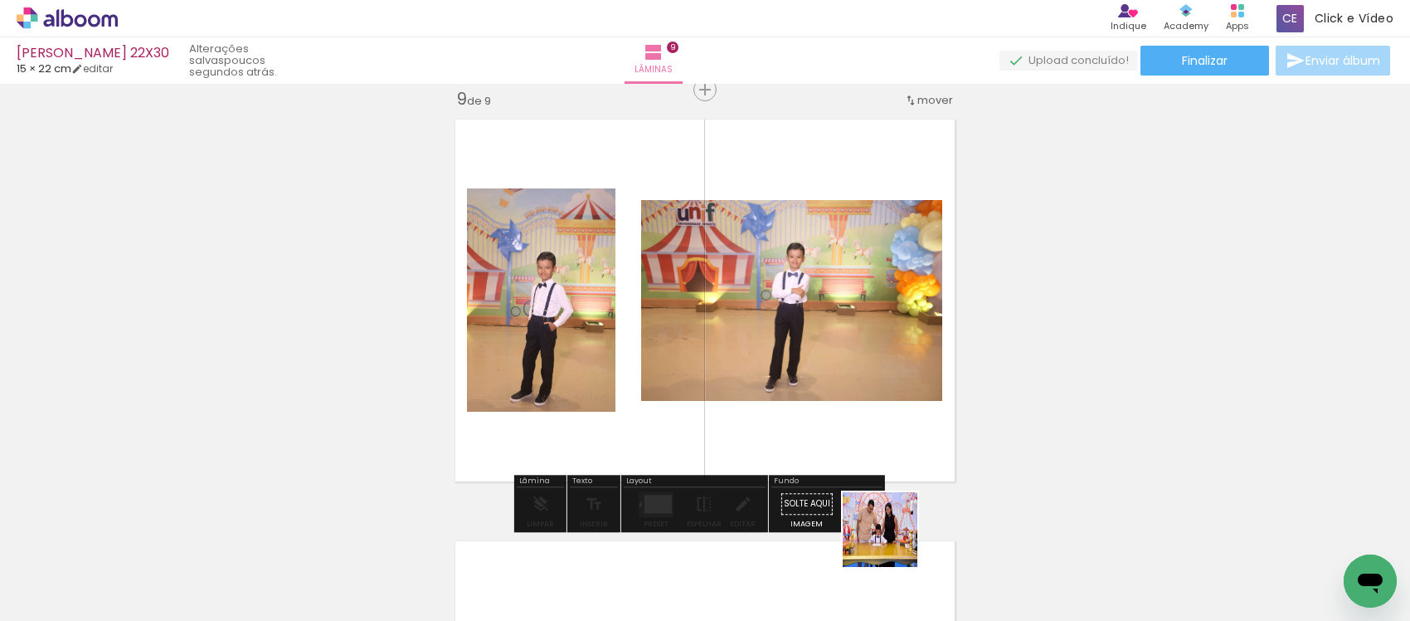
drag, startPoint x: 898, startPoint y: 568, endPoint x: 849, endPoint y: 413, distance: 162.7
click at [835, 413] on quentale-workspace at bounding box center [705, 310] width 1410 height 621
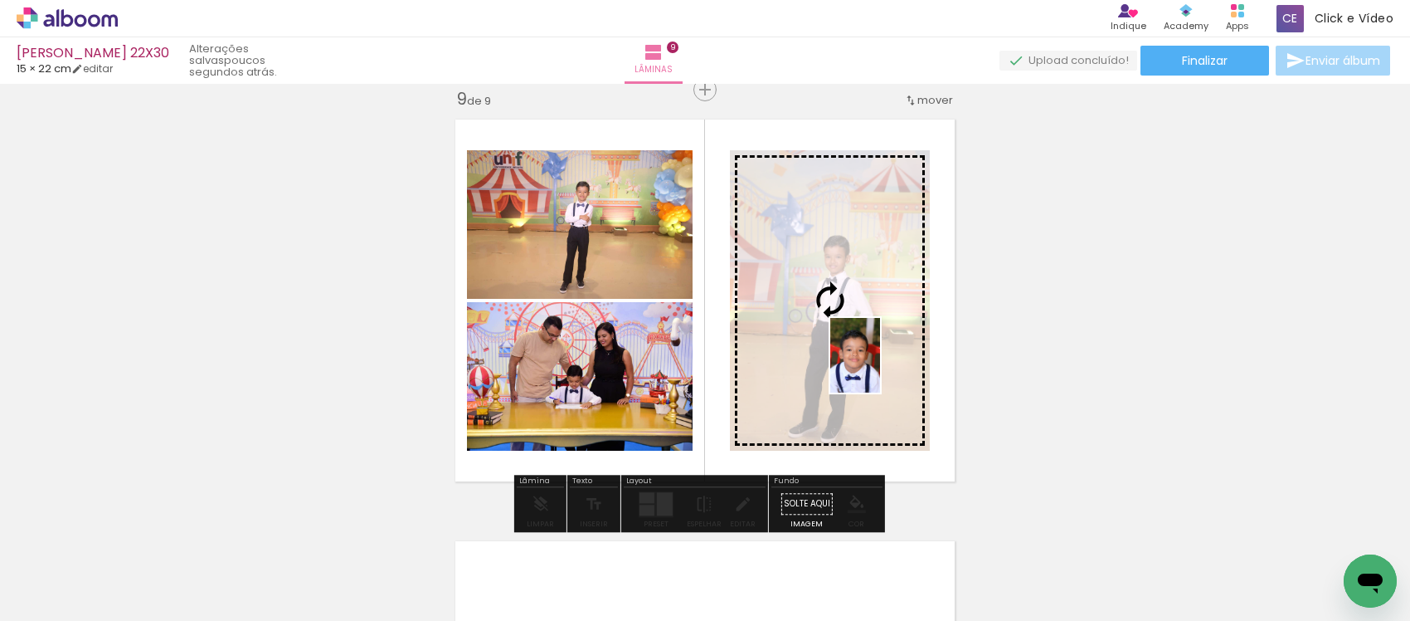
drag, startPoint x: 1352, startPoint y: 553, endPoint x: 880, endPoint y: 367, distance: 507.3
click at [880, 367] on quentale-workspace at bounding box center [705, 310] width 1410 height 621
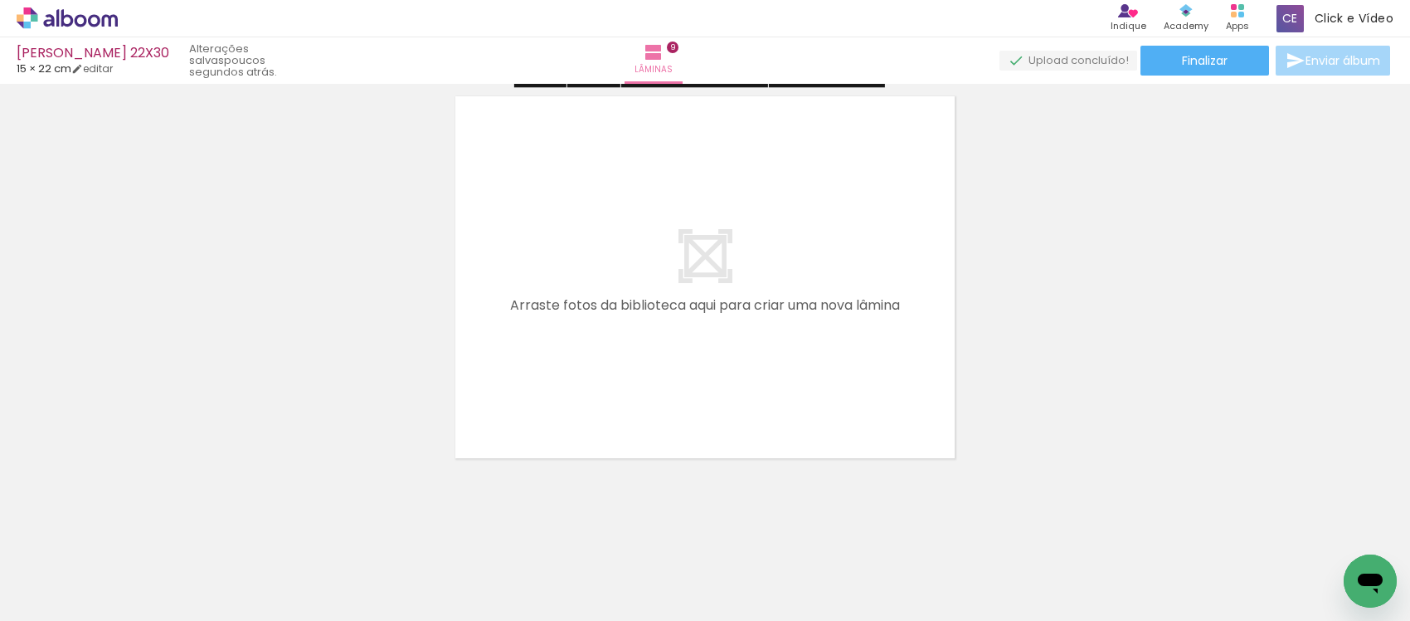
scroll to position [3845, 0]
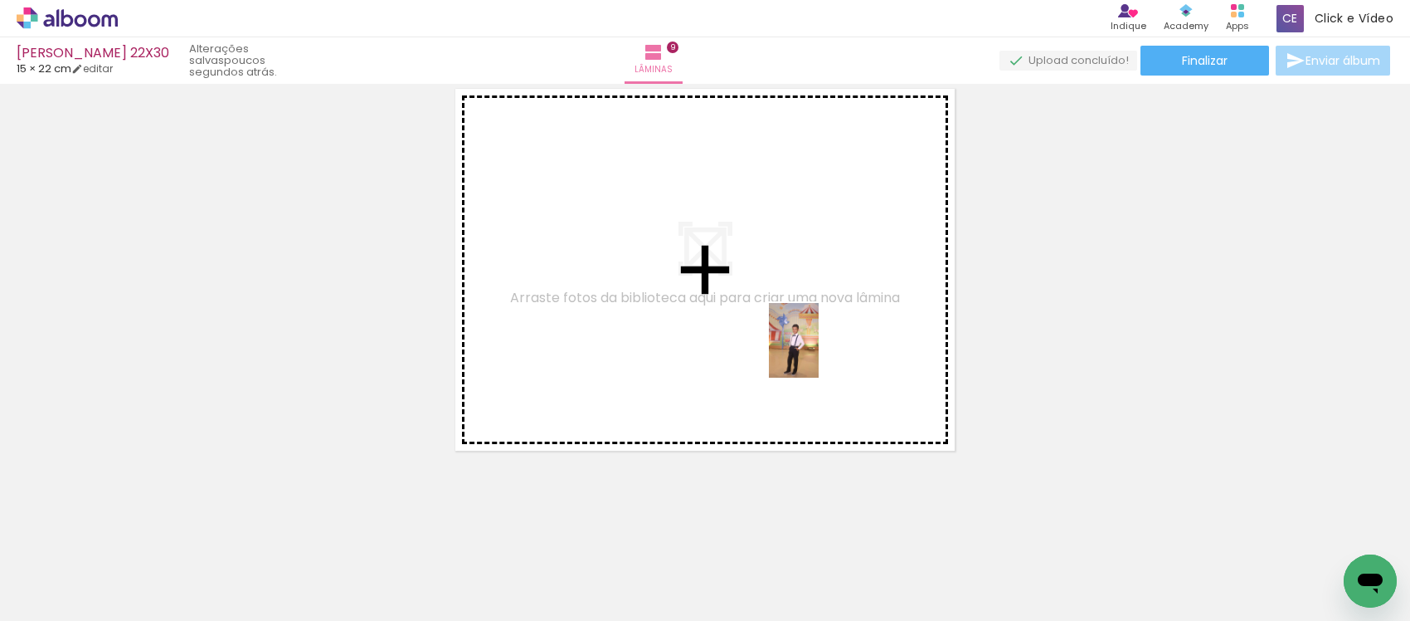
drag, startPoint x: 1161, startPoint y: 560, endPoint x: 806, endPoint y: 343, distance: 417.0
click at [806, 343] on quentale-workspace at bounding box center [705, 310] width 1410 height 621
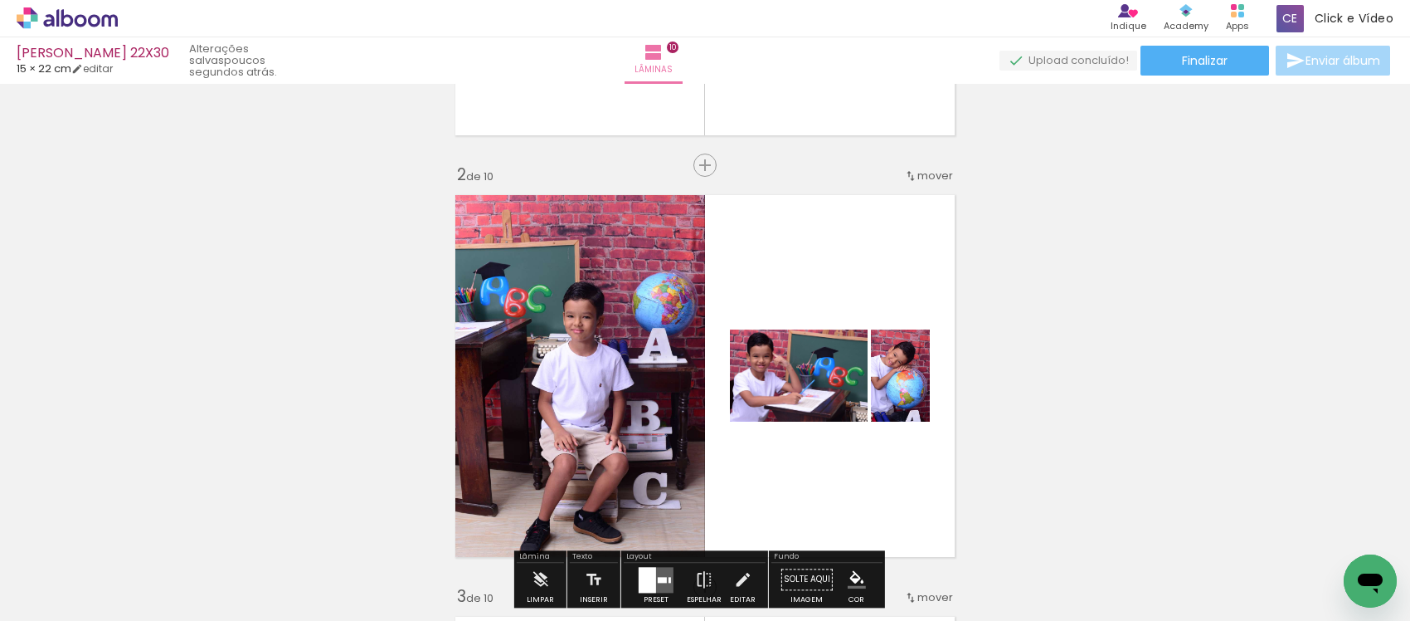
scroll to position [415, 0]
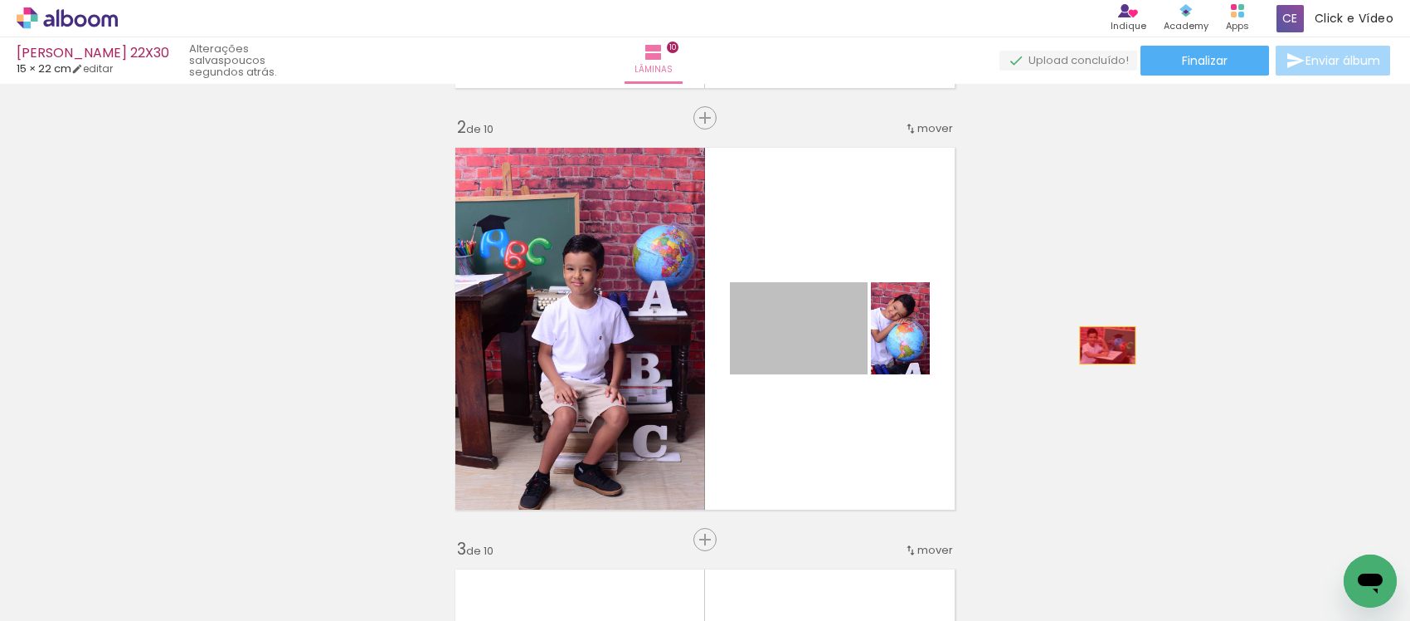
drag, startPoint x: 788, startPoint y: 351, endPoint x: 1100, endPoint y: 345, distance: 312.0
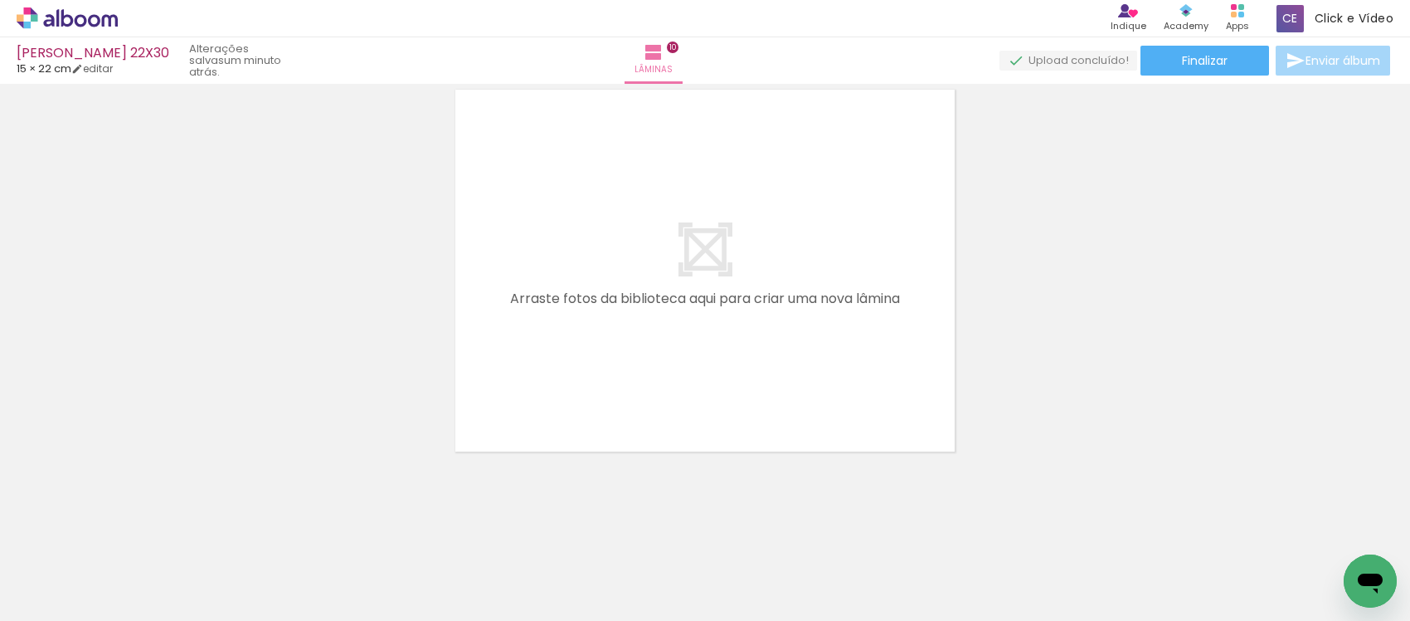
scroll to position [0, 0]
drag, startPoint x: 365, startPoint y: 577, endPoint x: 417, endPoint y: 477, distance: 112.4
click at [409, 487] on quentale-workspace at bounding box center [705, 310] width 1410 height 621
drag, startPoint x: 478, startPoint y: 433, endPoint x: 486, endPoint y: 425, distance: 11.7
click at [486, 425] on quentale-layouter at bounding box center [705, 270] width 518 height 380
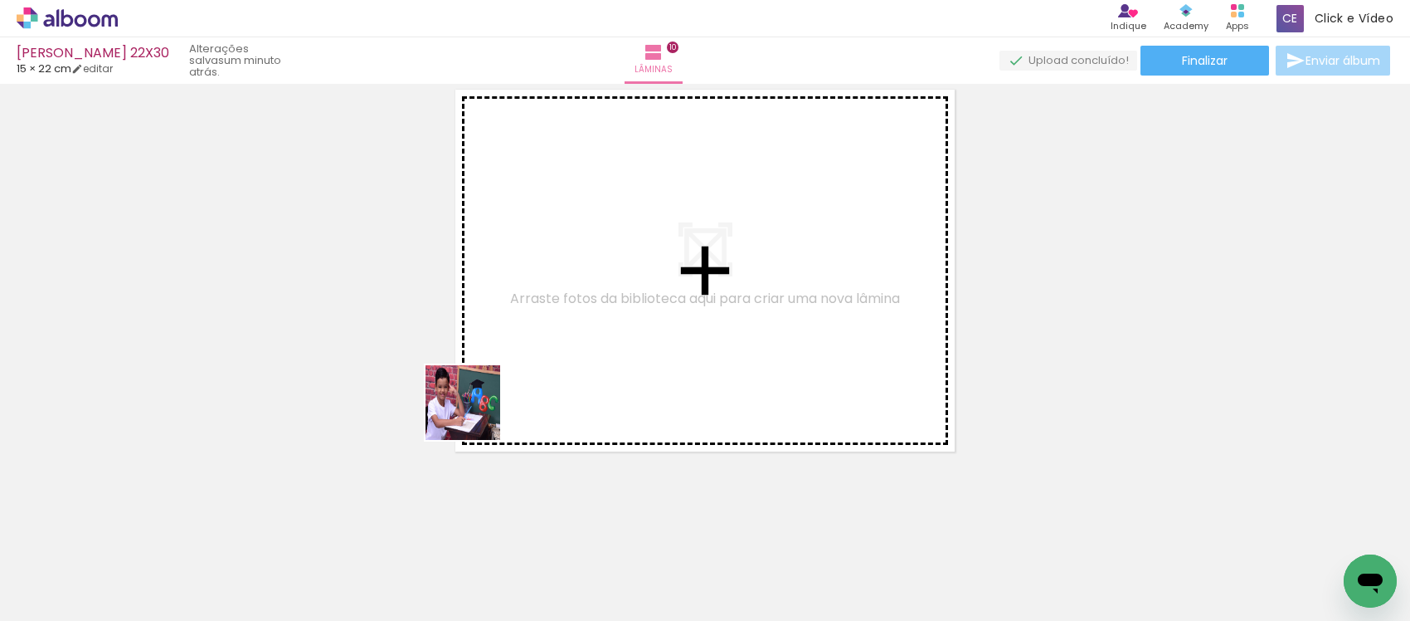
drag, startPoint x: 382, startPoint y: 566, endPoint x: 500, endPoint y: 395, distance: 208.0
click at [500, 395] on quentale-workspace at bounding box center [705, 310] width 1410 height 621
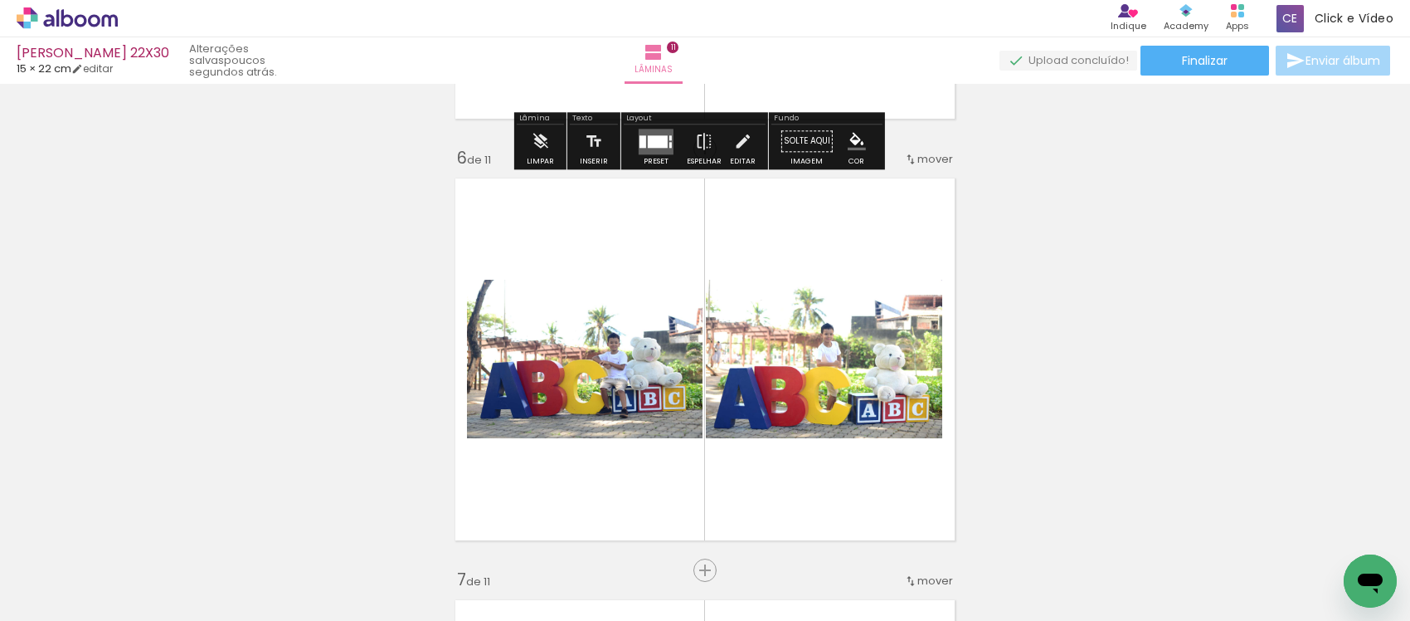
scroll to position [2074, 0]
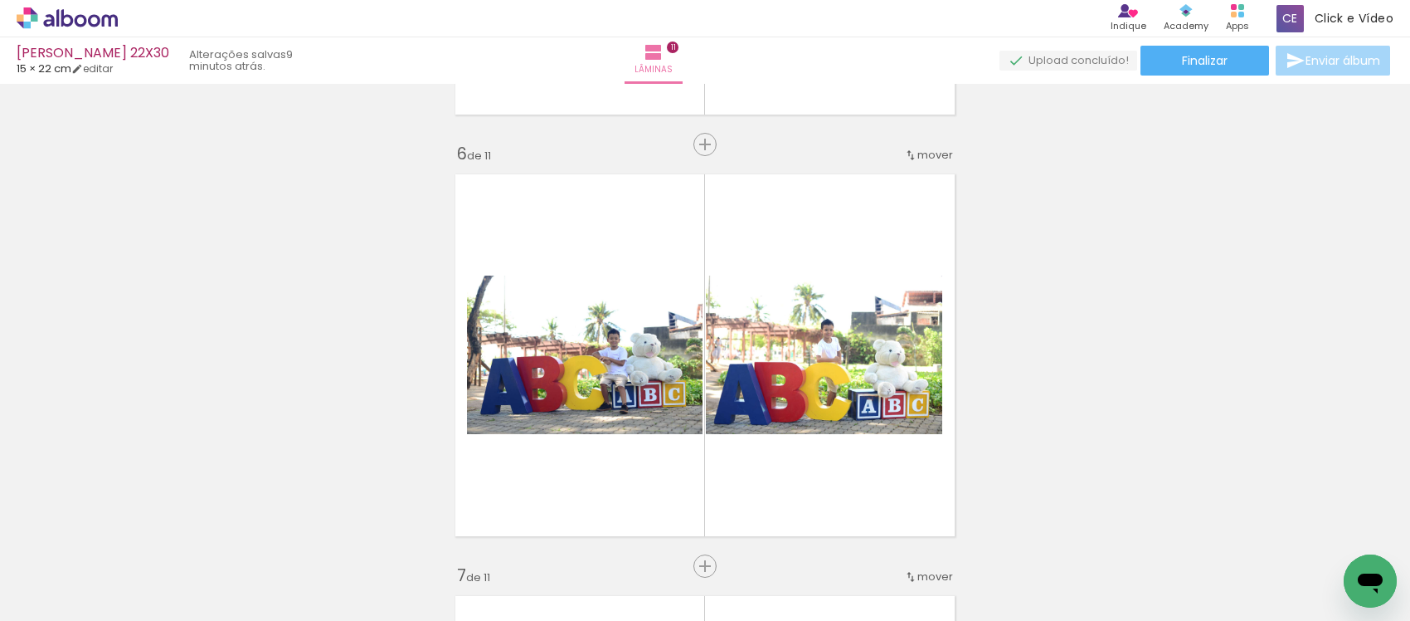
scroll to position [0, 868]
drag, startPoint x: 846, startPoint y: 610, endPoint x: 39, endPoint y: 20, distance: 999.7
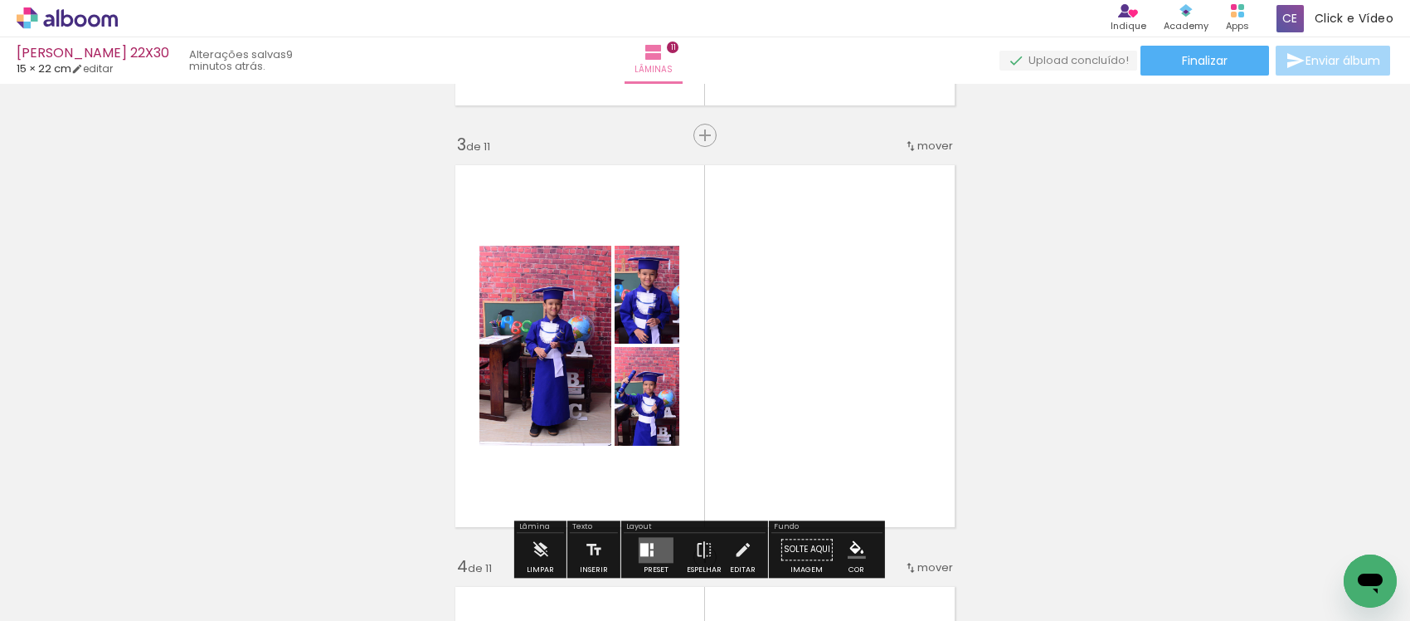
scroll to position [933, 0]
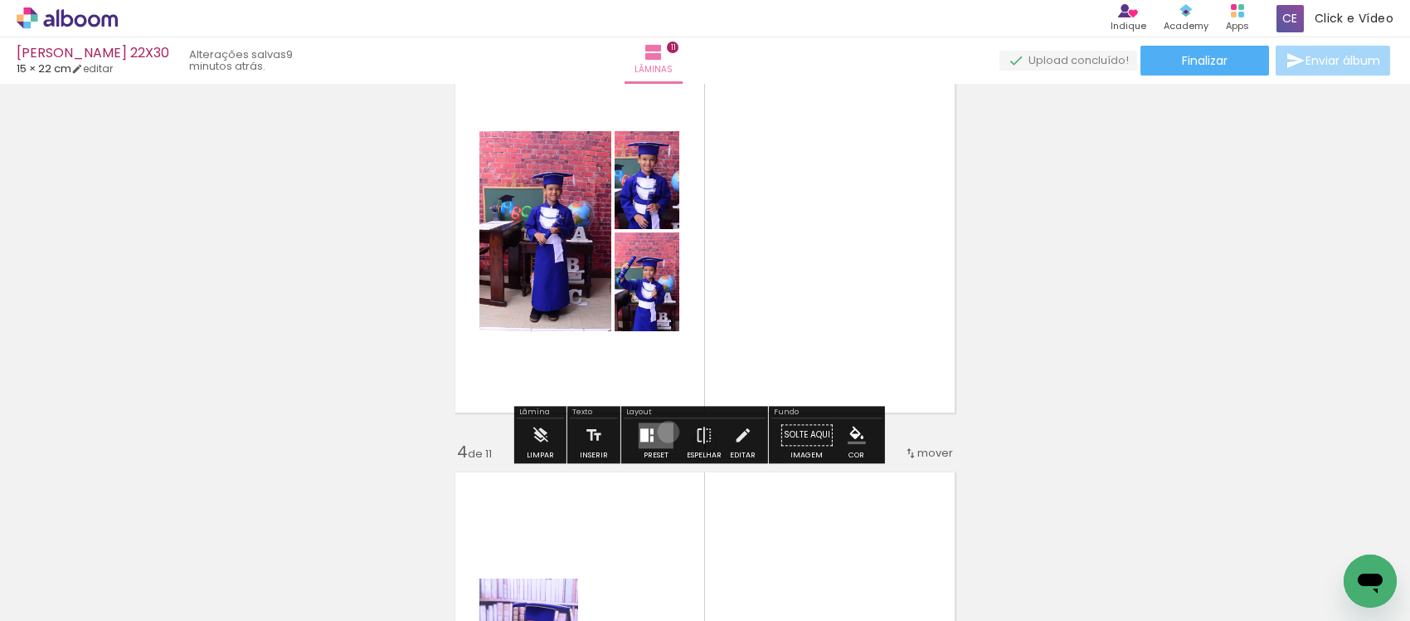
click at [664, 431] on quentale-layouter at bounding box center [656, 435] width 35 height 26
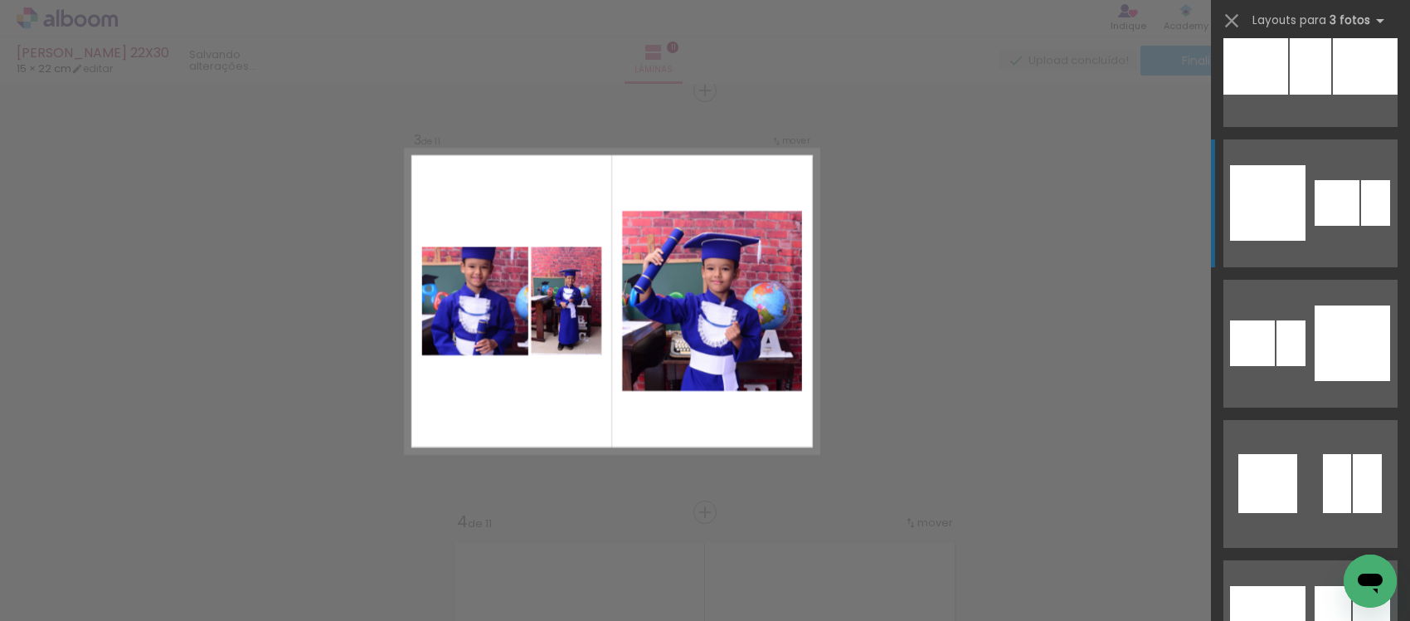
scroll to position [3422, 0]
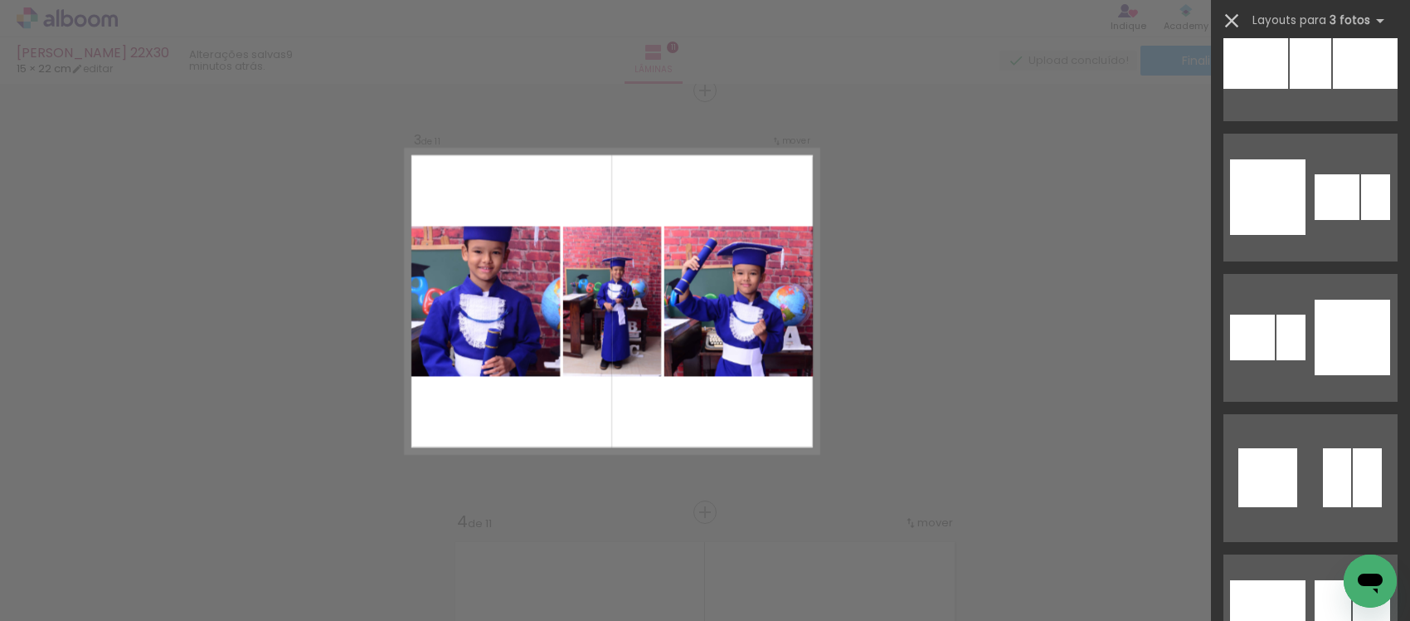
click at [1229, 17] on iron-icon at bounding box center [1231, 20] width 23 height 23
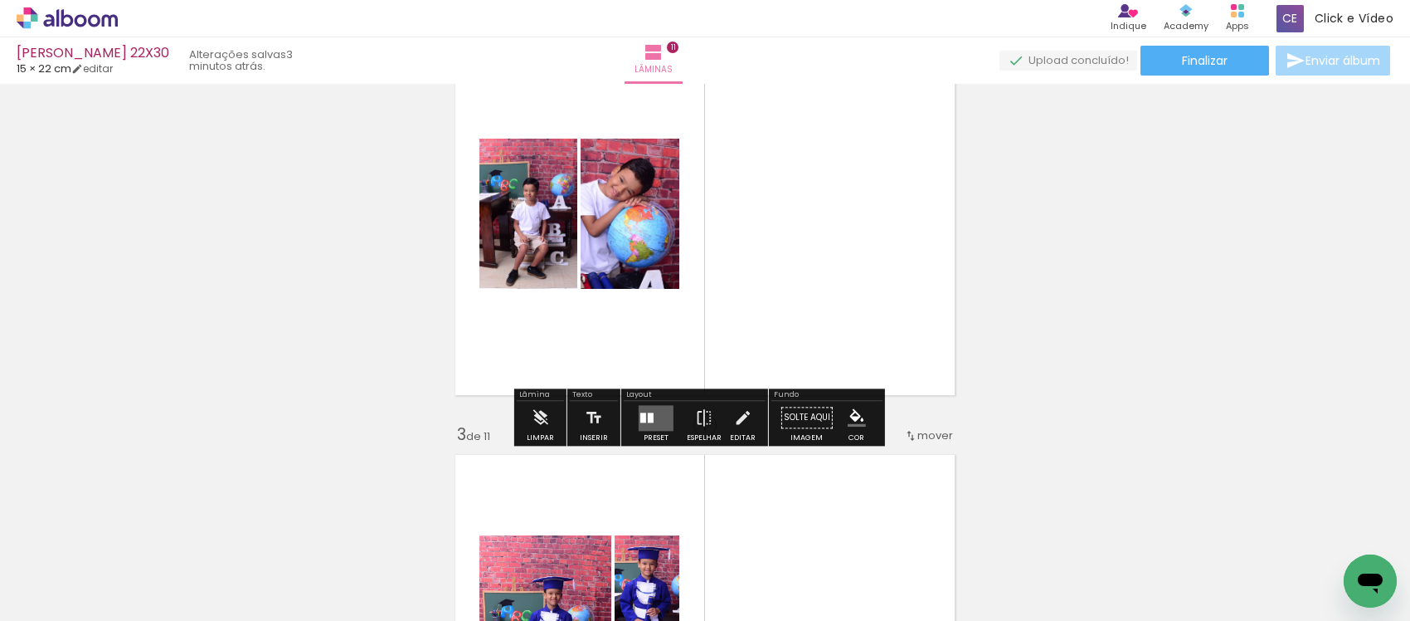
scroll to position [622, 0]
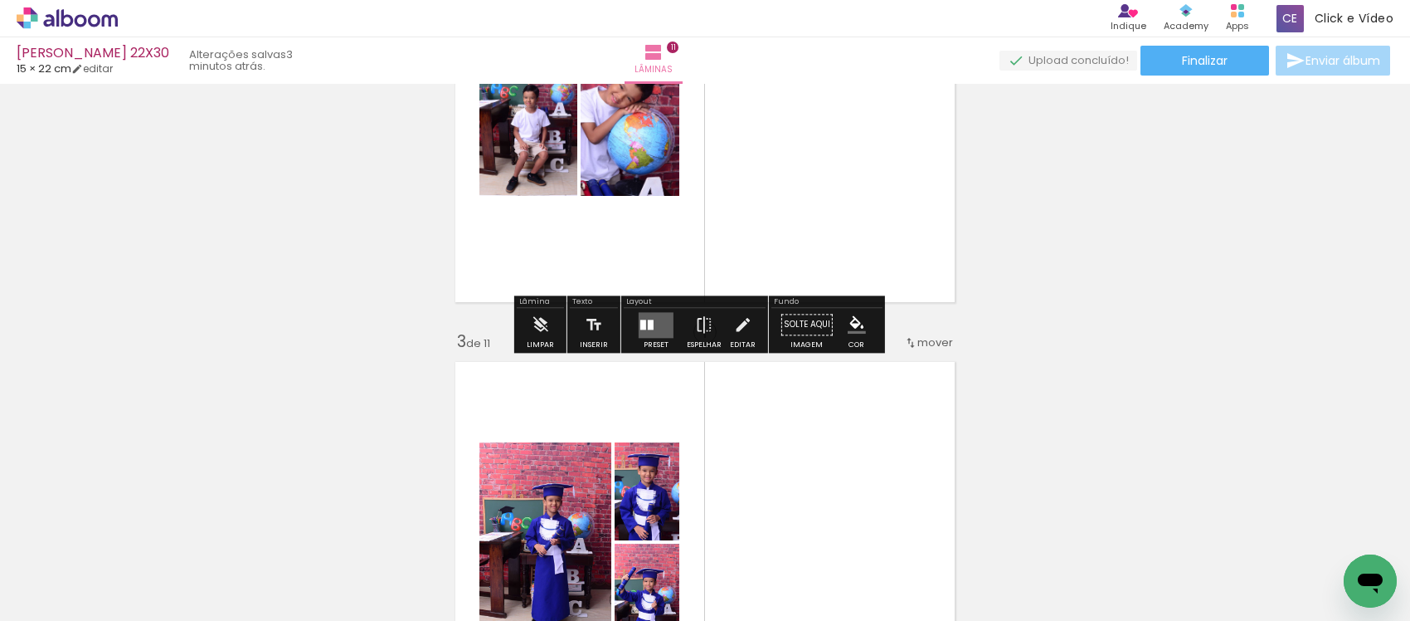
click at [644, 346] on div "Preset" at bounding box center [656, 344] width 25 height 7
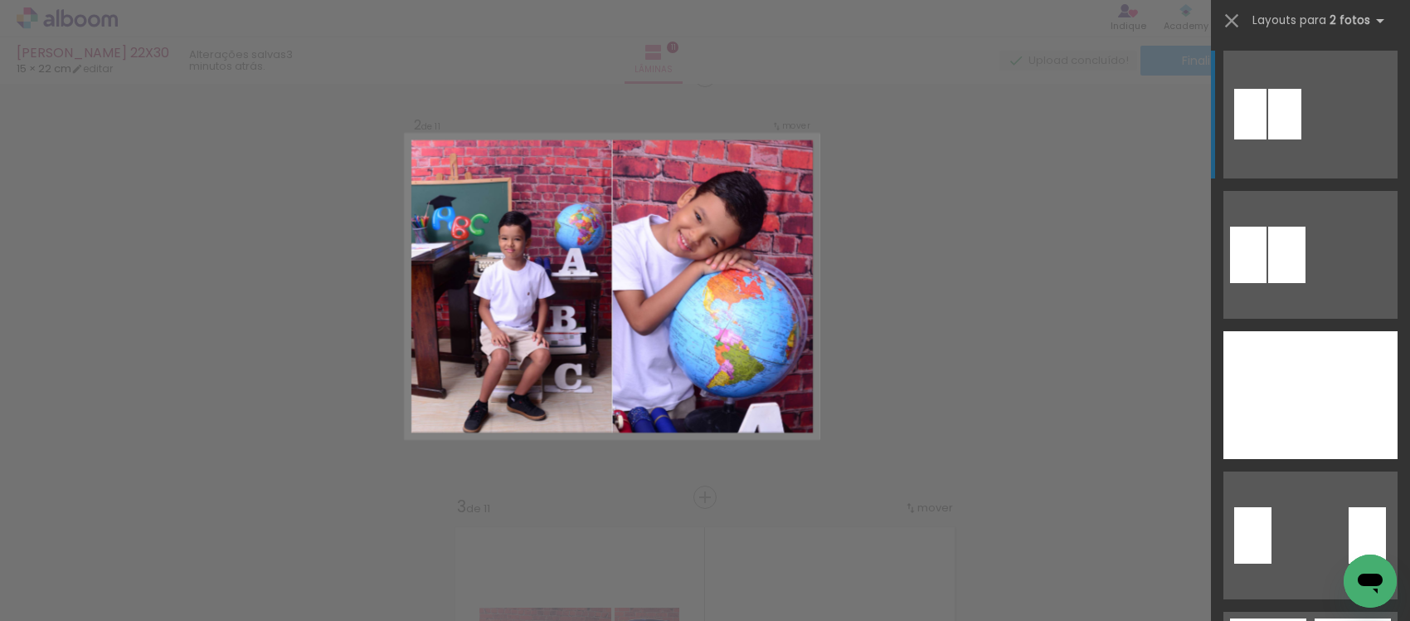
scroll to position [442, 0]
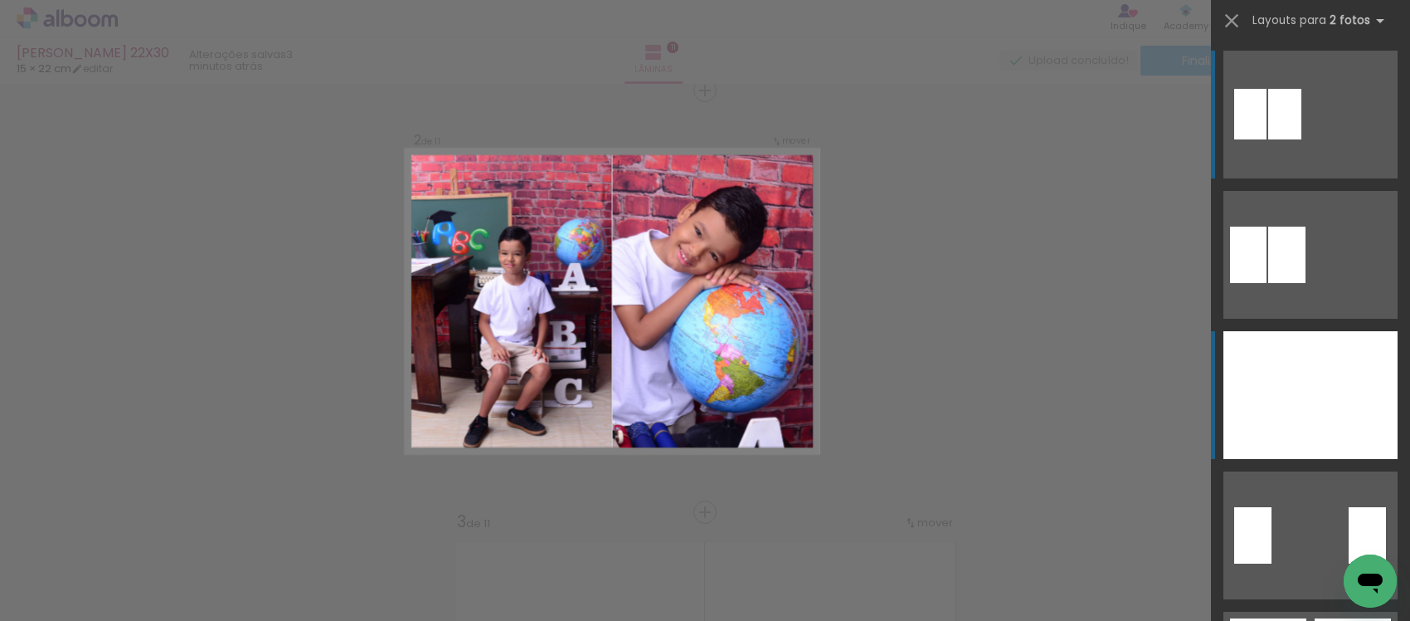
click at [1242, 392] on div at bounding box center [1267, 395] width 87 height 128
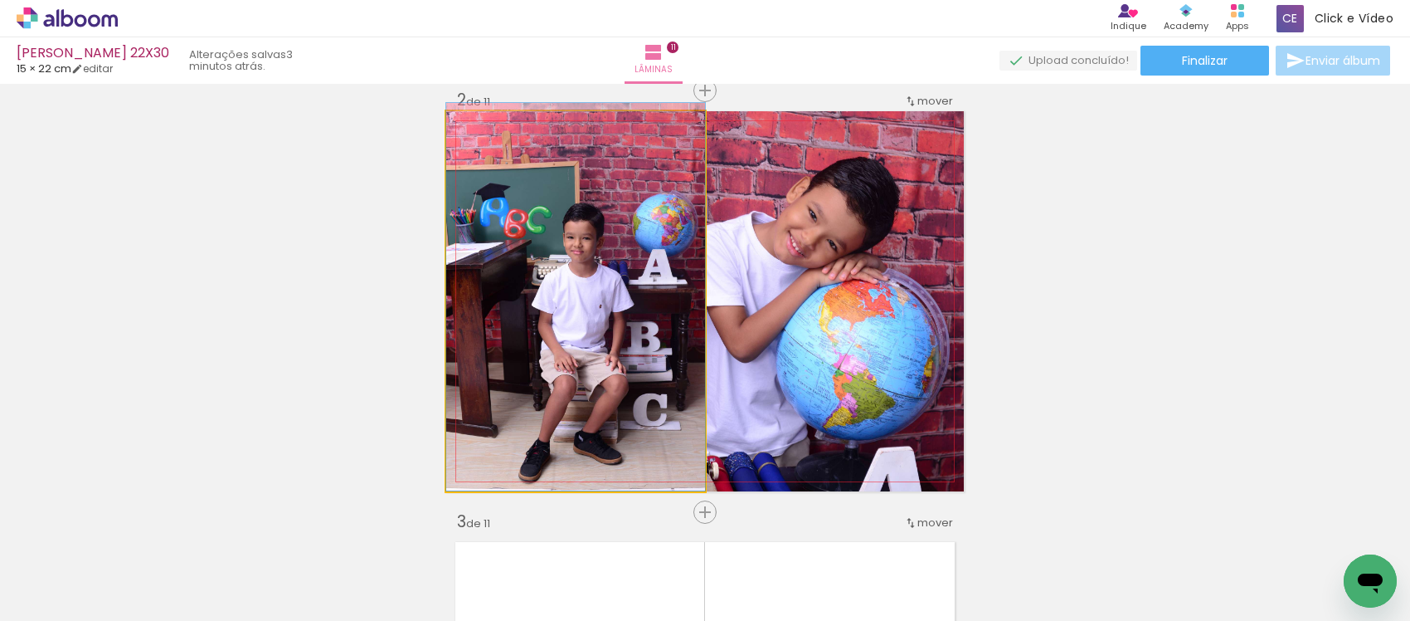
drag, startPoint x: 614, startPoint y: 407, endPoint x: 612, endPoint y: 359, distance: 48.1
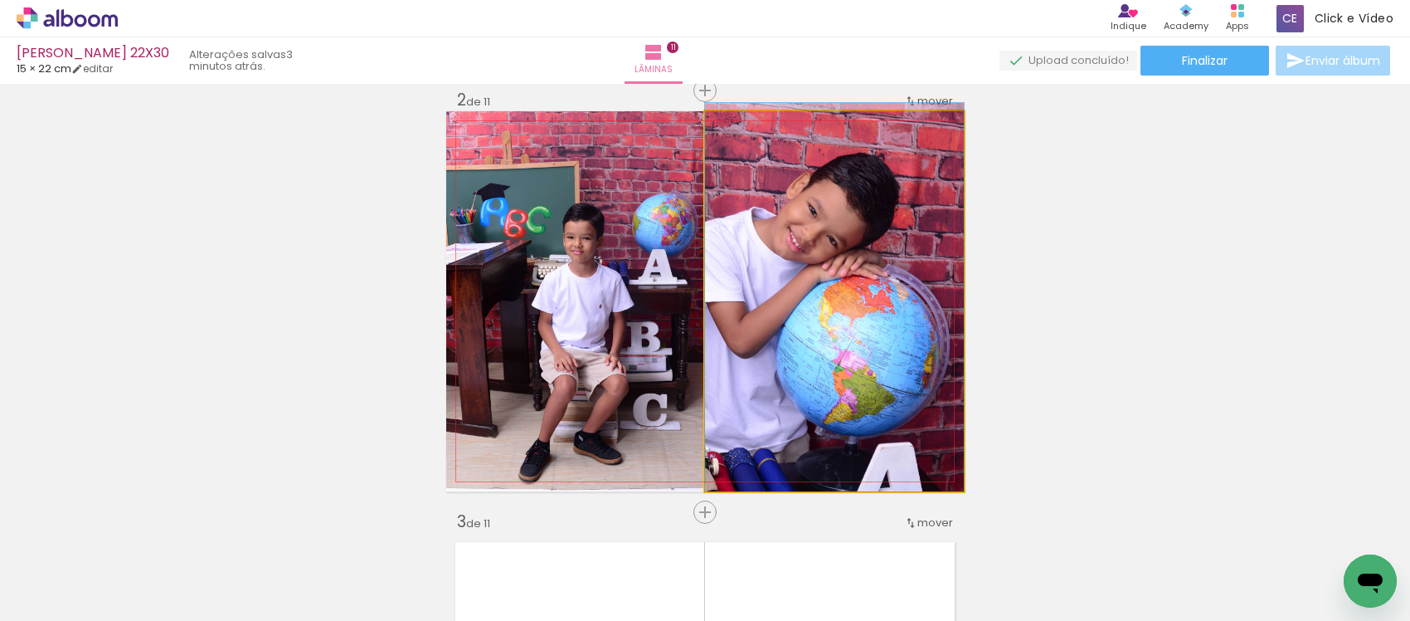
drag, startPoint x: 819, startPoint y: 419, endPoint x: 819, endPoint y: 396, distance: 23.2
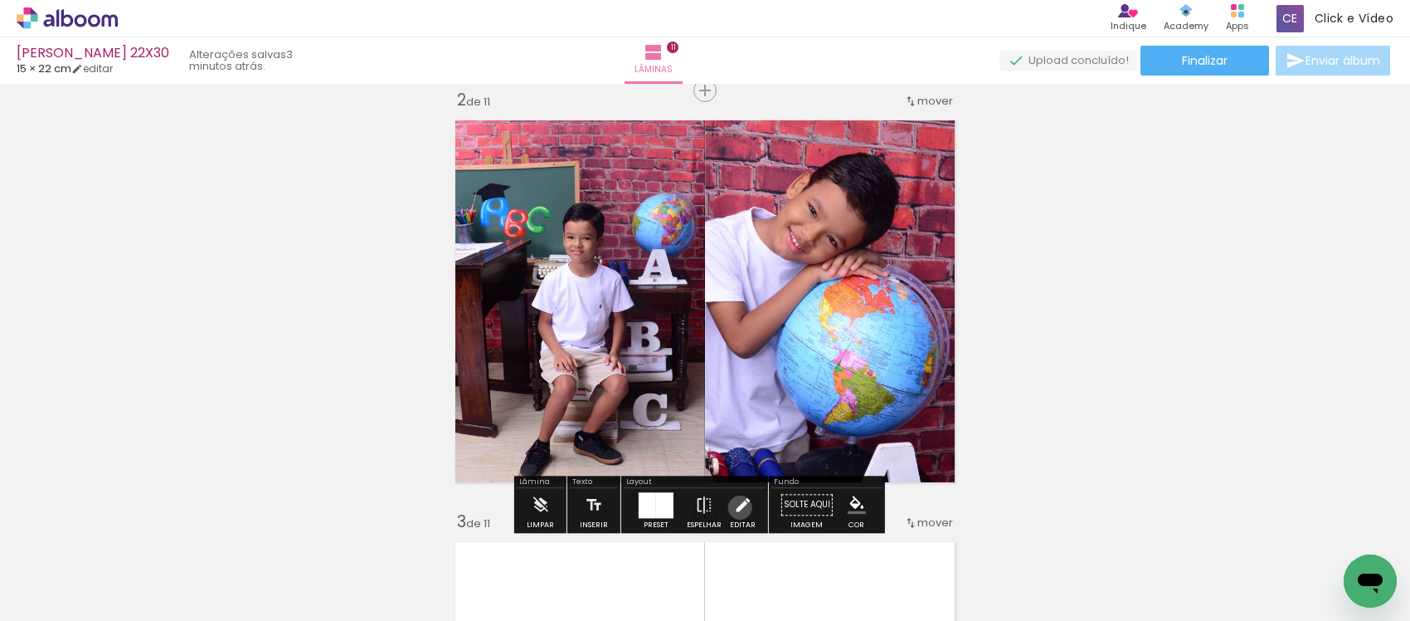
click at [736, 507] on iron-icon at bounding box center [742, 504] width 18 height 33
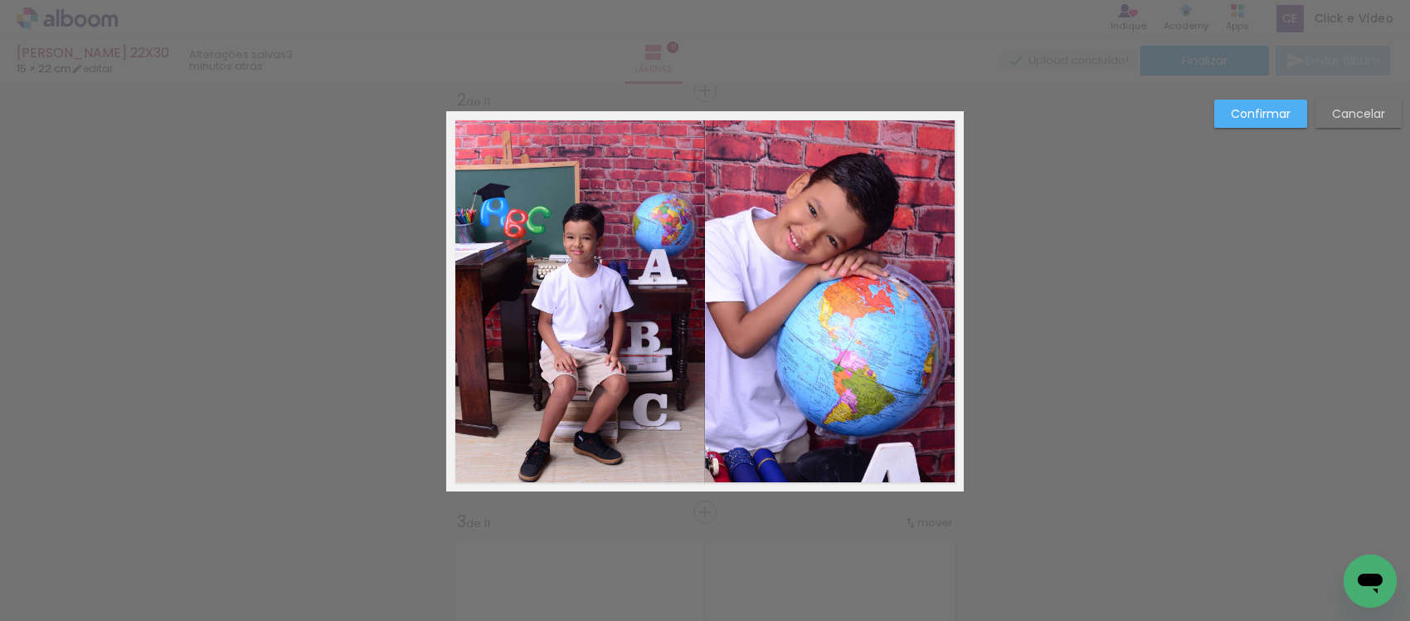
click at [632, 367] on quentale-photo at bounding box center [575, 301] width 259 height 380
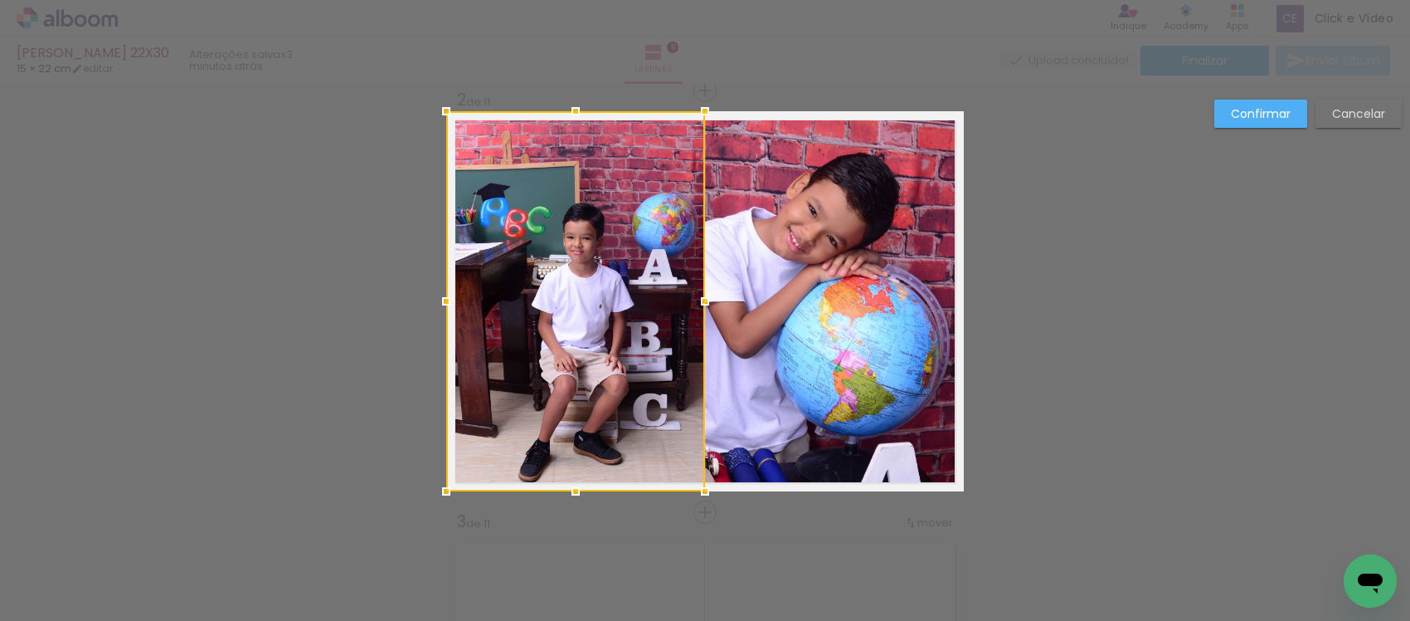
click at [766, 375] on quentale-photo at bounding box center [834, 301] width 259 height 380
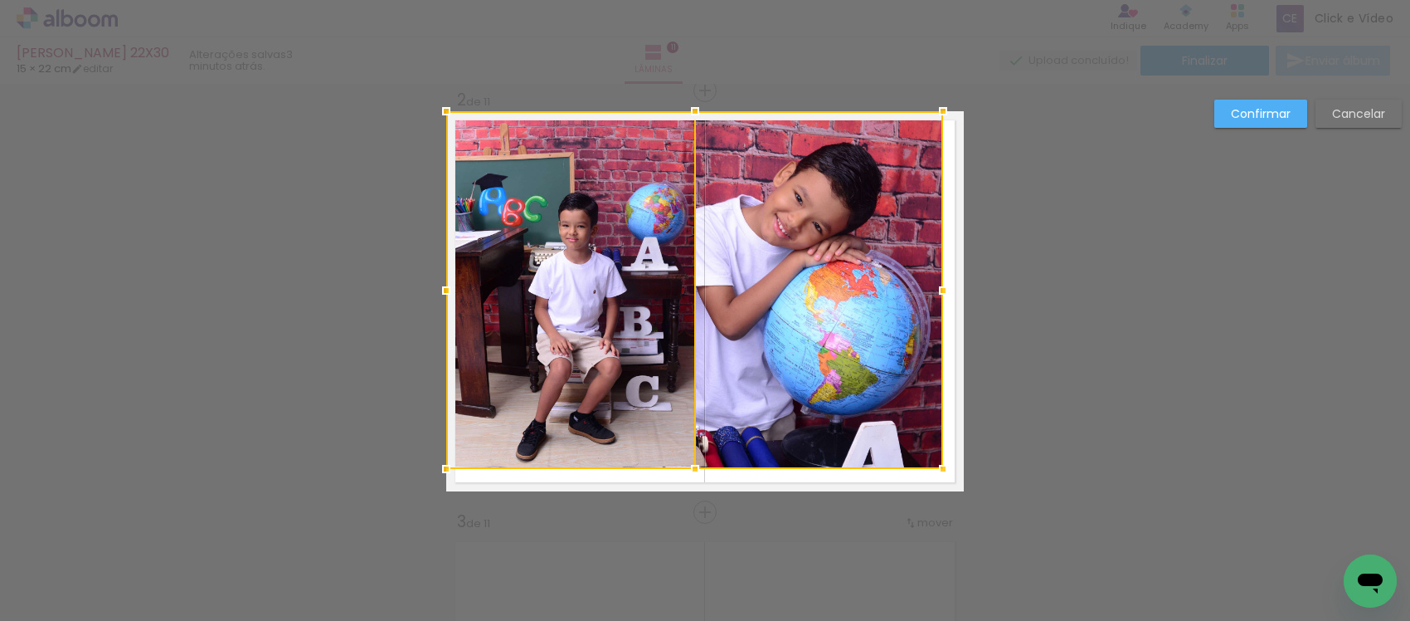
drag, startPoint x: 955, startPoint y: 494, endPoint x: 934, endPoint y: 471, distance: 31.1
click at [934, 471] on div at bounding box center [943, 468] width 33 height 33
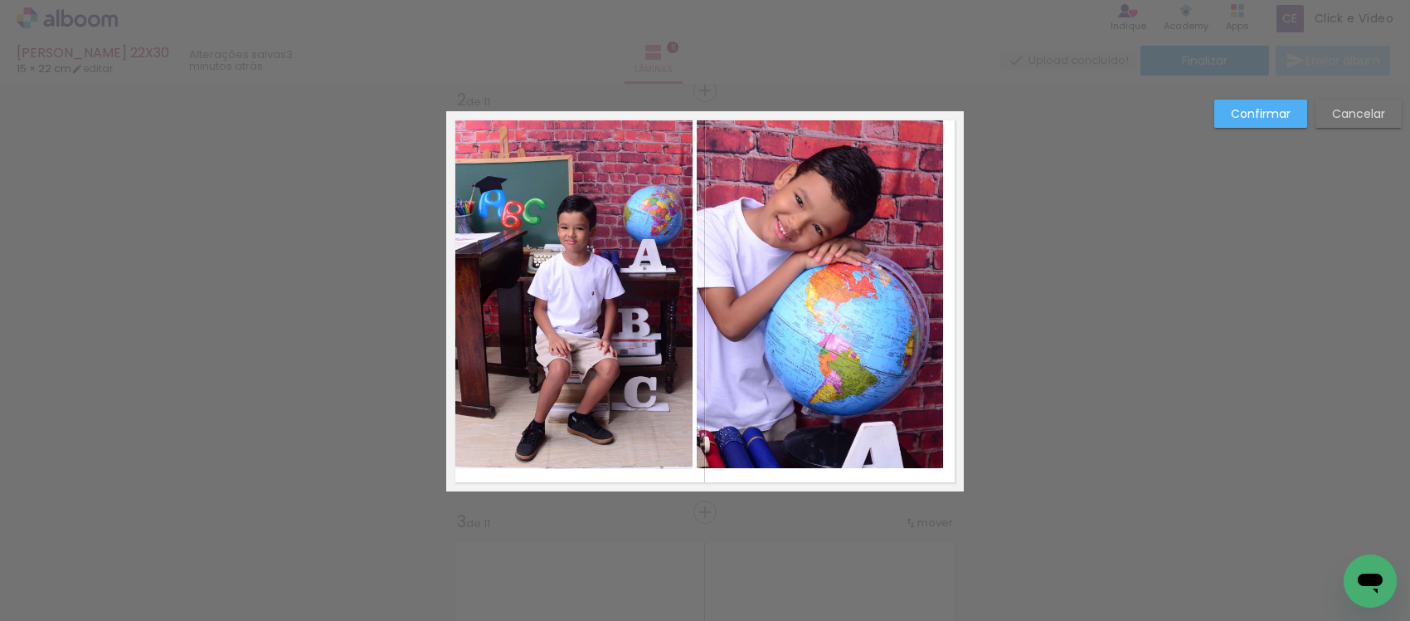
drag, startPoint x: 893, startPoint y: 382, endPoint x: 889, endPoint y: 373, distance: 9.3
click at [893, 380] on quentale-photo at bounding box center [820, 290] width 246 height 358
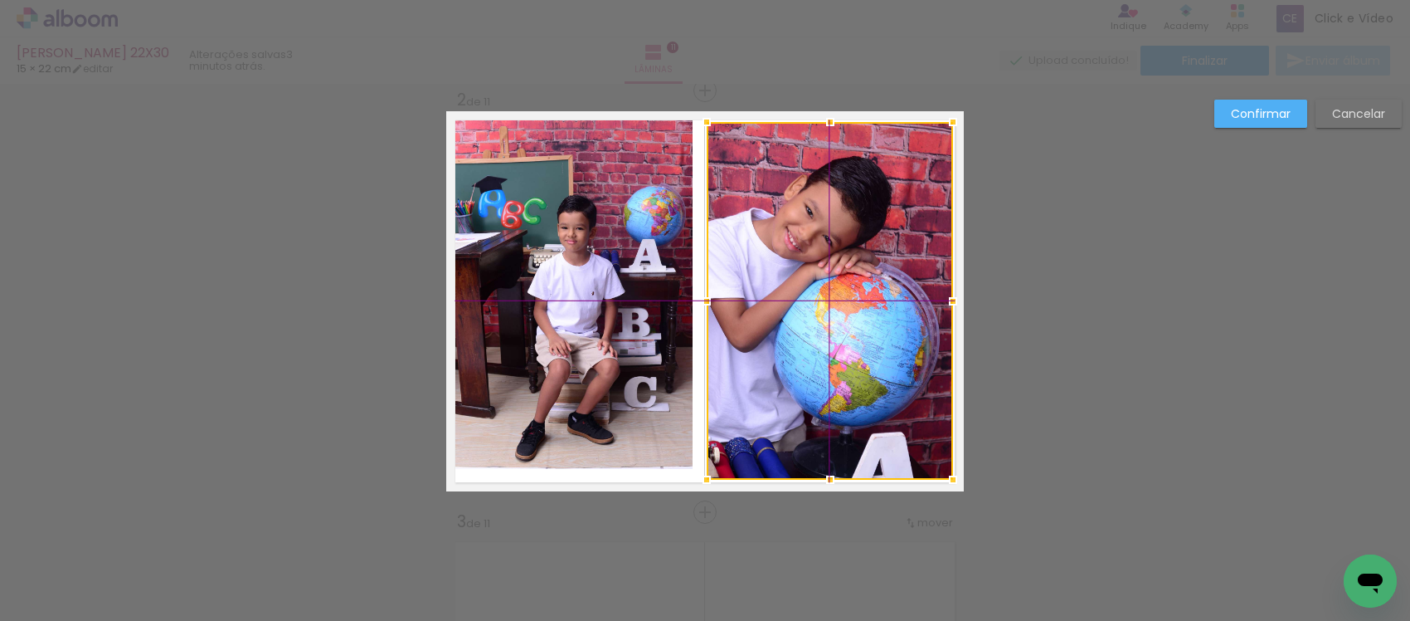
drag, startPoint x: 836, startPoint y: 274, endPoint x: 840, endPoint y: 282, distance: 8.9
click at [840, 282] on div at bounding box center [830, 301] width 246 height 358
click at [652, 245] on quentale-photo at bounding box center [569, 290] width 246 height 358
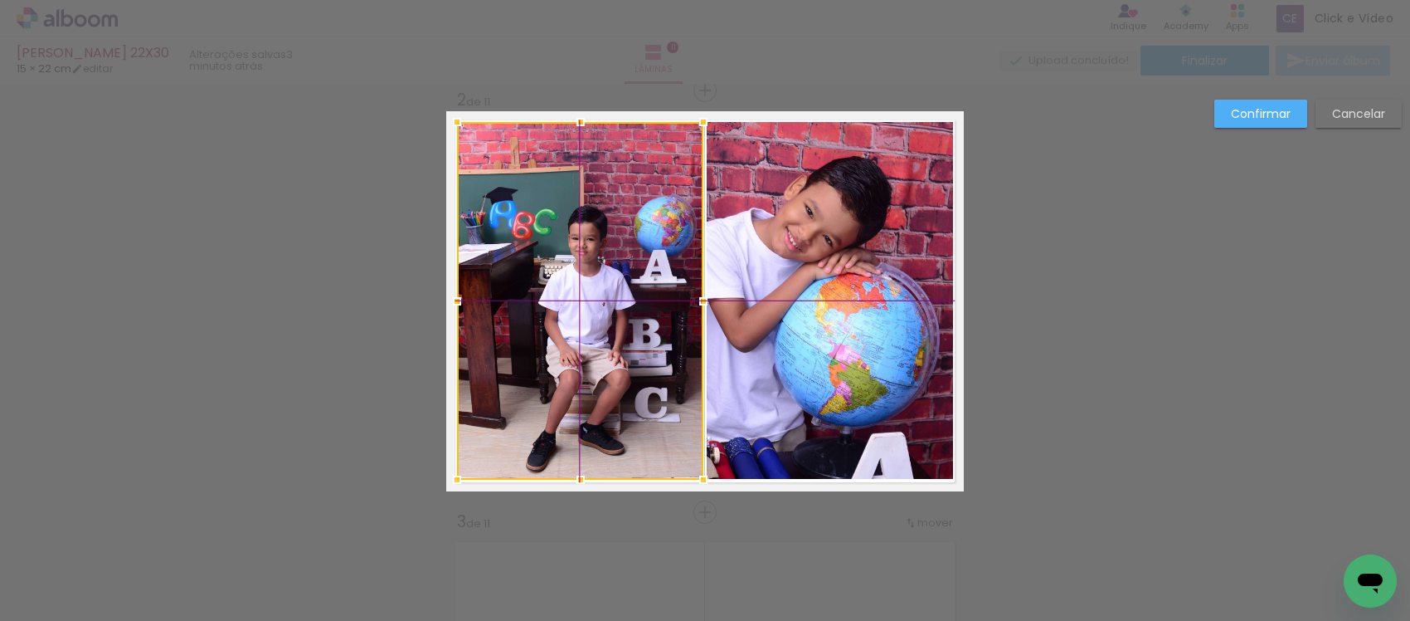
click at [620, 236] on div at bounding box center [580, 301] width 246 height 358
click at [0, 0] on slot "Confirmar" at bounding box center [0, 0] width 0 height 0
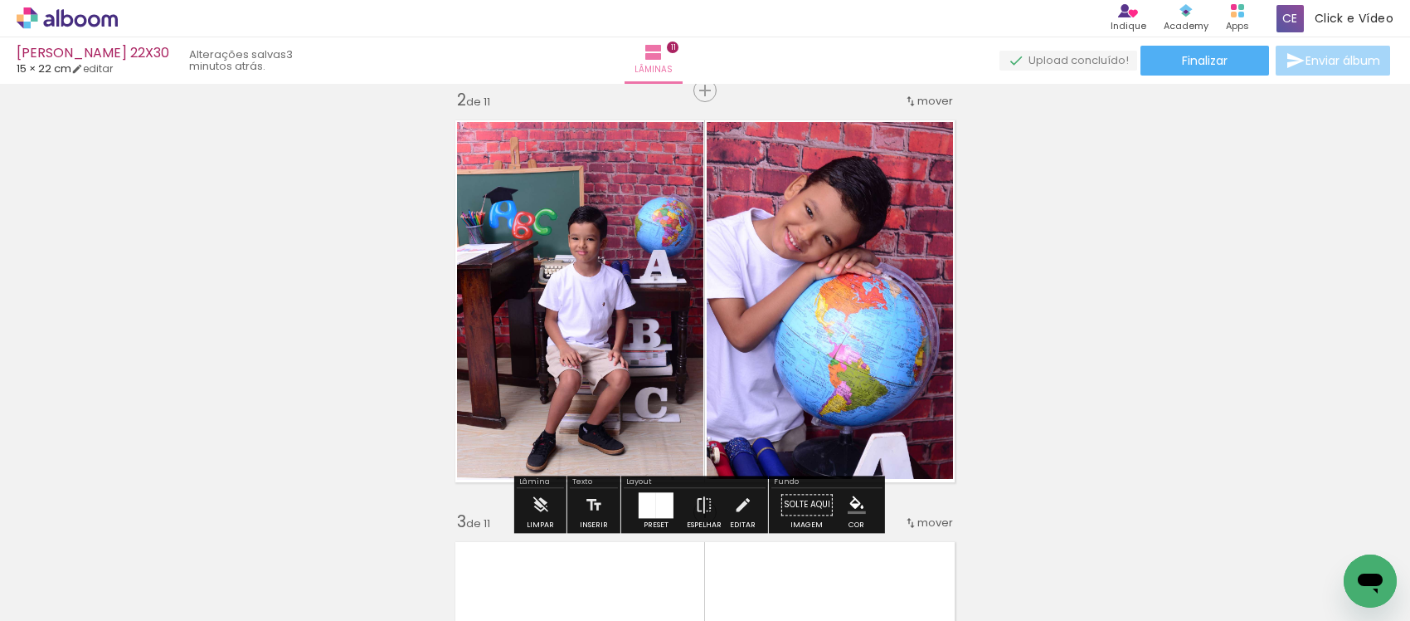
click at [850, 499] on iron-icon "color picker" at bounding box center [857, 504] width 18 height 18
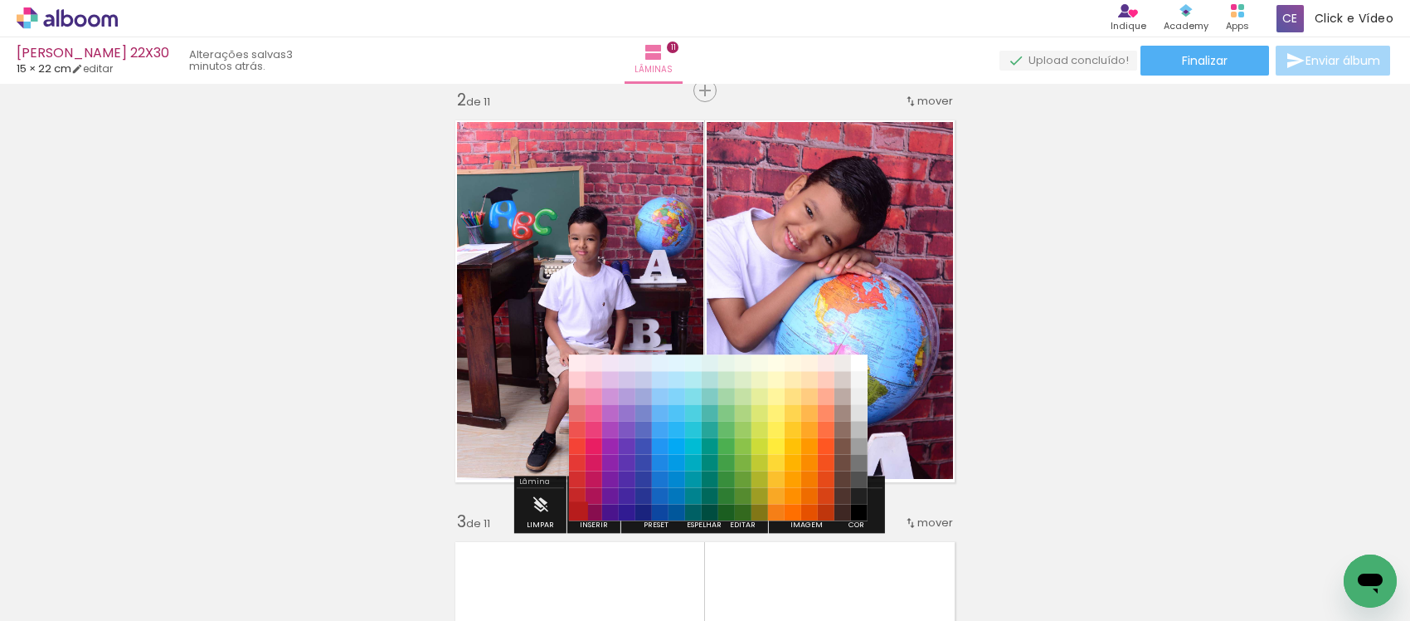
click at [572, 510] on paper-item "#b71c1c" at bounding box center [576, 512] width 17 height 17
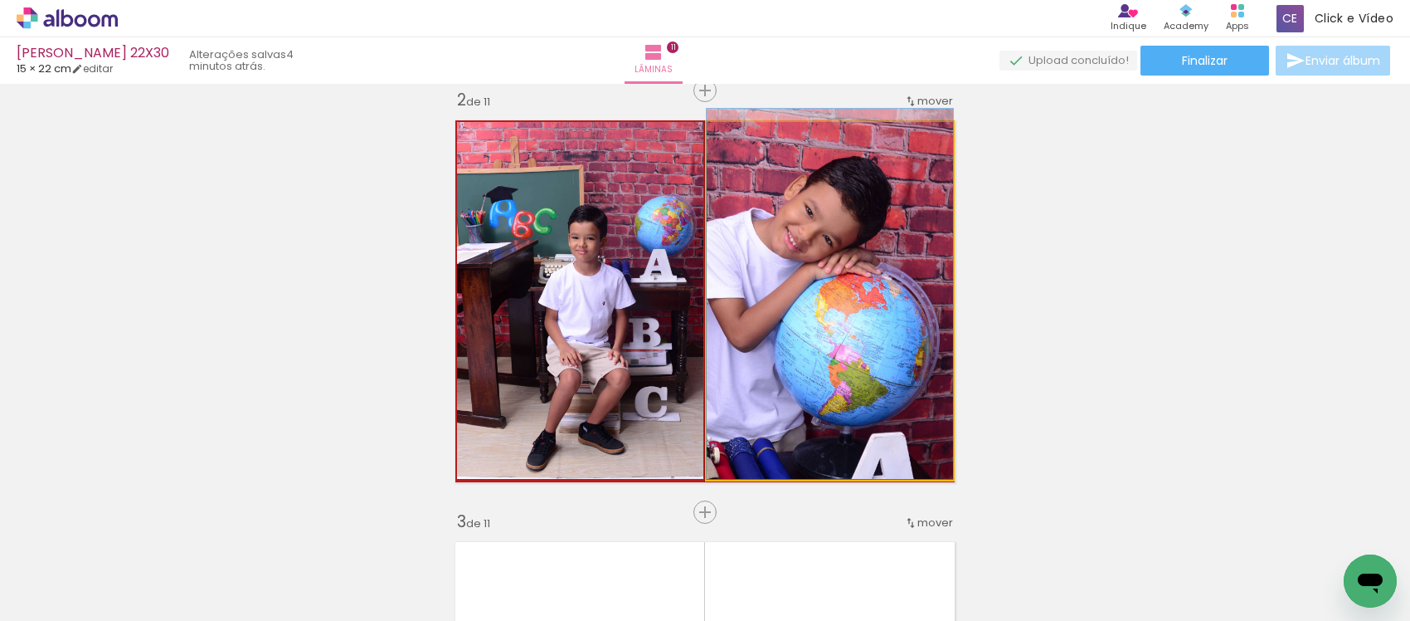
drag, startPoint x: 819, startPoint y: 379, endPoint x: 825, endPoint y: 370, distance: 11.3
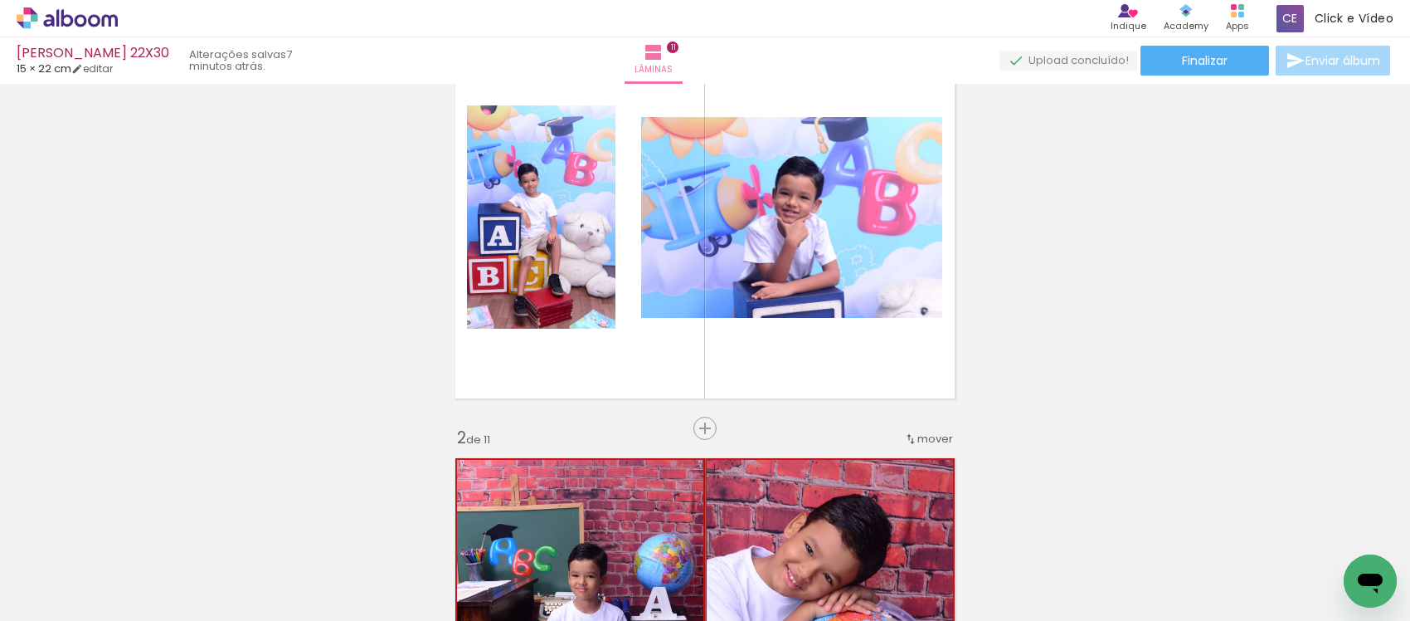
scroll to position [104, 0]
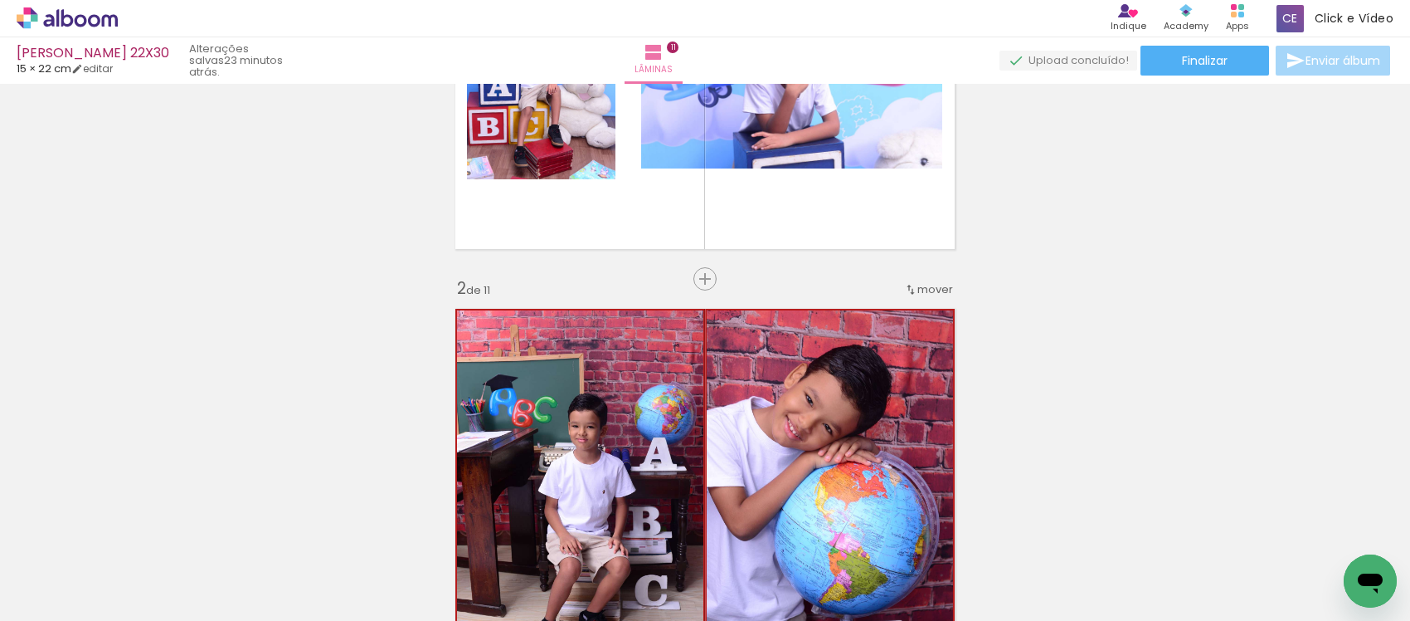
scroll to position [207, 0]
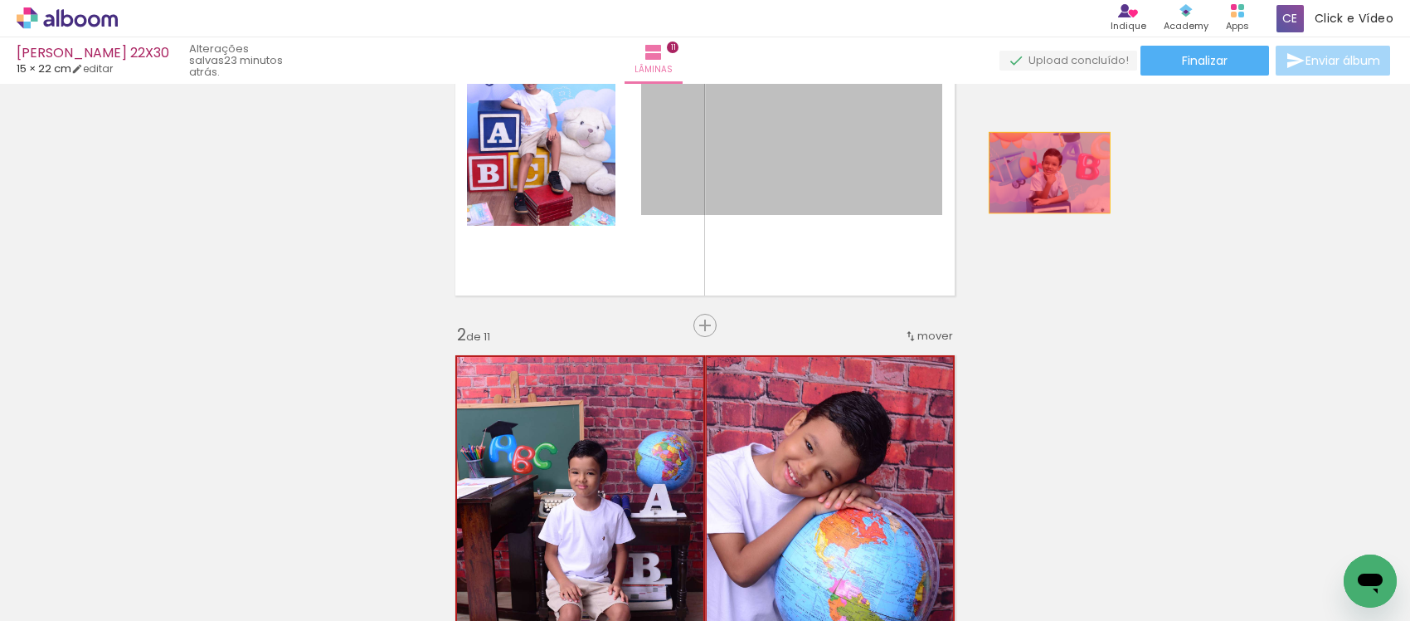
drag, startPoint x: 791, startPoint y: 174, endPoint x: 1062, endPoint y: 181, distance: 271.4
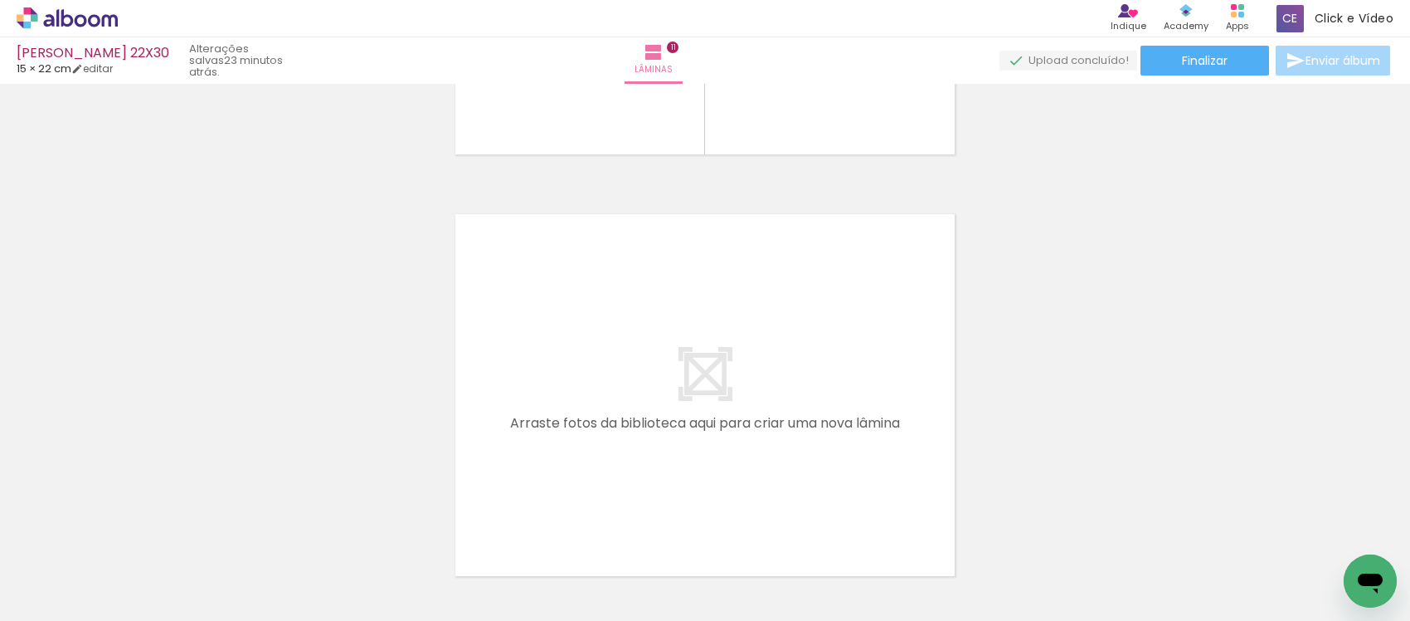
scroll to position [0, 166]
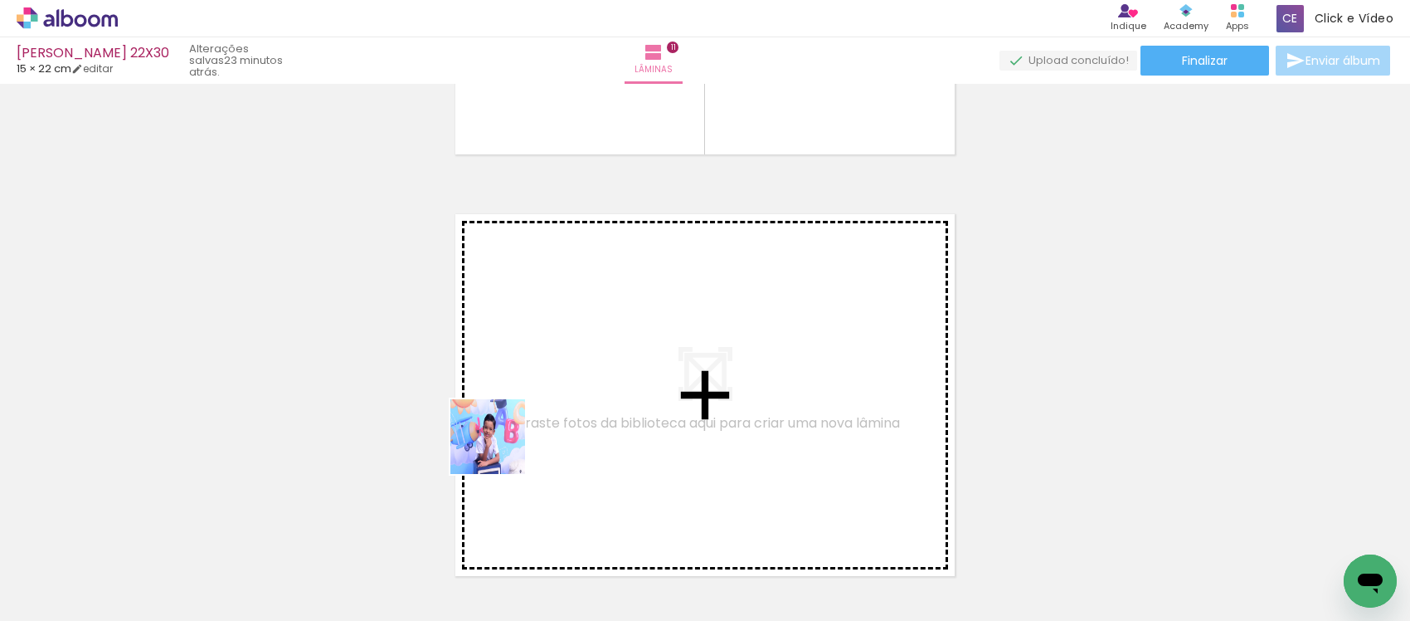
drag, startPoint x: 125, startPoint y: 568, endPoint x: 552, endPoint y: 616, distance: 429.1
click at [521, 449] on quentale-workspace at bounding box center [705, 310] width 1410 height 621
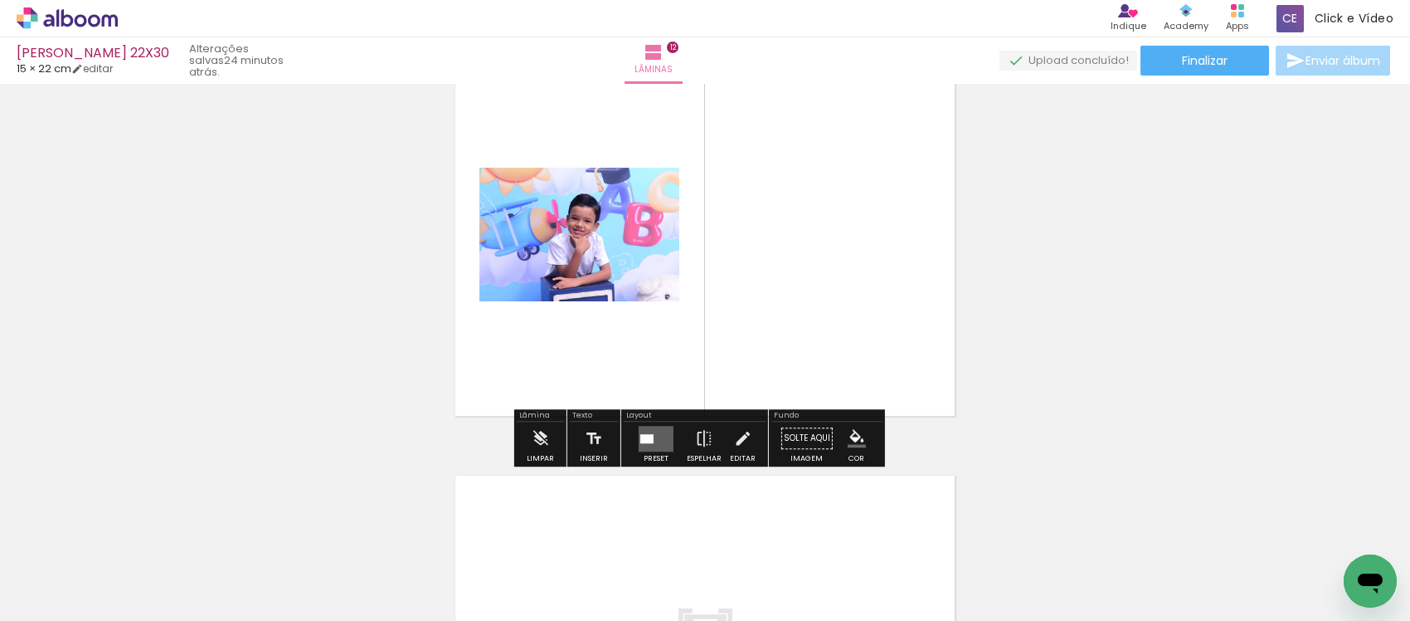
scroll to position [4760, 0]
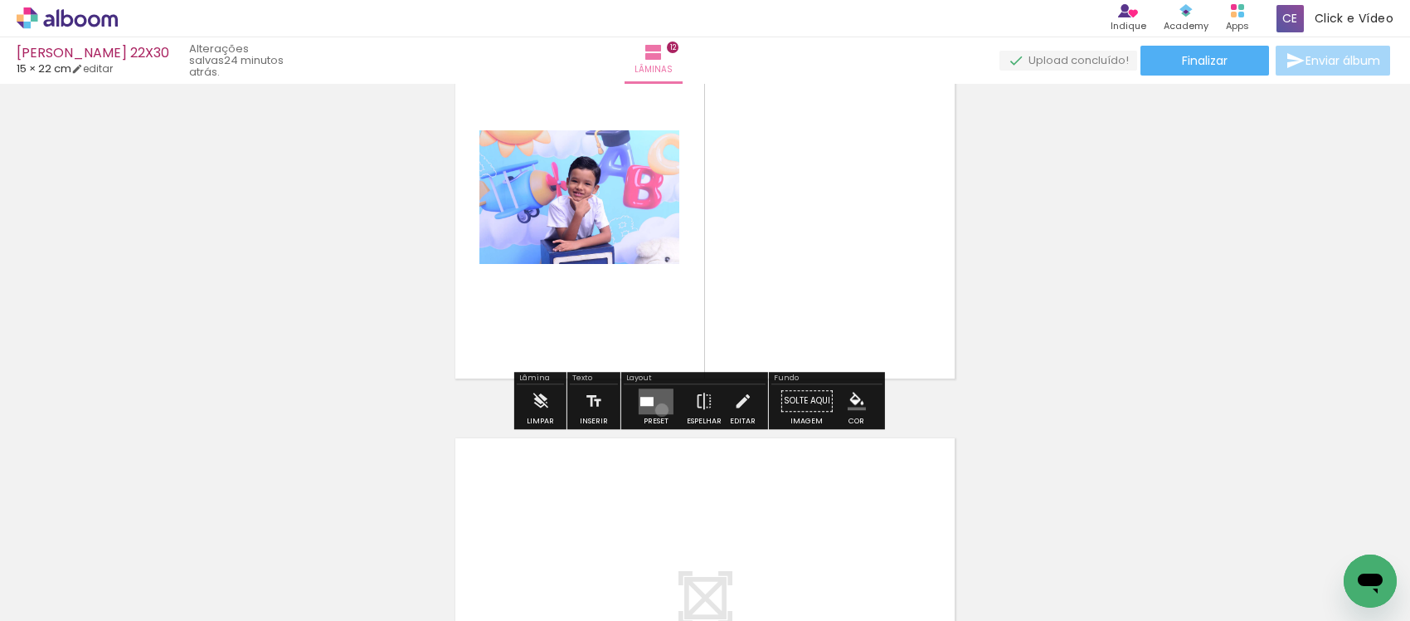
click at [658, 409] on quentale-layouter at bounding box center [656, 401] width 35 height 26
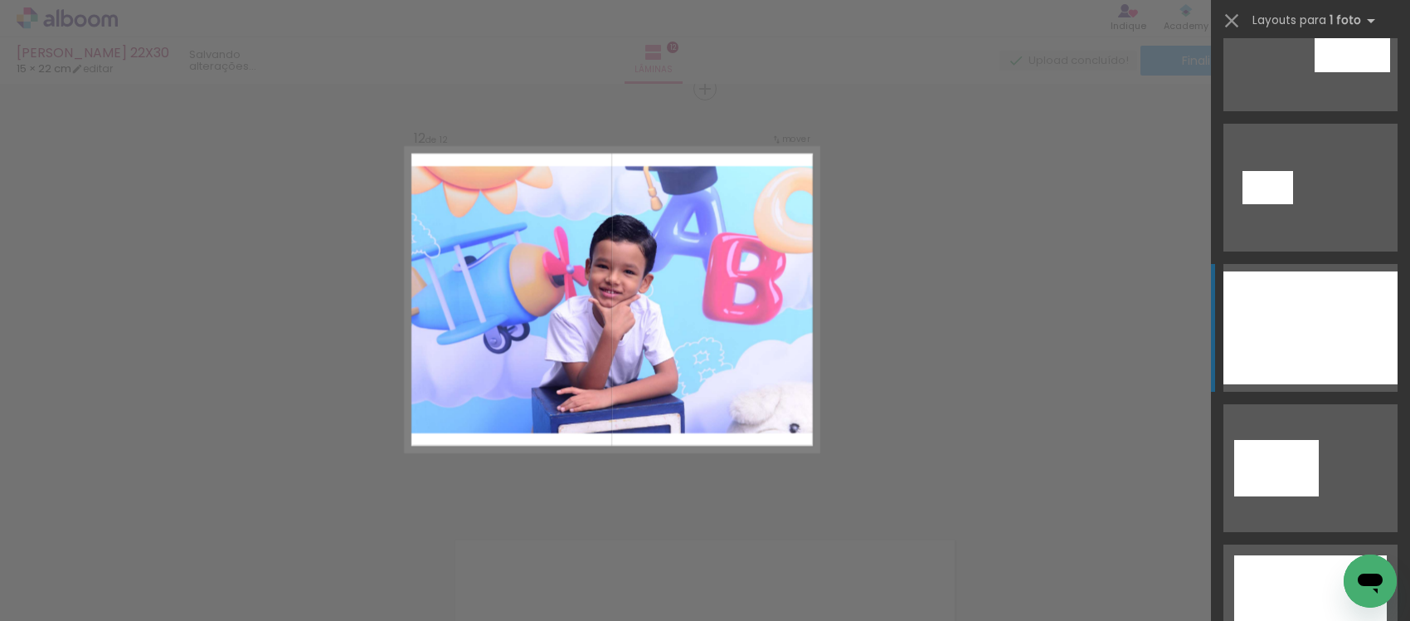
scroll to position [4656, 0]
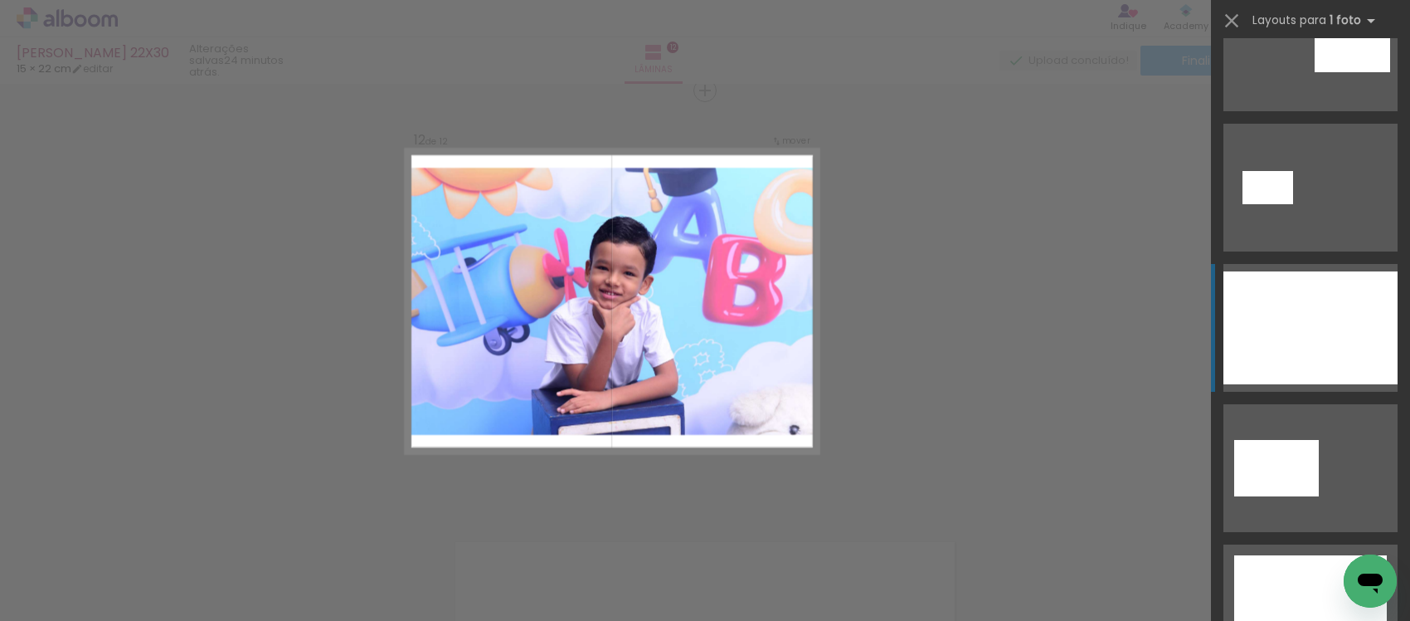
click at [1297, 346] on div at bounding box center [1311, 327] width 174 height 113
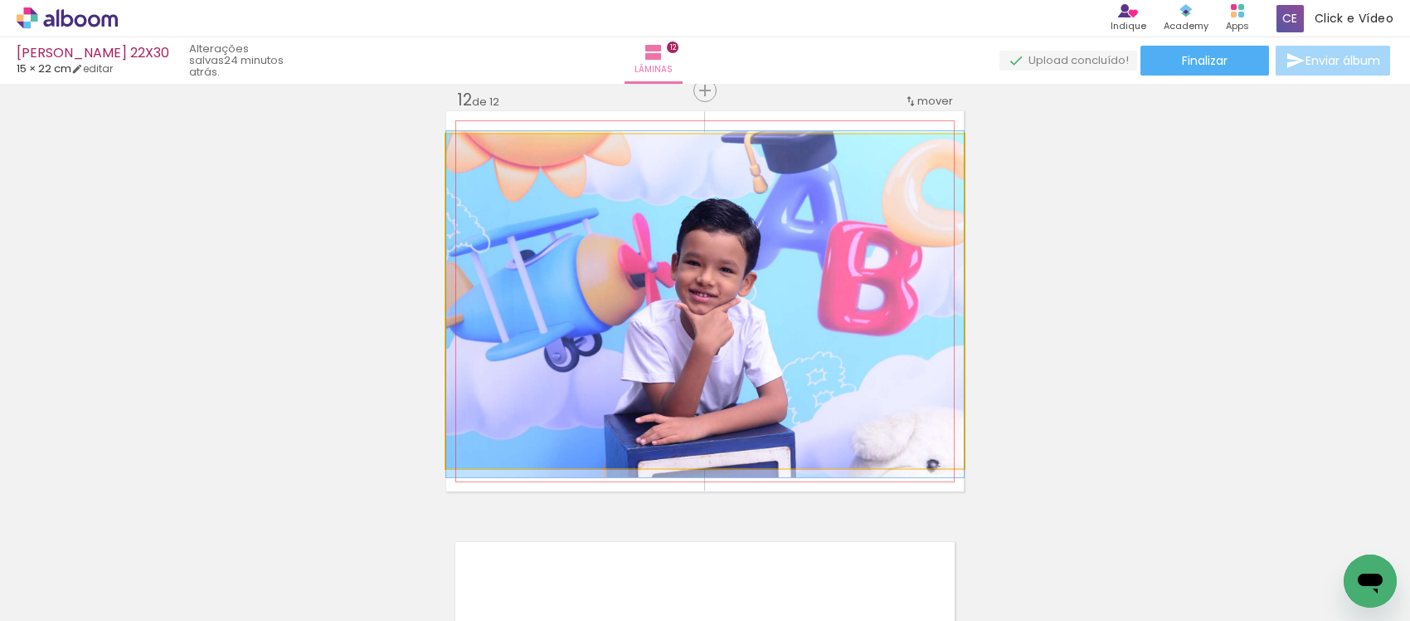
drag, startPoint x: 664, startPoint y: 343, endPoint x: 749, endPoint y: 346, distance: 85.5
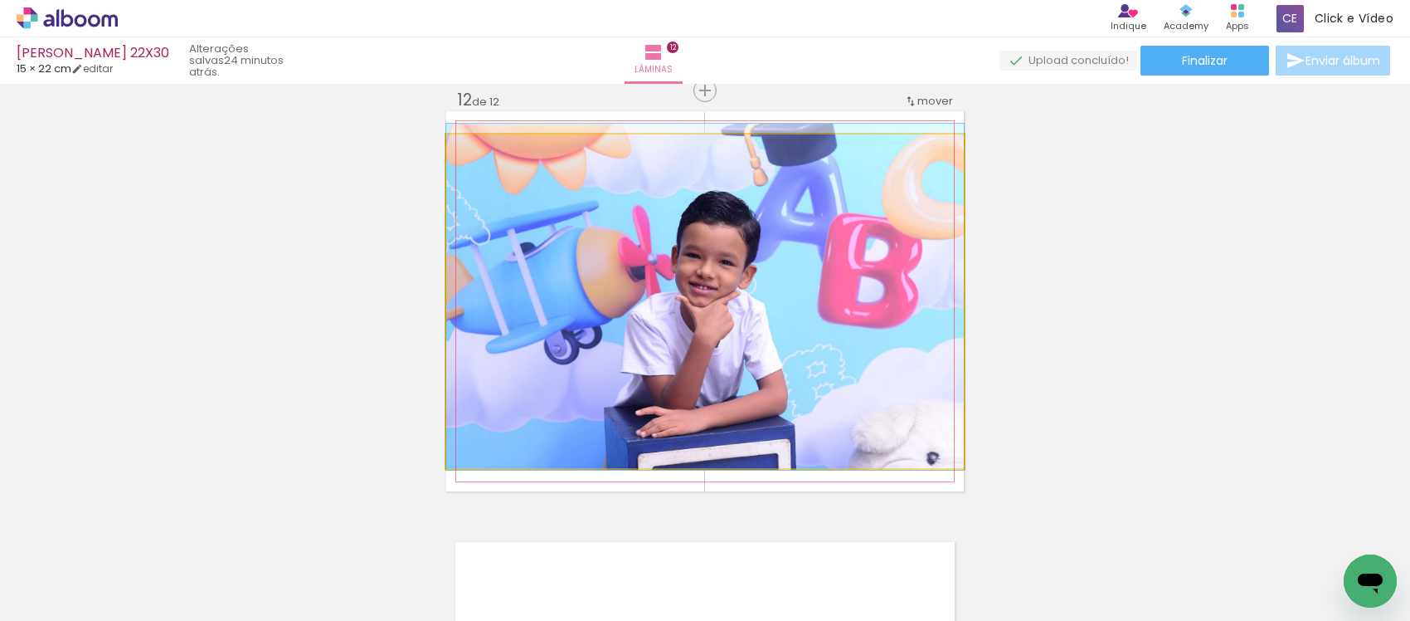
drag, startPoint x: 810, startPoint y: 346, endPoint x: 794, endPoint y: 340, distance: 17.6
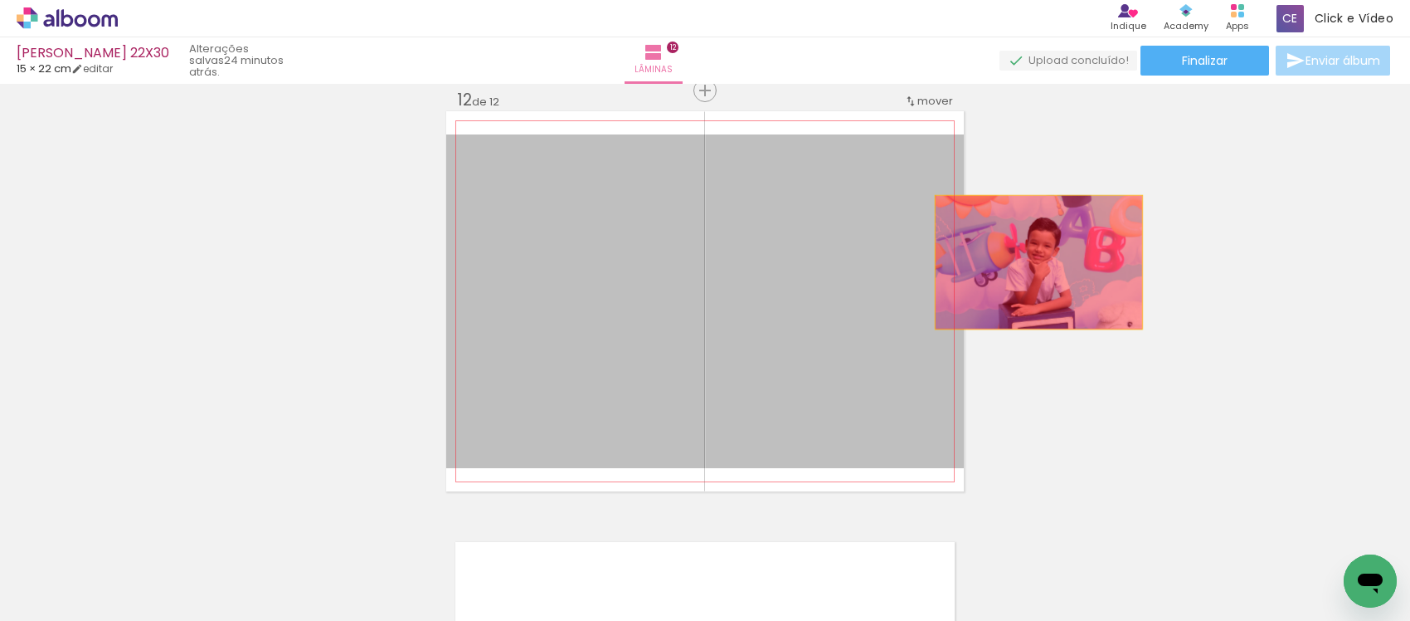
drag, startPoint x: 728, startPoint y: 294, endPoint x: 1047, endPoint y: 261, distance: 320.3
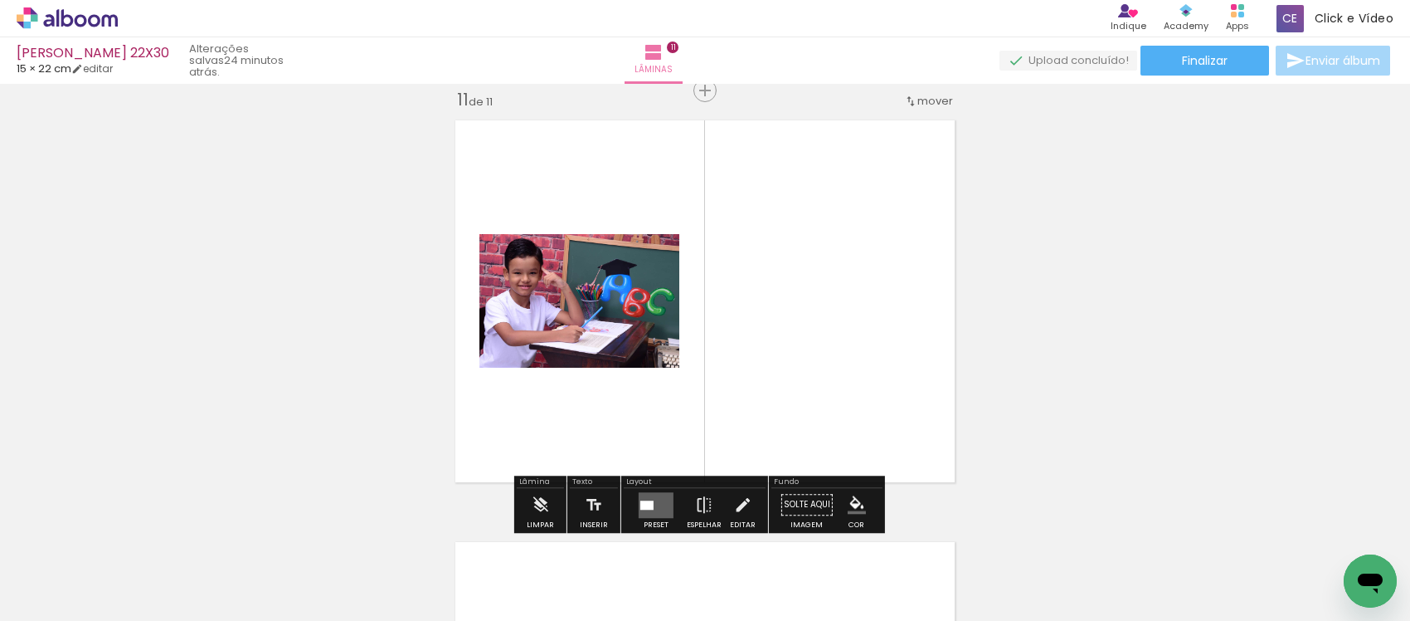
scroll to position [0, 166]
drag, startPoint x: 114, startPoint y: 568, endPoint x: 207, endPoint y: 583, distance: 94.1
click at [0, 0] on slot at bounding box center [0, 0] width 0 height 0
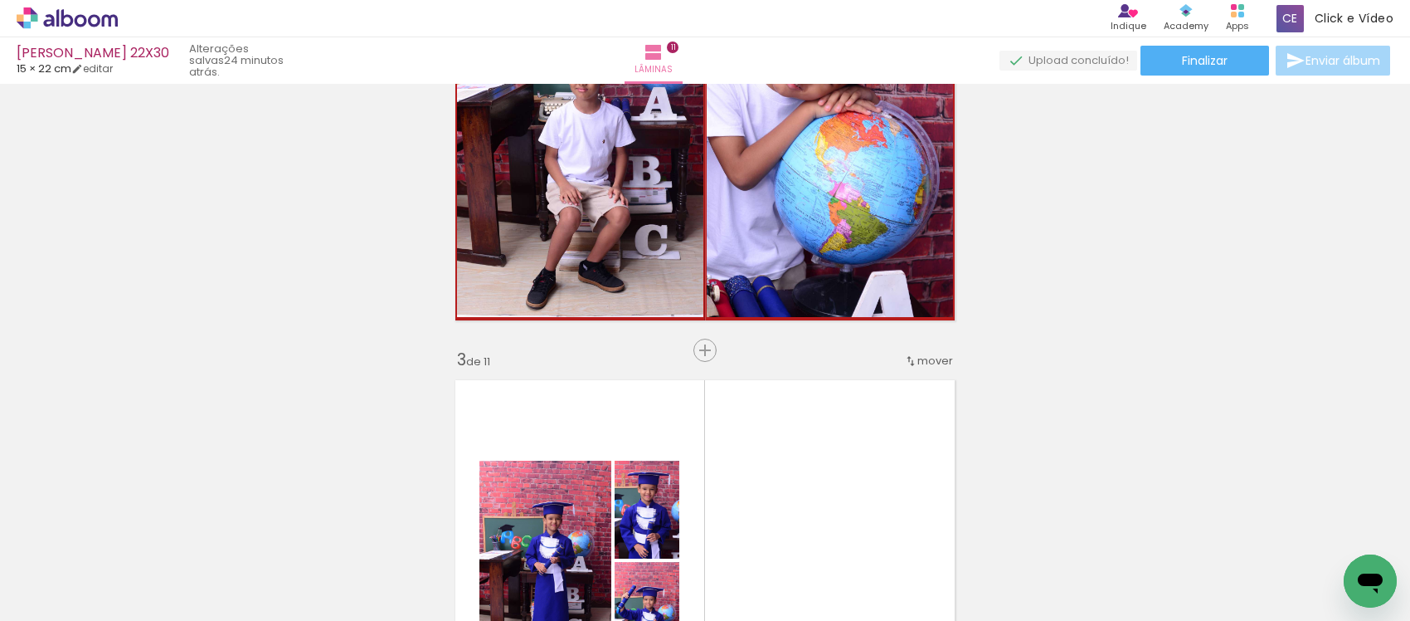
scroll to position [0, 0]
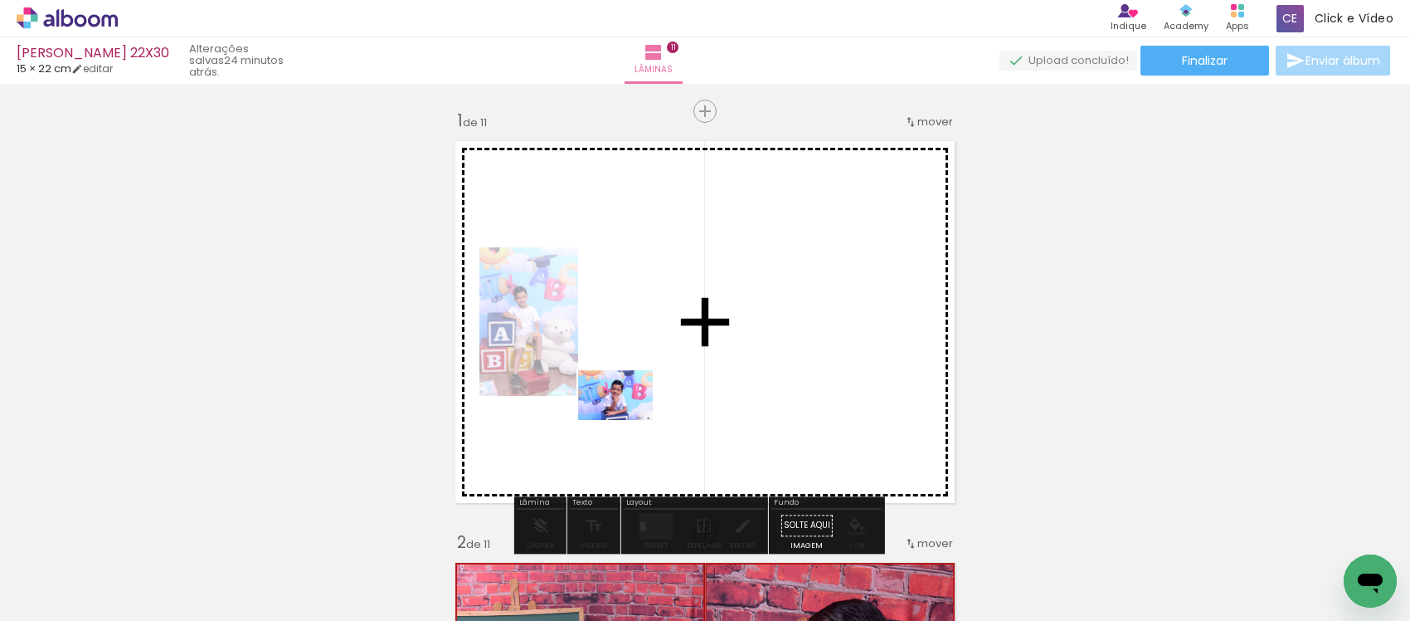
drag, startPoint x: 255, startPoint y: 574, endPoint x: 628, endPoint y: 420, distance: 403.9
click at [628, 420] on quentale-workspace at bounding box center [705, 310] width 1410 height 621
